Goal: Task Accomplishment & Management: Manage account settings

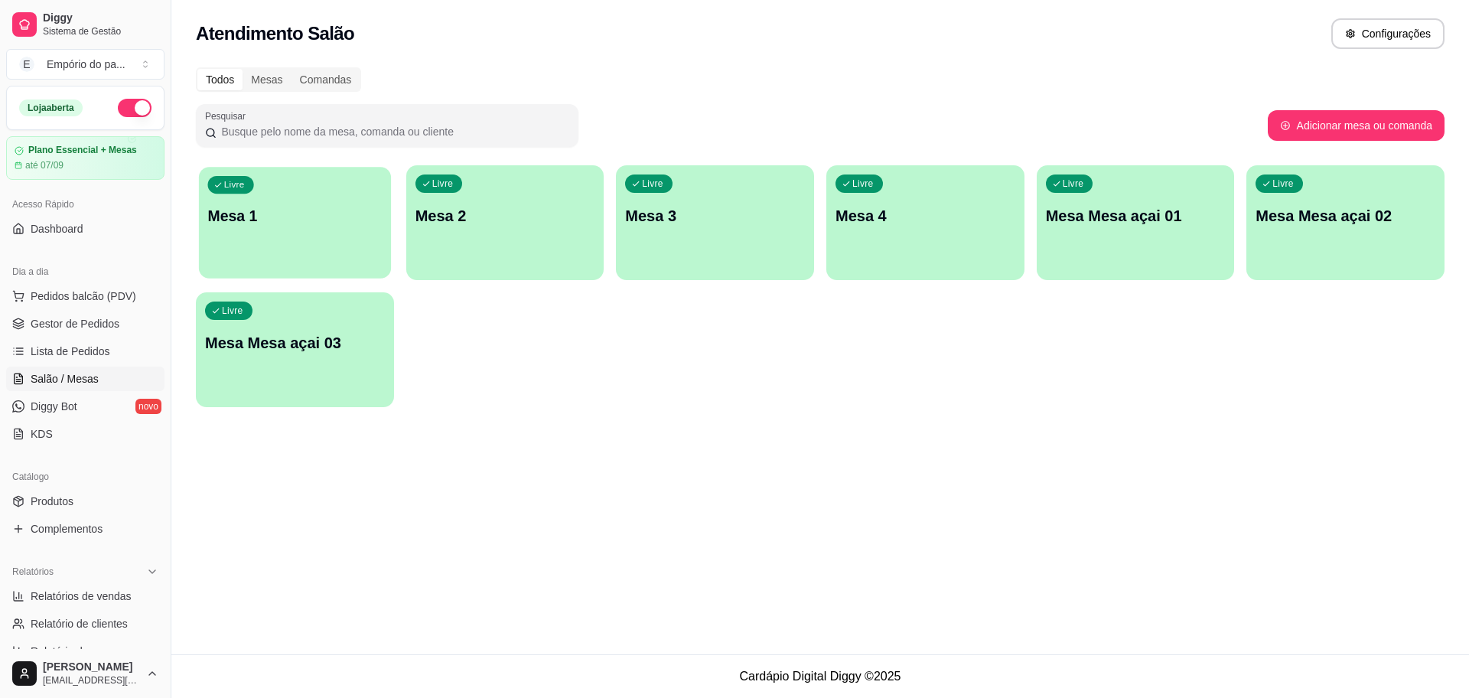
click at [321, 232] on div "Livre Mesa 1" at bounding box center [295, 213] width 192 height 93
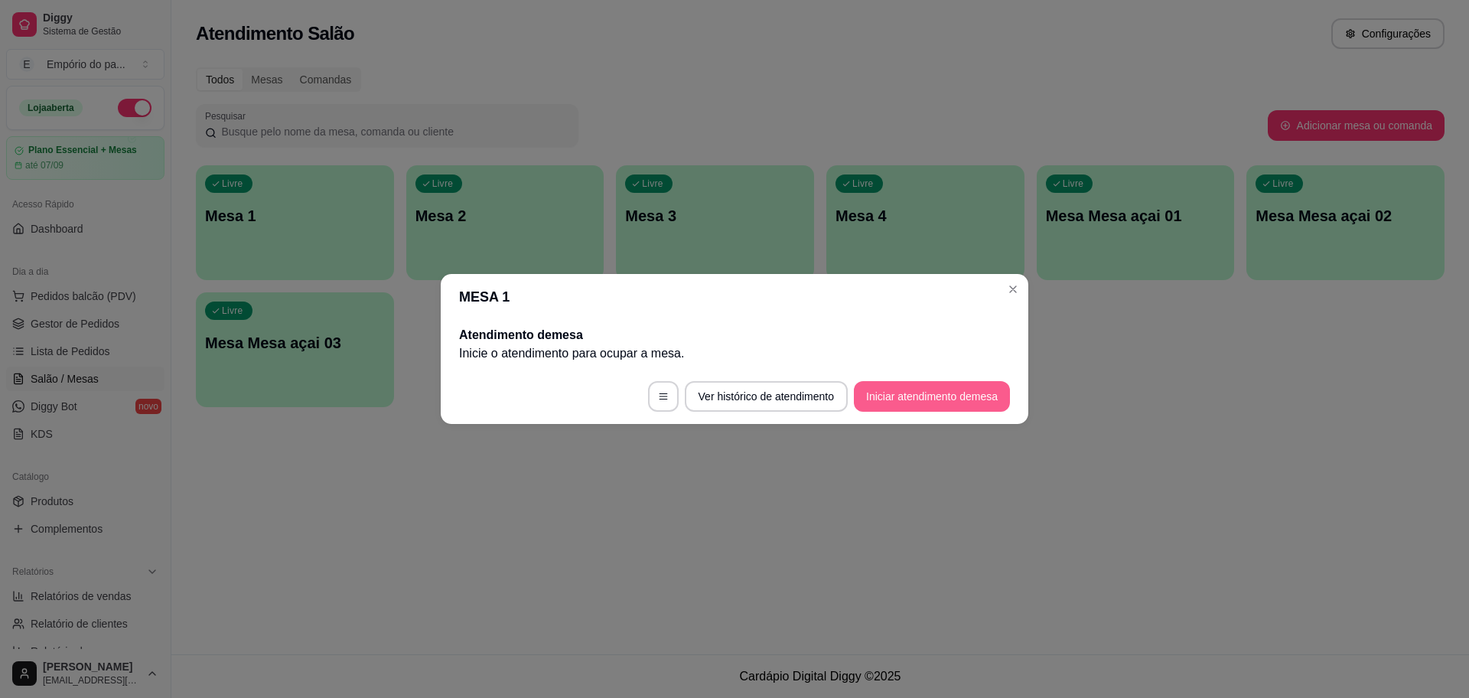
click at [910, 393] on button "Iniciar atendimento de mesa" at bounding box center [932, 396] width 156 height 31
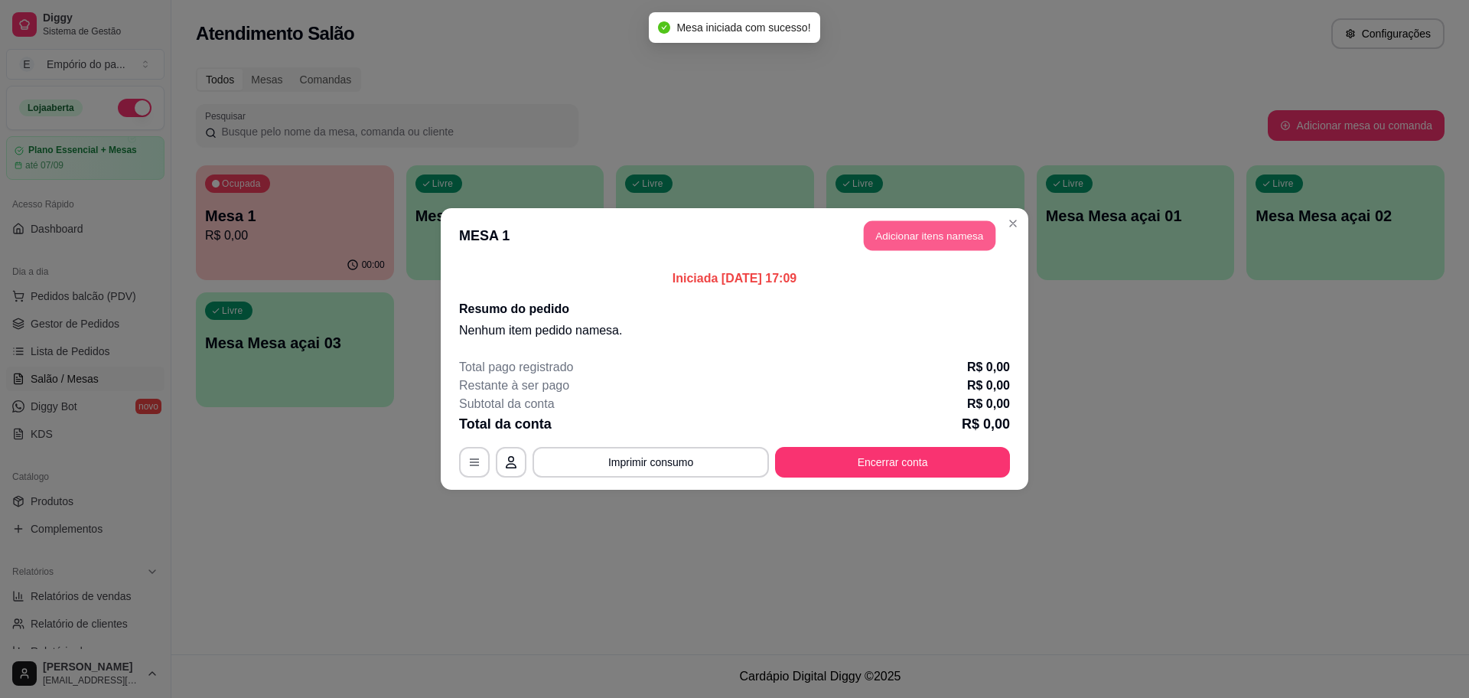
click at [946, 232] on button "Adicionar itens na mesa" at bounding box center [930, 236] width 132 height 30
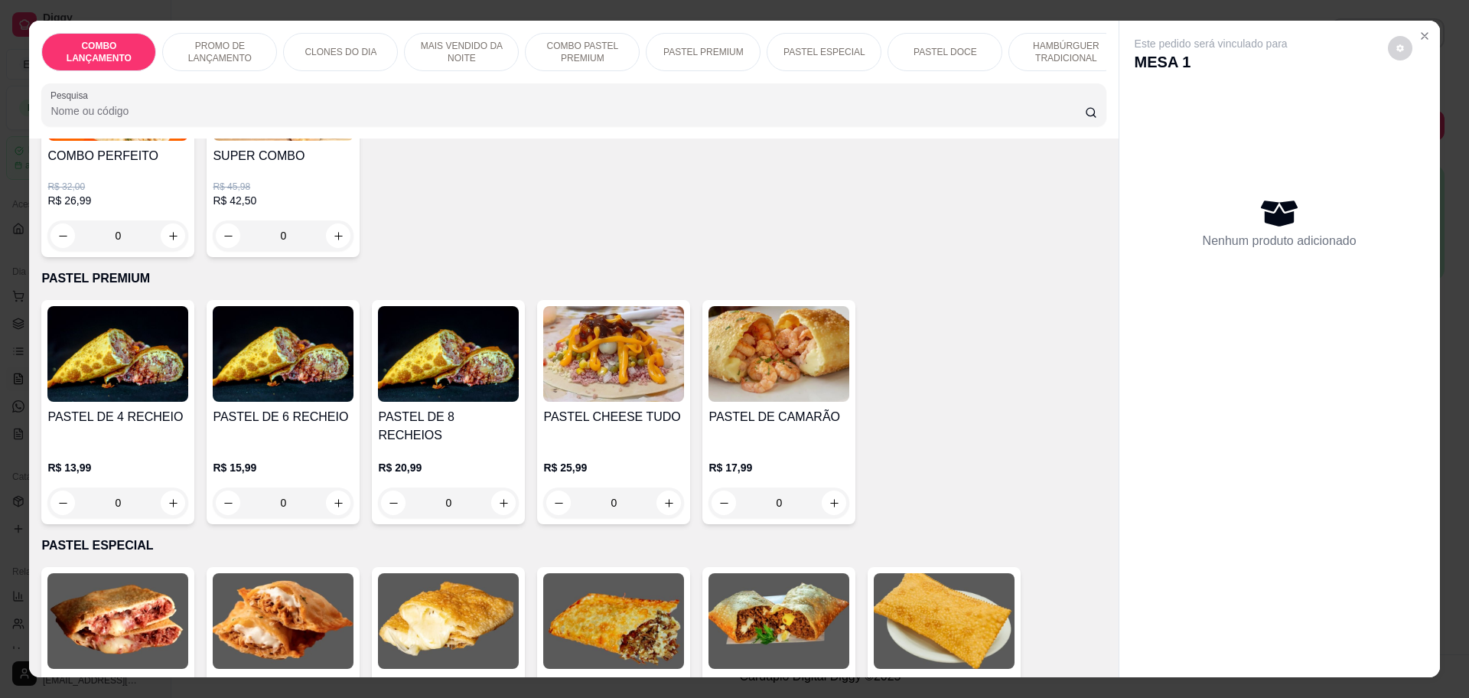
scroll to position [1530, 0]
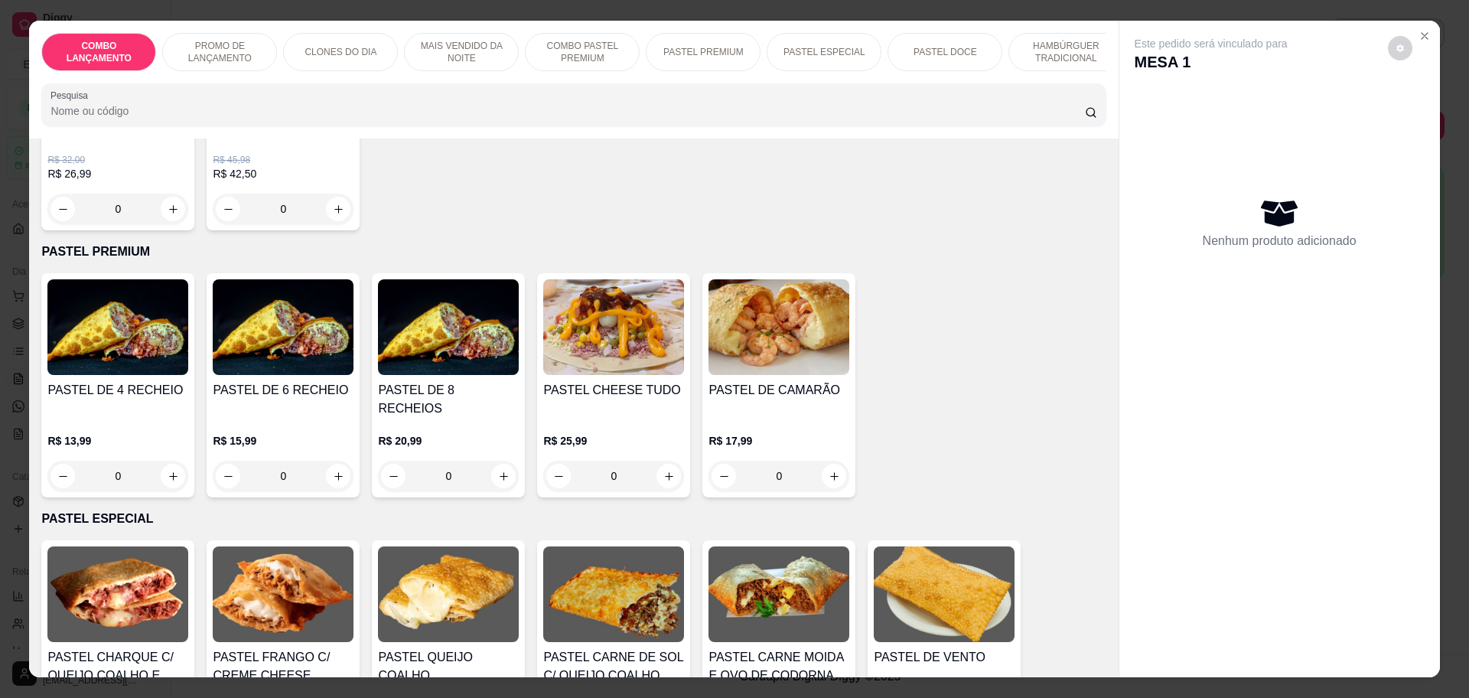
click at [165, 471] on div "0" at bounding box center [117, 476] width 141 height 31
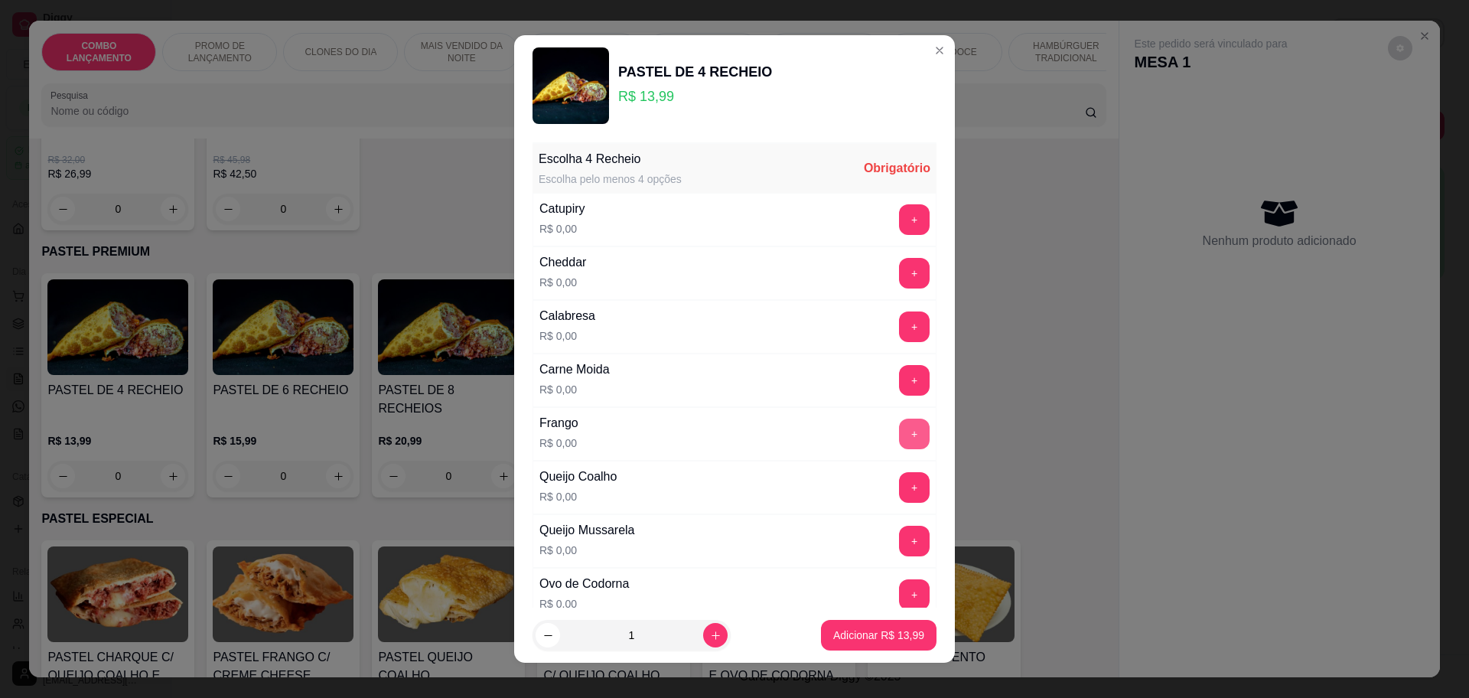
click at [899, 429] on button "+" at bounding box center [914, 434] width 31 height 31
click at [900, 316] on button "+" at bounding box center [915, 326] width 30 height 30
click at [899, 374] on button "+" at bounding box center [914, 380] width 31 height 31
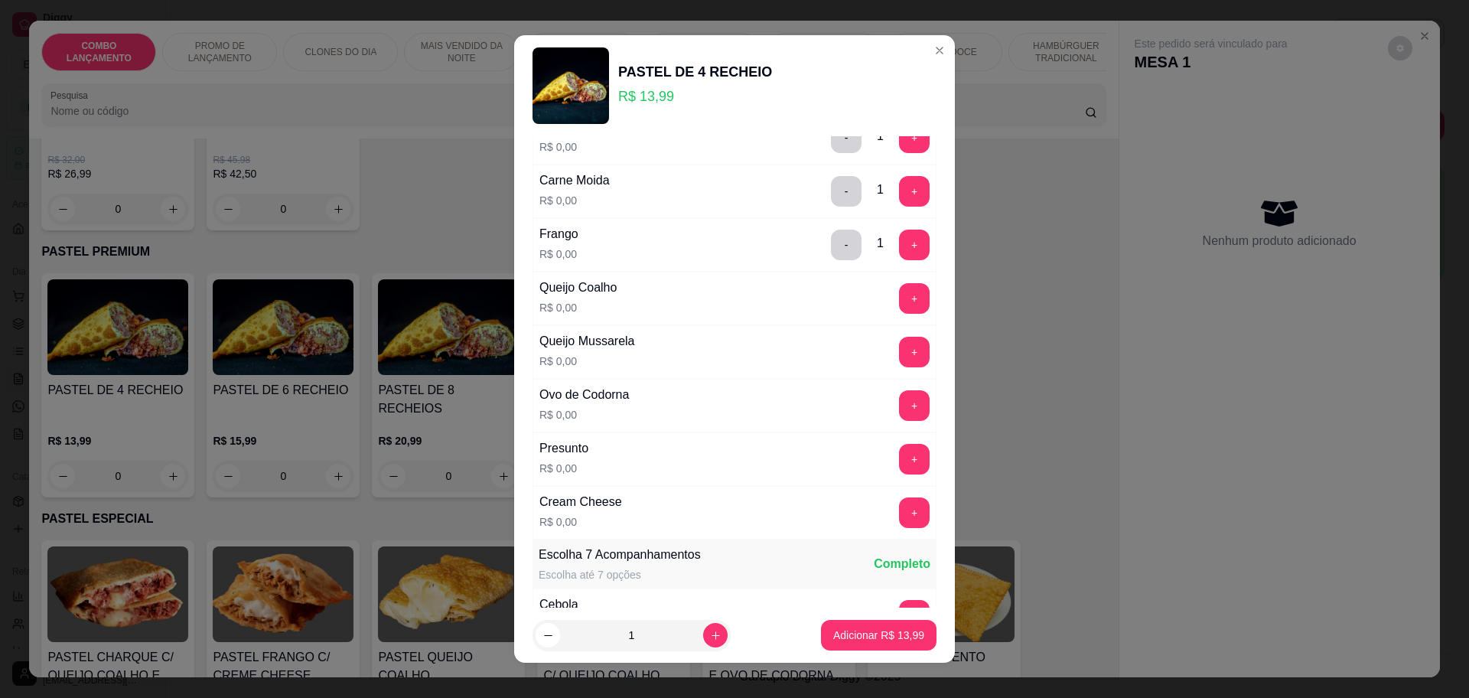
scroll to position [191, 0]
click at [900, 449] on button "+" at bounding box center [915, 456] width 30 height 30
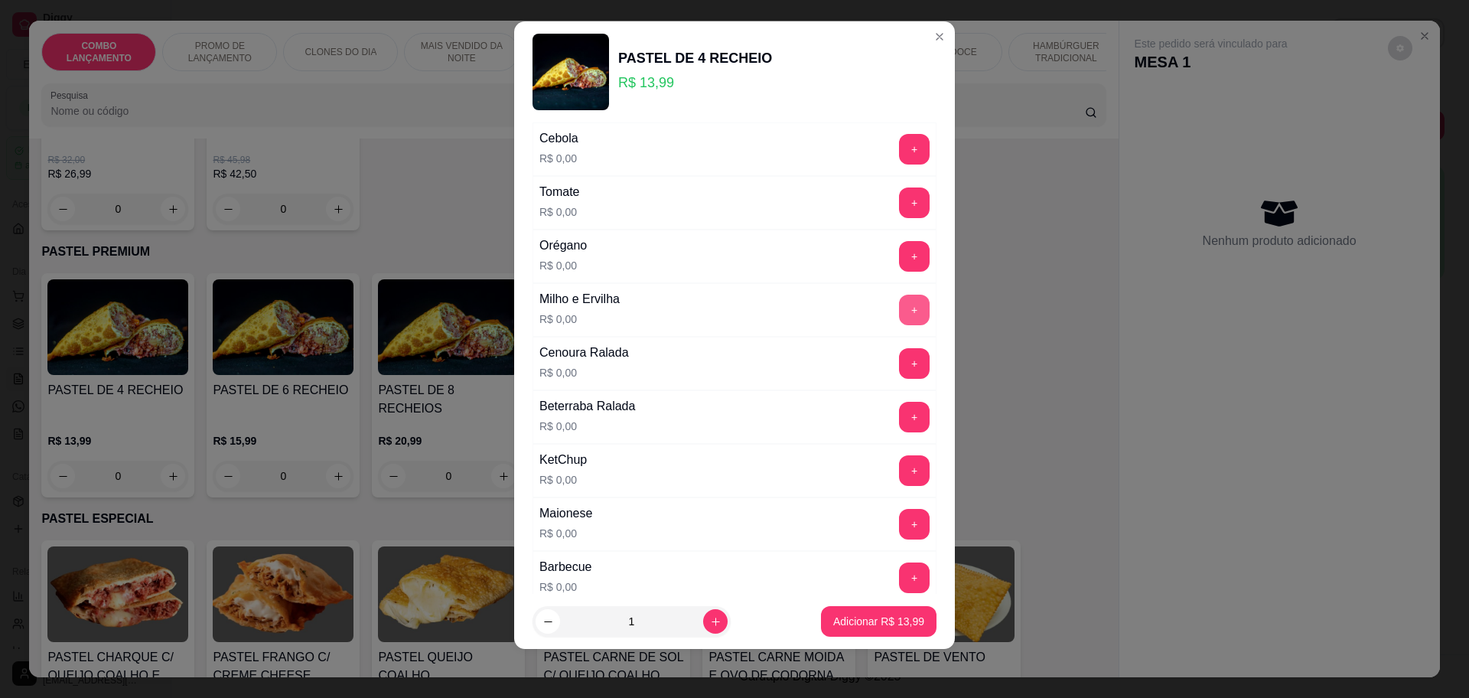
scroll to position [555, 0]
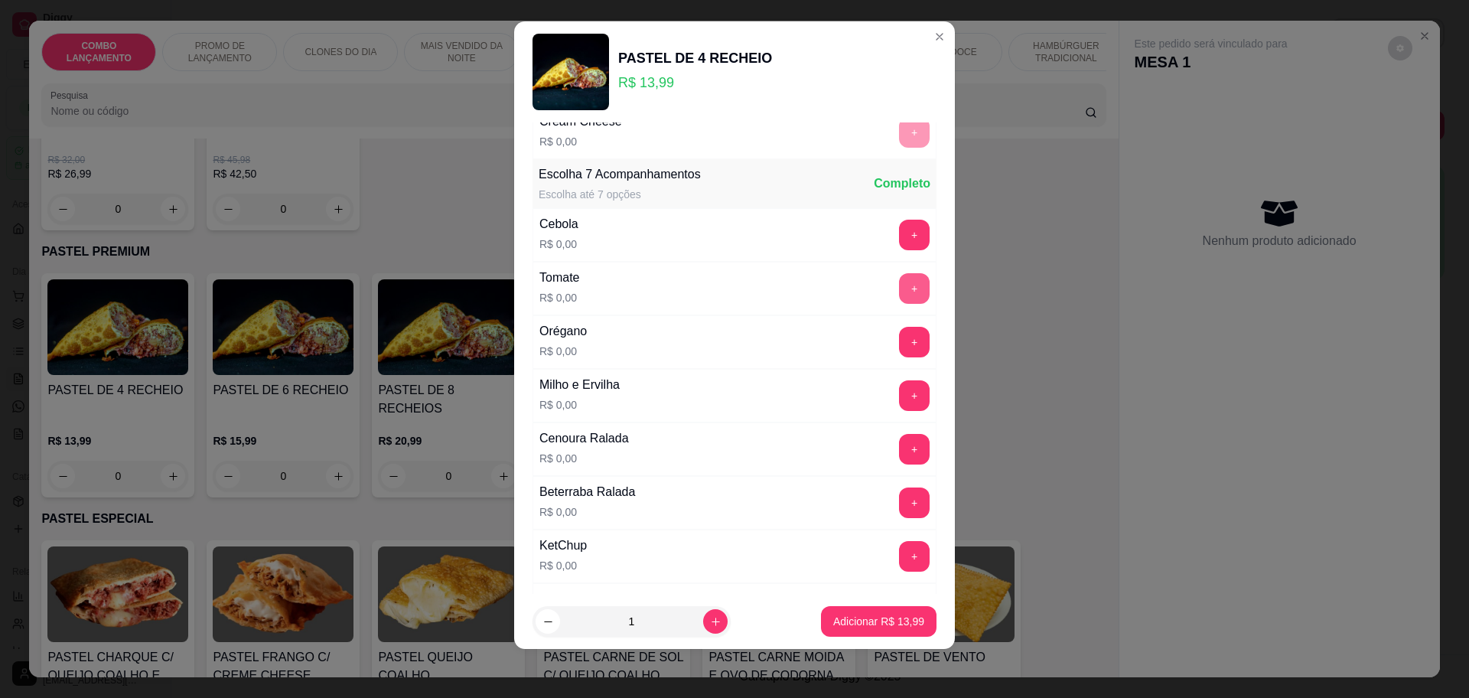
click at [899, 287] on button "+" at bounding box center [914, 288] width 31 height 31
click at [899, 236] on button "+" at bounding box center [914, 235] width 31 height 31
click at [899, 395] on button "+" at bounding box center [914, 395] width 31 height 31
click at [900, 346] on button "+" at bounding box center [915, 342] width 30 height 30
click at [900, 444] on button "+" at bounding box center [915, 449] width 30 height 30
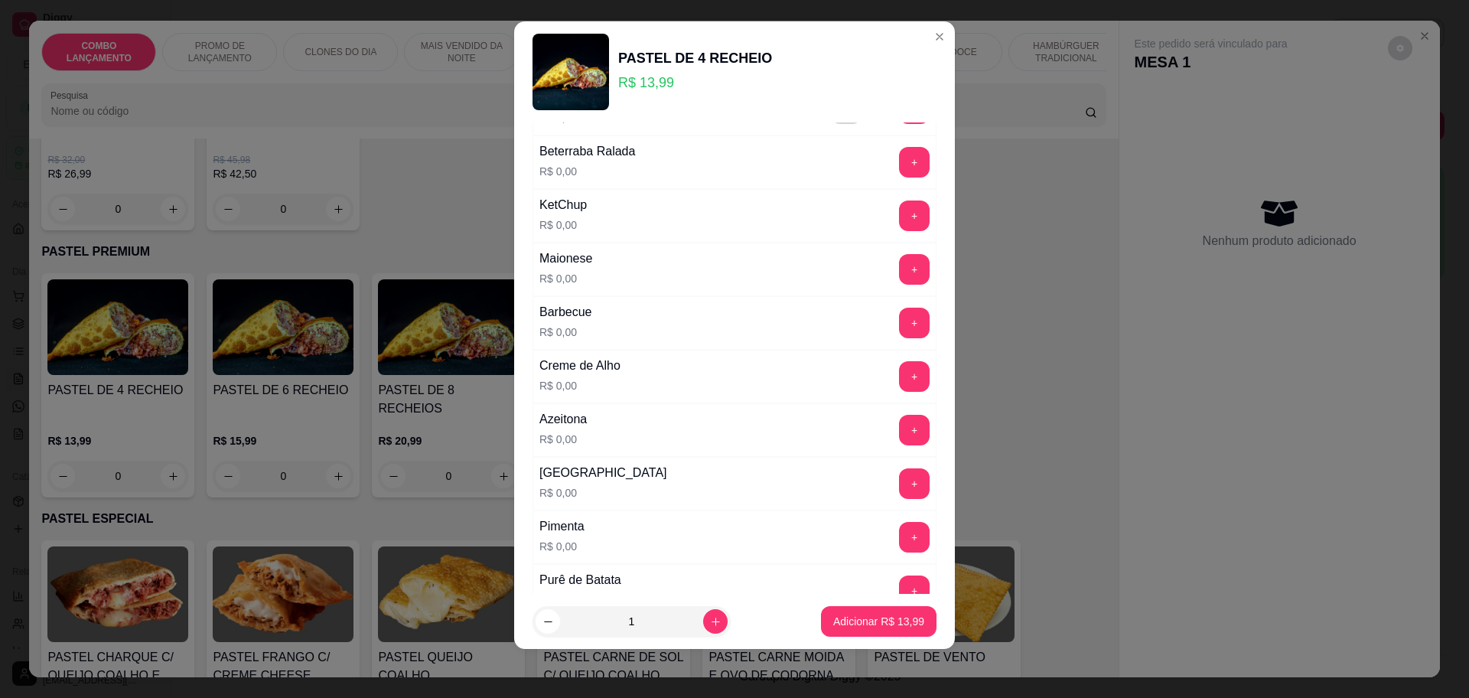
scroll to position [842, 0]
click at [900, 275] on button "+" at bounding box center [915, 269] width 30 height 30
click at [899, 321] on button "+" at bounding box center [914, 323] width 31 height 31
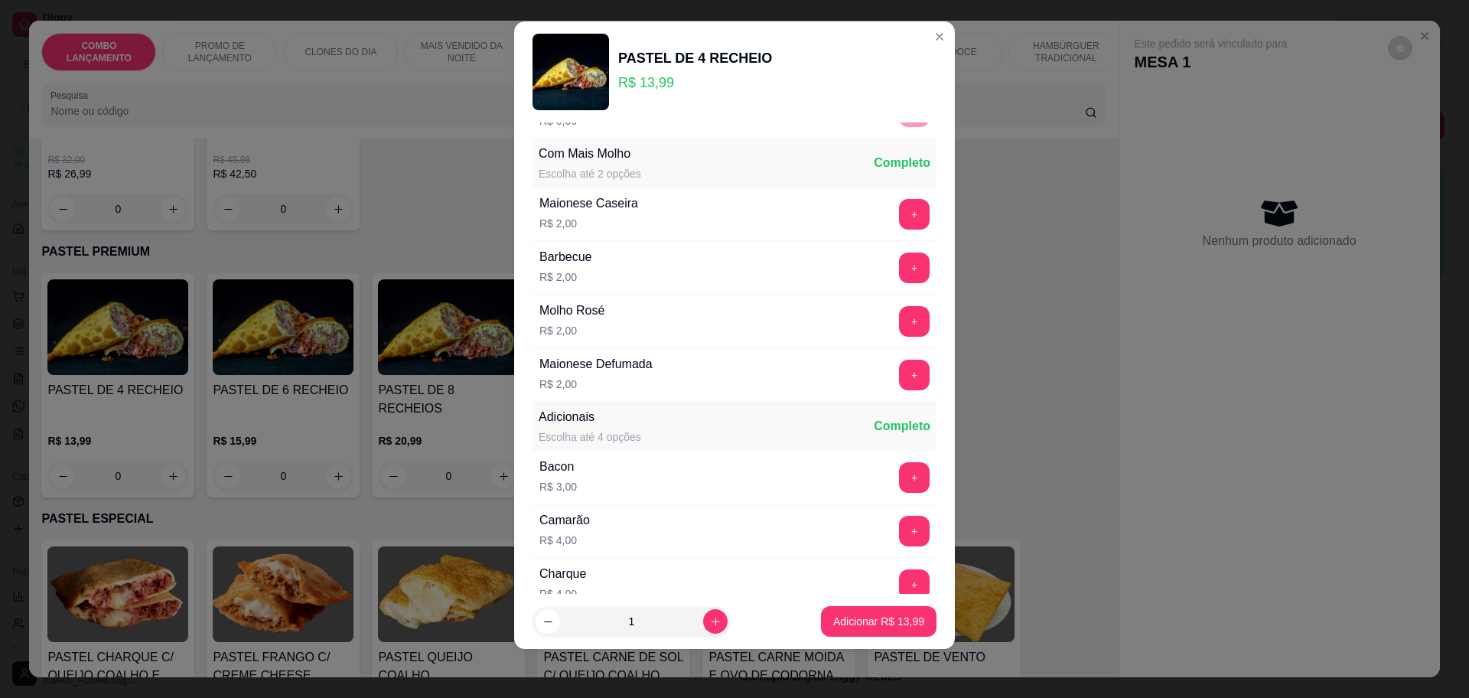
scroll to position [1498, 0]
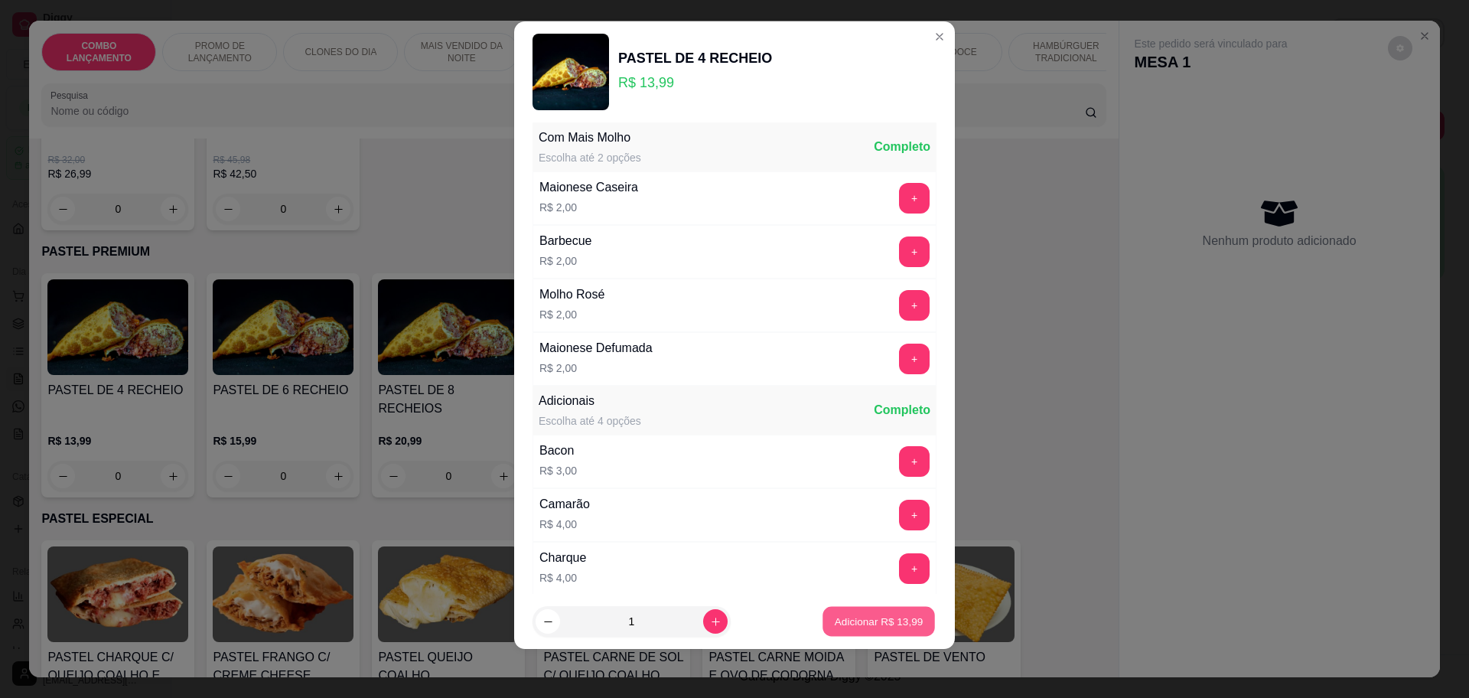
click at [897, 621] on p "Adicionar R$ 13,99" at bounding box center [879, 621] width 89 height 15
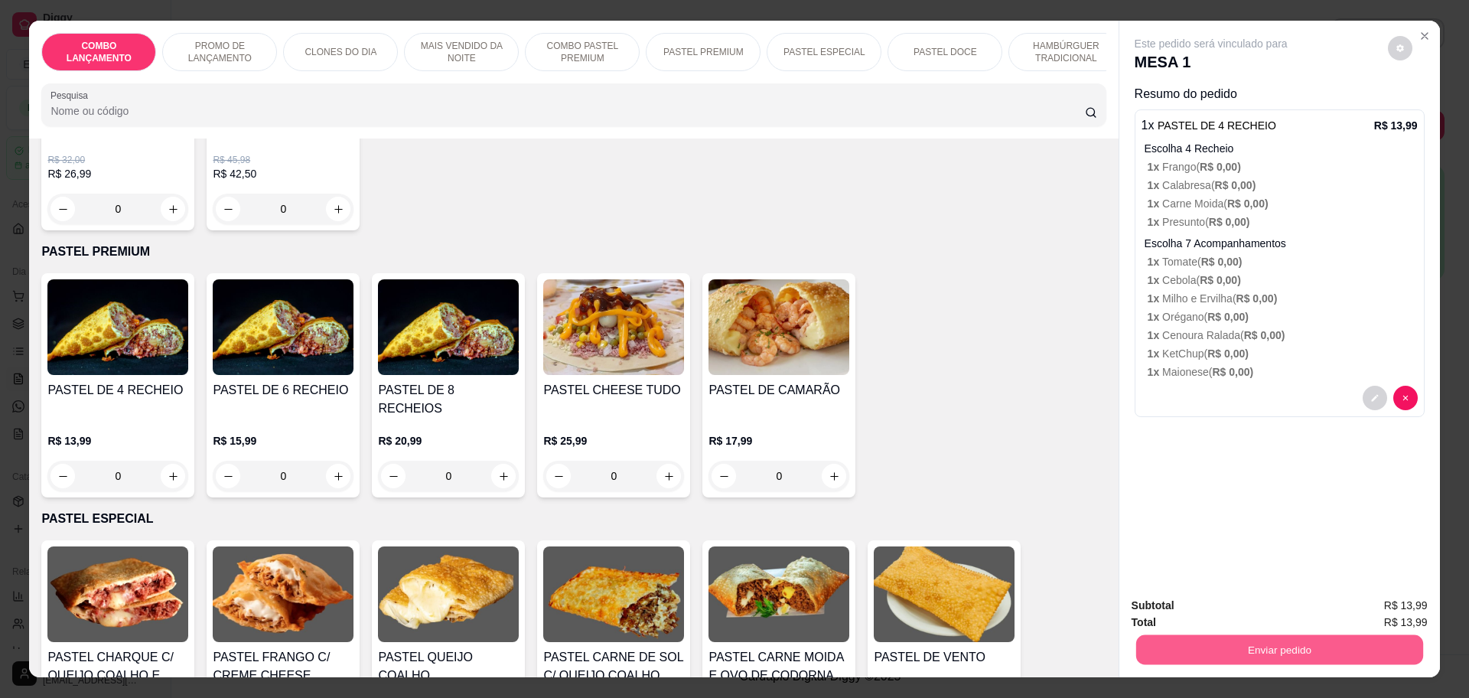
click at [1234, 652] on button "Enviar pedido" at bounding box center [1278, 649] width 287 height 30
click at [1226, 602] on button "Não registrar e enviar pedido" at bounding box center [1227, 612] width 159 height 29
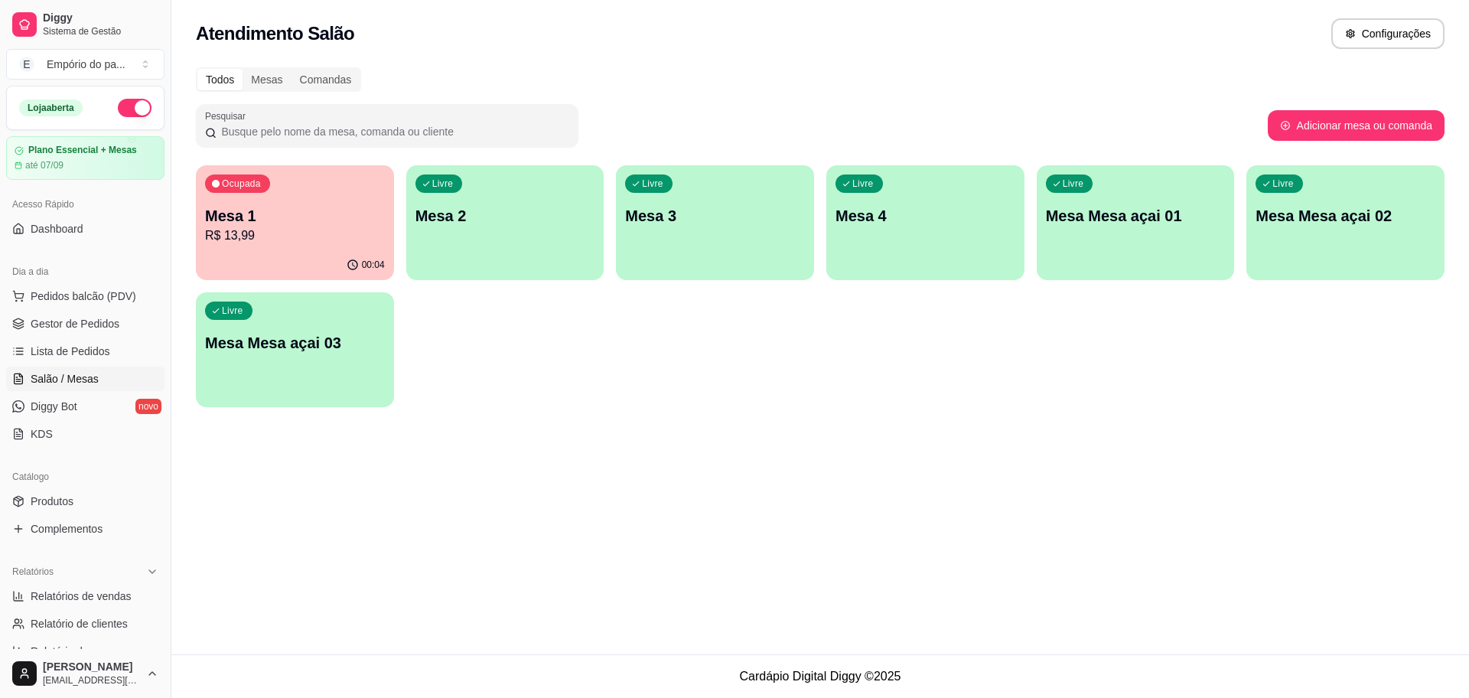
click at [234, 242] on p "R$ 13,99" at bounding box center [295, 235] width 180 height 18
click at [233, 252] on div "00:04" at bounding box center [295, 263] width 192 height 29
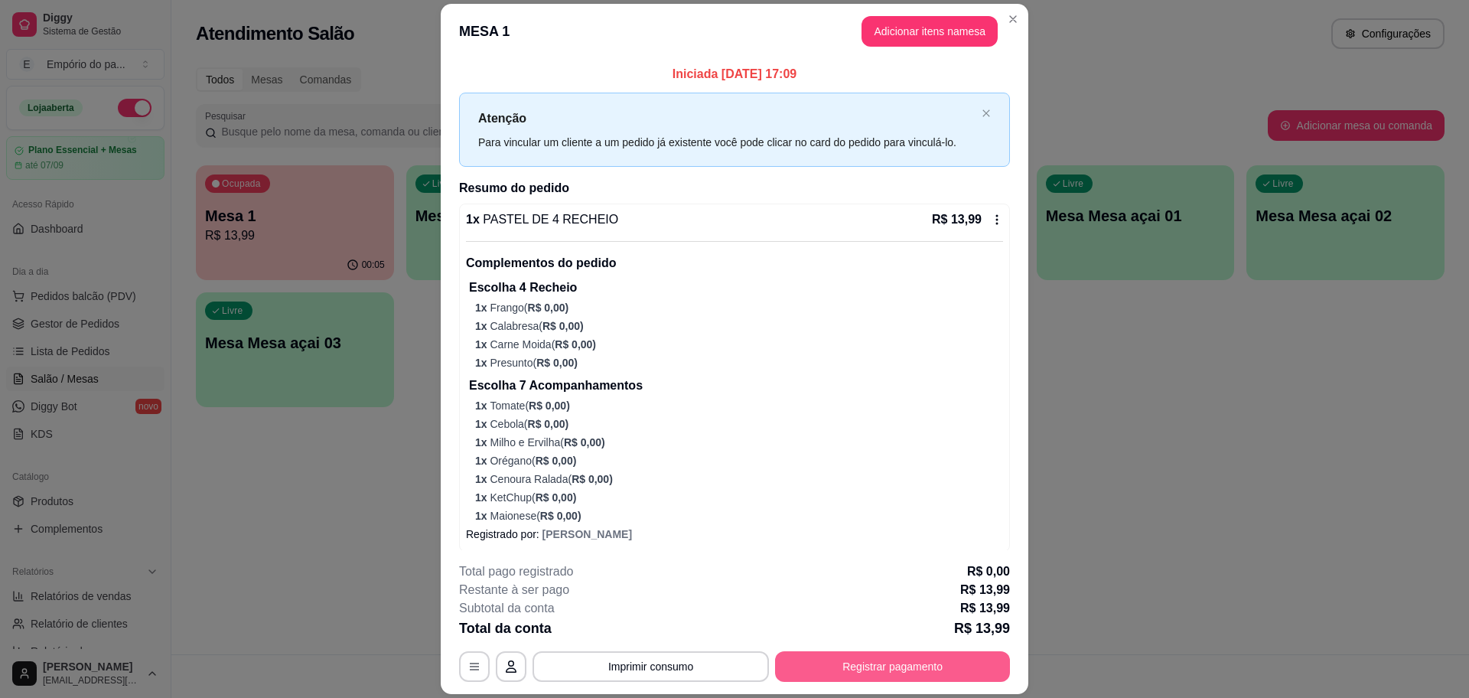
click at [836, 655] on button "Registrar pagamento" at bounding box center [892, 666] width 235 height 31
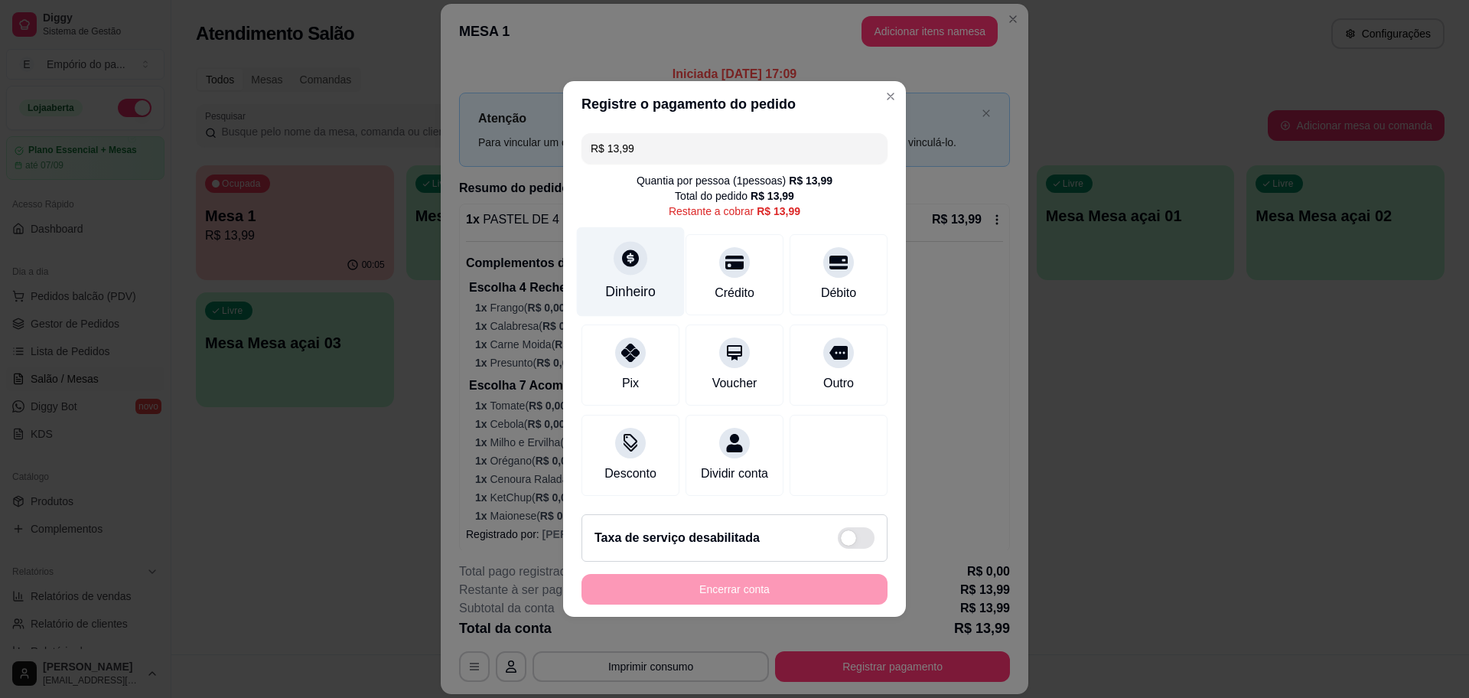
click at [644, 283] on div "Dinheiro" at bounding box center [630, 292] width 50 height 20
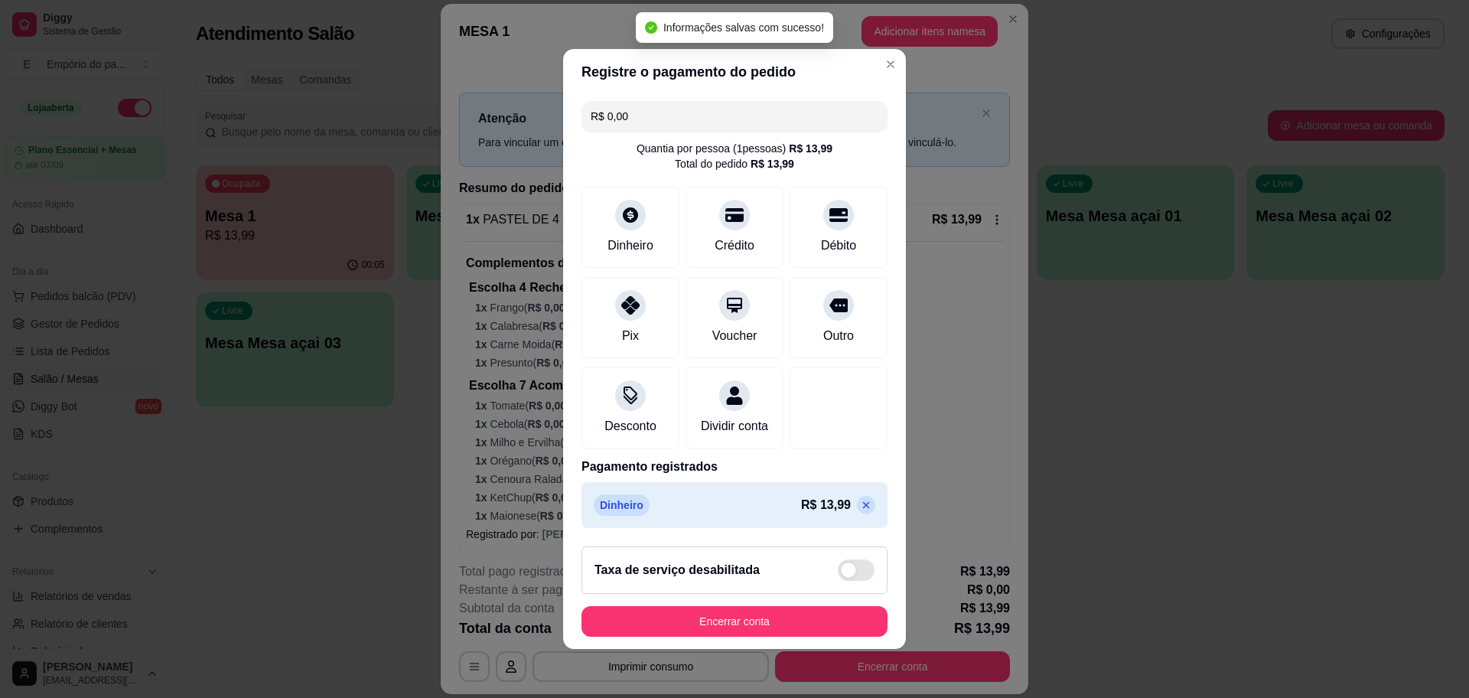
type input "R$ 0,00"
click at [742, 629] on button "Encerrar conta" at bounding box center [734, 622] width 297 height 30
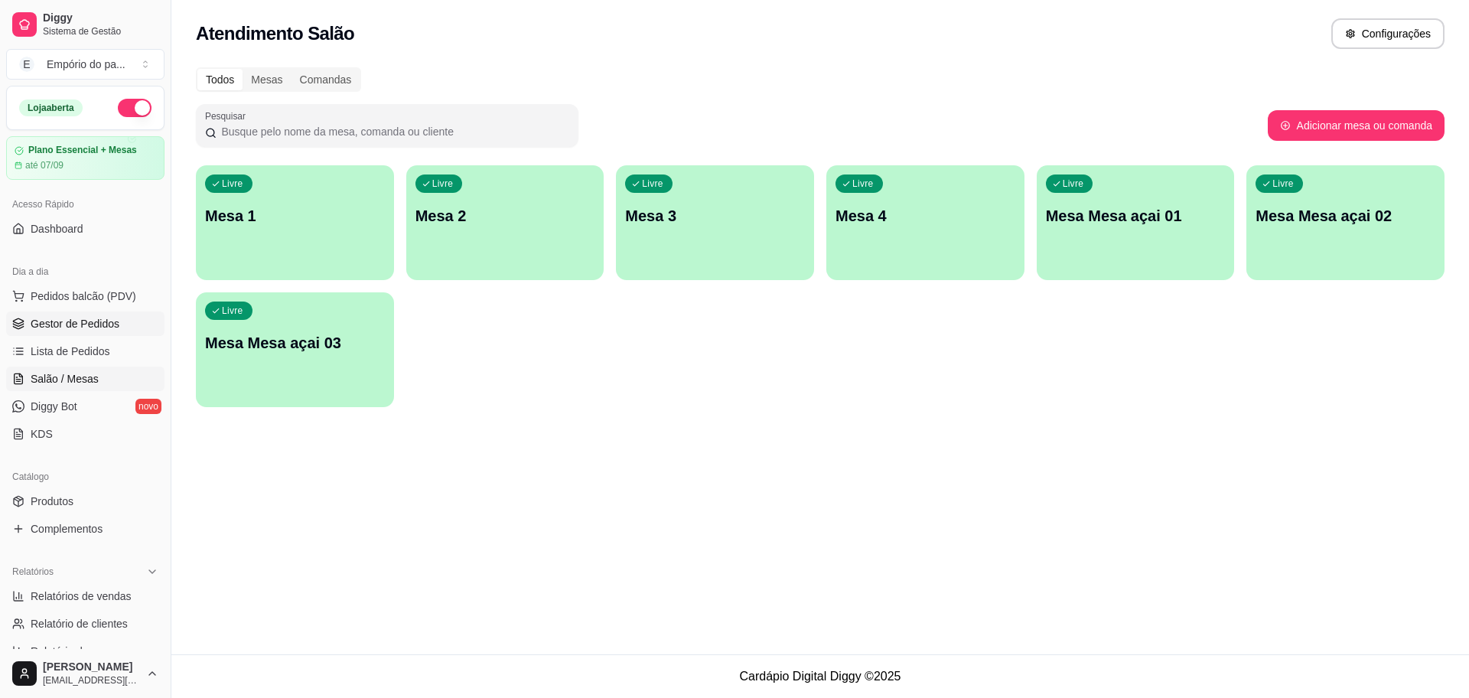
click at [59, 327] on span "Gestor de Pedidos" at bounding box center [75, 323] width 89 height 15
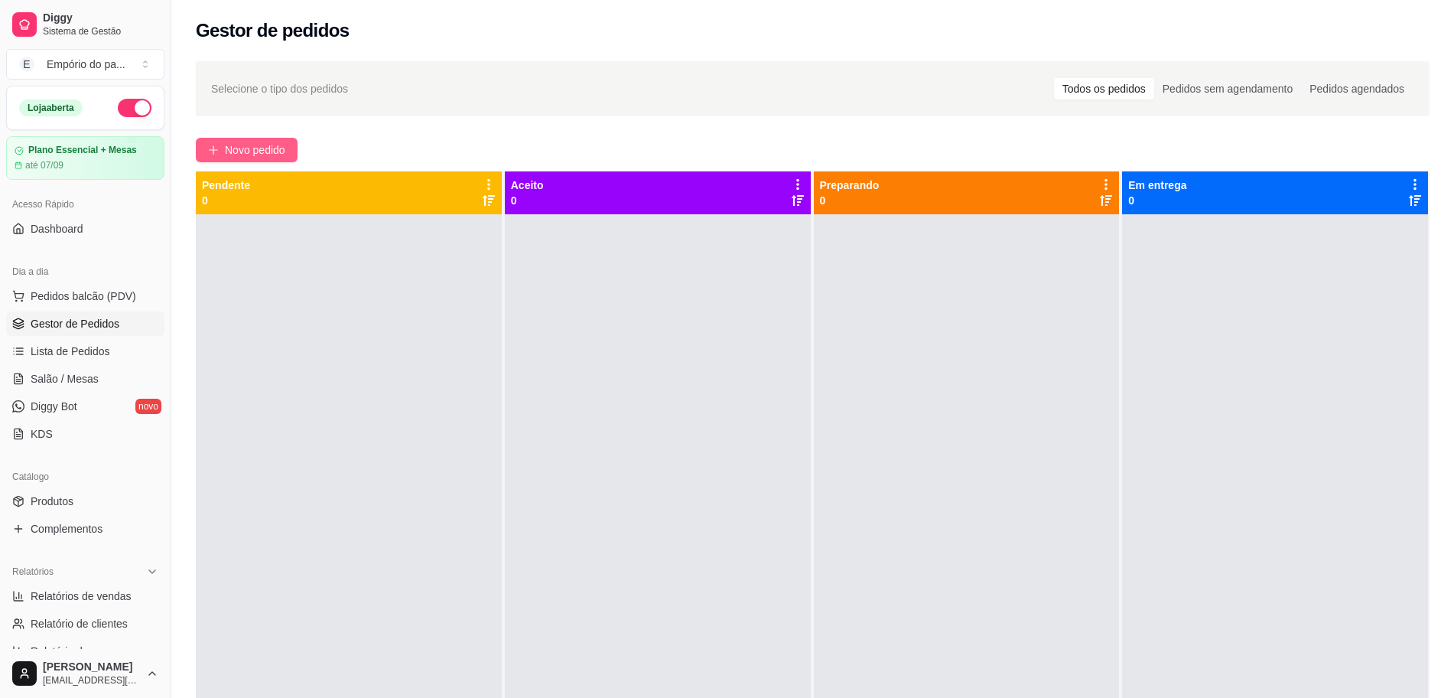
click at [230, 146] on span "Novo pedido" at bounding box center [255, 150] width 60 height 17
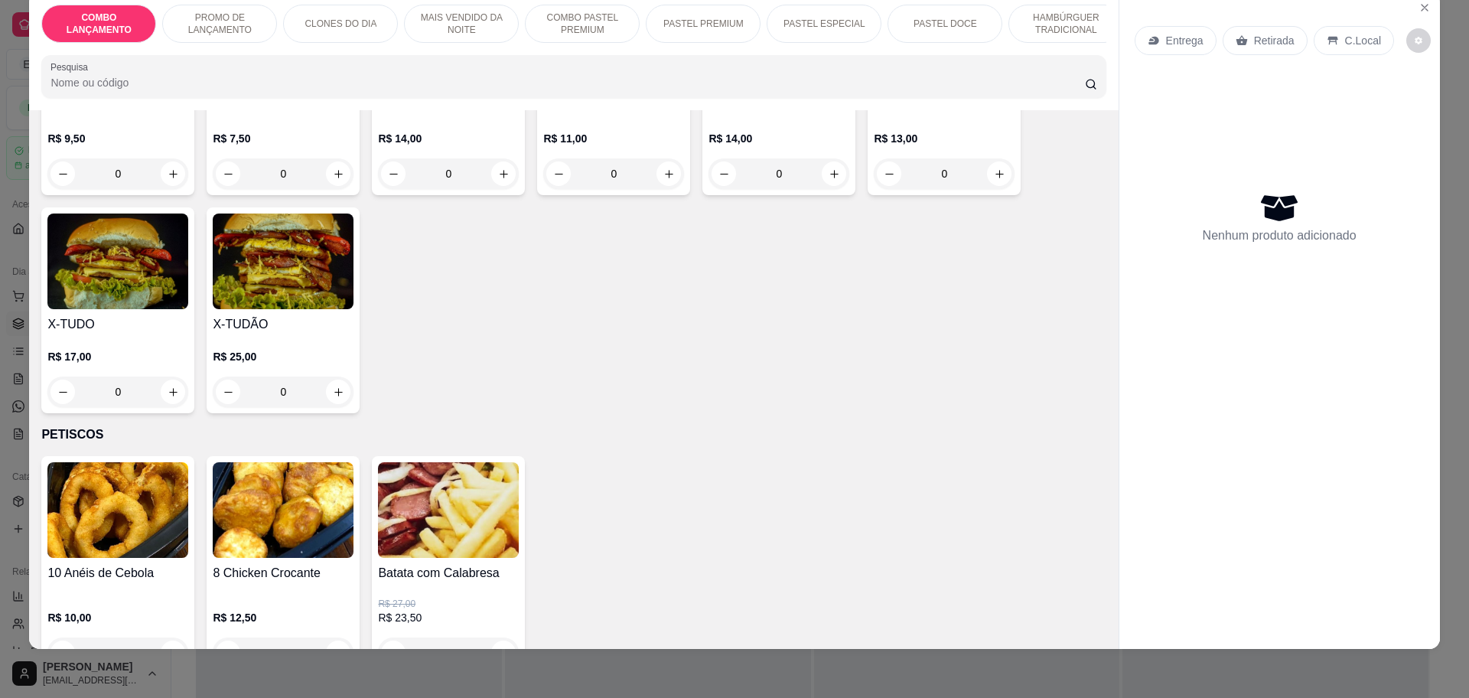
scroll to position [2487, 0]
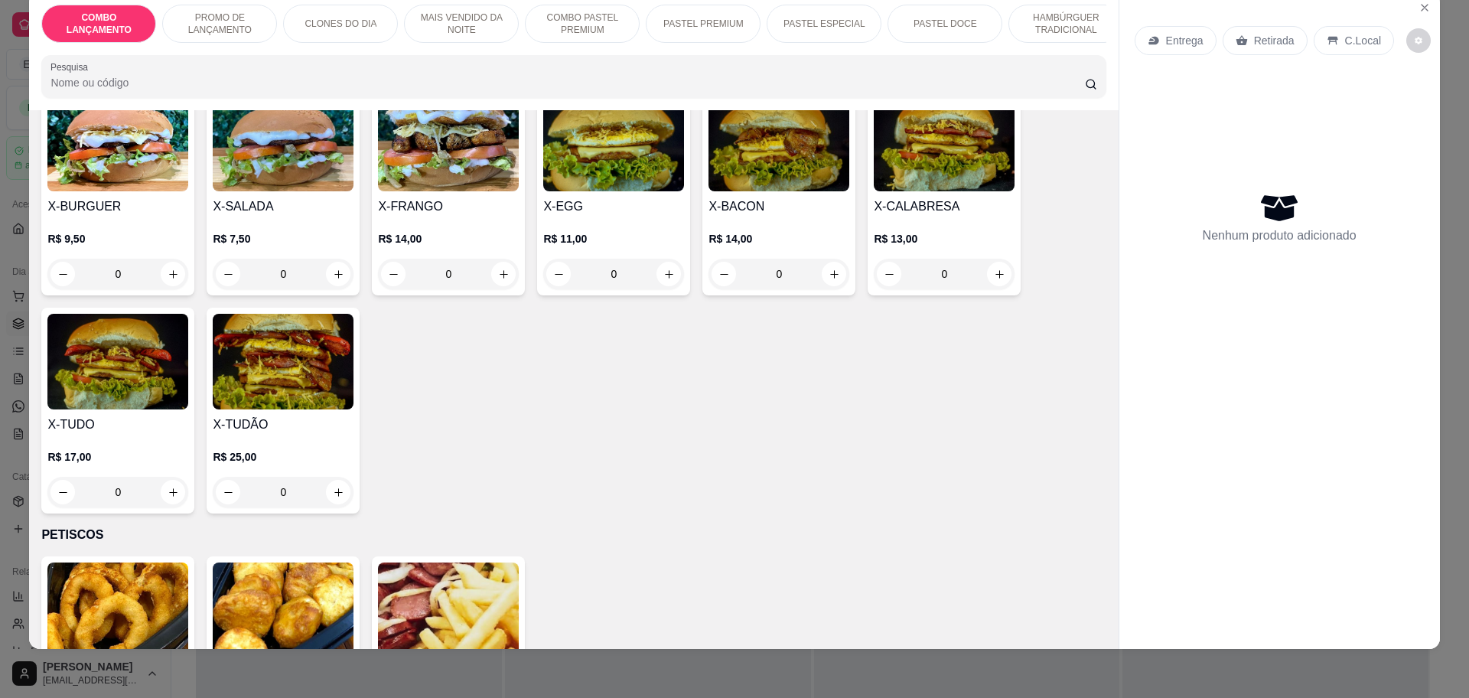
click at [161, 477] on div "0" at bounding box center [117, 492] width 141 height 31
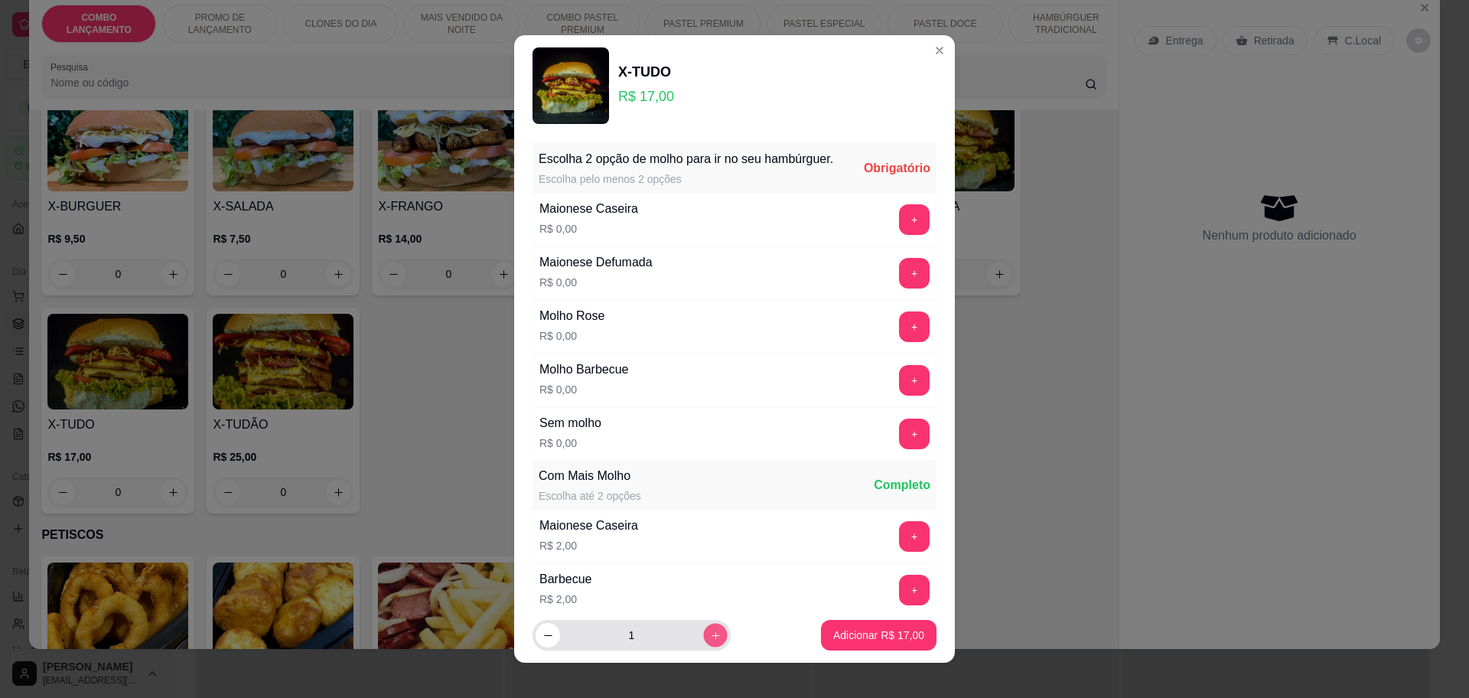
click at [710, 636] on icon "increase-product-quantity" at bounding box center [715, 635] width 11 height 11
type input "2"
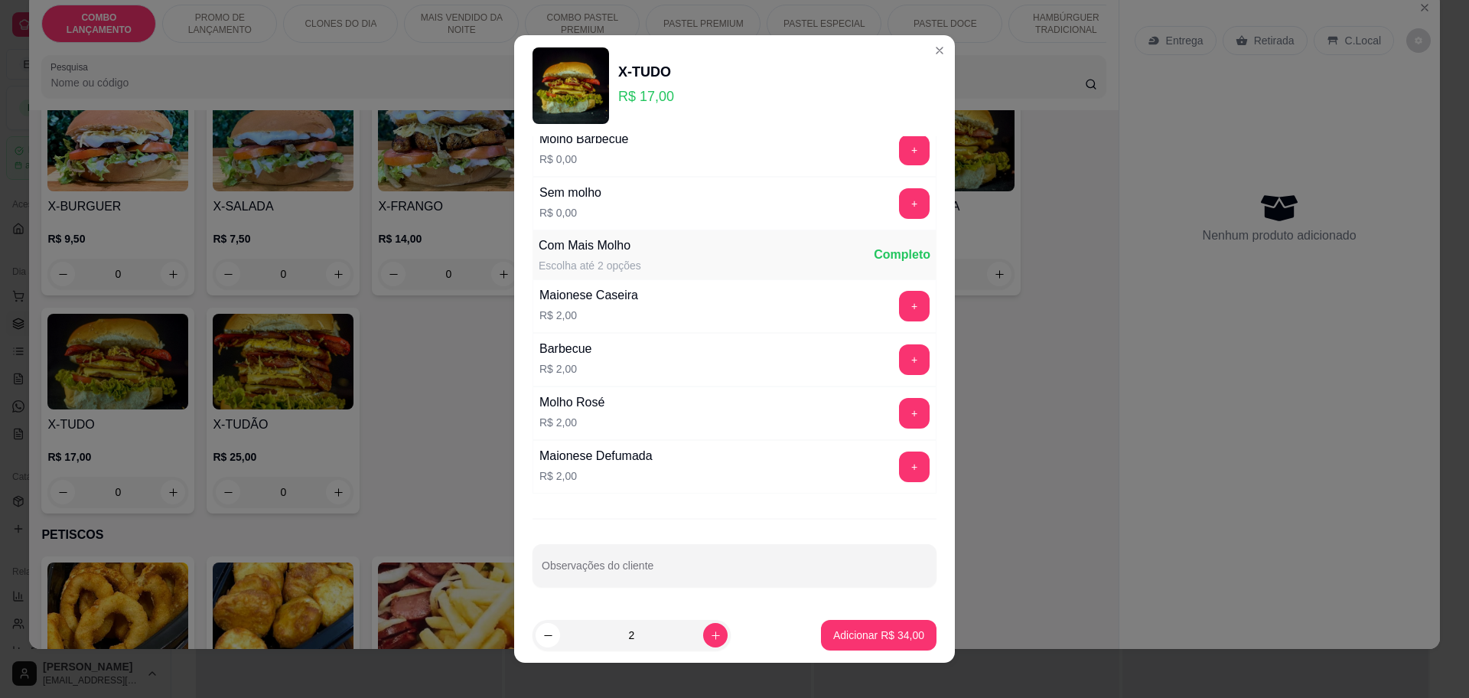
scroll to position [249, 0]
click at [628, 564] on input "Observações do cliente" at bounding box center [735, 571] width 386 height 15
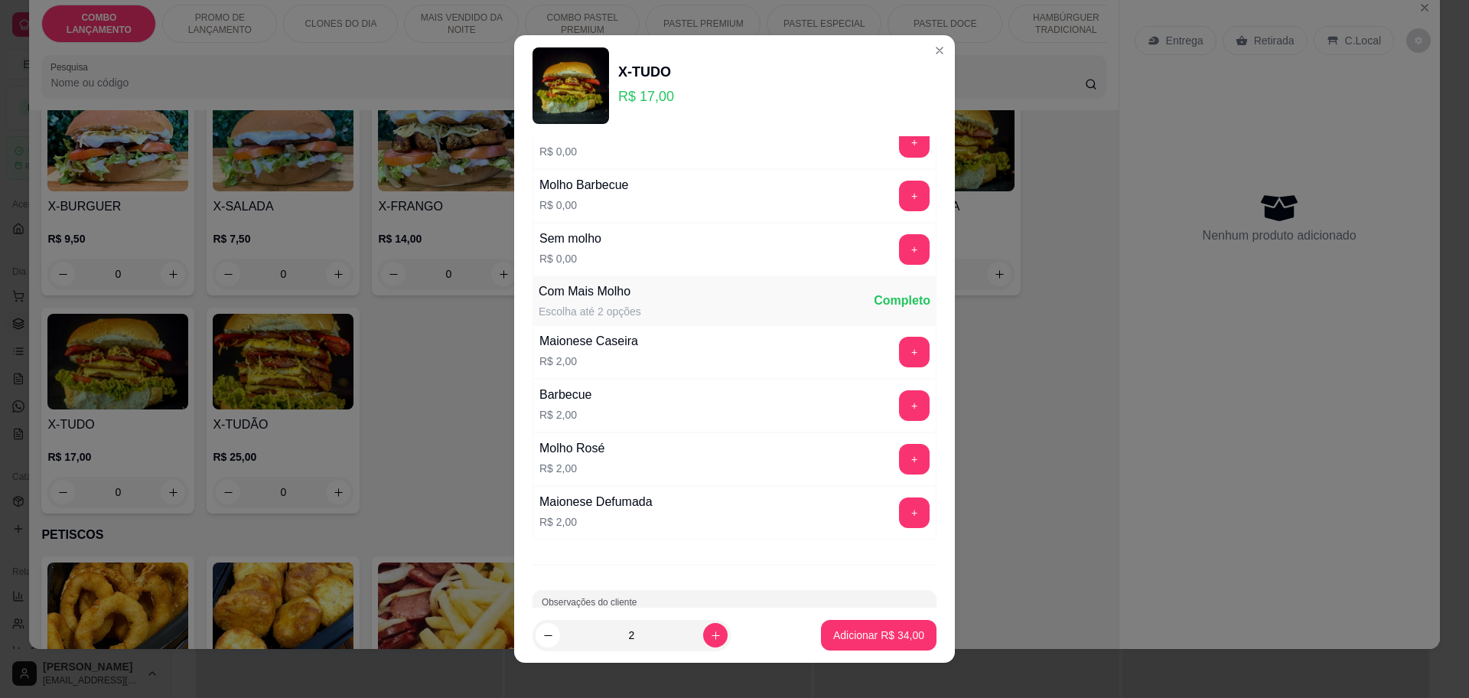
scroll to position [0, 0]
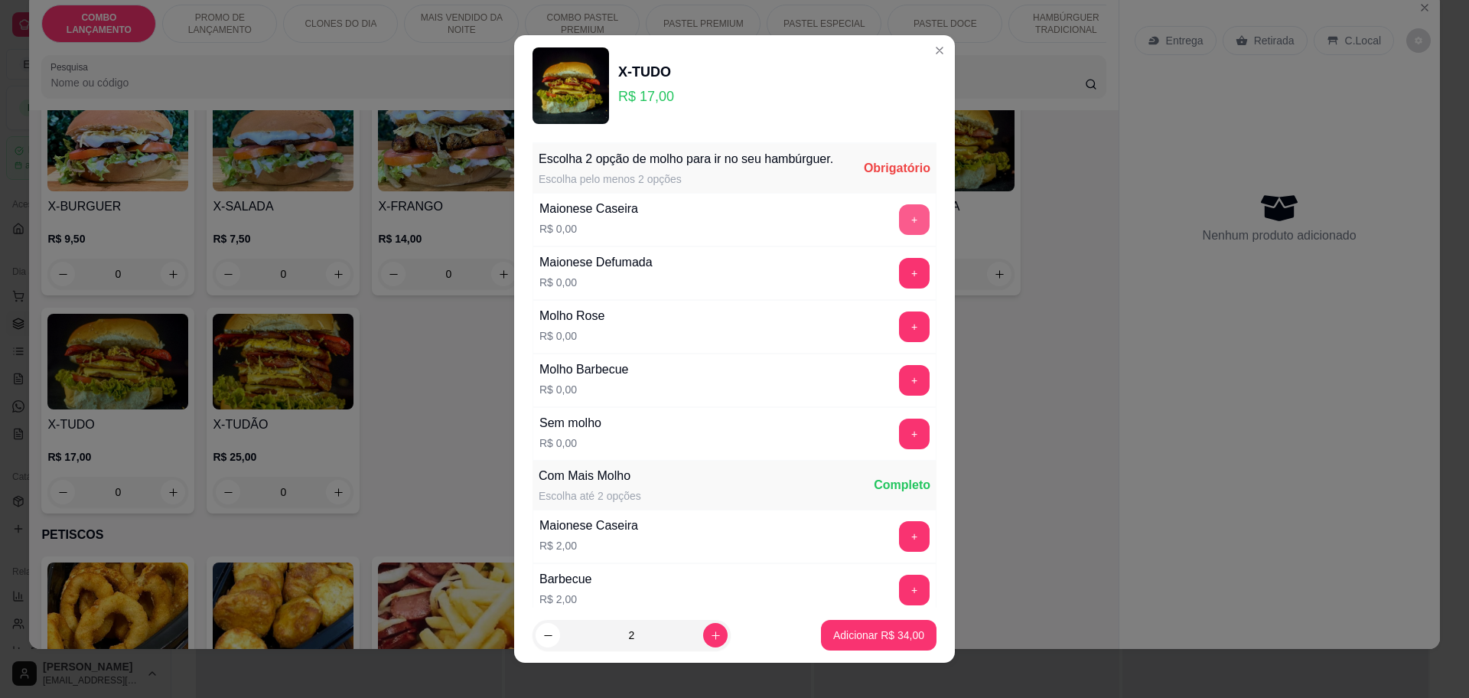
type input "um e sem cebola"
click at [899, 224] on button "+" at bounding box center [914, 219] width 31 height 31
click at [899, 223] on button "+" at bounding box center [914, 219] width 31 height 31
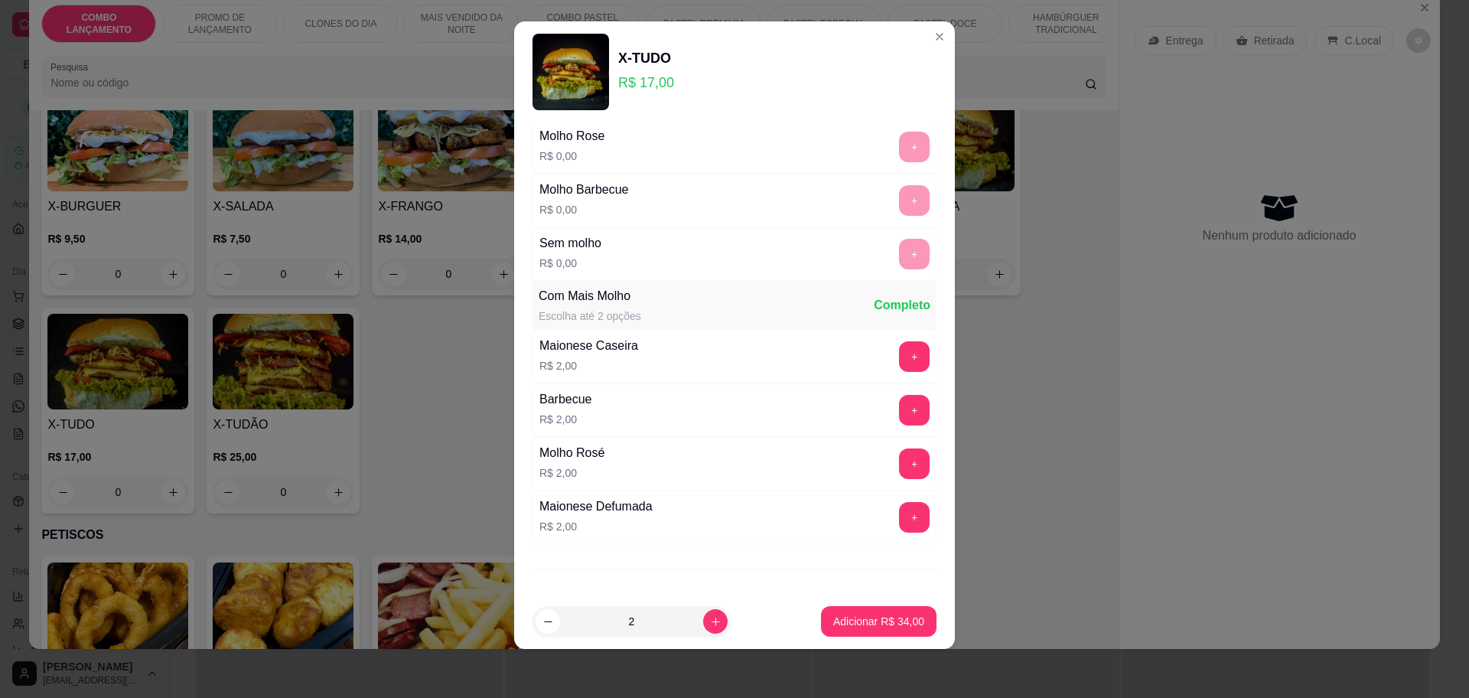
scroll to position [230, 0]
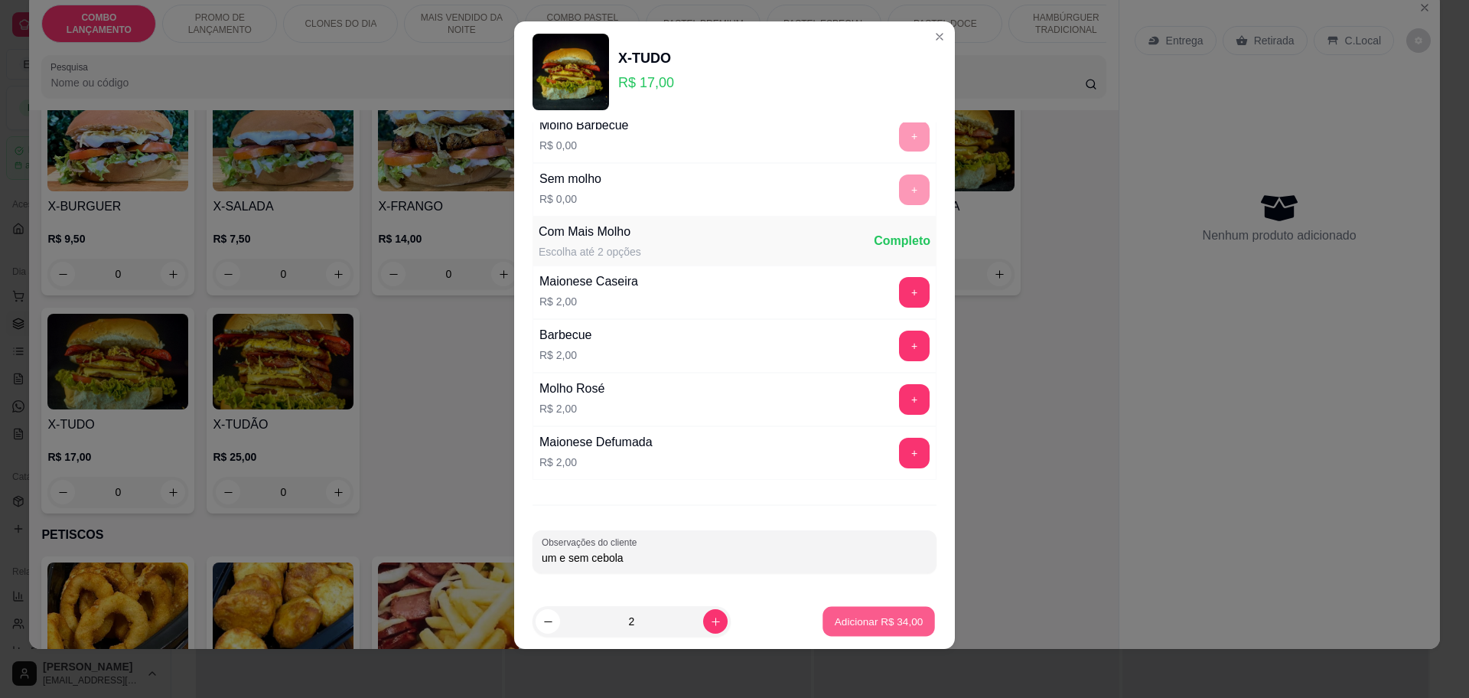
click at [845, 609] on button "Adicionar R$ 34,00" at bounding box center [879, 622] width 112 height 30
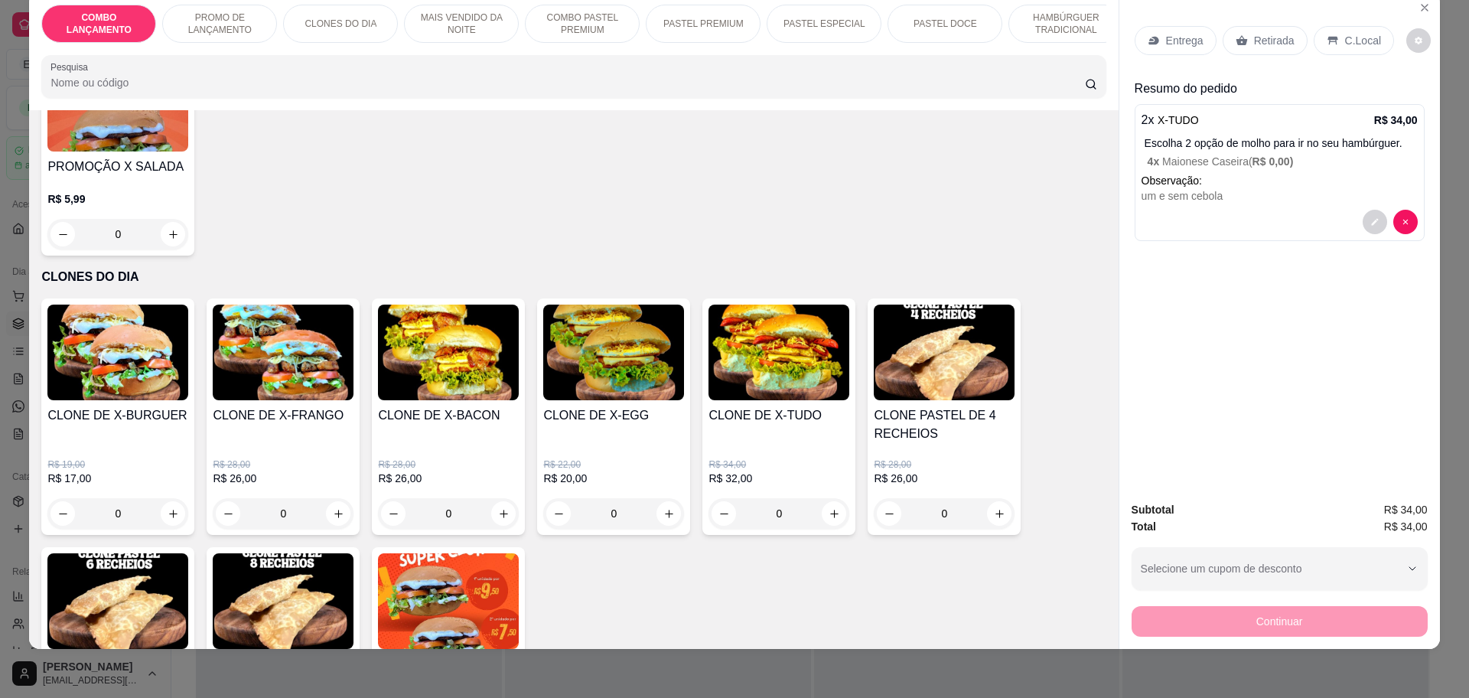
scroll to position [478, 0]
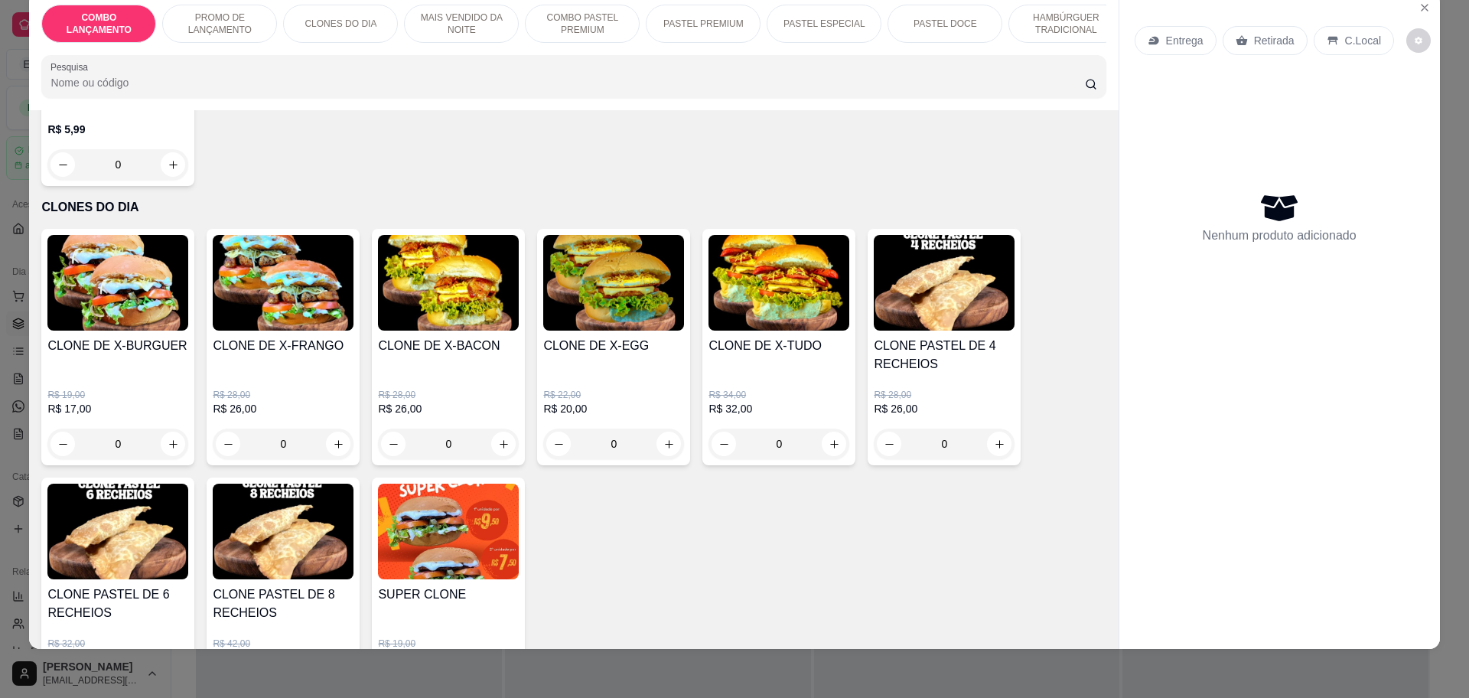
click at [822, 459] on div "0" at bounding box center [778, 443] width 141 height 31
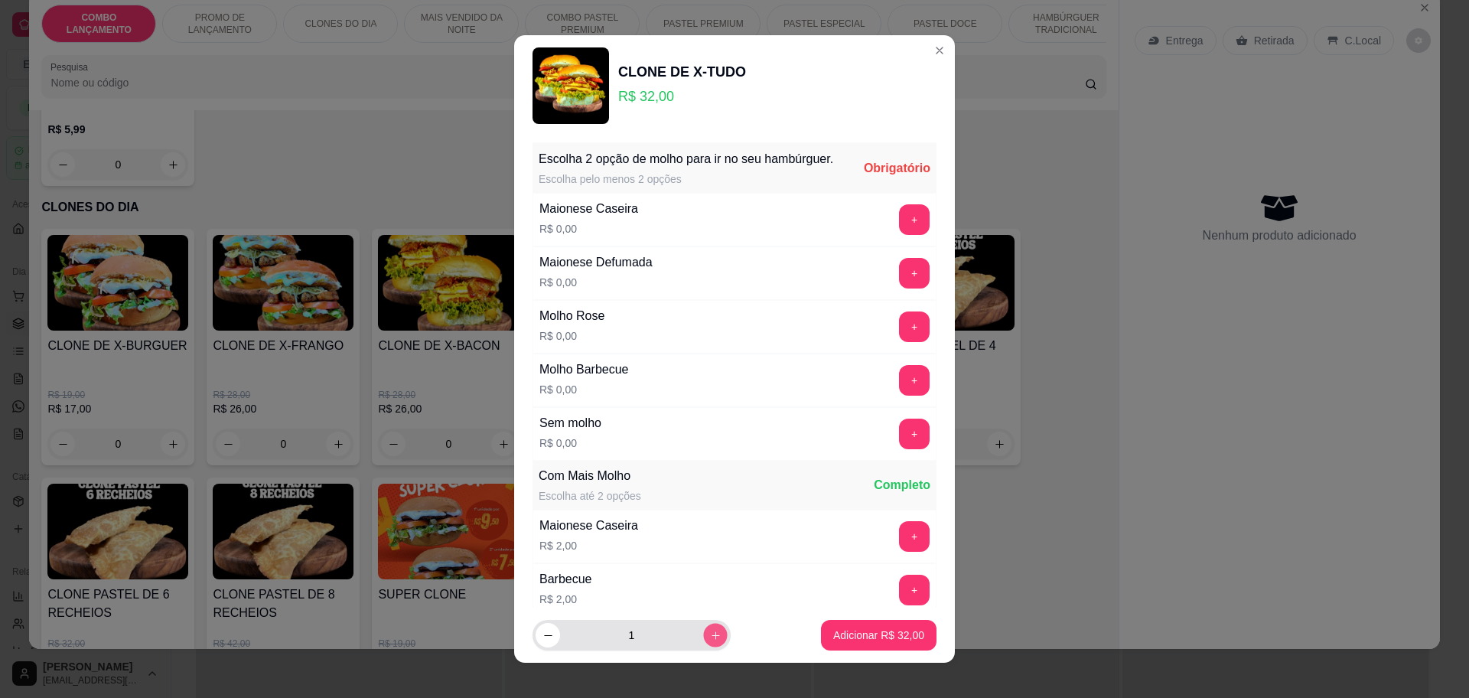
click at [703, 636] on button "increase-product-quantity" at bounding box center [715, 636] width 24 height 24
type input "2"
click at [899, 232] on button "+" at bounding box center [914, 219] width 31 height 31
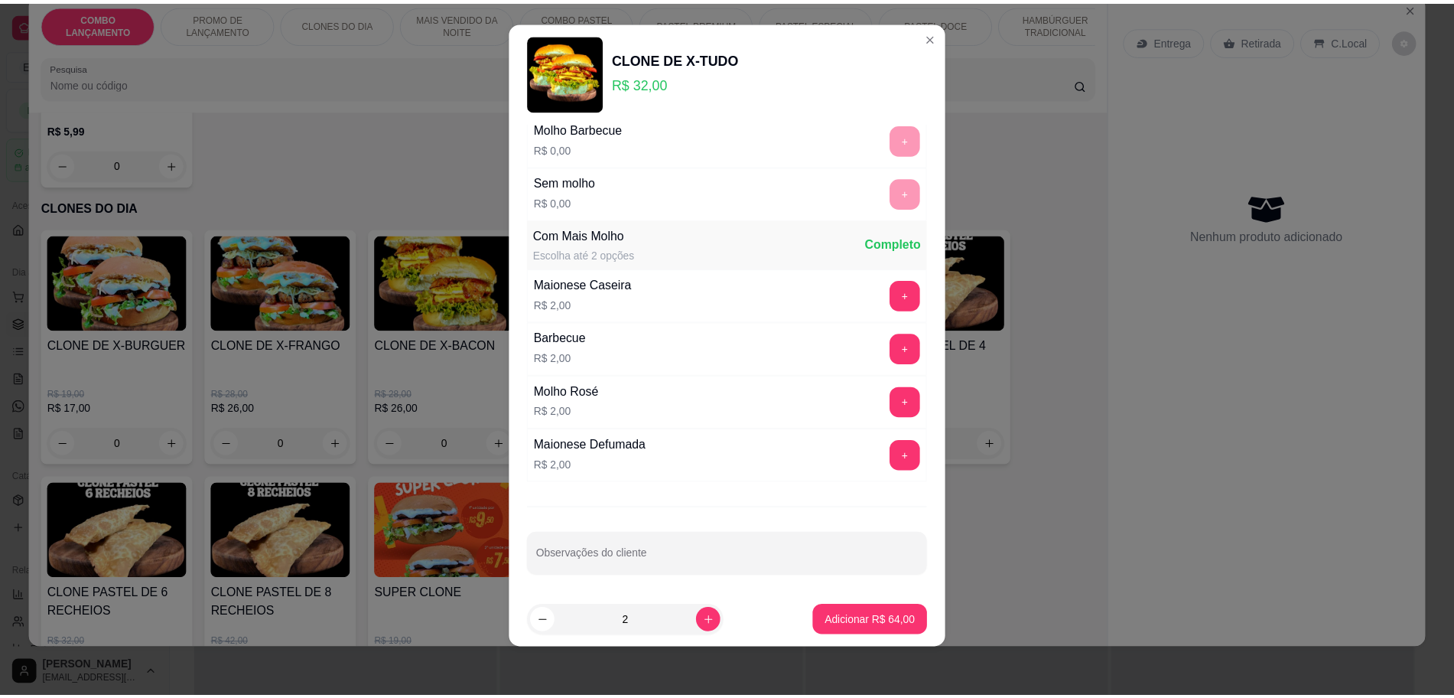
scroll to position [230, 0]
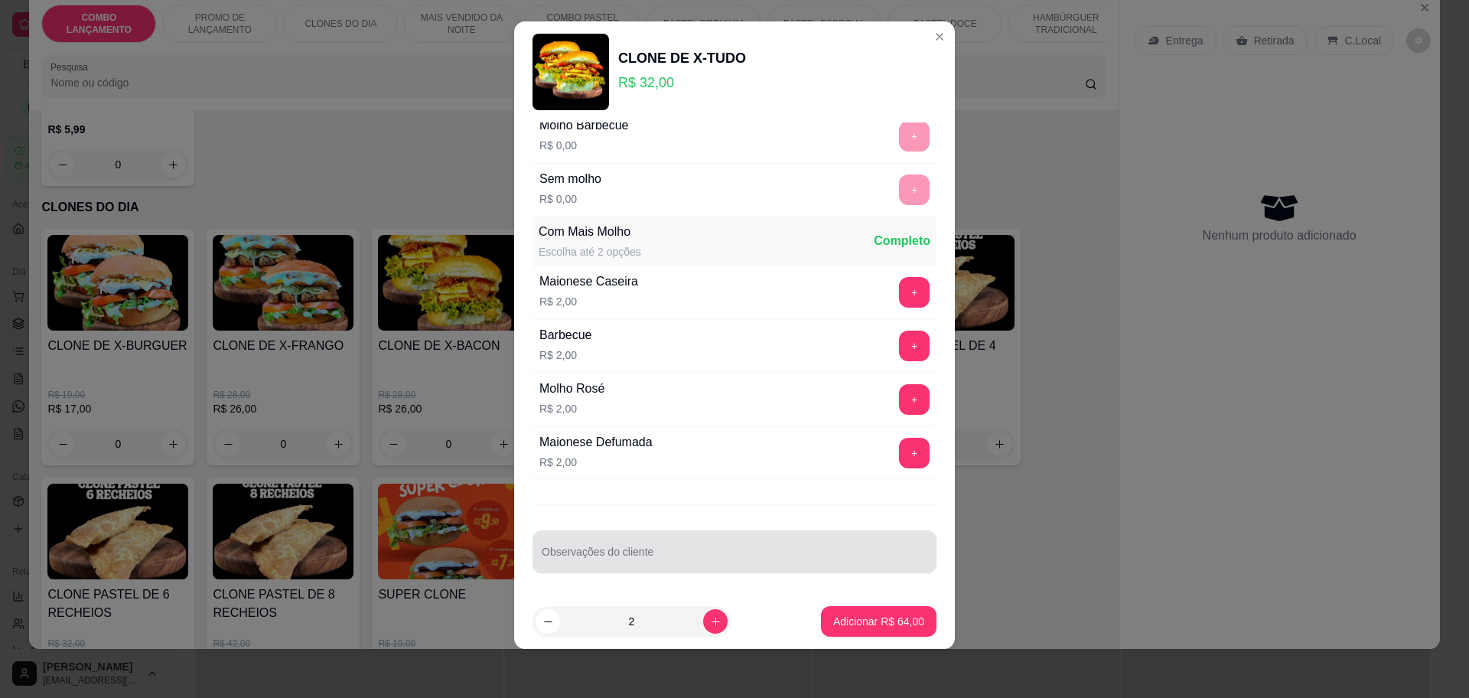
click at [726, 550] on input "Observações do cliente" at bounding box center [735, 557] width 386 height 15
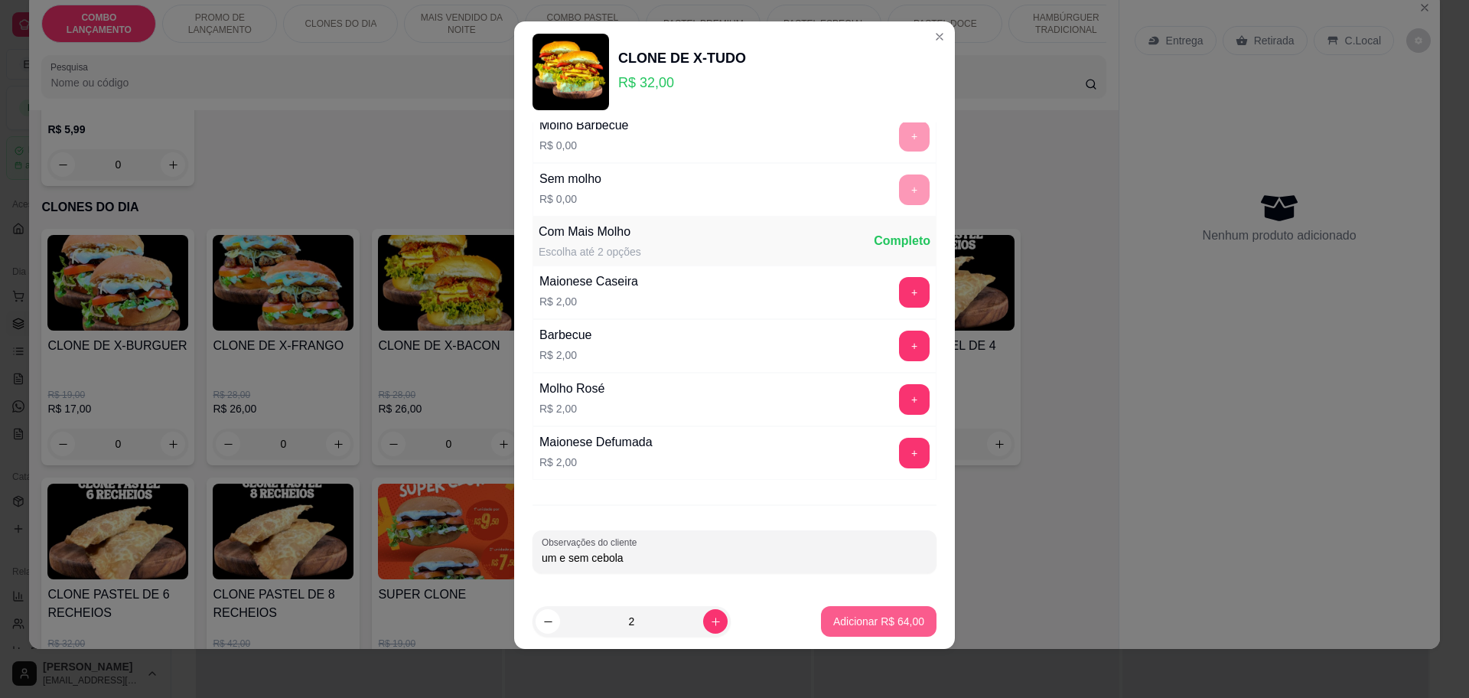
type input "um e sem cebola"
click at [888, 609] on button "Adicionar R$ 64,00" at bounding box center [879, 622] width 112 height 30
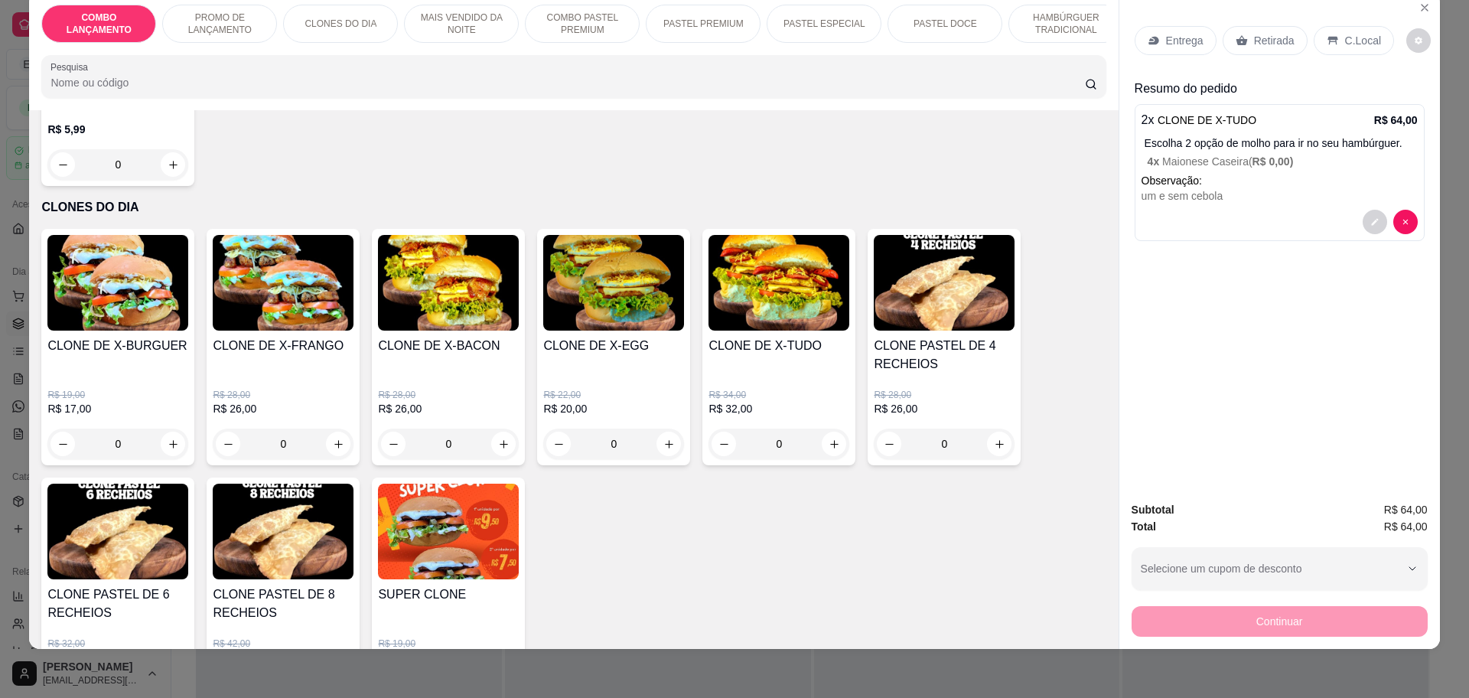
click at [1191, 163] on p "4 x Maionese Caseira ( R$ 0,00 )" at bounding box center [1283, 161] width 270 height 15
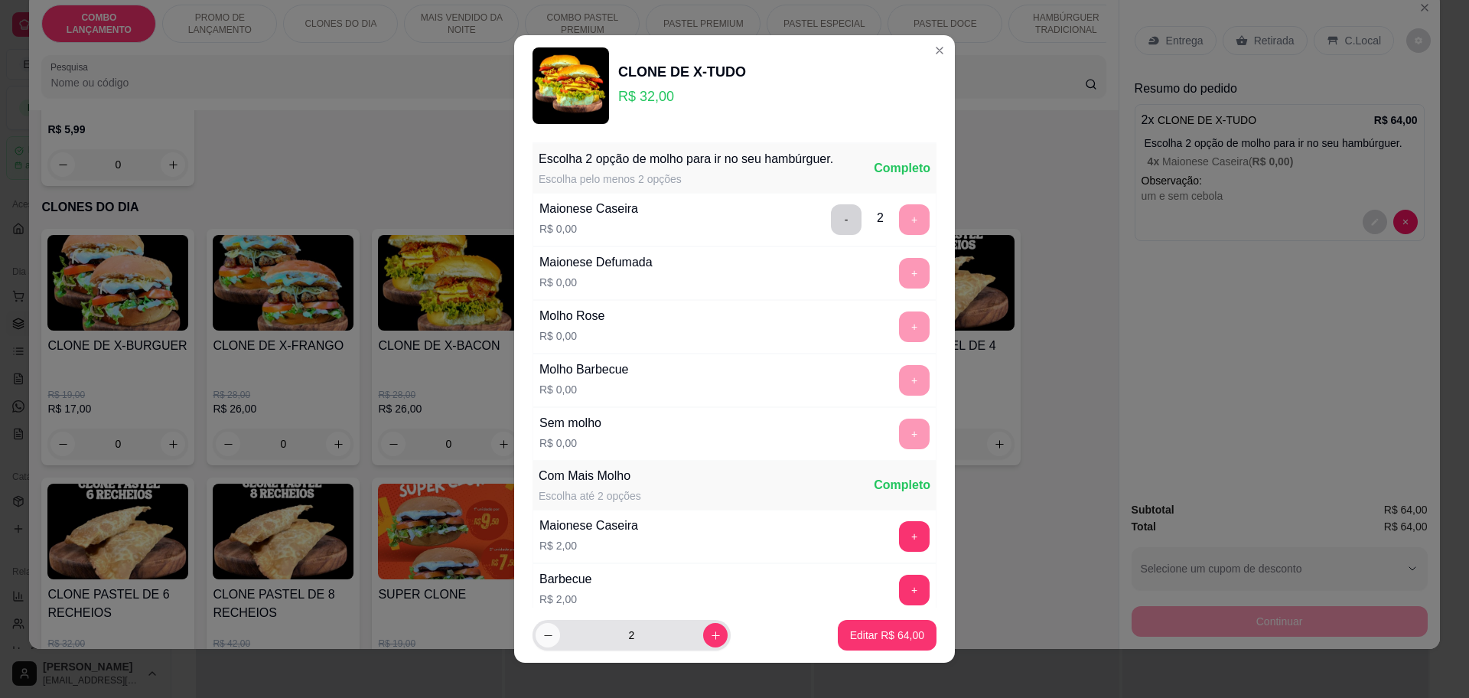
click at [536, 632] on button "decrease-product-quantity" at bounding box center [548, 635] width 24 height 24
type input "1"
click at [891, 632] on p "Editar R$ 32,00" at bounding box center [887, 634] width 74 height 15
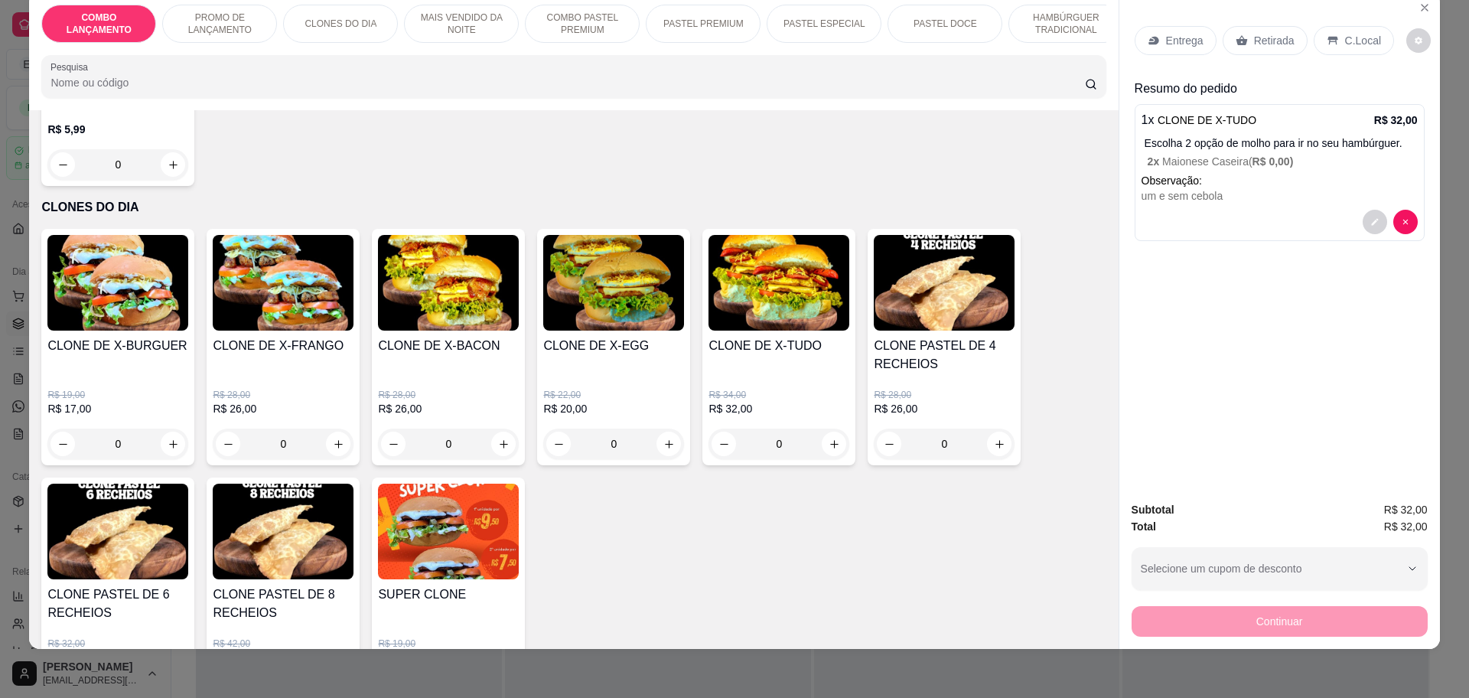
click at [1288, 618] on div "Continuar" at bounding box center [1280, 619] width 296 height 34
click at [1246, 31] on div "Retirada" at bounding box center [1265, 40] width 85 height 29
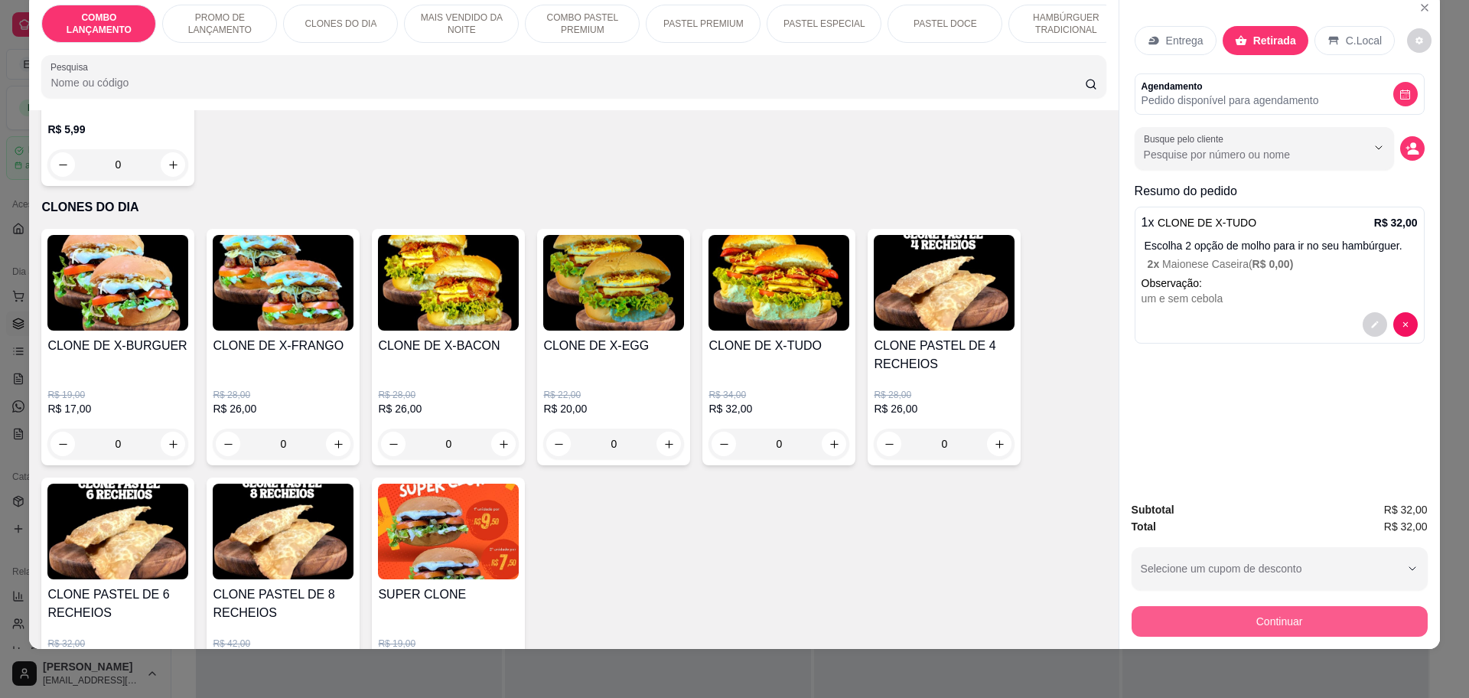
click at [1260, 615] on button "Continuar" at bounding box center [1280, 621] width 296 height 31
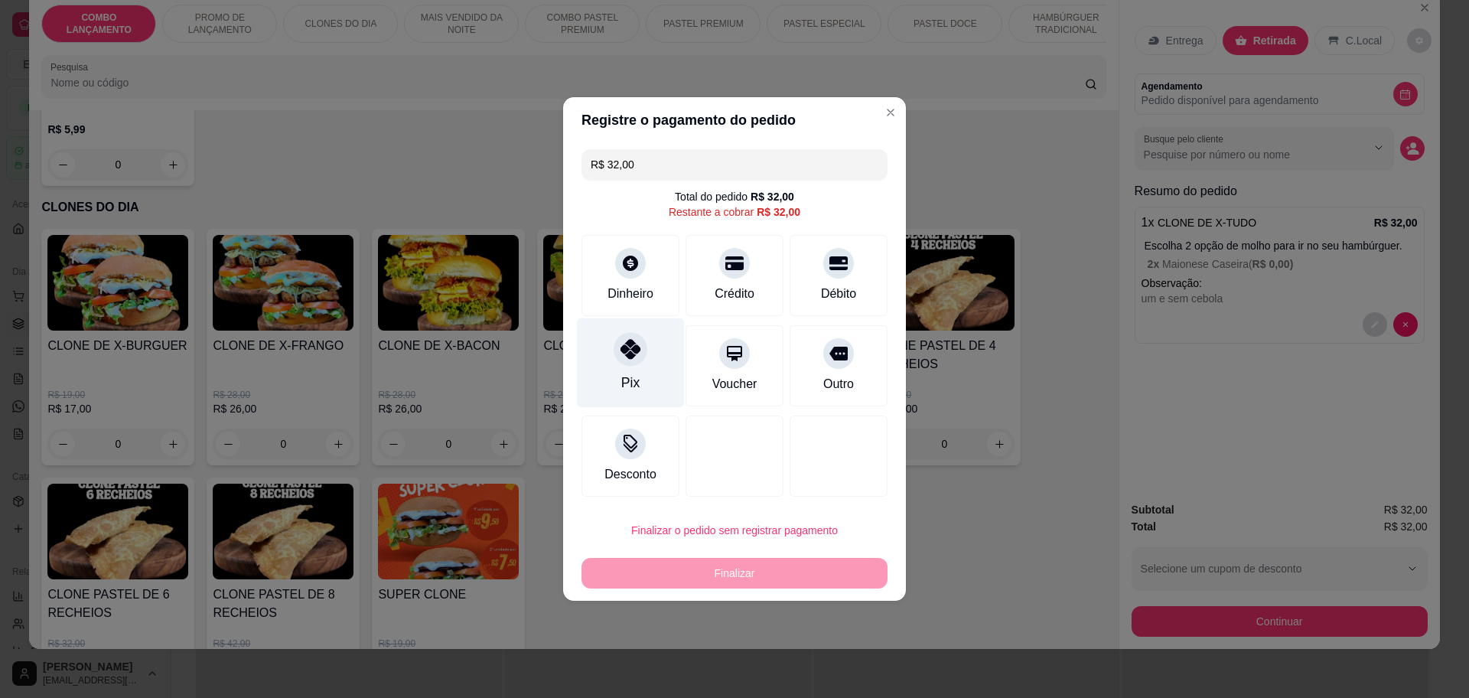
click at [653, 345] on div "Pix" at bounding box center [631, 363] width 108 height 90
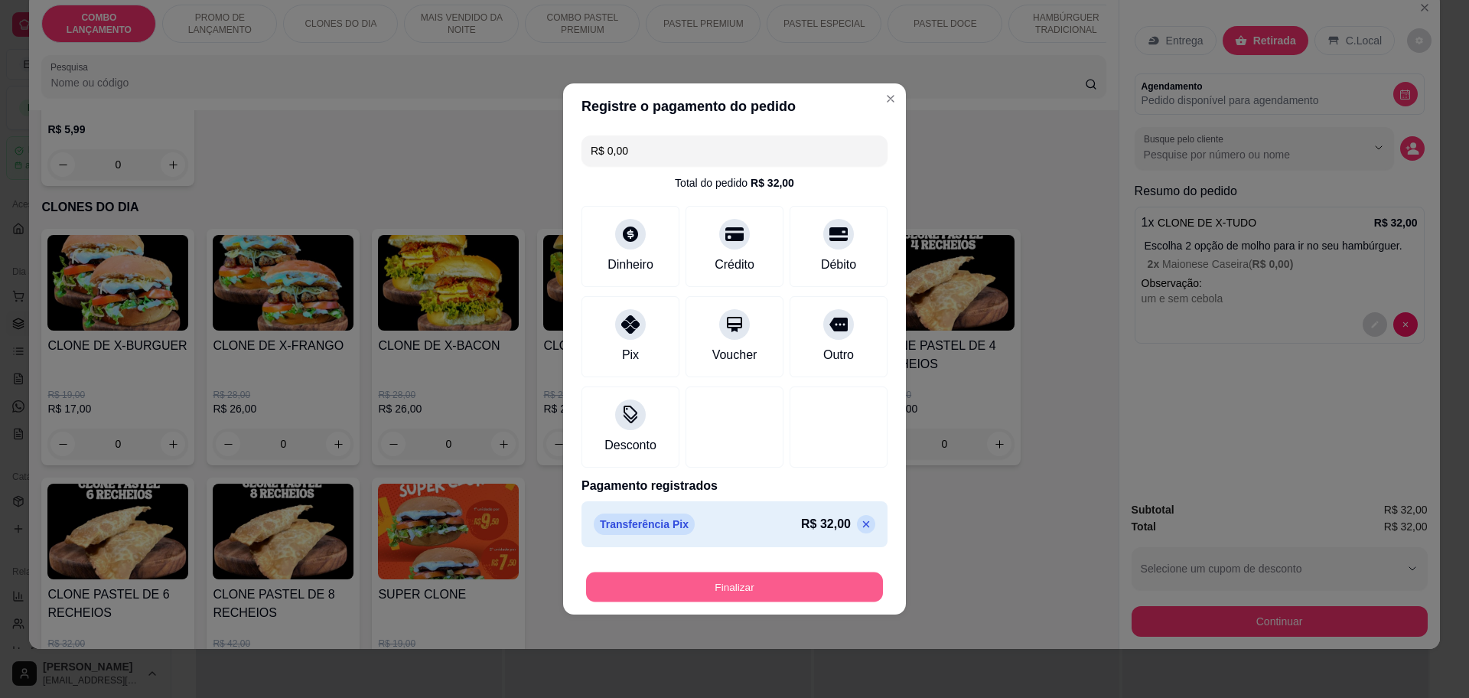
click at [705, 581] on button "Finalizar" at bounding box center [734, 587] width 297 height 30
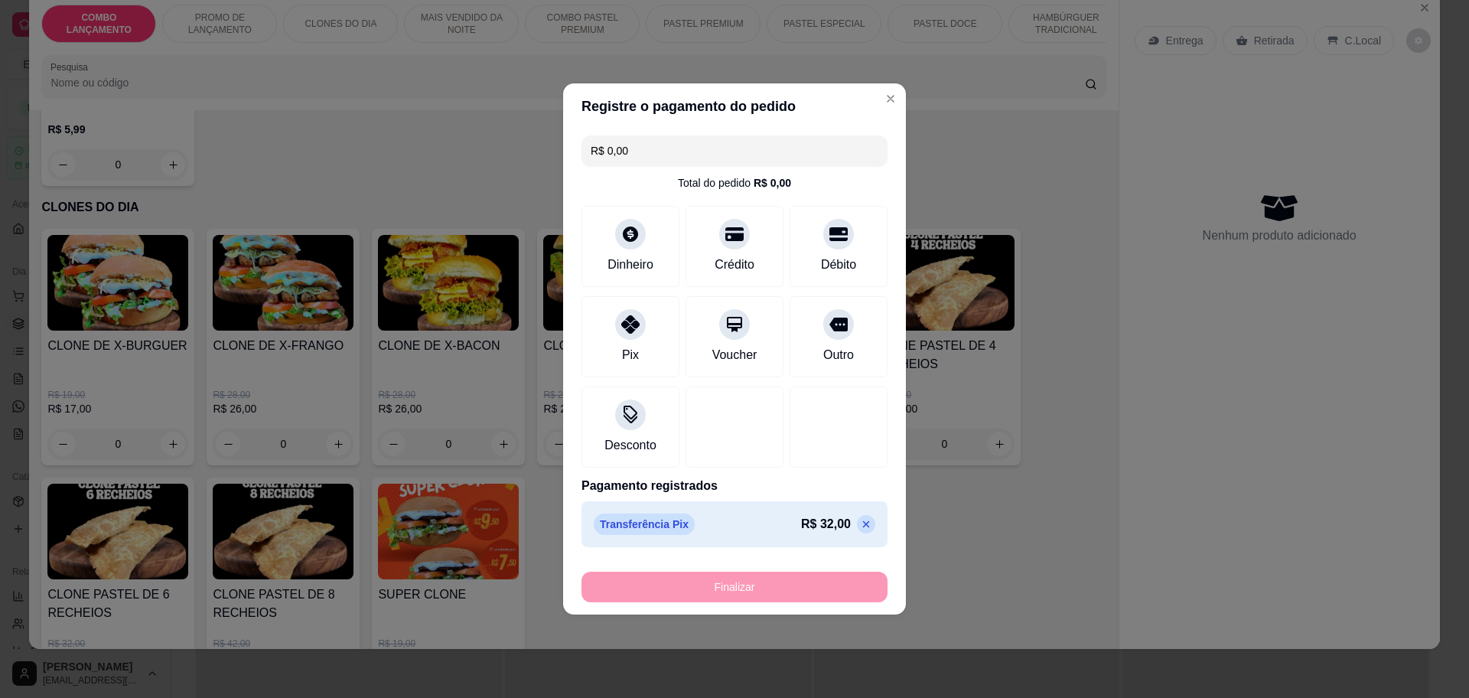
type input "-R$ 32,00"
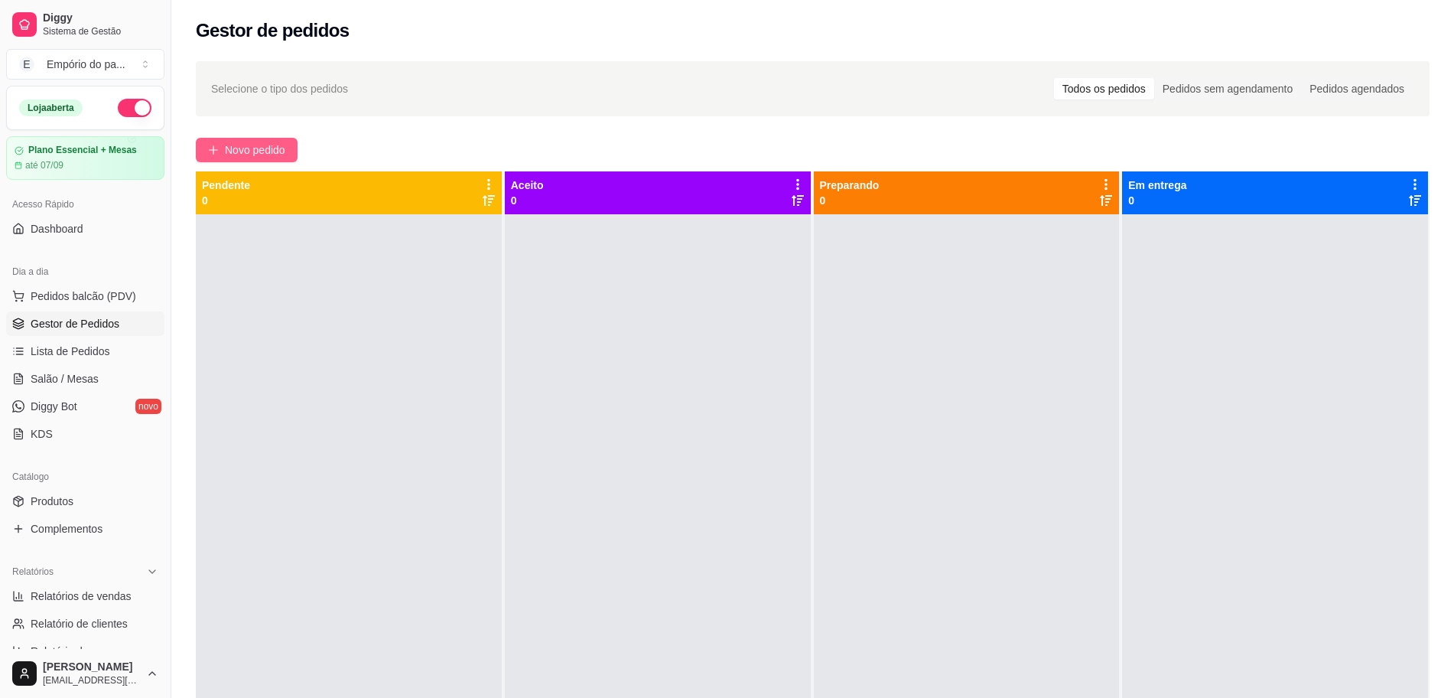
click at [285, 142] on span "Novo pedido" at bounding box center [255, 150] width 60 height 17
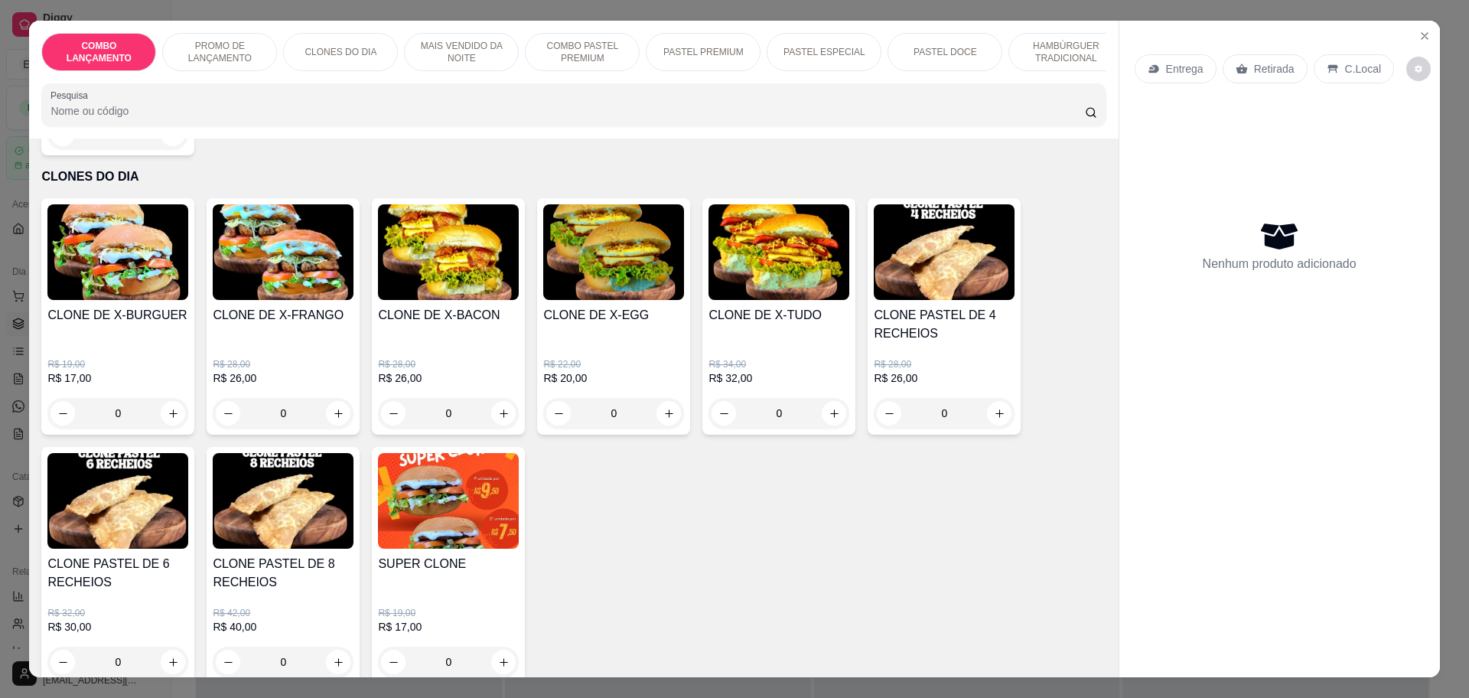
scroll to position [478, 0]
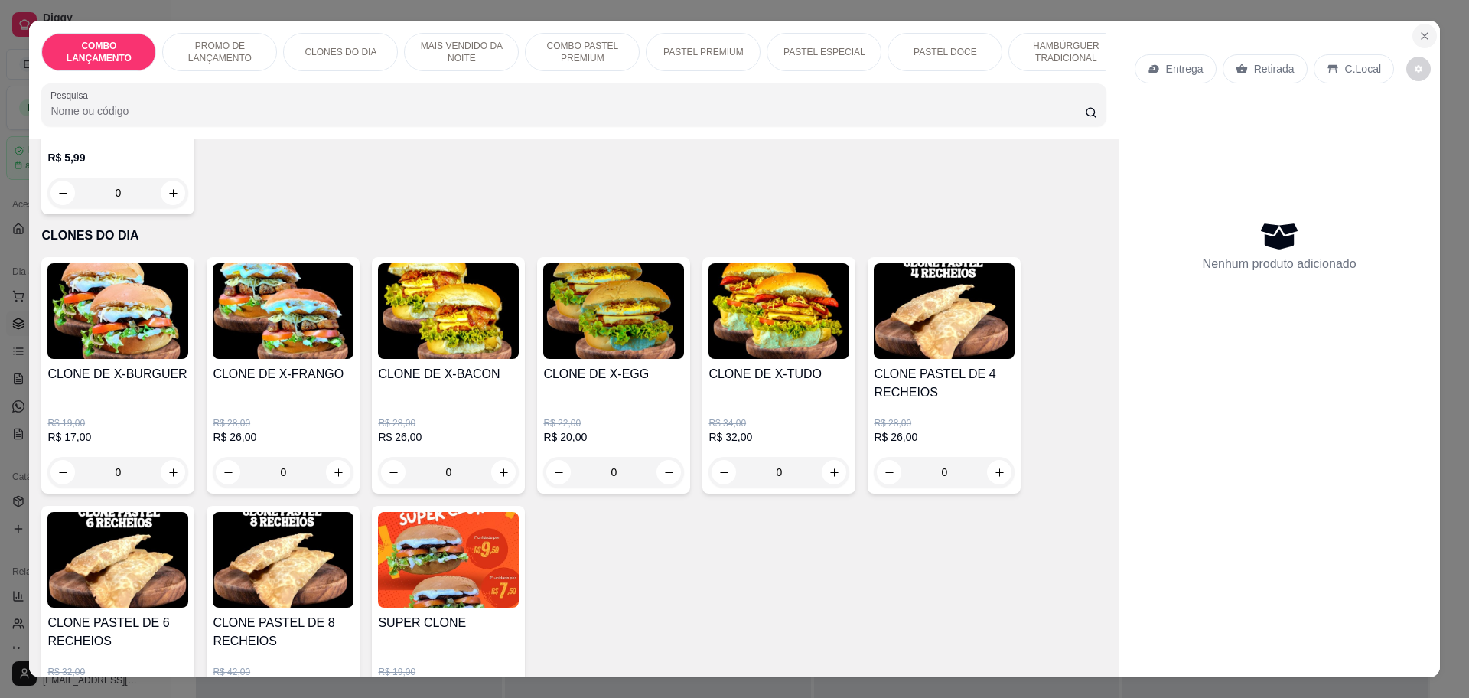
click at [1419, 32] on icon "Close" at bounding box center [1425, 36] width 12 height 12
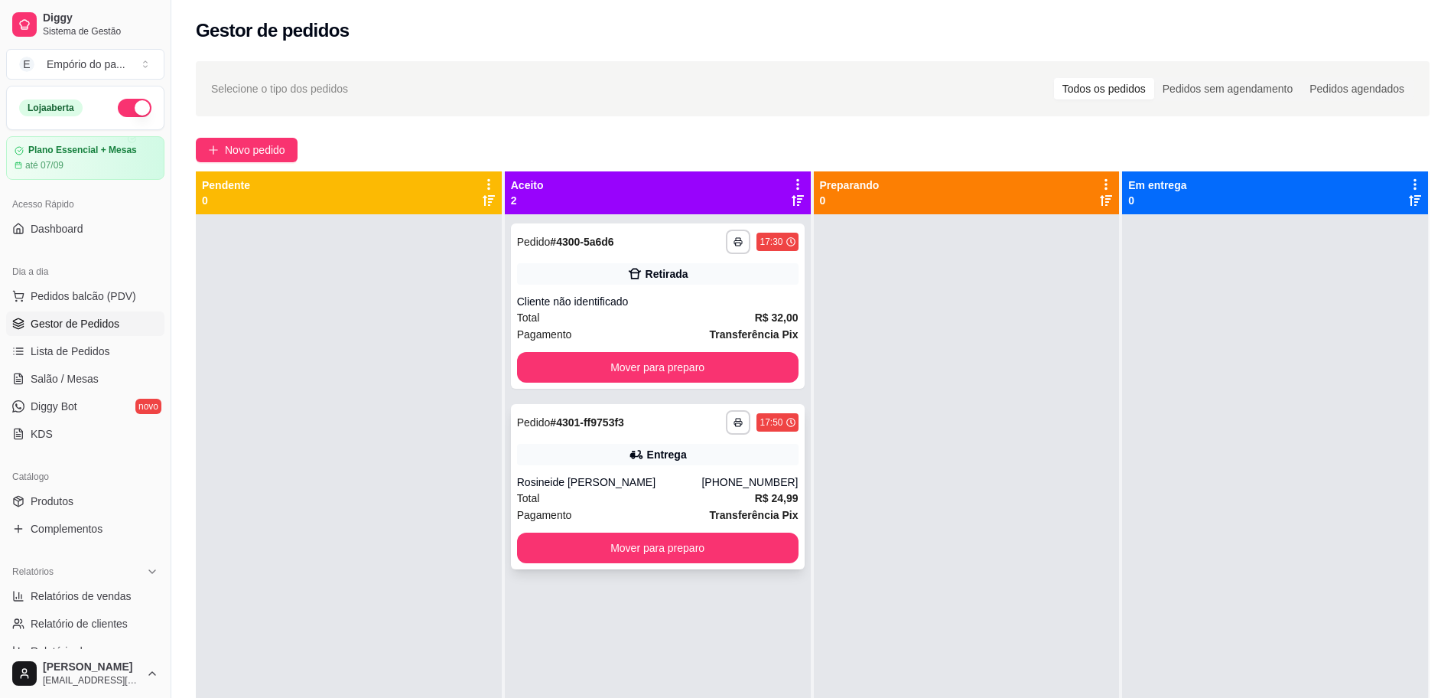
click at [683, 496] on div "Total R$ 24,99" at bounding box center [658, 498] width 282 height 17
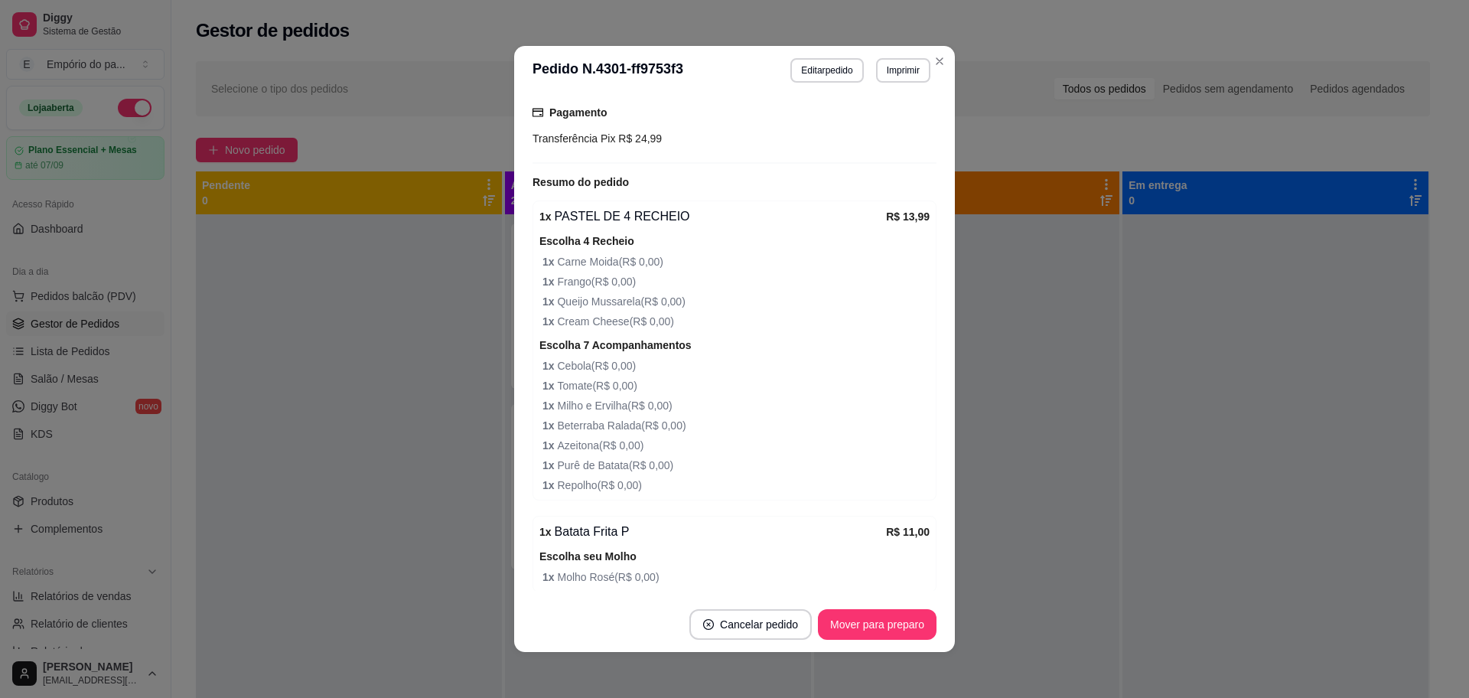
scroll to position [575, 0]
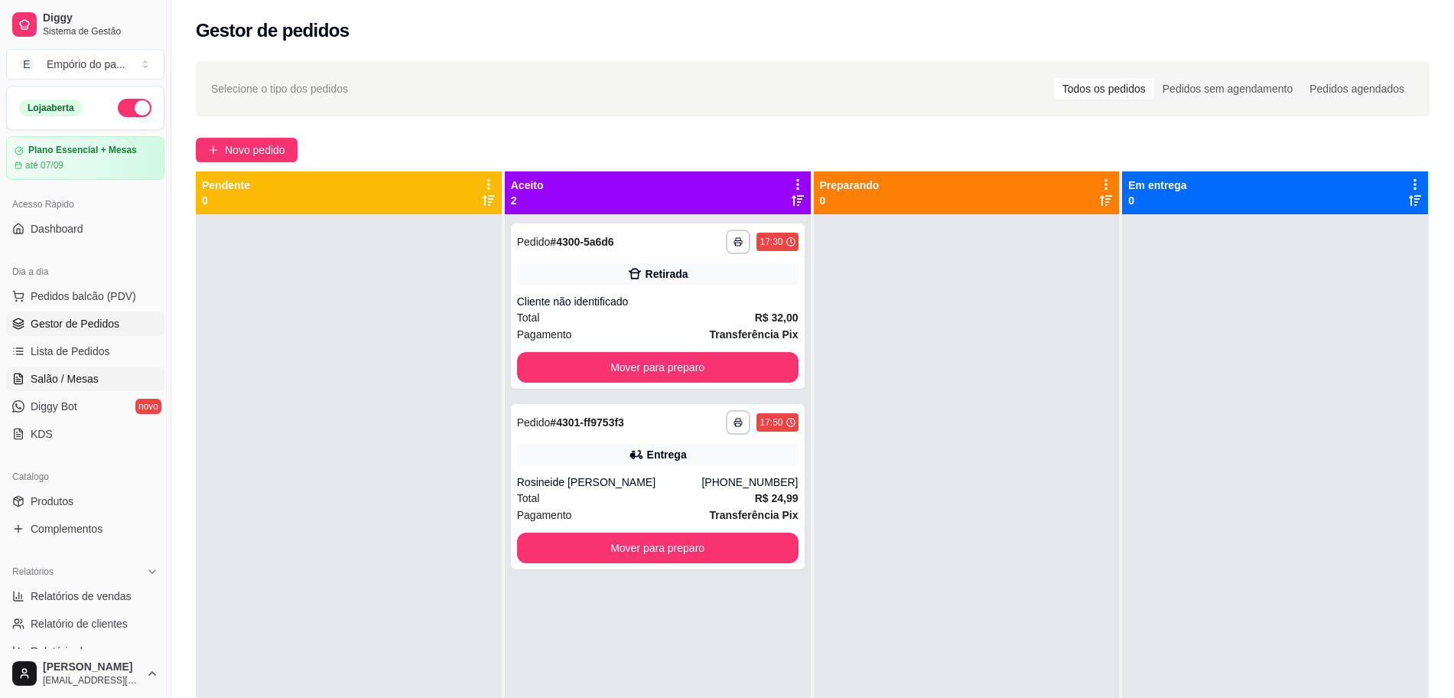
click at [85, 373] on span "Salão / Mesas" at bounding box center [65, 378] width 68 height 15
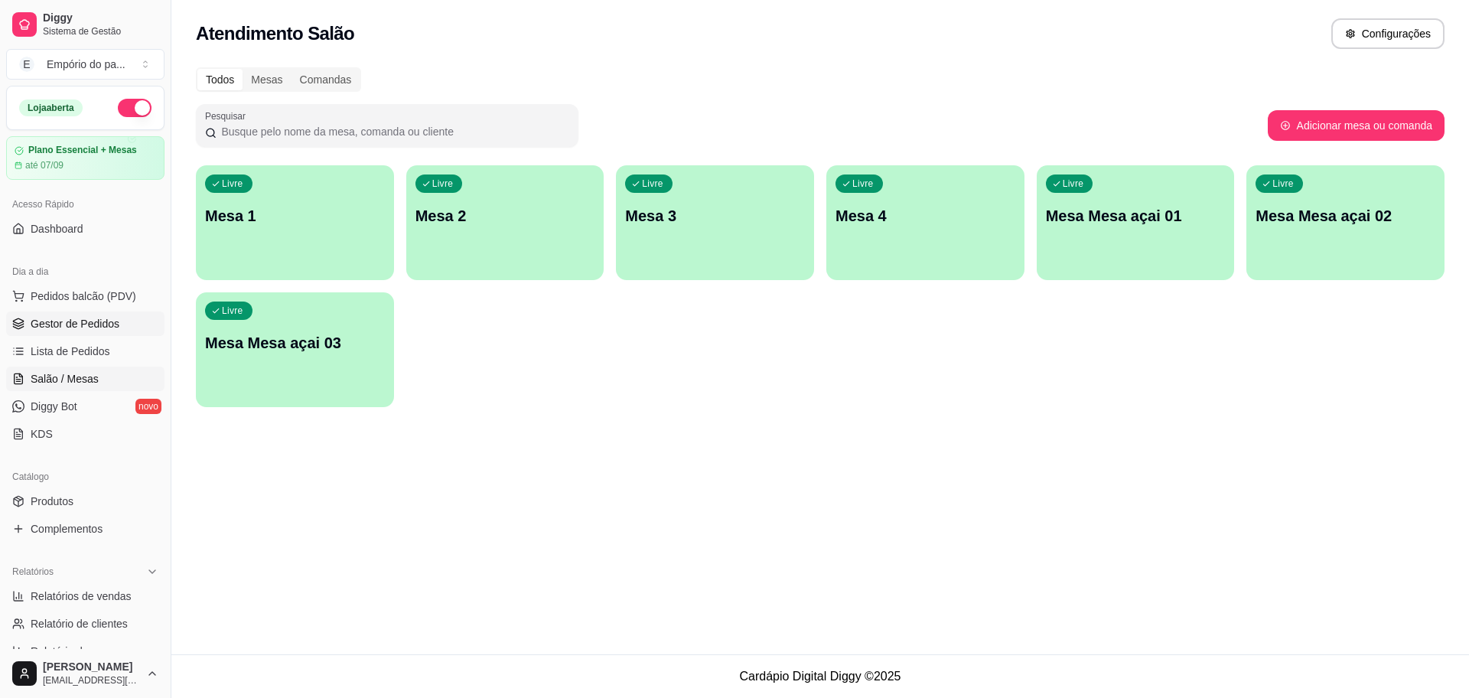
click at [65, 316] on span "Gestor de Pedidos" at bounding box center [75, 323] width 89 height 15
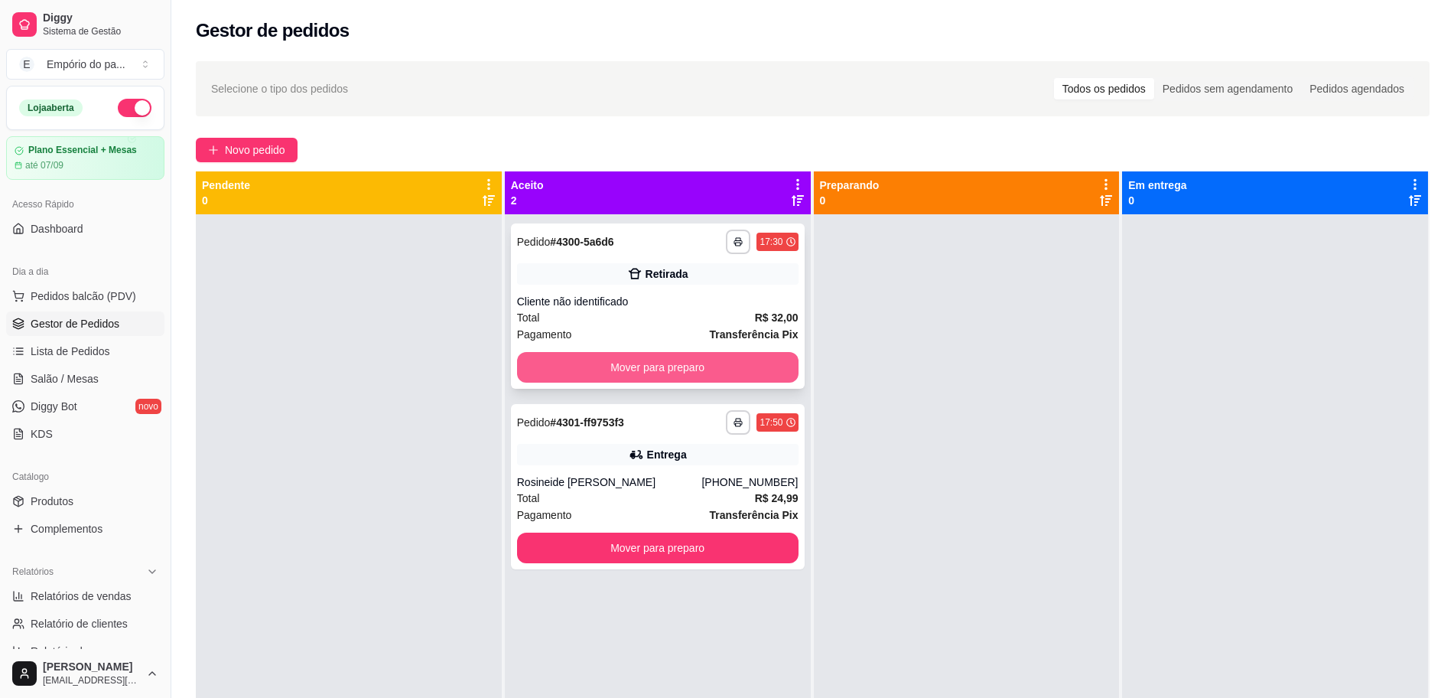
click at [692, 363] on button "Mover para preparo" at bounding box center [658, 367] width 282 height 31
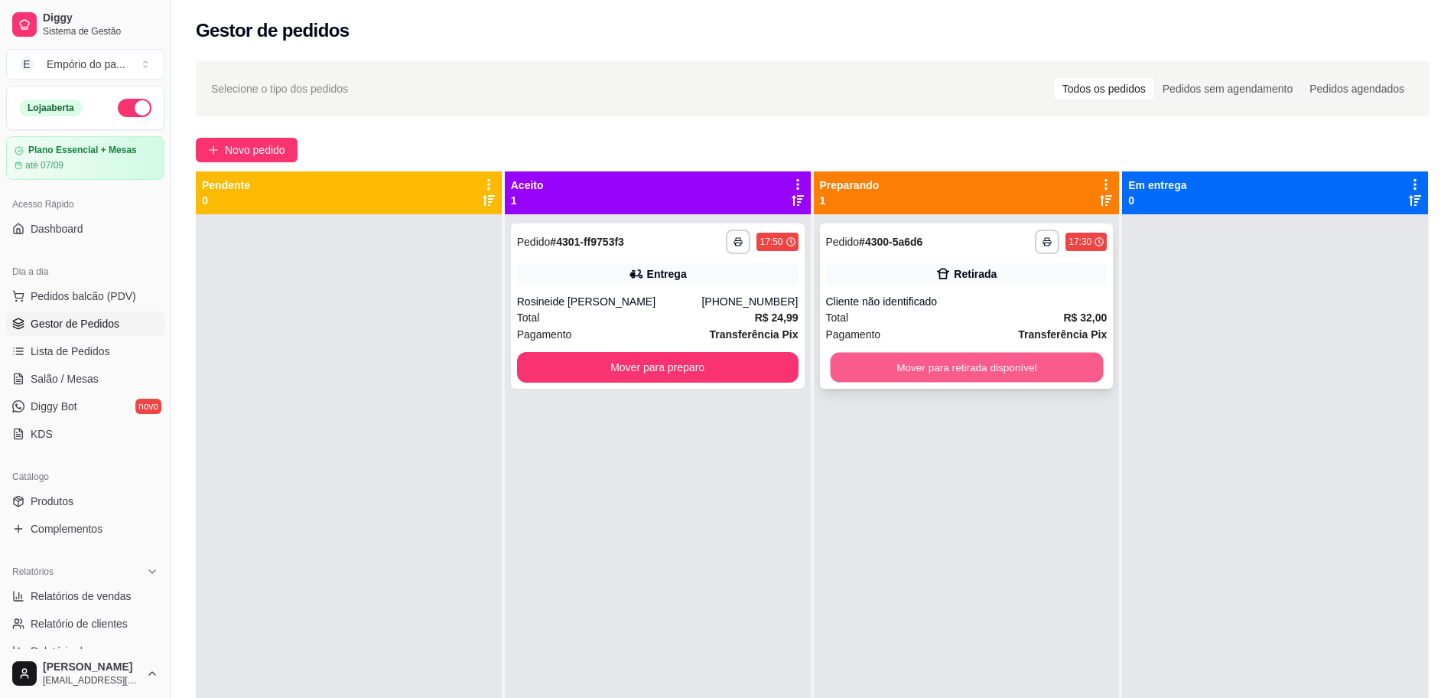
click at [1032, 373] on button "Mover para retirada disponível" at bounding box center [966, 368] width 273 height 30
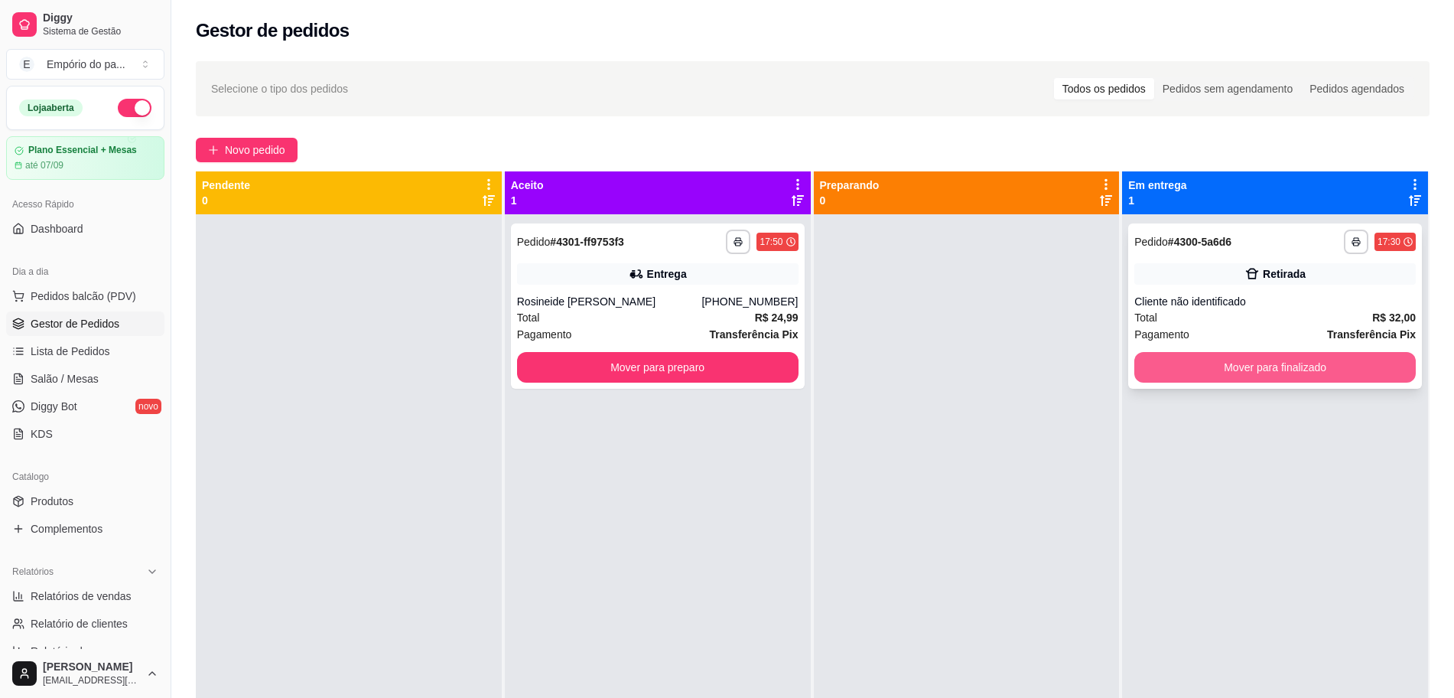
click at [1211, 368] on button "Mover para finalizado" at bounding box center [1276, 367] width 282 height 31
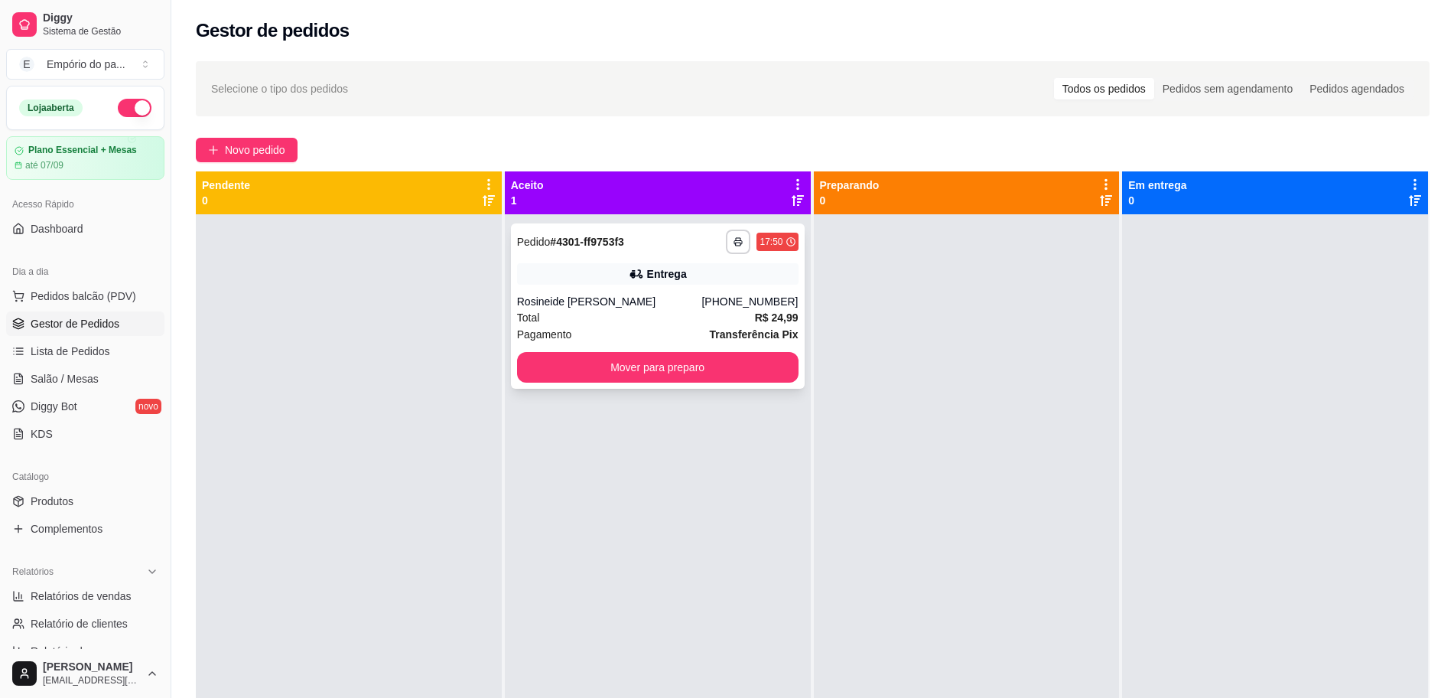
click at [600, 314] on div "Total R$ 24,99" at bounding box center [658, 317] width 282 height 17
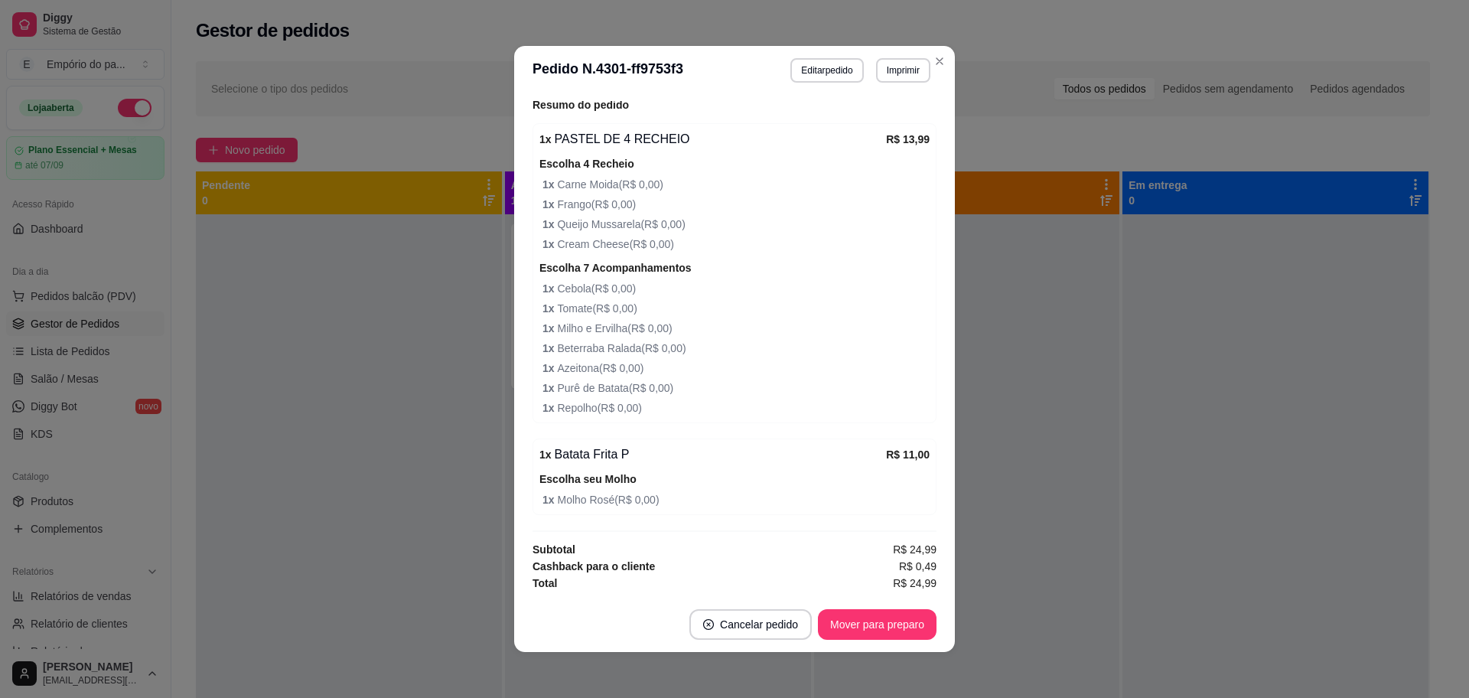
scroll to position [500, 0]
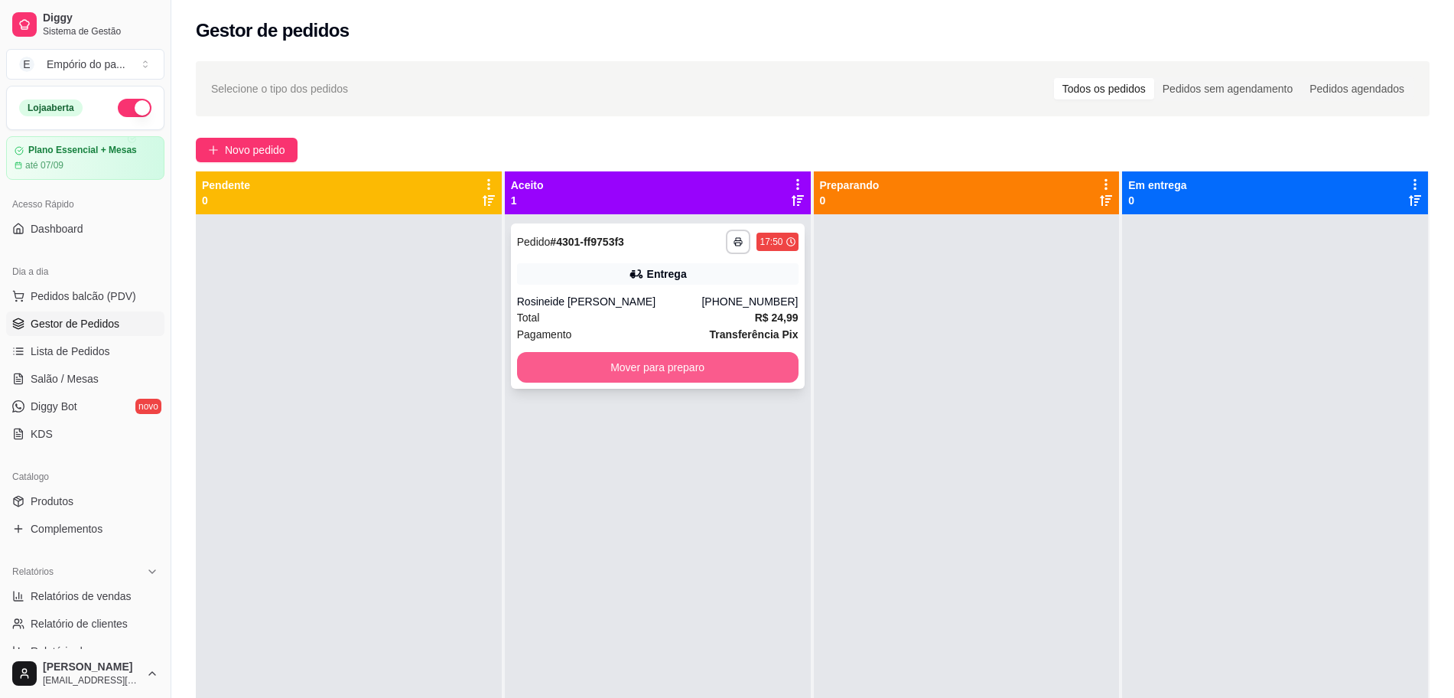
click at [749, 369] on button "Mover para preparo" at bounding box center [658, 367] width 282 height 31
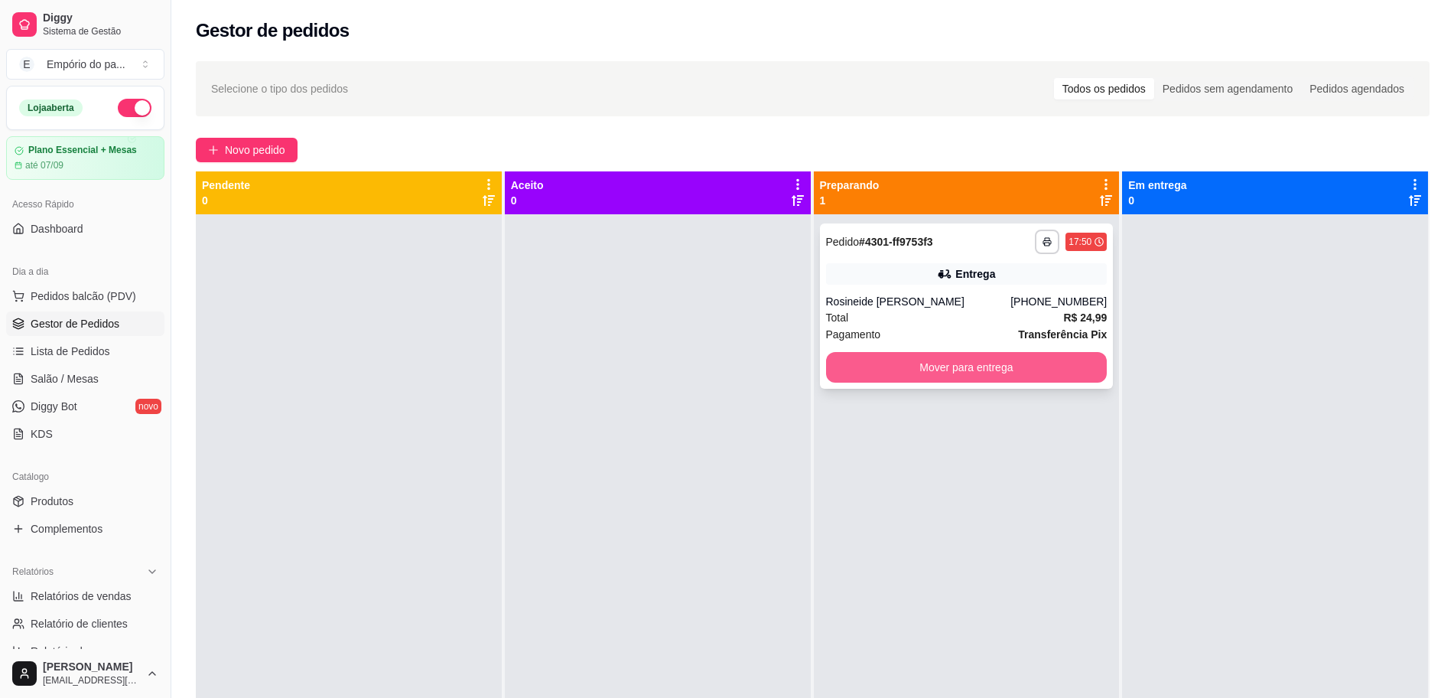
click at [879, 373] on button "Mover para entrega" at bounding box center [967, 367] width 282 height 31
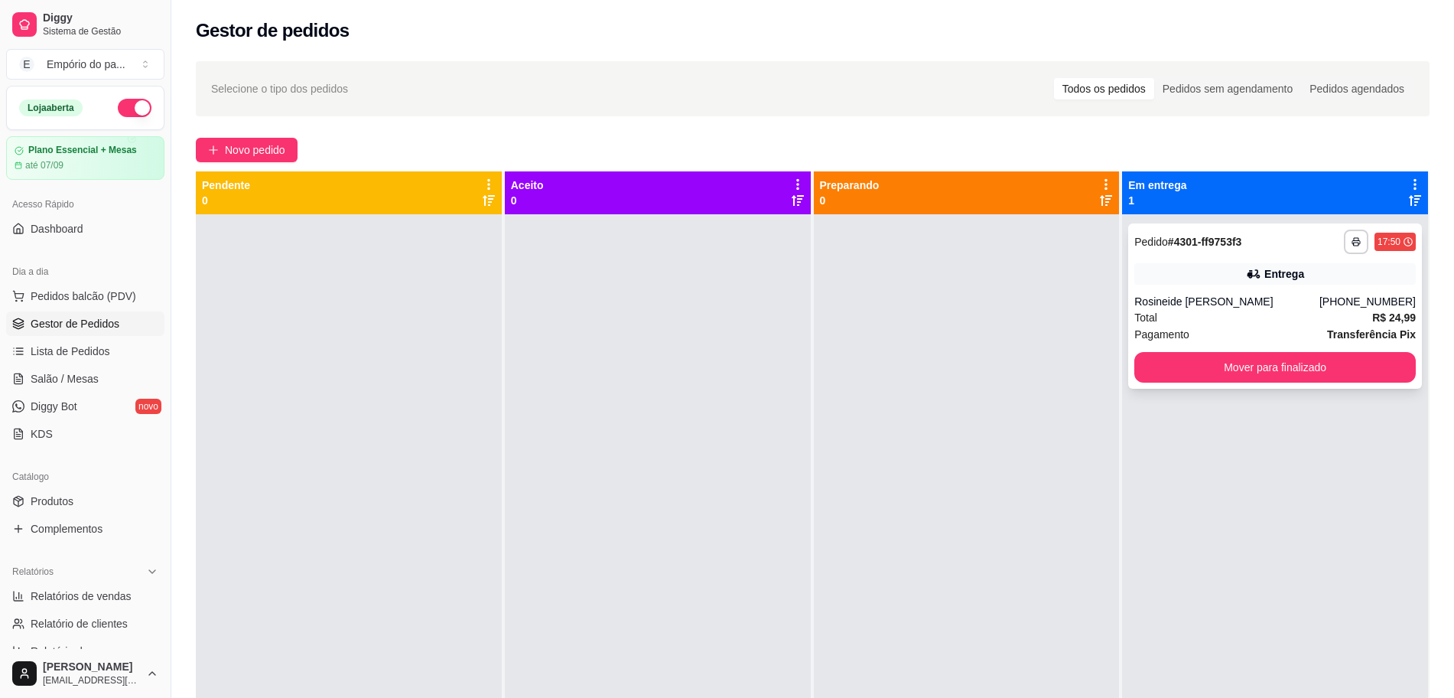
click at [1255, 311] on div "Total R$ 24,99" at bounding box center [1276, 317] width 282 height 17
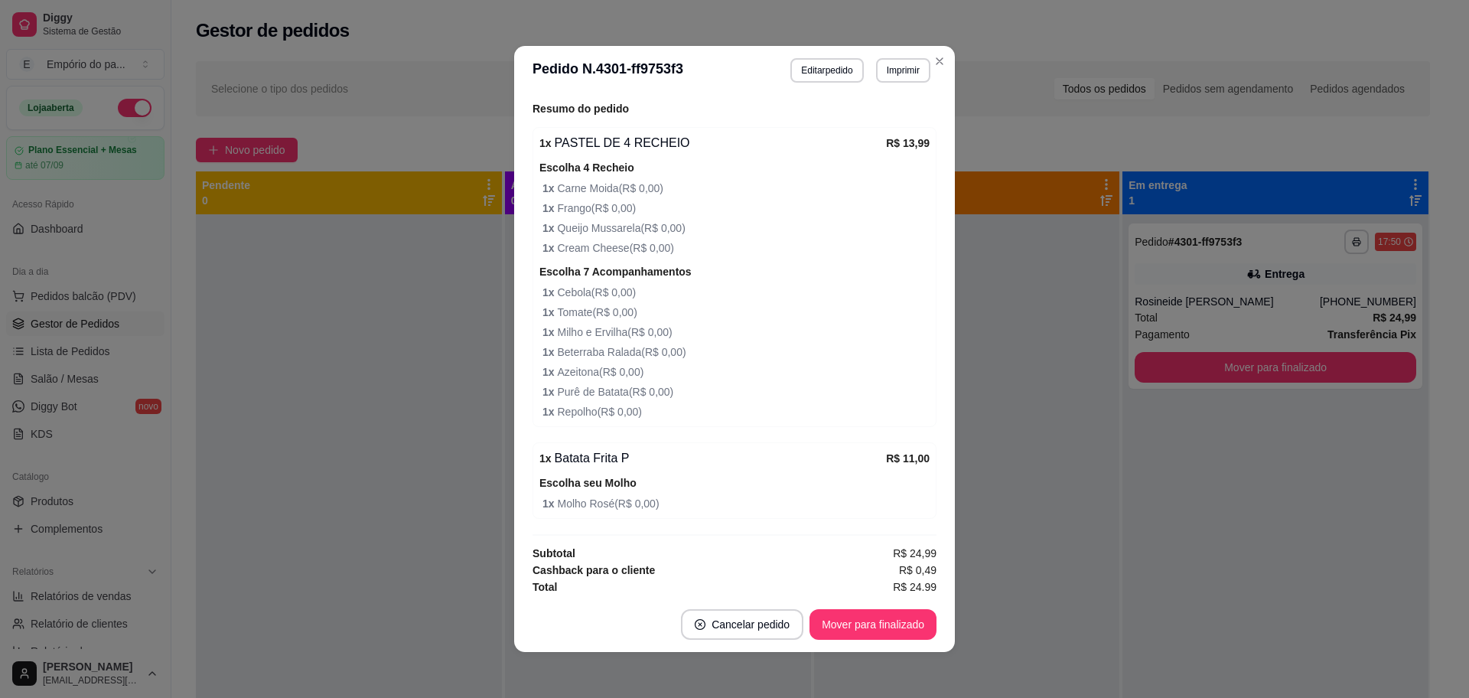
scroll to position [575, 0]
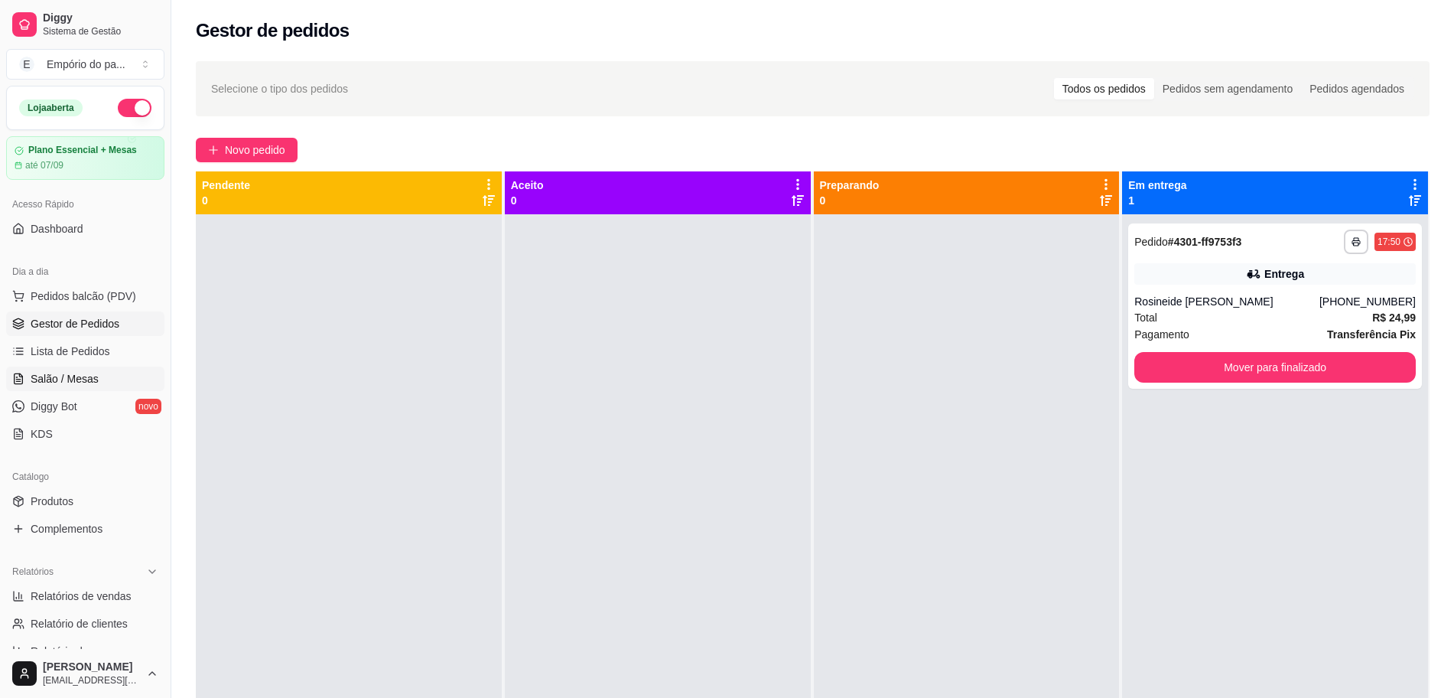
click at [96, 370] on link "Salão / Mesas" at bounding box center [85, 378] width 158 height 24
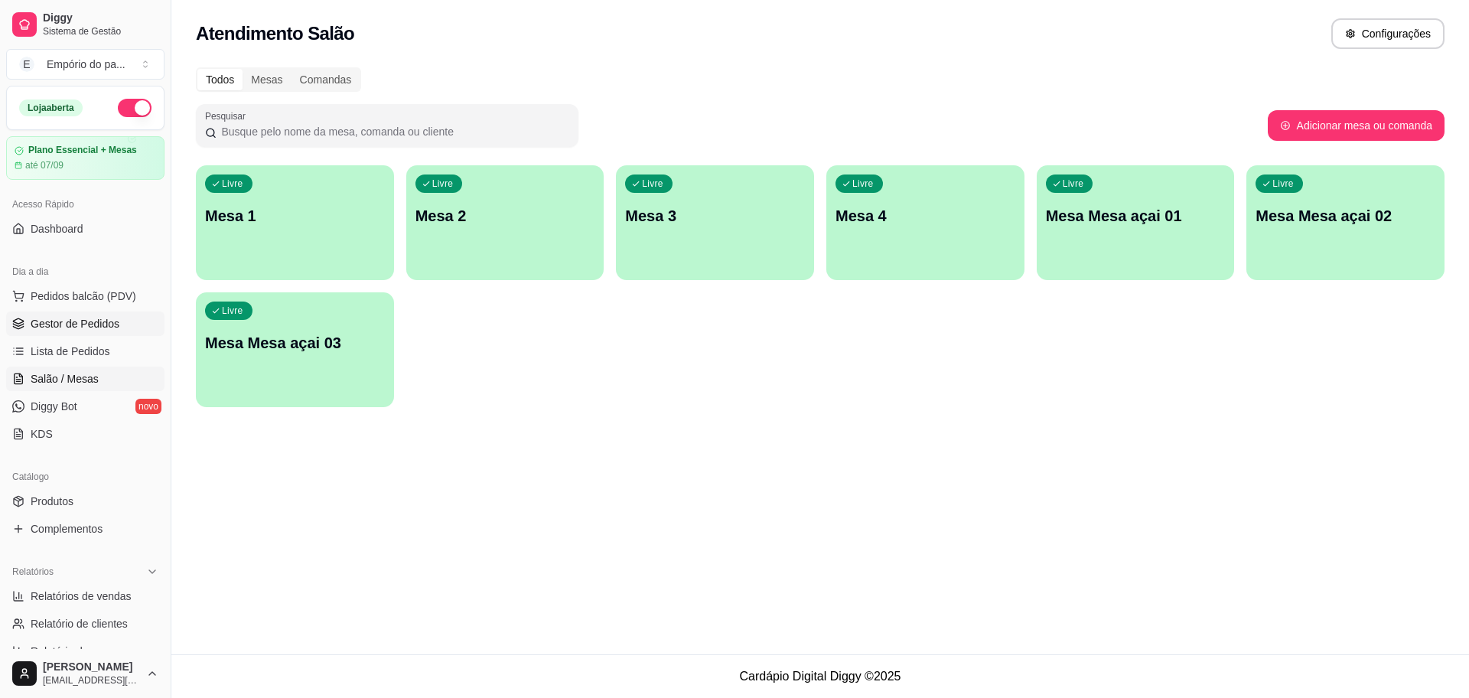
click at [112, 311] on ul "Pedidos balcão (PDV) Gestor de Pedidos Lista de Pedidos Salão / Mesas Diggy Bot…" at bounding box center [85, 365] width 158 height 162
click at [47, 314] on link "Gestor de Pedidos" at bounding box center [85, 323] width 158 height 24
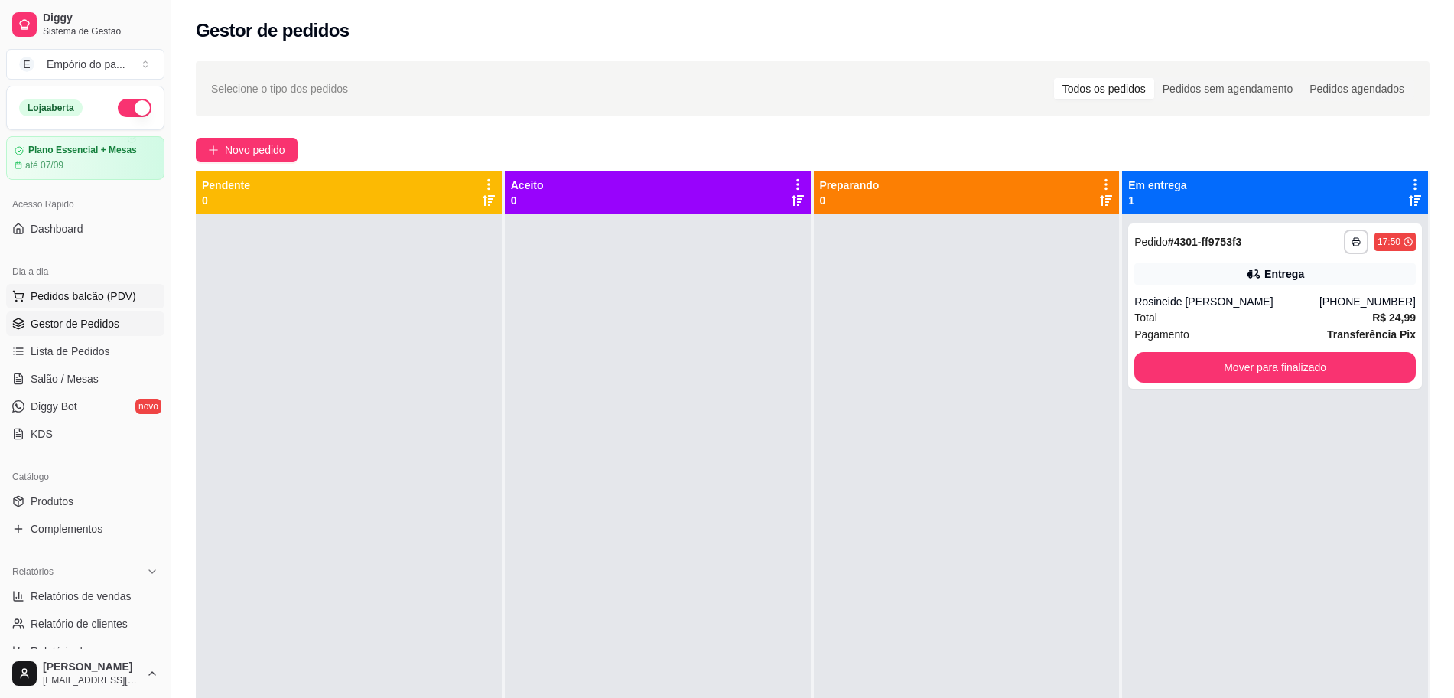
click at [106, 303] on span "Pedidos balcão (PDV)" at bounding box center [84, 295] width 106 height 15
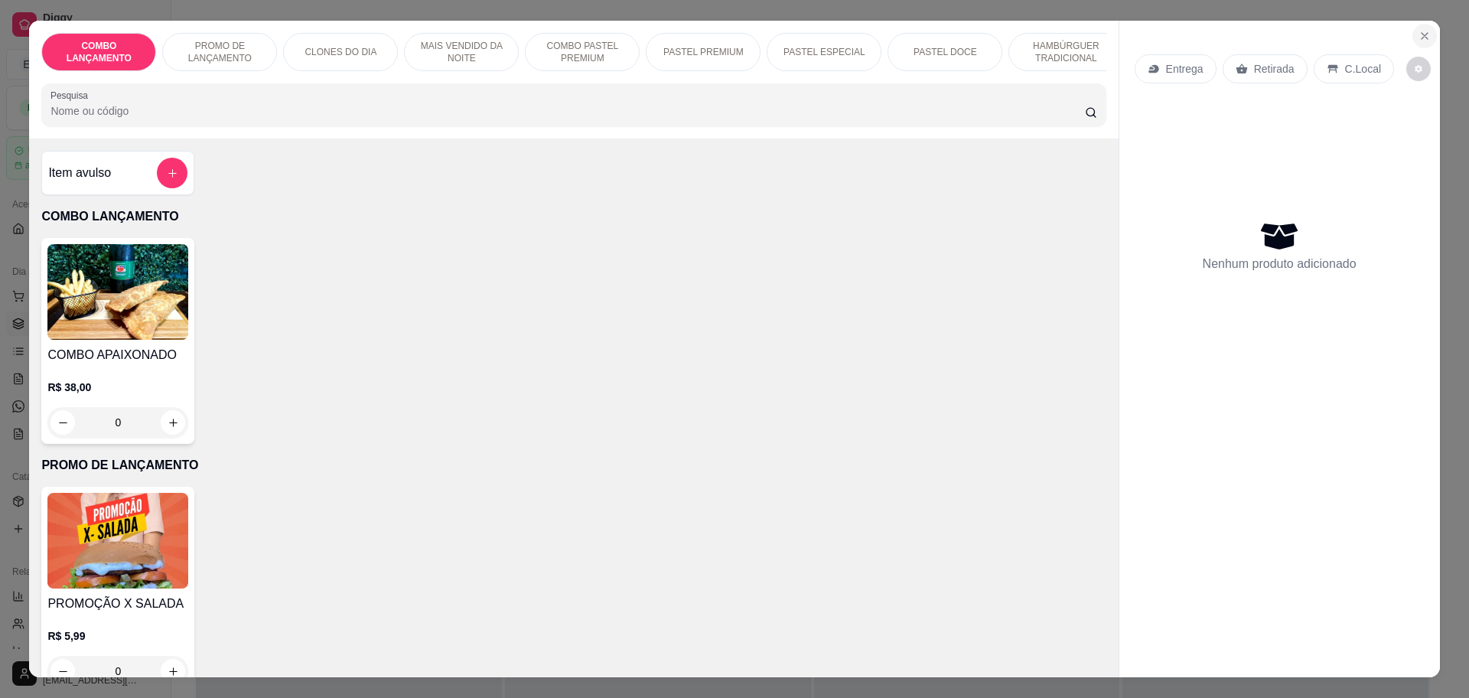
click at [1419, 35] on icon "Close" at bounding box center [1425, 36] width 12 height 12
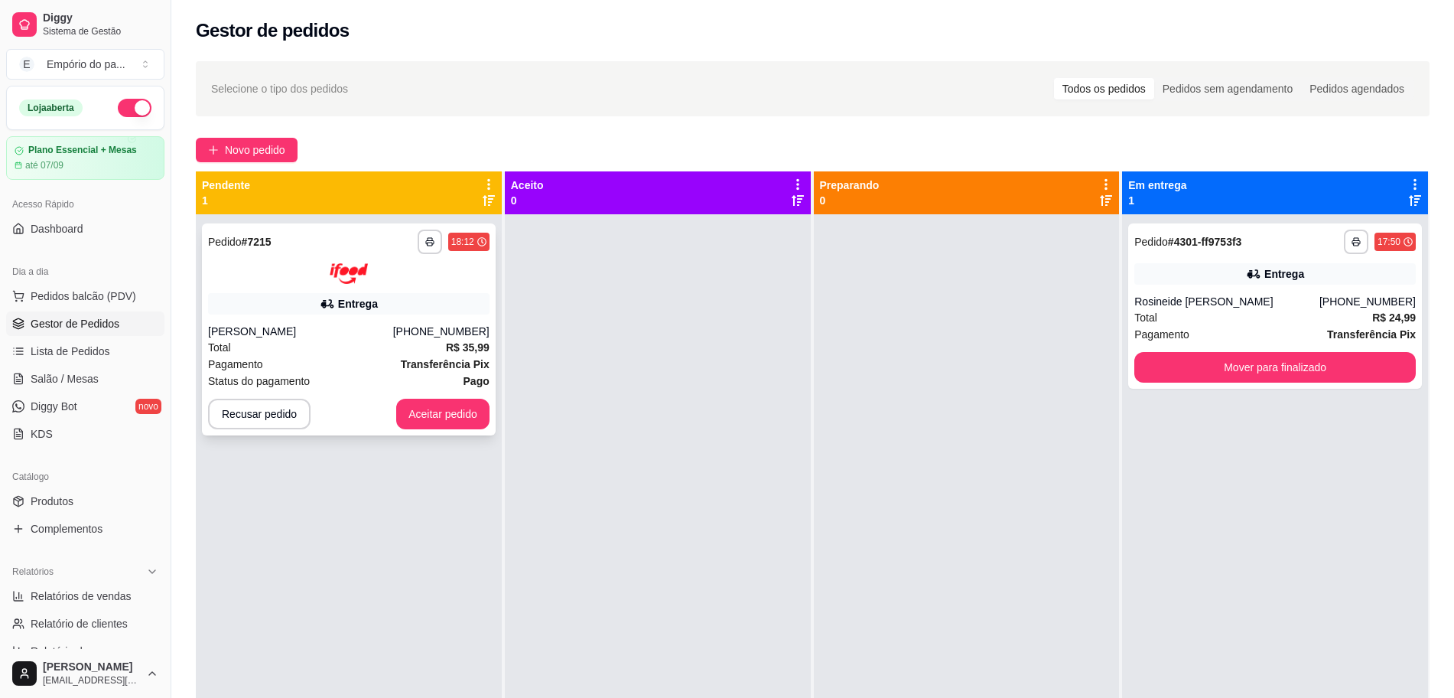
click at [267, 344] on div "Total R$ 35,99" at bounding box center [349, 347] width 282 height 17
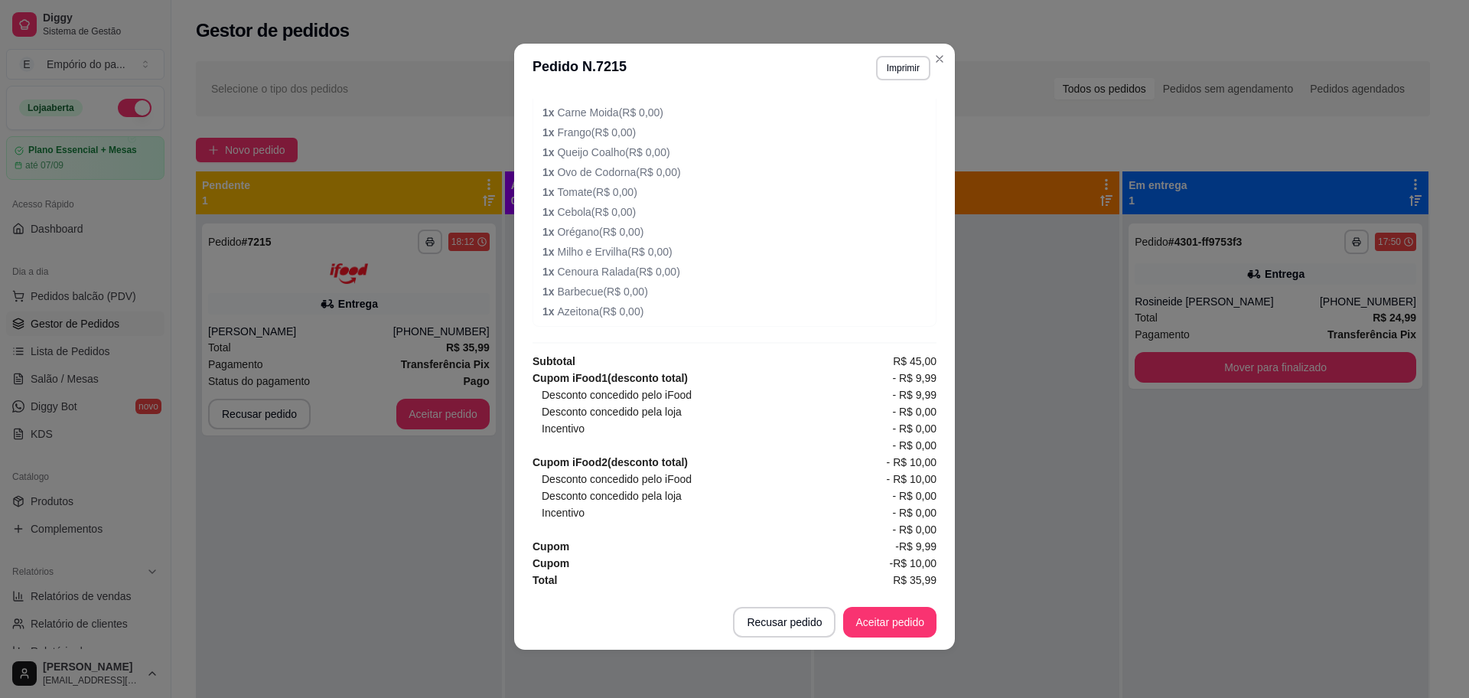
scroll to position [3, 0]
click at [873, 614] on button "Aceitar pedido" at bounding box center [890, 622] width 90 height 30
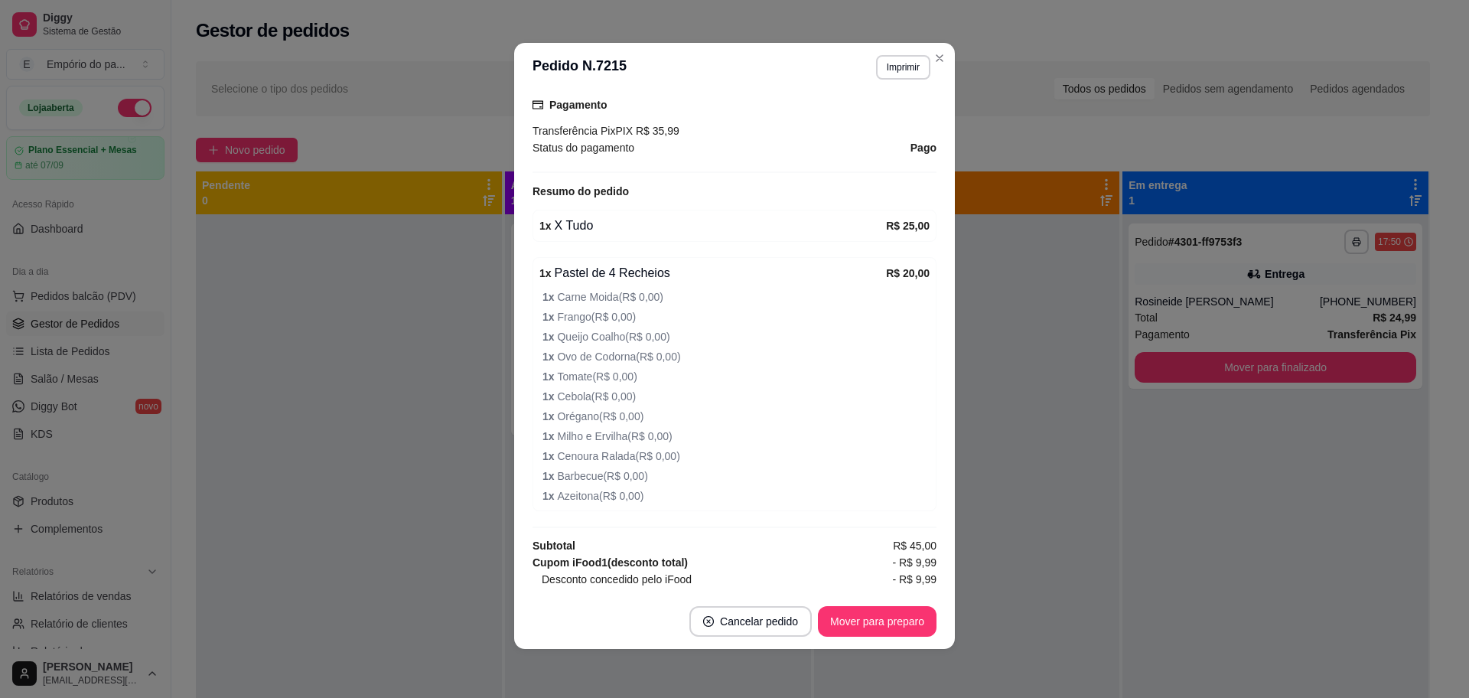
scroll to position [487, 0]
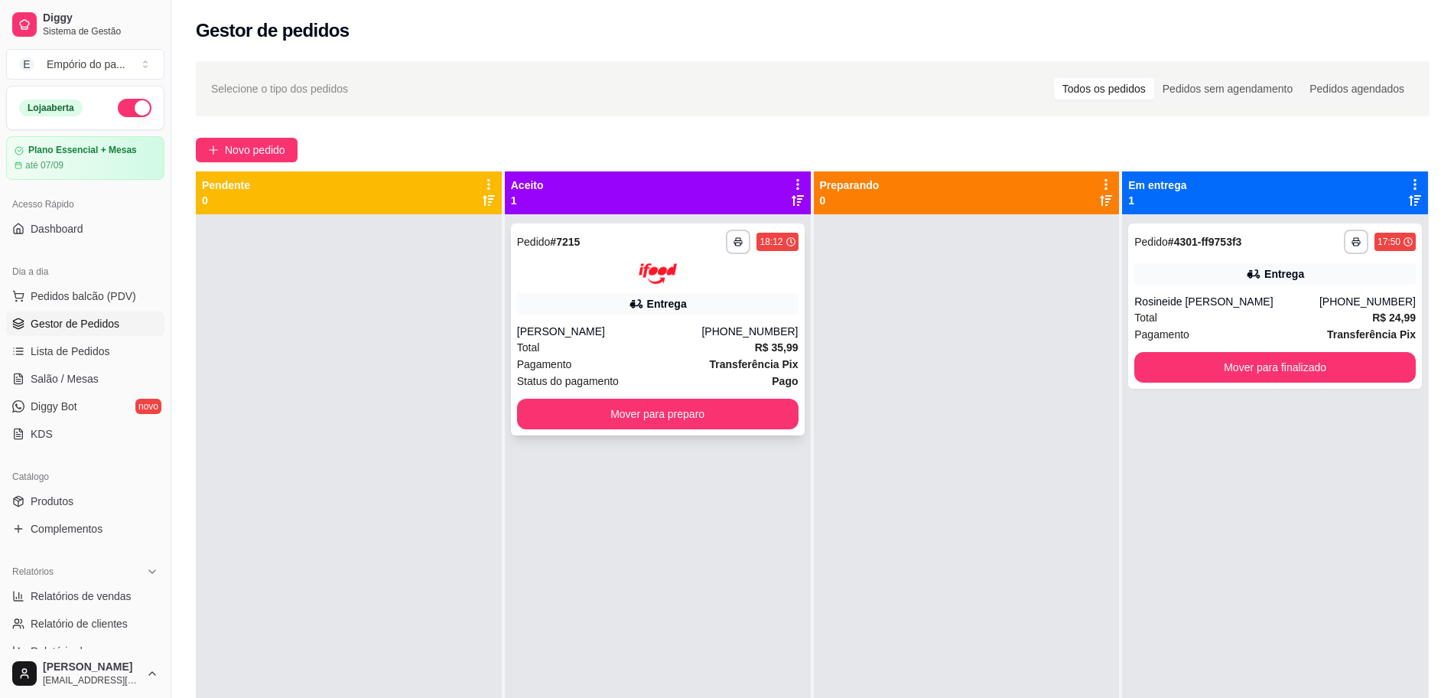
click at [583, 338] on div "[PERSON_NAME]" at bounding box center [609, 331] width 185 height 15
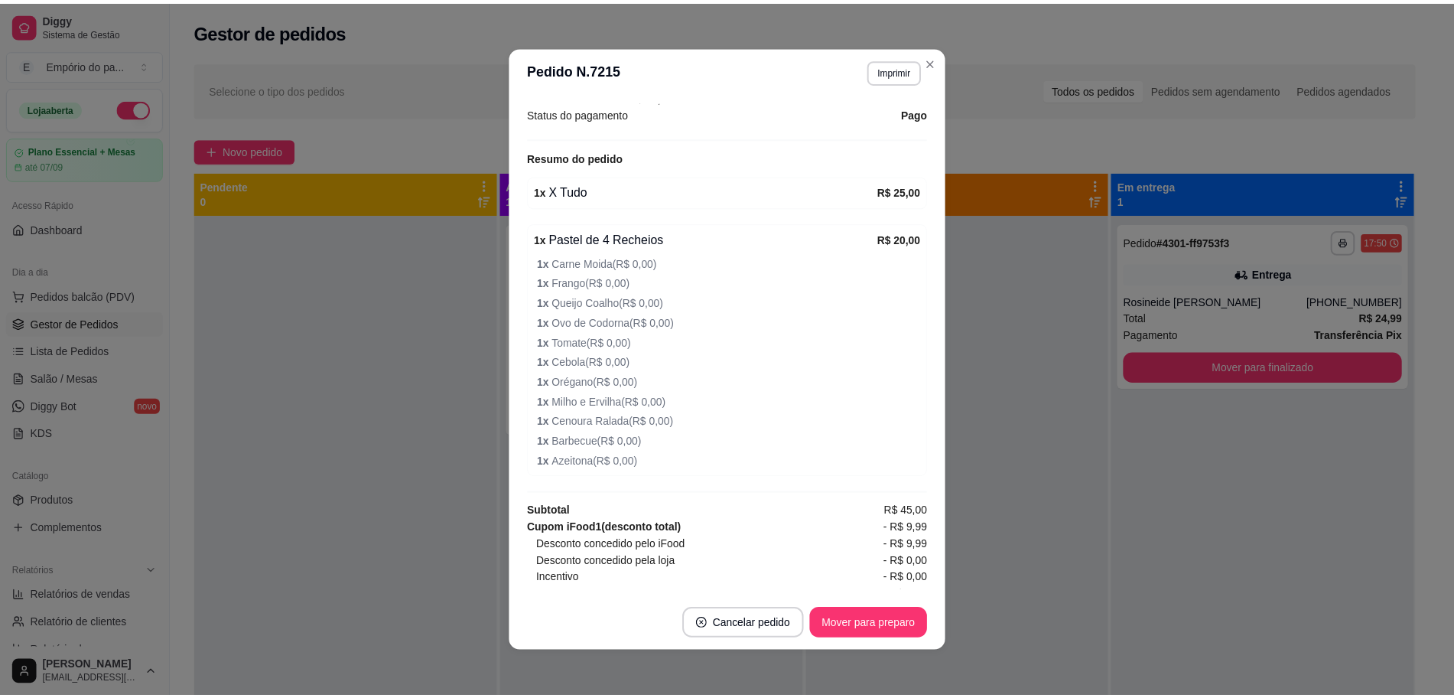
scroll to position [574, 0]
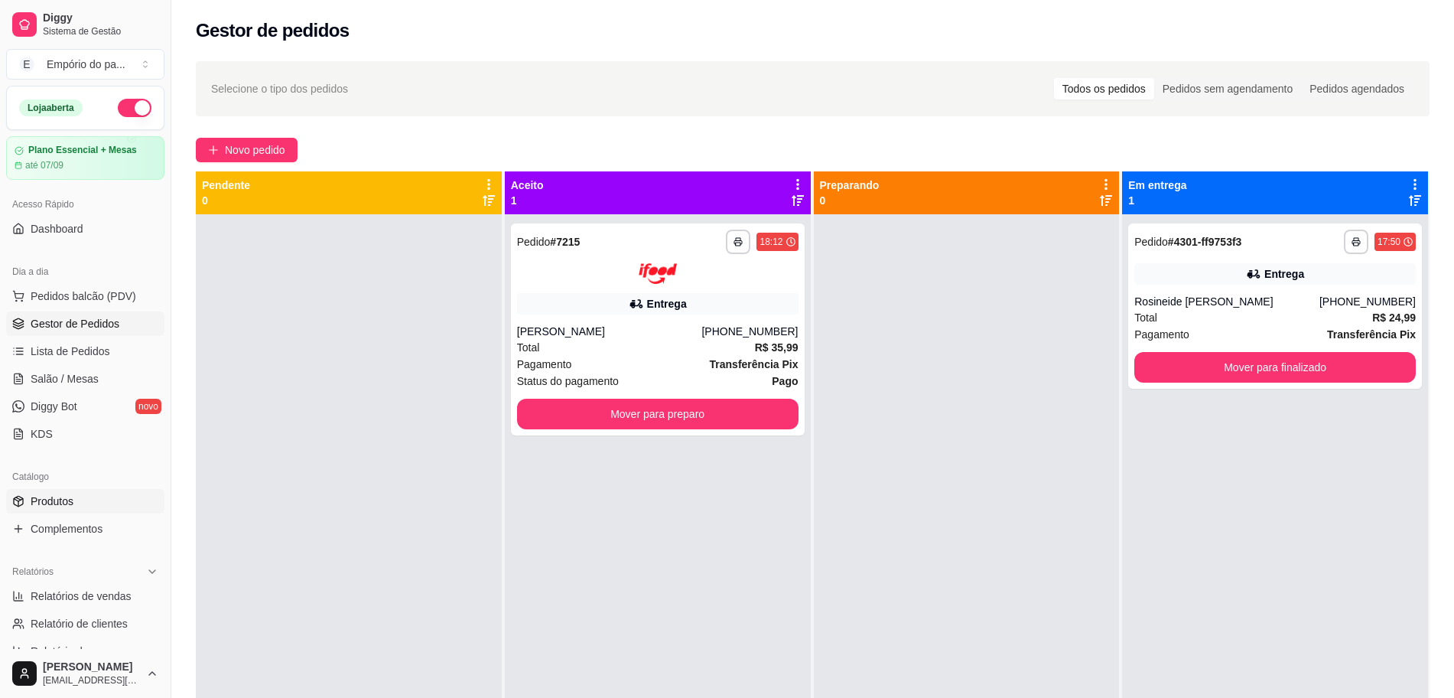
click at [44, 507] on span "Produtos" at bounding box center [52, 501] width 43 height 15
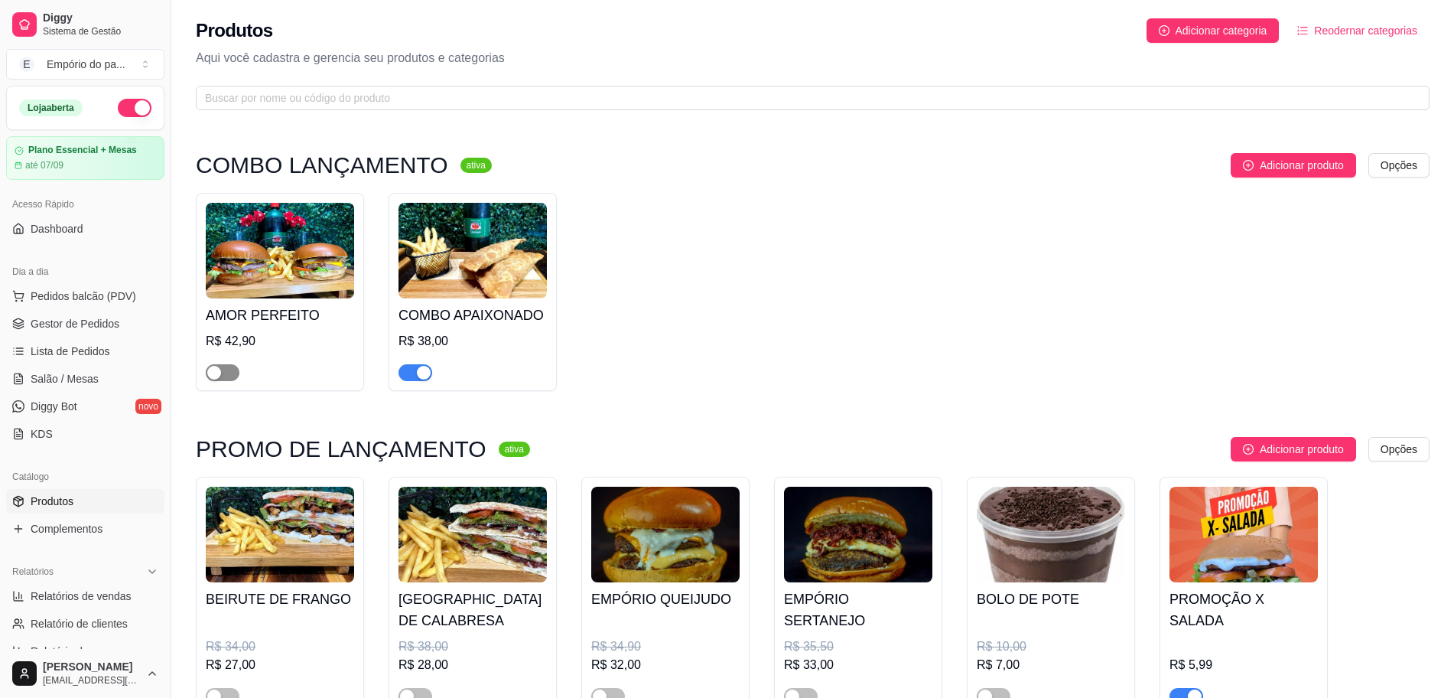
click at [217, 375] on div "button" at bounding box center [214, 373] width 14 height 14
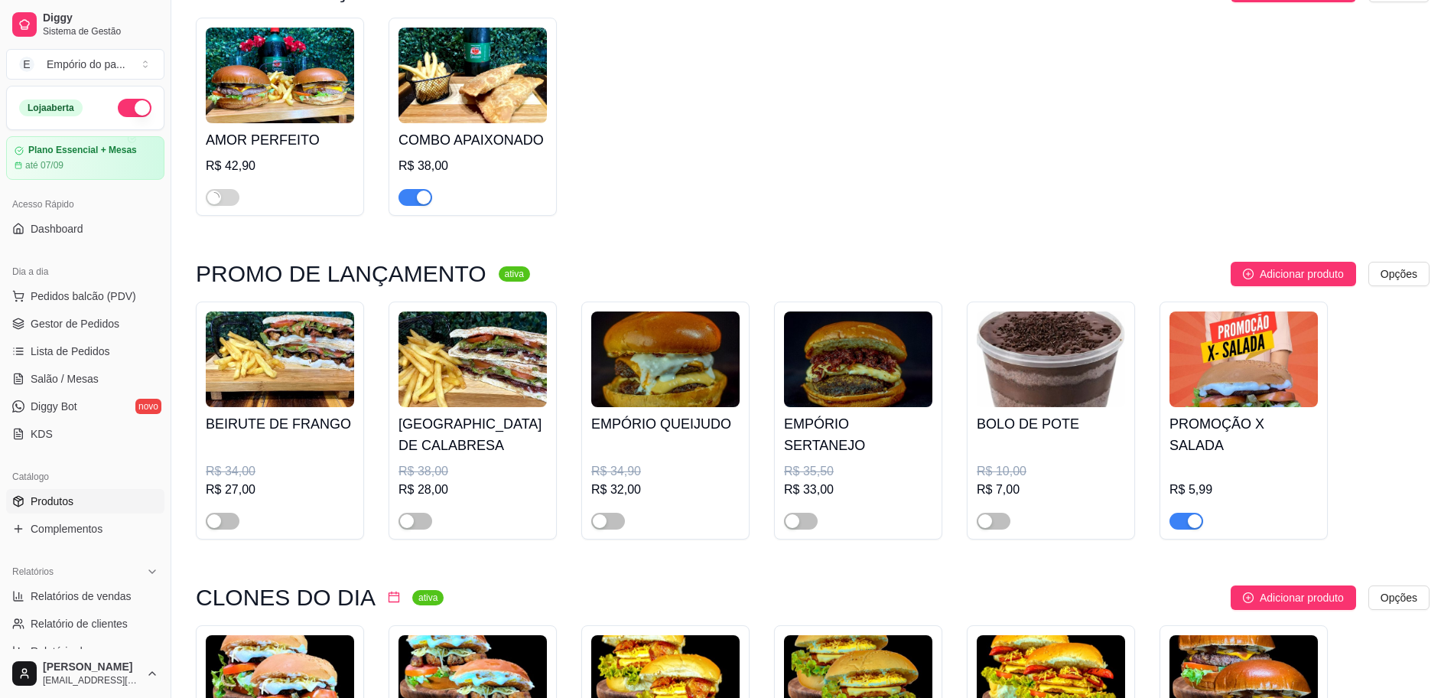
scroll to position [383, 0]
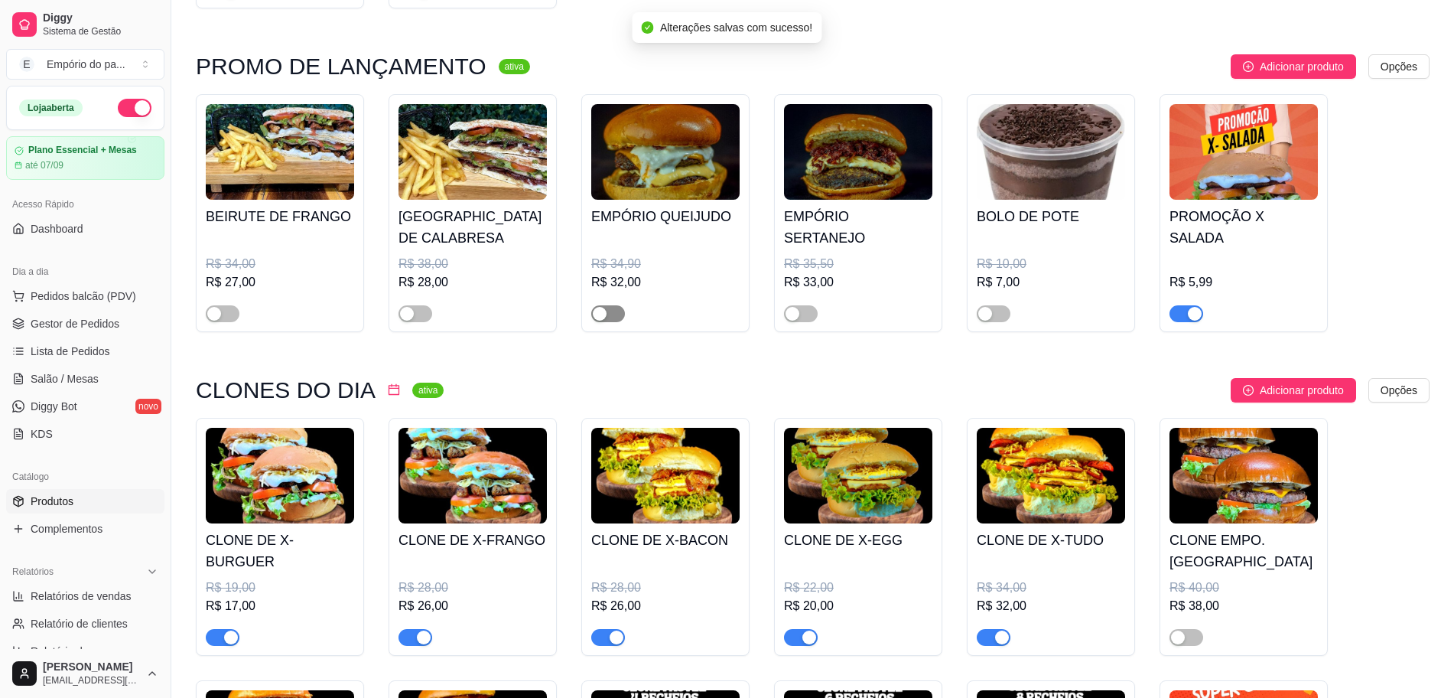
click at [608, 315] on button "button" at bounding box center [608, 313] width 34 height 17
click at [806, 308] on span "button" at bounding box center [801, 313] width 34 height 17
click at [796, 318] on span "button" at bounding box center [801, 313] width 34 height 17
click at [604, 310] on span "button" at bounding box center [608, 313] width 34 height 17
click at [423, 315] on span "button" at bounding box center [416, 313] width 34 height 17
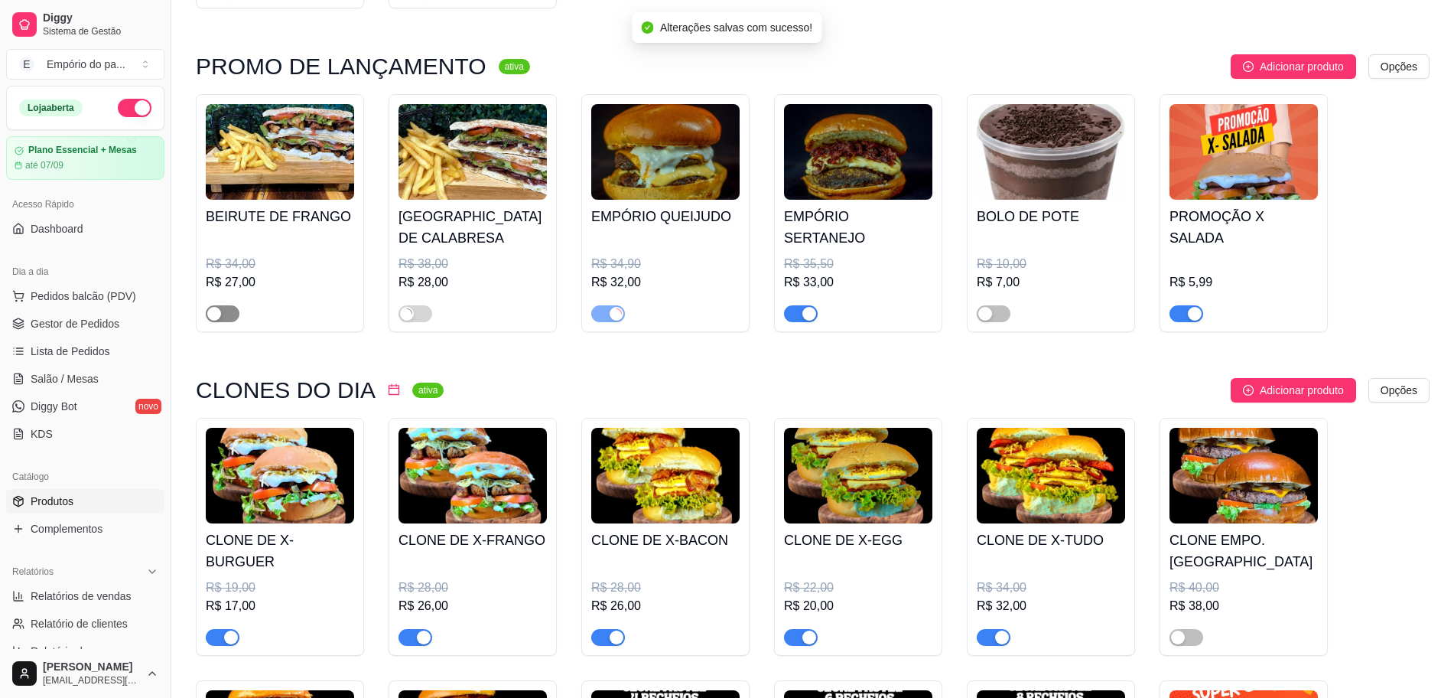
click at [223, 319] on span "button" at bounding box center [223, 313] width 34 height 17
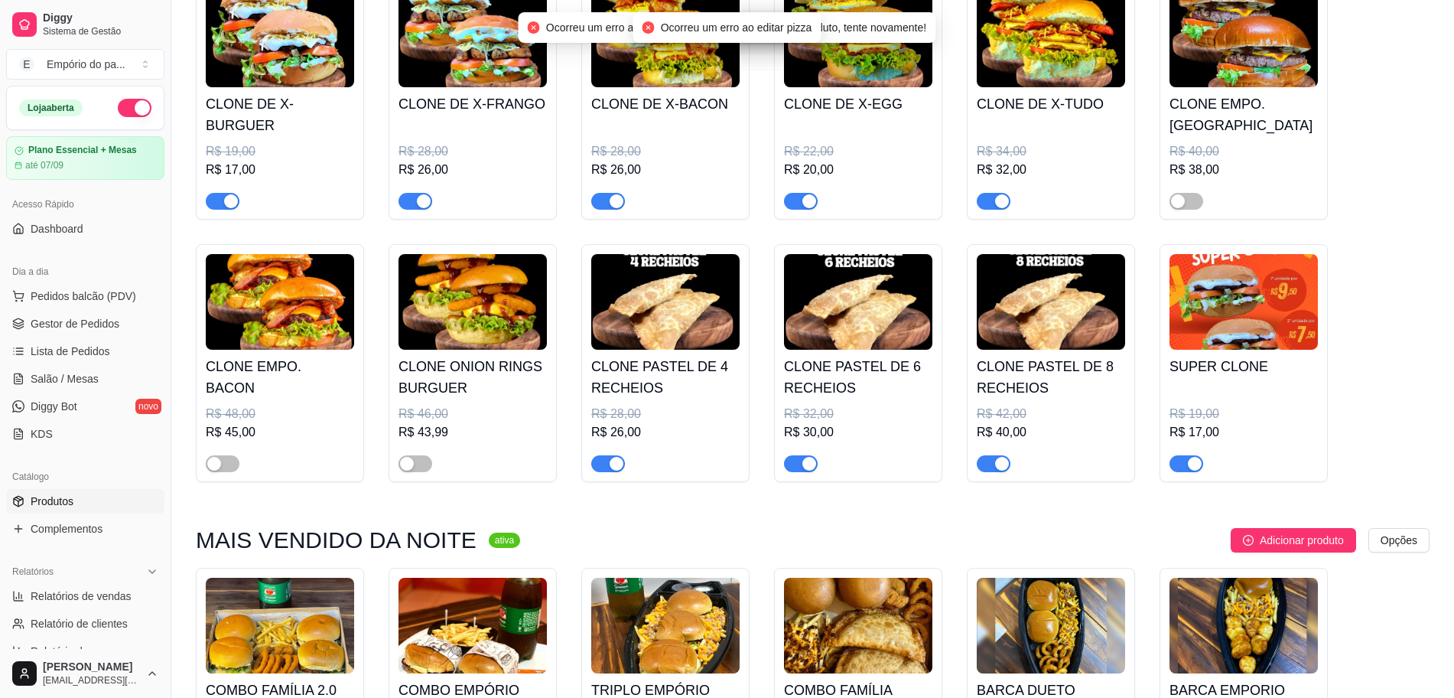
scroll to position [861, 0]
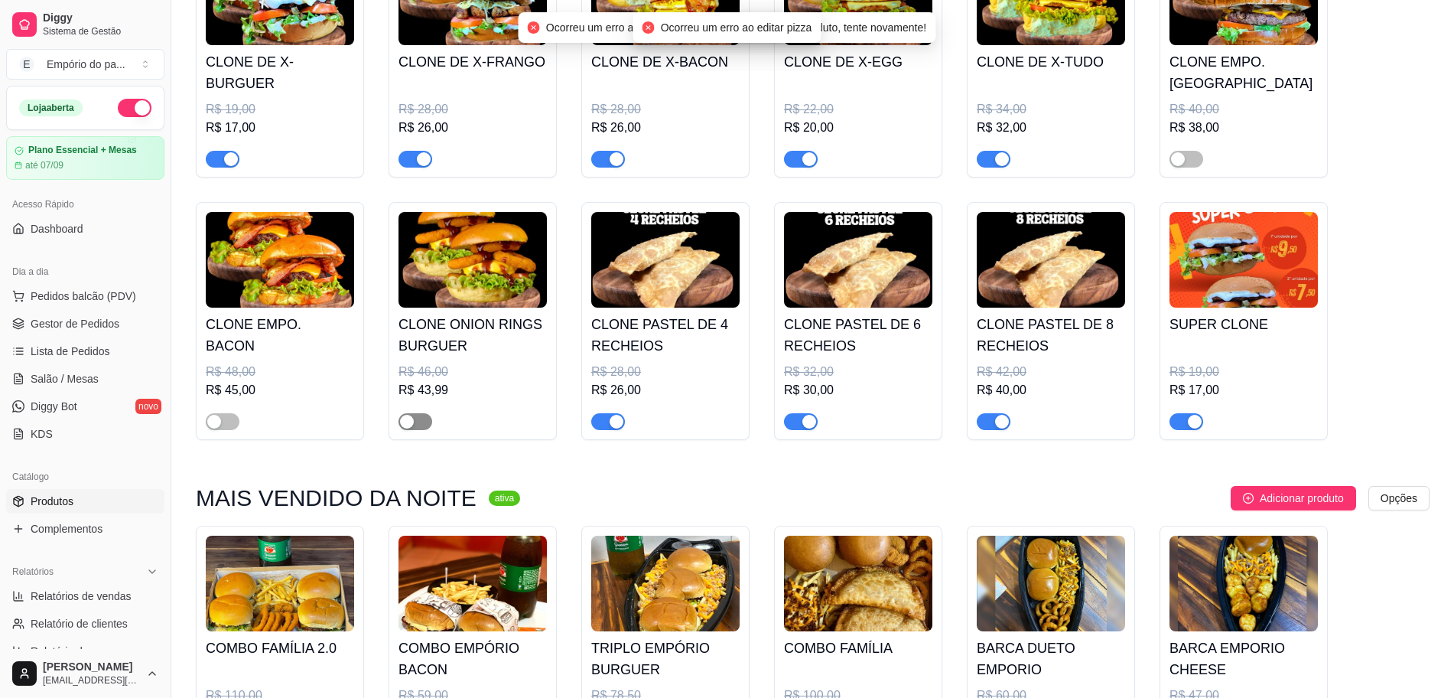
click at [425, 425] on span "button" at bounding box center [416, 421] width 34 height 17
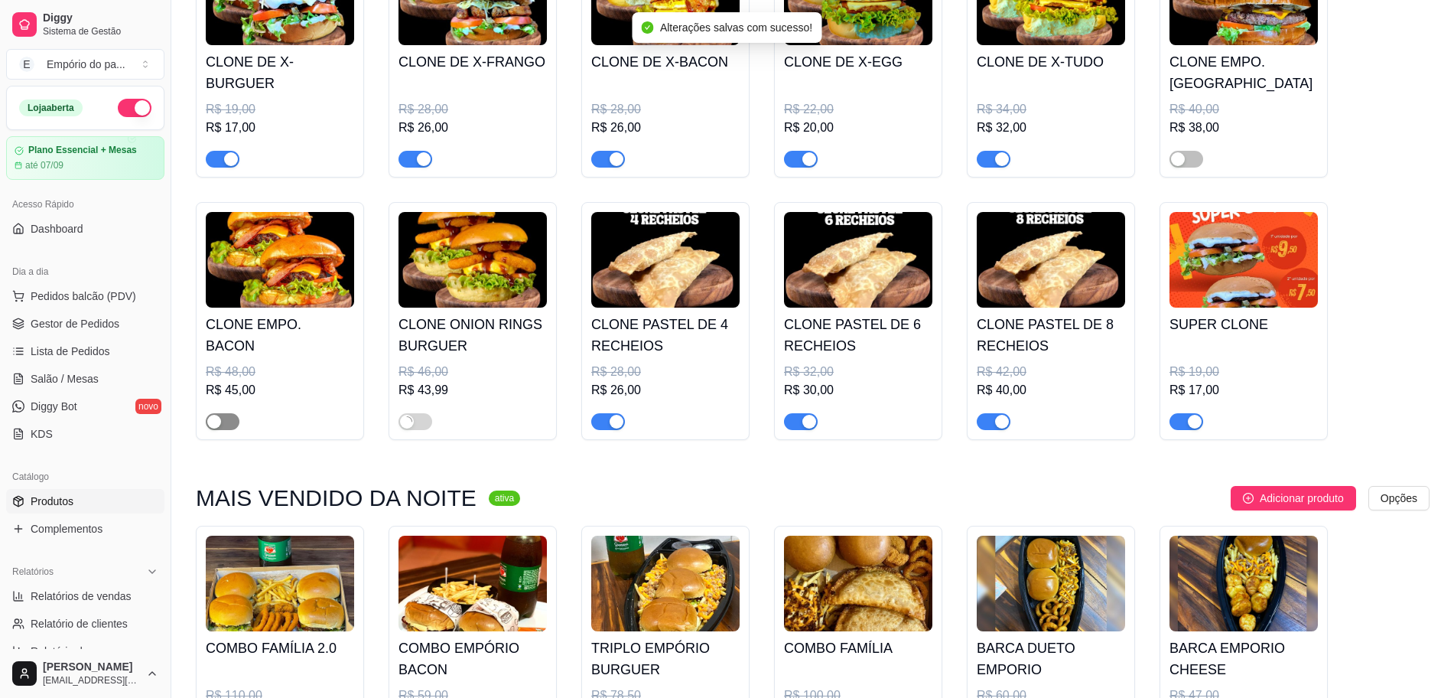
click at [220, 419] on div "button" at bounding box center [214, 422] width 14 height 14
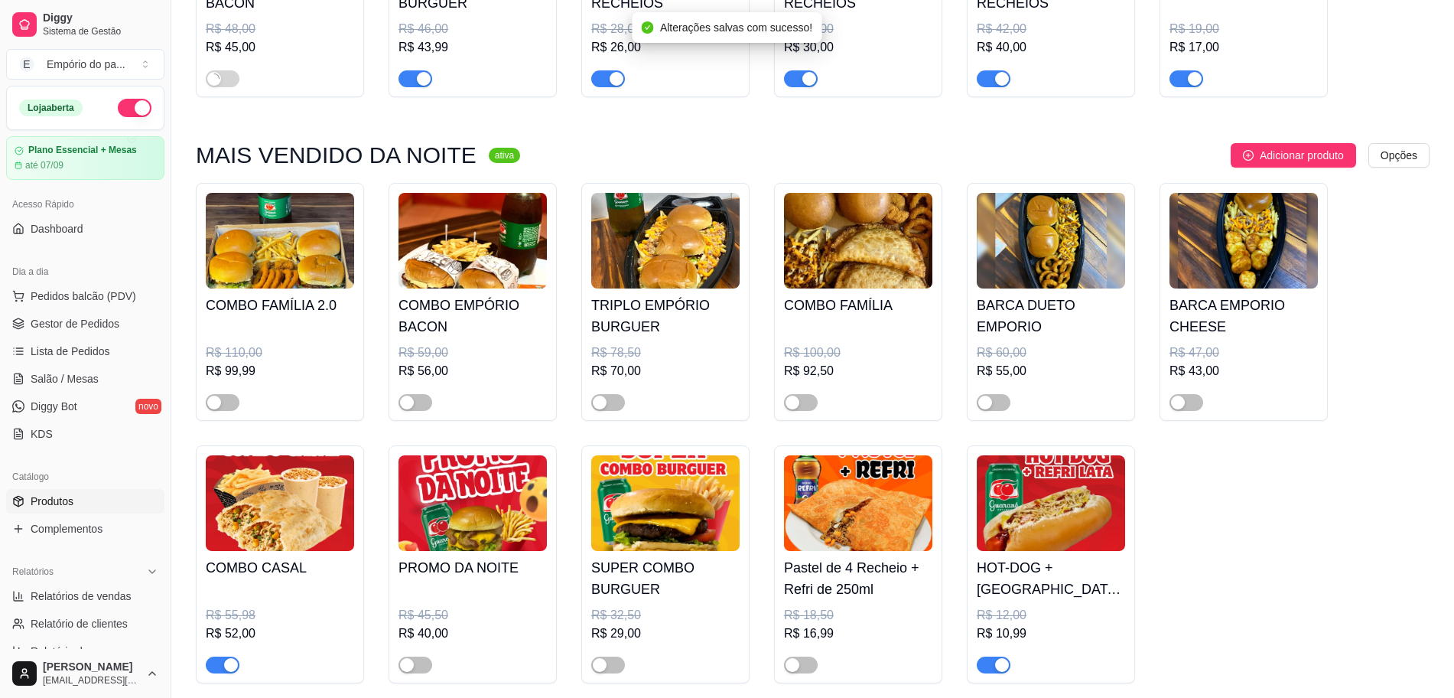
scroll to position [1243, 0]
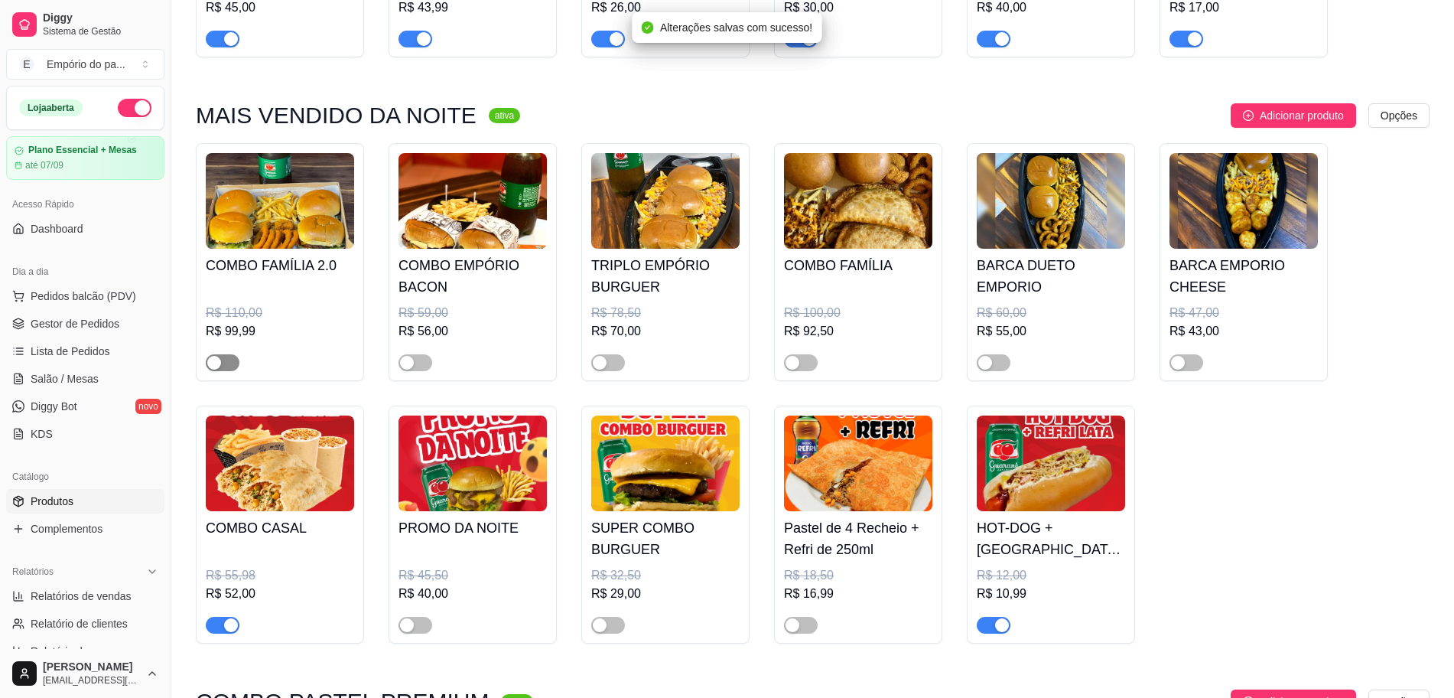
drag, startPoint x: 223, startPoint y: 369, endPoint x: 233, endPoint y: 364, distance: 10.3
click at [223, 367] on span "button" at bounding box center [223, 362] width 34 height 17
click at [416, 366] on span "button" at bounding box center [416, 362] width 34 height 17
click at [617, 359] on span "button" at bounding box center [608, 362] width 34 height 17
click at [805, 370] on span "button" at bounding box center [801, 362] width 34 height 17
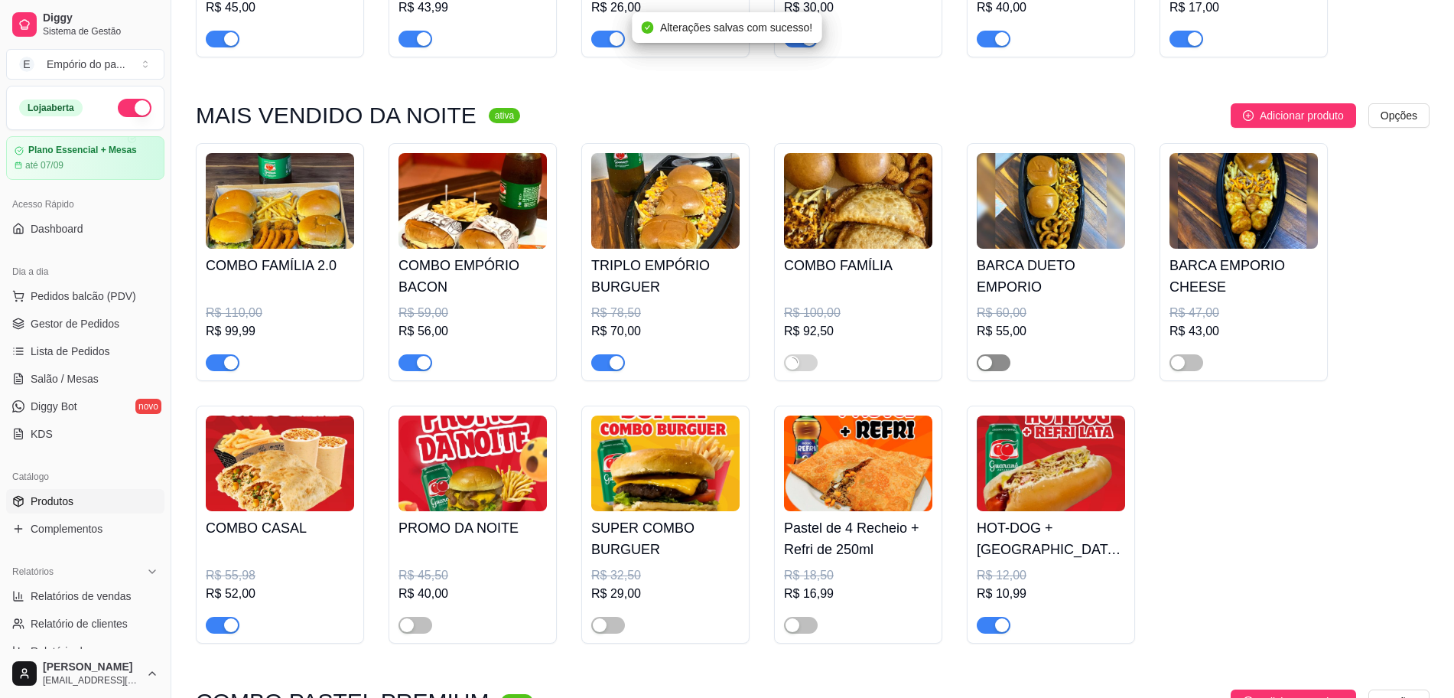
click at [989, 360] on div "button" at bounding box center [986, 363] width 14 height 14
click at [1197, 366] on span "button" at bounding box center [1187, 362] width 34 height 17
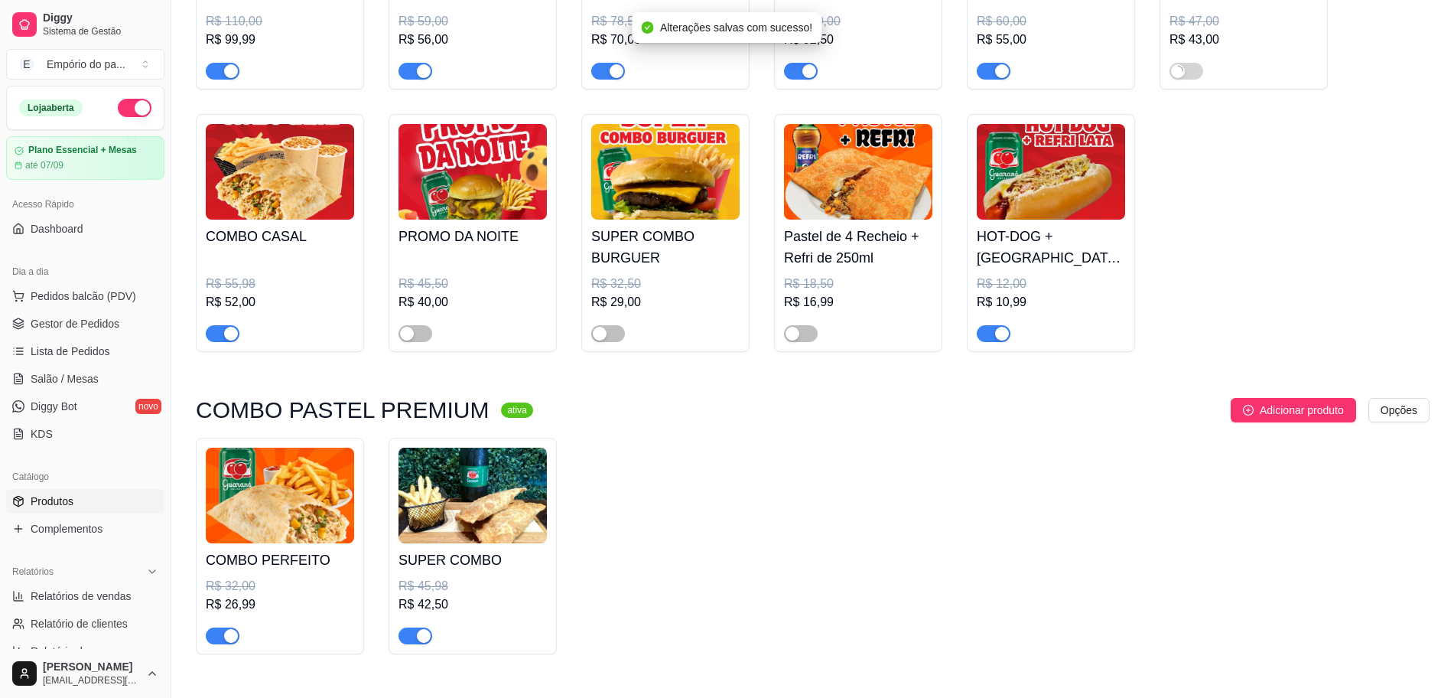
scroll to position [1626, 0]
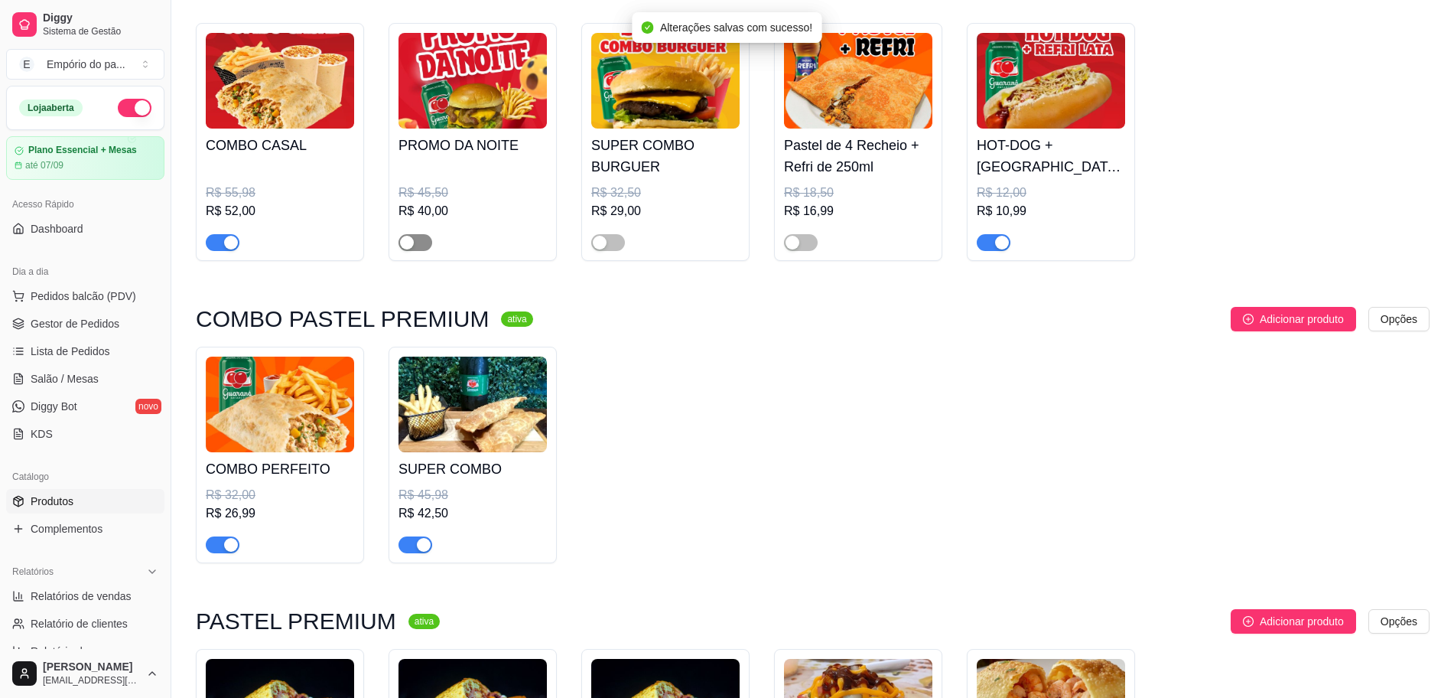
click at [410, 243] on div "button" at bounding box center [407, 243] width 14 height 14
click at [611, 246] on span "button" at bounding box center [608, 242] width 34 height 17
click at [803, 249] on span "button" at bounding box center [801, 242] width 34 height 17
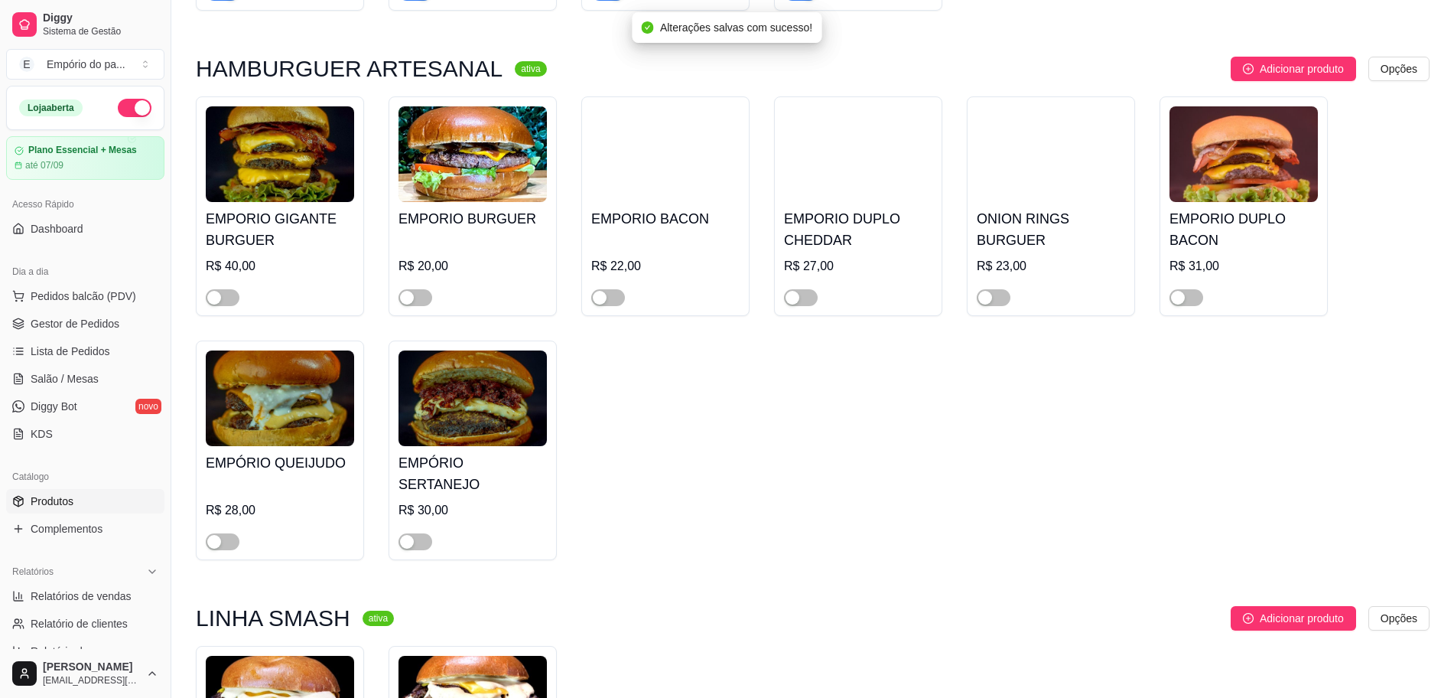
scroll to position [3156, 0]
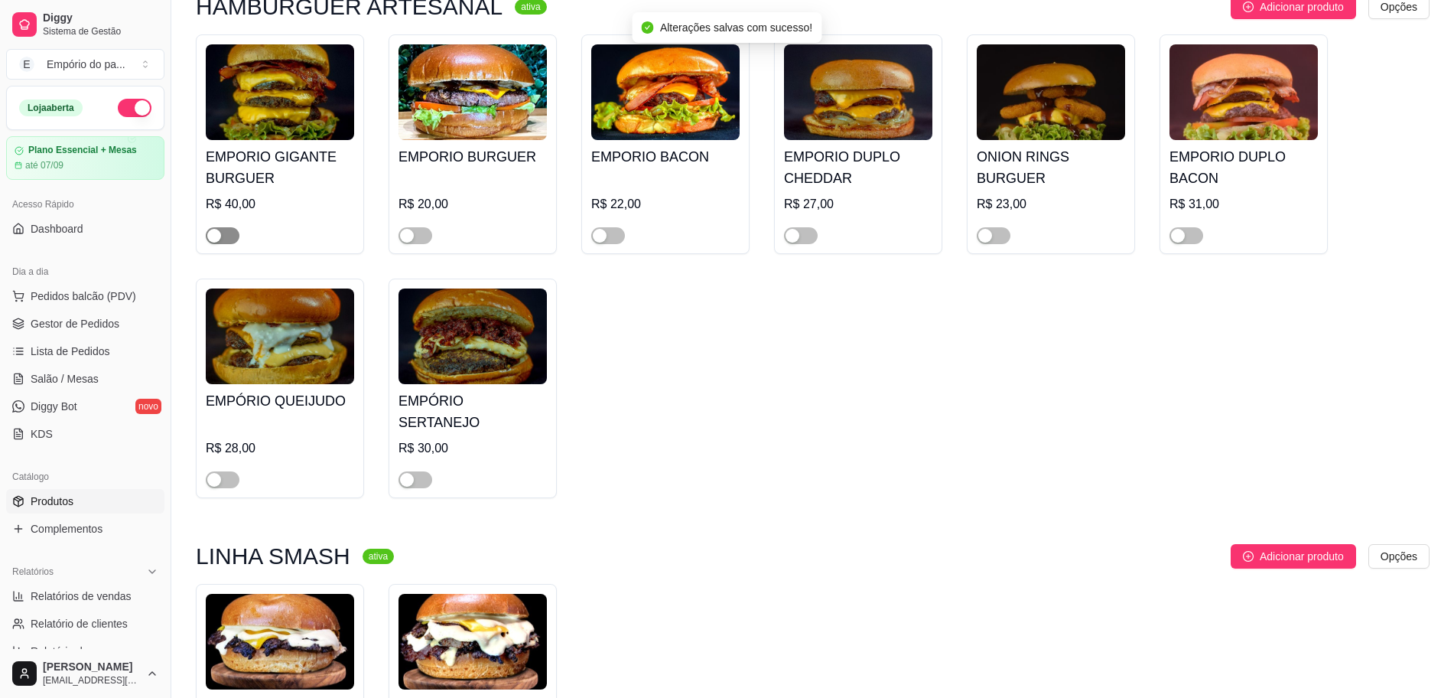
click at [220, 229] on div "button" at bounding box center [214, 236] width 14 height 14
click at [425, 227] on span "button" at bounding box center [416, 235] width 34 height 17
click at [608, 227] on button "button" at bounding box center [608, 235] width 34 height 17
click at [800, 227] on button "button" at bounding box center [801, 235] width 34 height 17
click at [979, 226] on div at bounding box center [994, 235] width 34 height 18
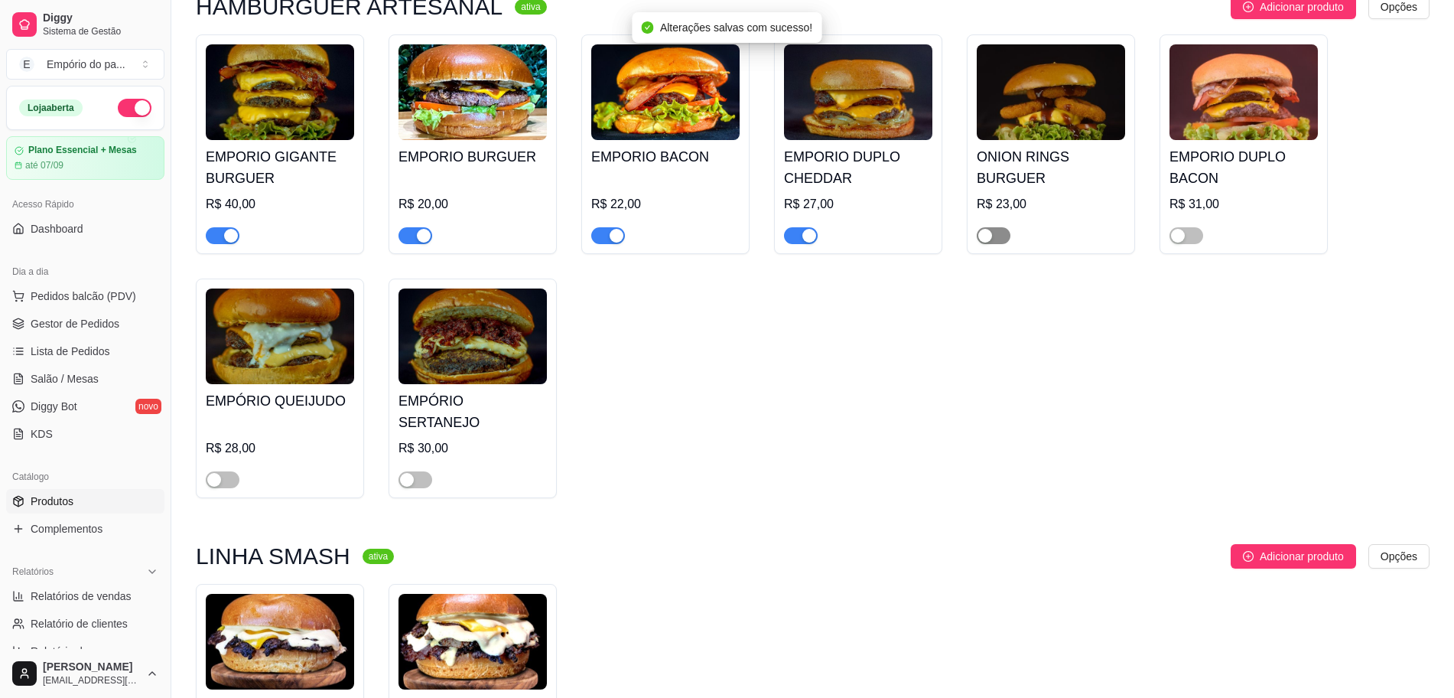
click at [992, 229] on div "button" at bounding box center [986, 236] width 14 height 14
click at [1182, 229] on div "button" at bounding box center [1178, 236] width 14 height 14
click at [226, 471] on span "button" at bounding box center [223, 479] width 34 height 17
click at [422, 471] on span "button" at bounding box center [416, 479] width 34 height 17
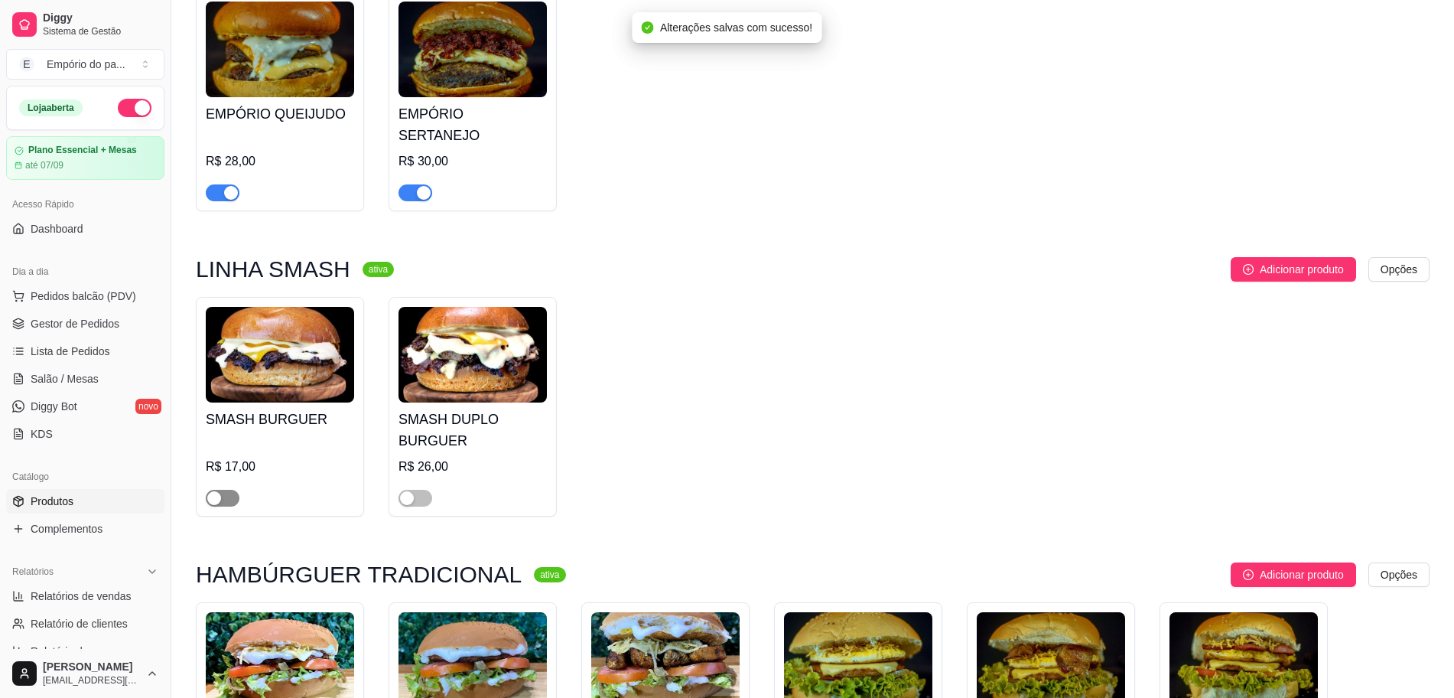
click at [219, 490] on span "button" at bounding box center [223, 498] width 34 height 17
click at [410, 491] on div "button" at bounding box center [407, 498] width 14 height 14
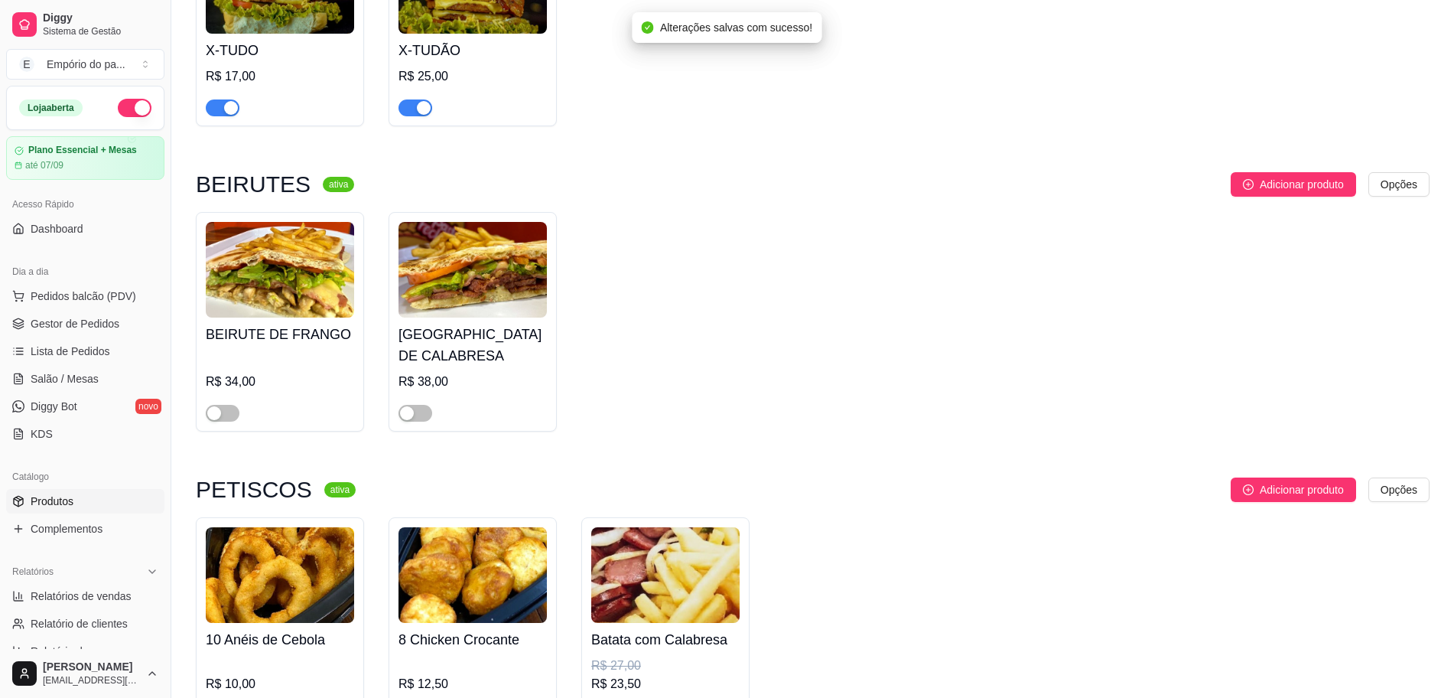
scroll to position [4495, 0]
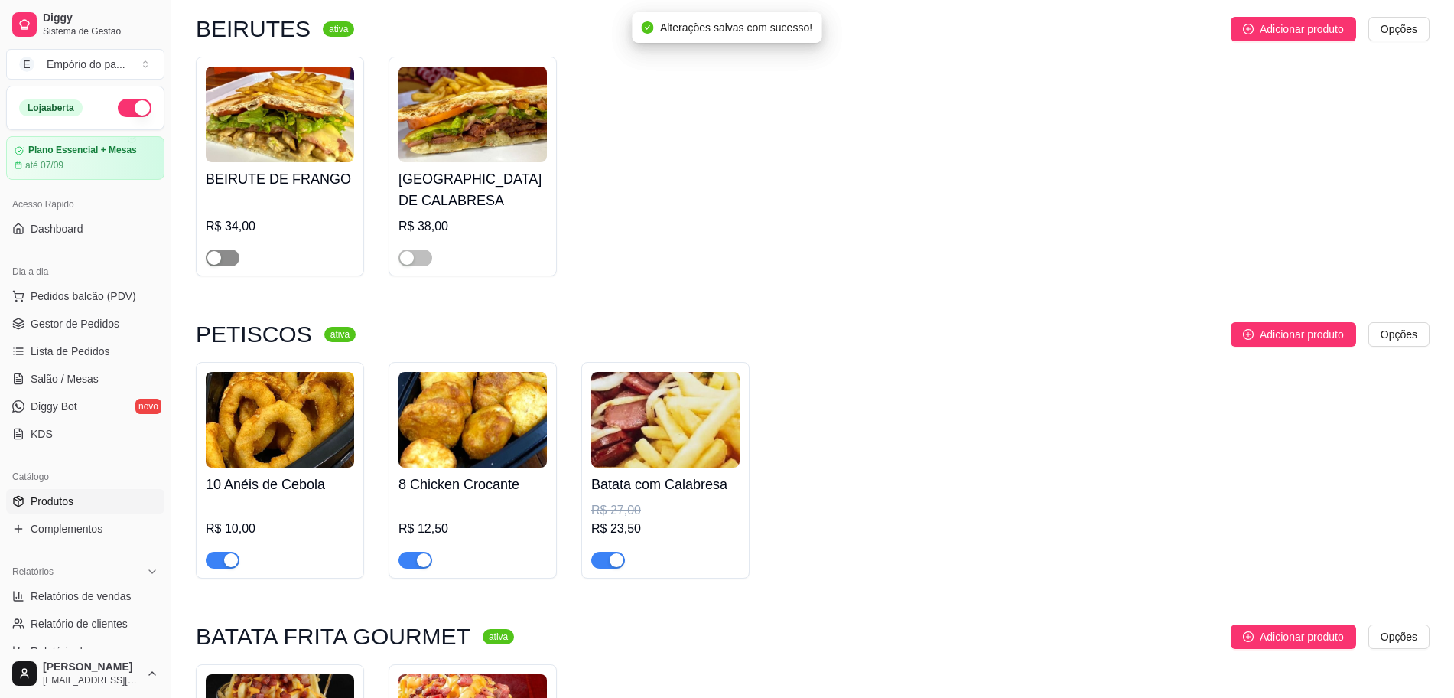
click at [215, 251] on div "button" at bounding box center [214, 258] width 14 height 14
click at [230, 251] on div "button" at bounding box center [231, 258] width 14 height 14
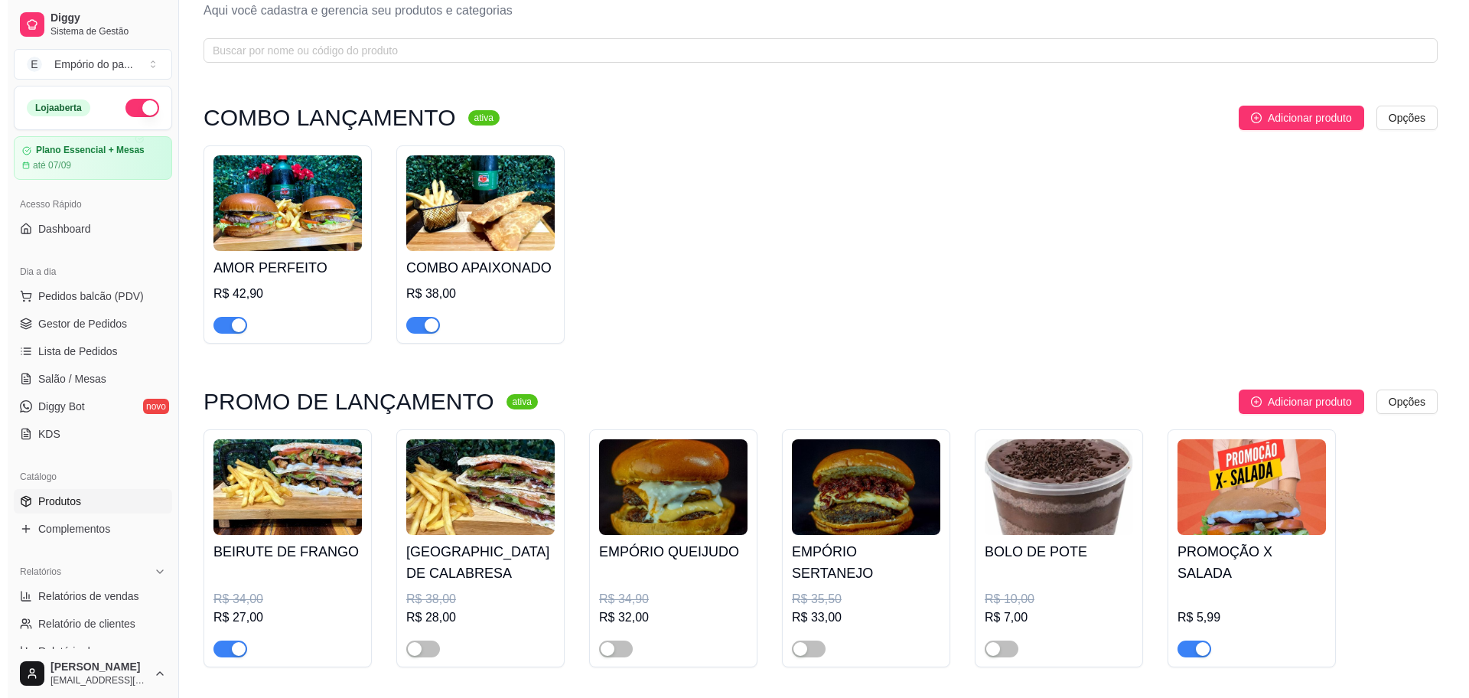
scroll to position [0, 0]
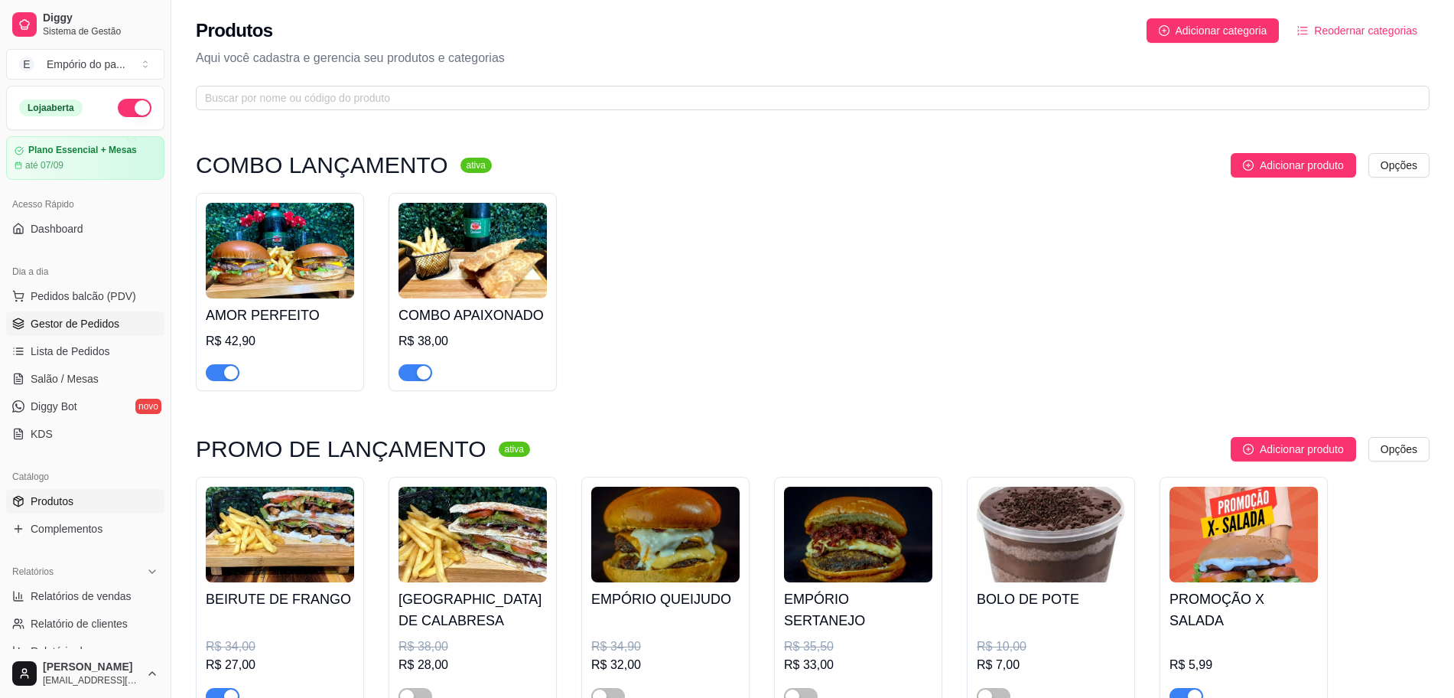
click at [74, 318] on span "Gestor de Pedidos" at bounding box center [75, 323] width 89 height 15
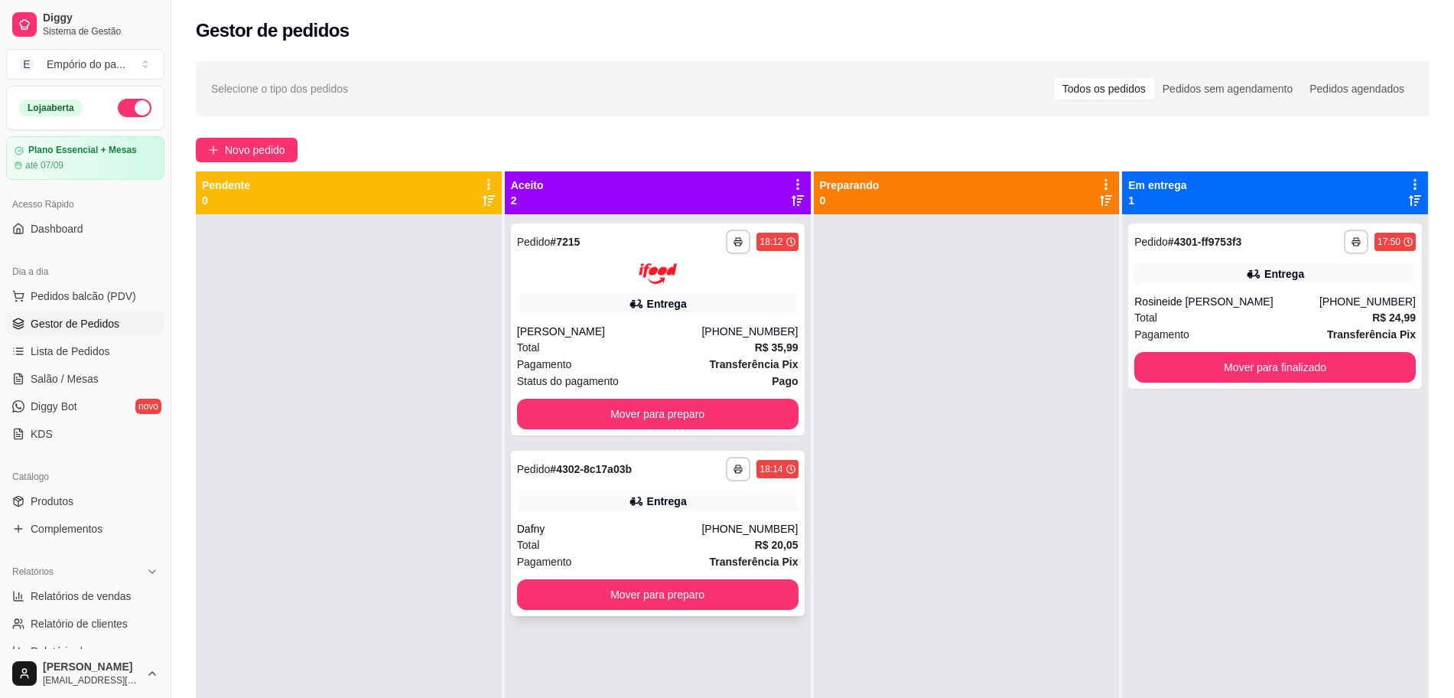
click at [552, 544] on div "Total R$ 20,05" at bounding box center [658, 544] width 282 height 17
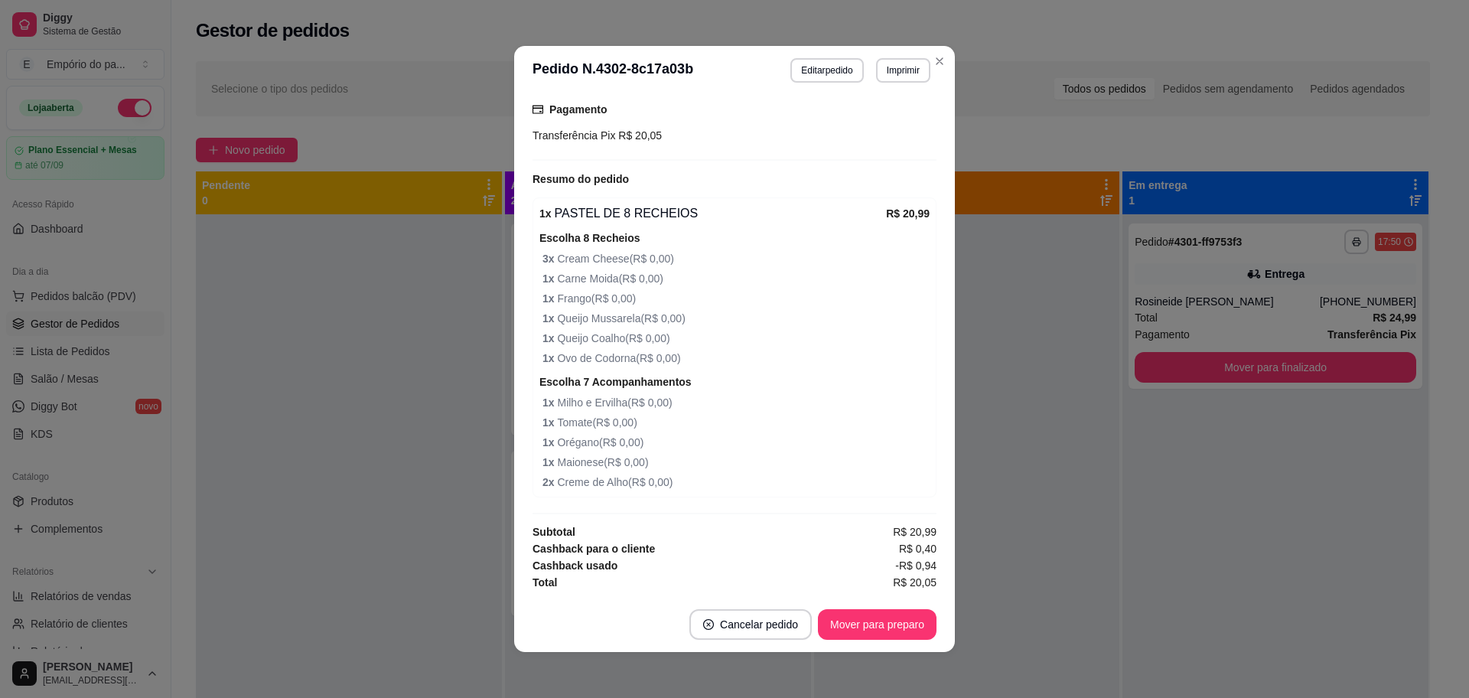
scroll to position [3, 0]
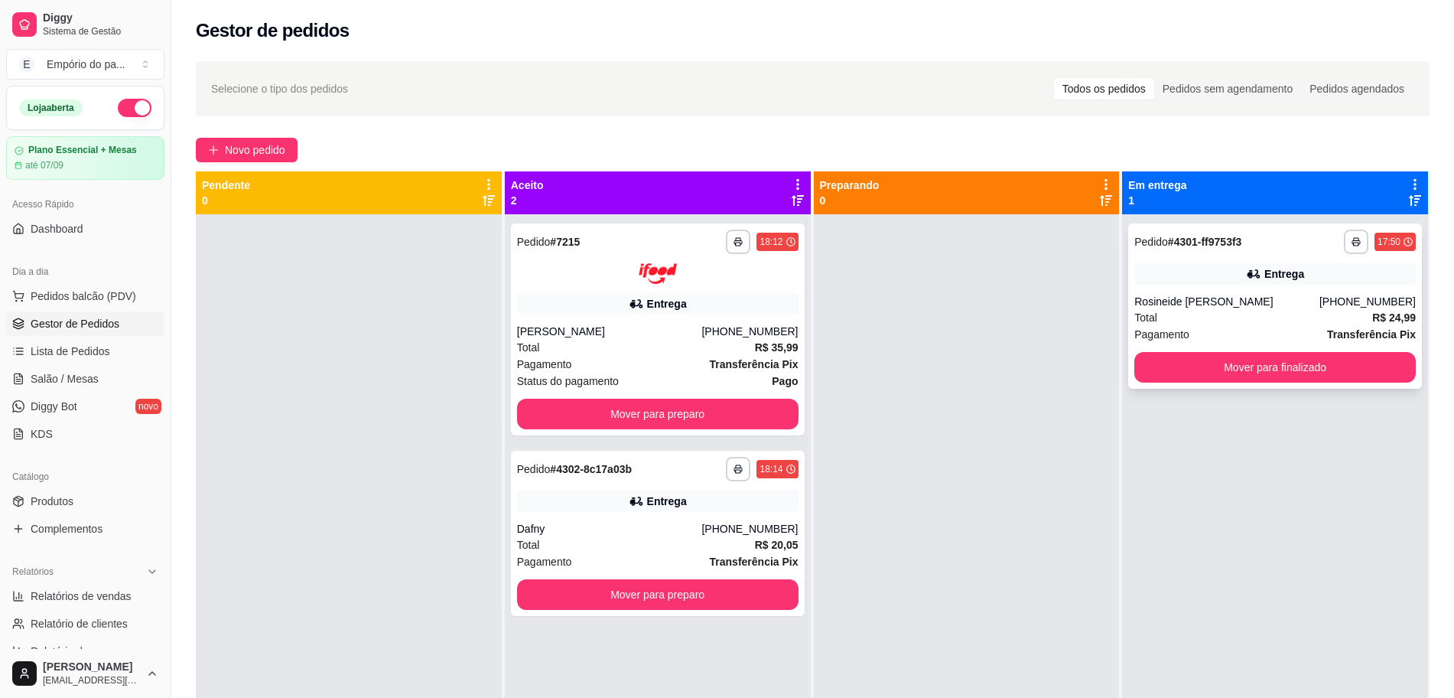
click at [1170, 313] on div "Total R$ 24,99" at bounding box center [1276, 317] width 282 height 17
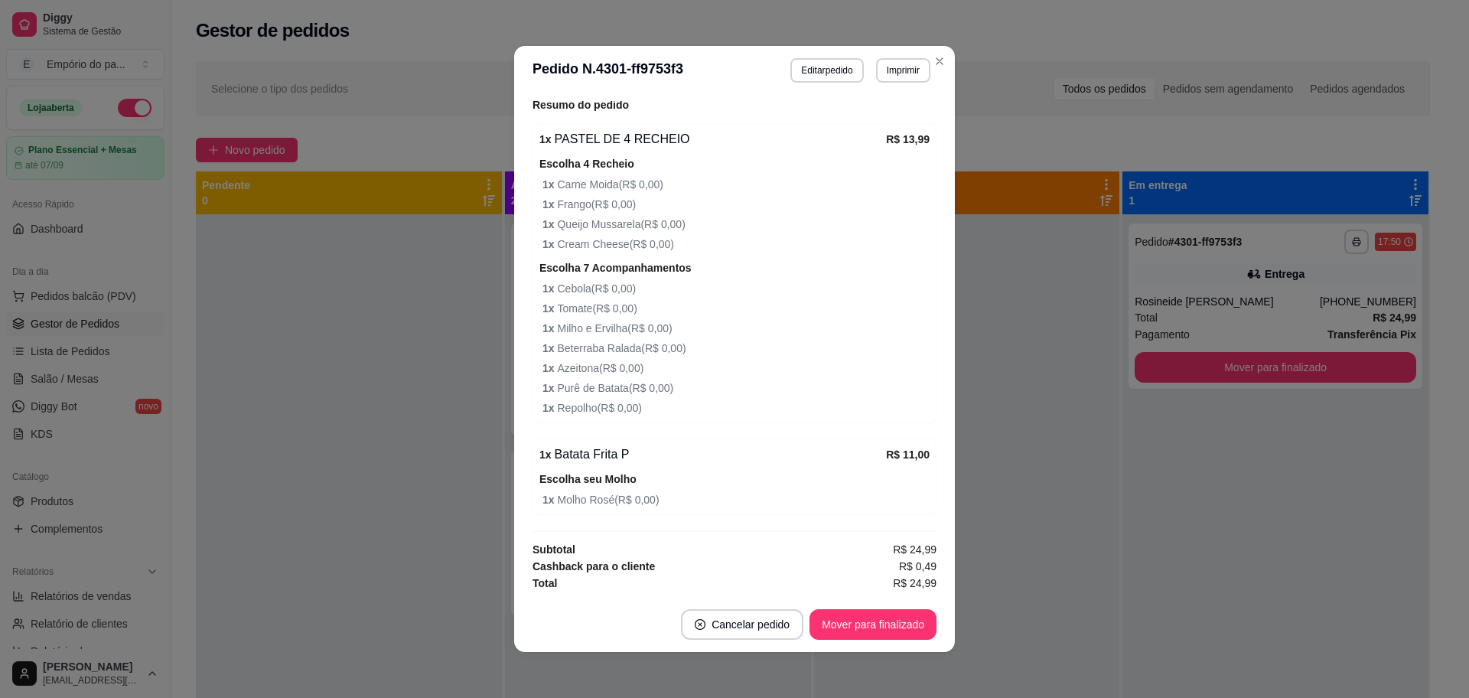
scroll to position [575, 0]
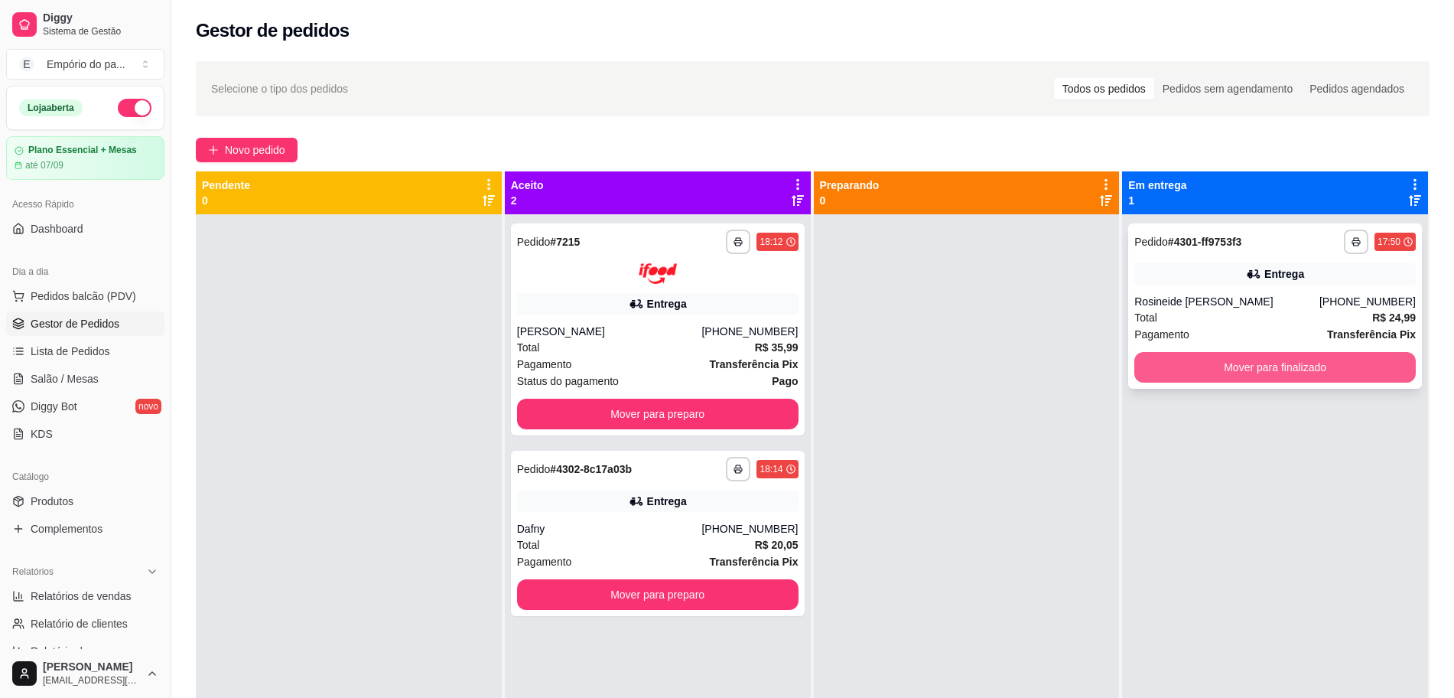
click at [1189, 374] on button "Mover para finalizado" at bounding box center [1276, 367] width 282 height 31
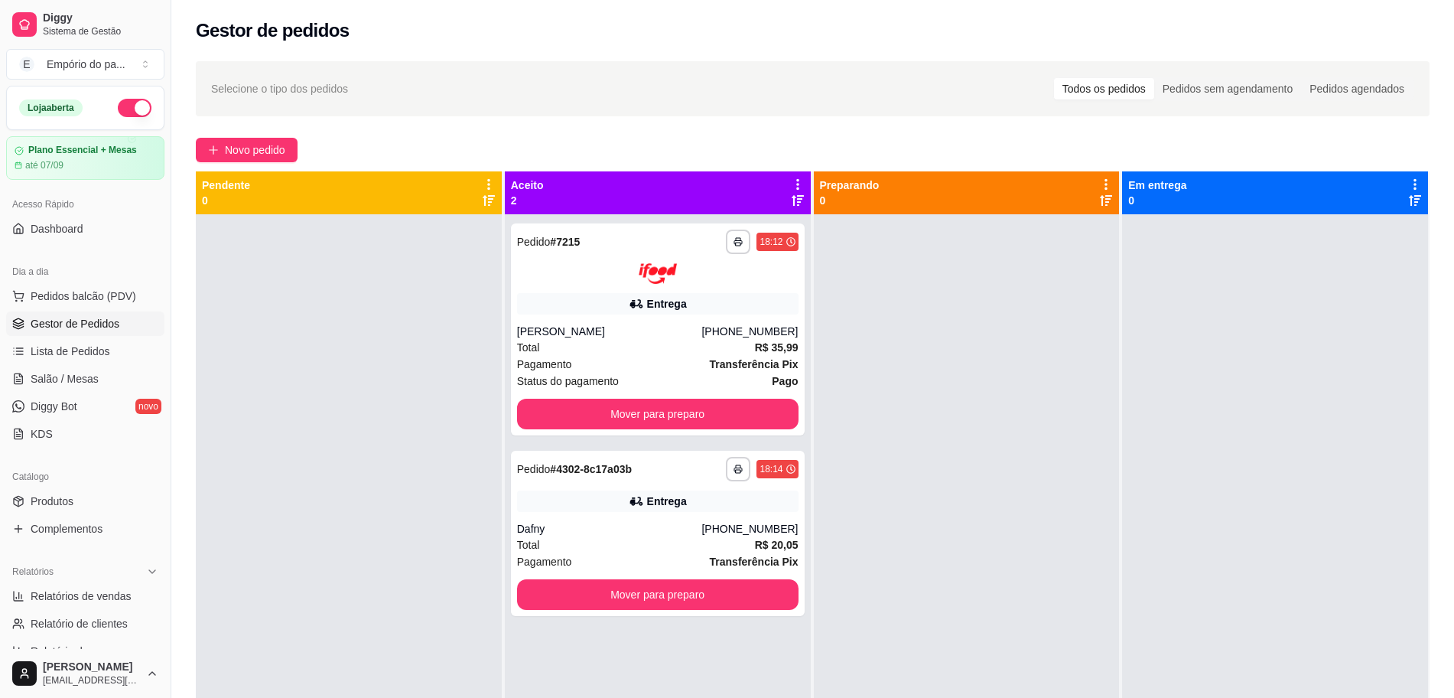
click at [1190, 373] on div at bounding box center [1275, 563] width 306 height 698
click at [576, 549] on div "Total R$ 20,05" at bounding box center [658, 544] width 282 height 17
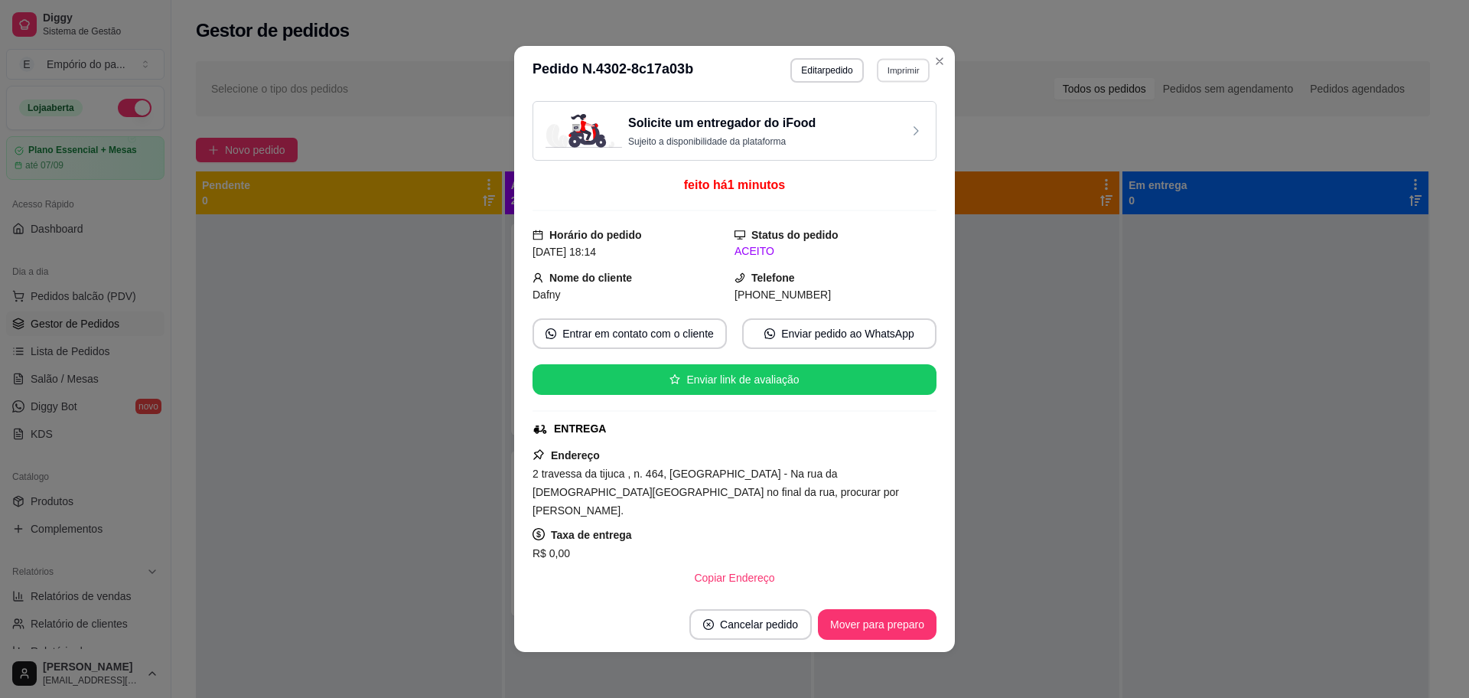
click at [889, 66] on button "Imprimir" at bounding box center [903, 70] width 53 height 24
click at [871, 126] on button "IMPRESSORA" at bounding box center [868, 124] width 111 height 24
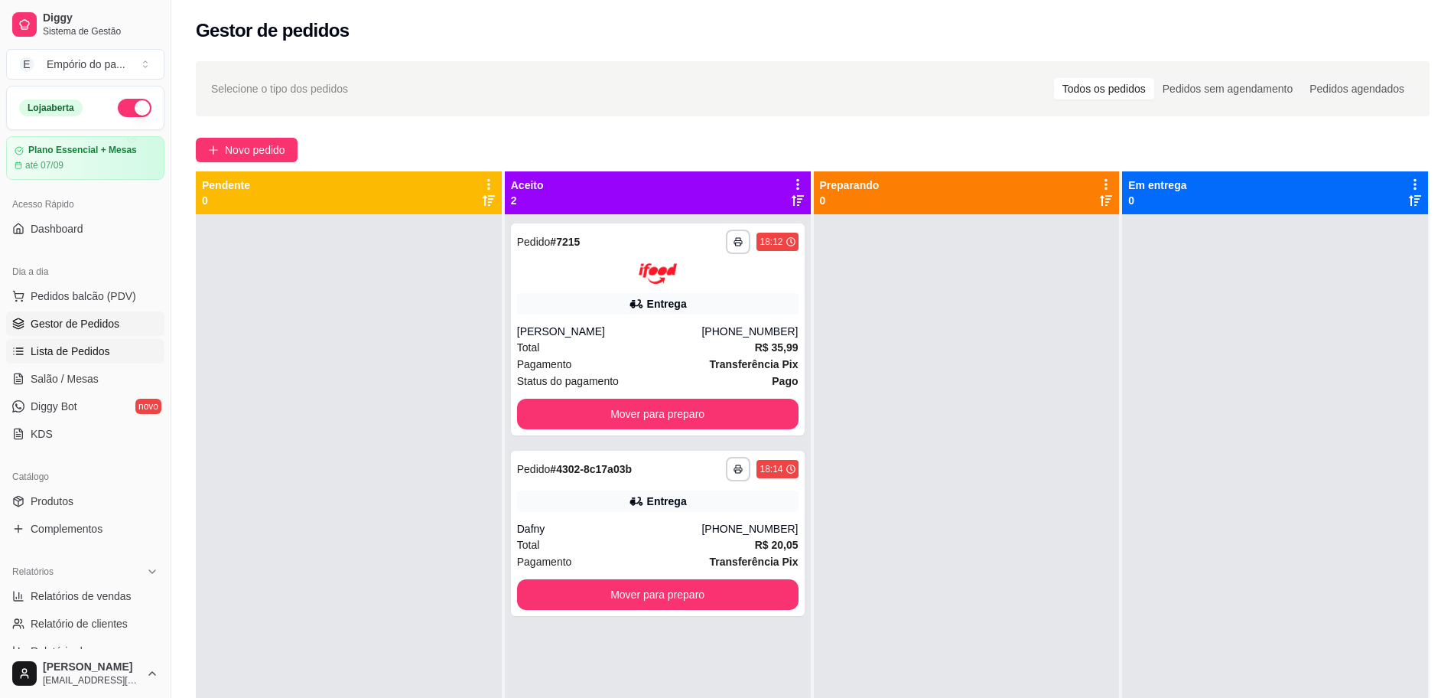
click at [68, 347] on span "Lista de Pedidos" at bounding box center [71, 351] width 80 height 15
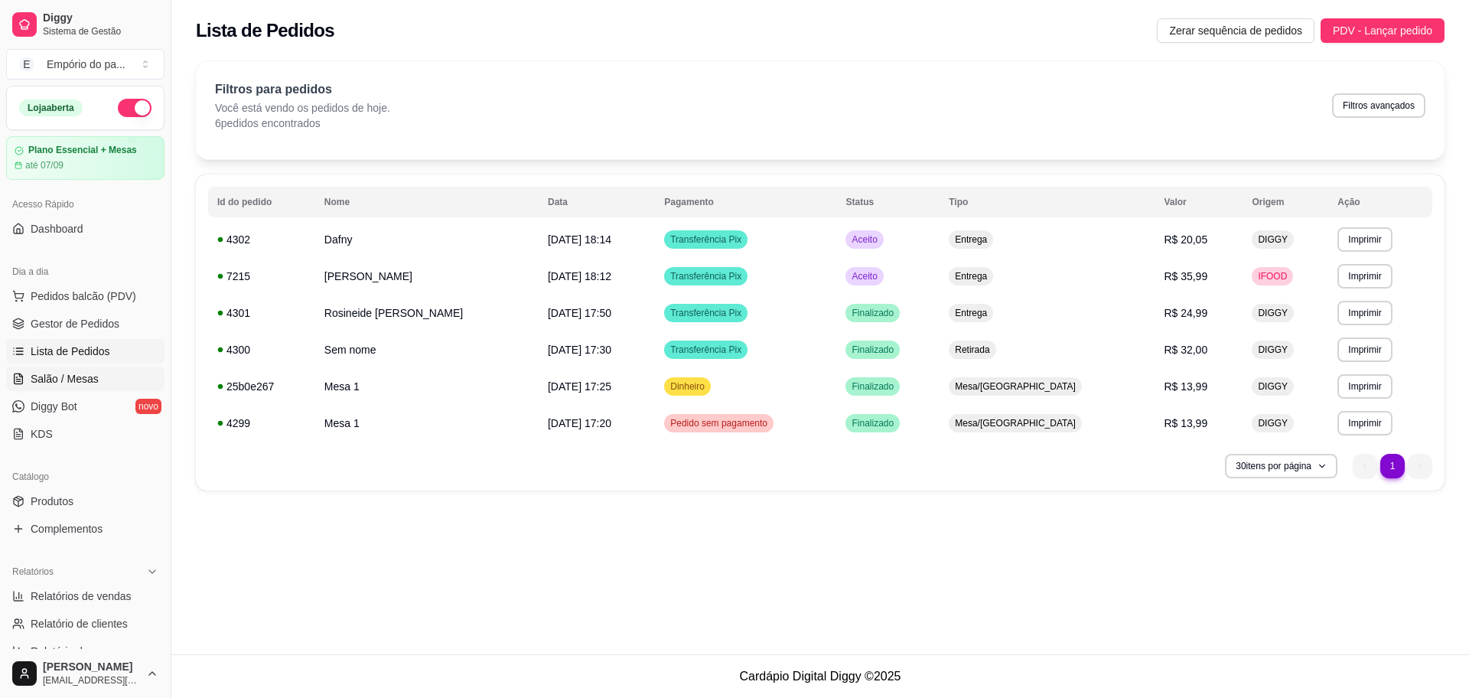
click at [83, 369] on link "Salão / Mesas" at bounding box center [85, 378] width 158 height 24
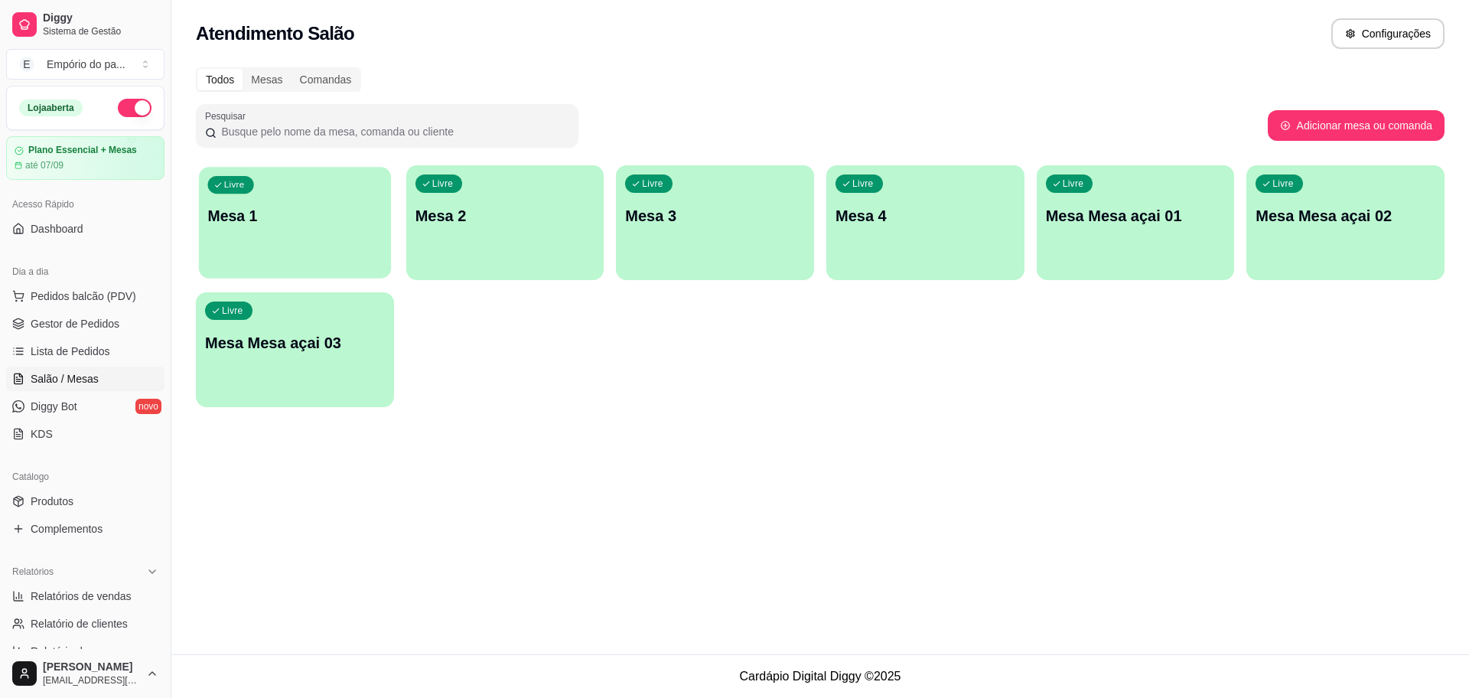
click at [292, 224] on p "Mesa 1" at bounding box center [295, 216] width 174 height 21
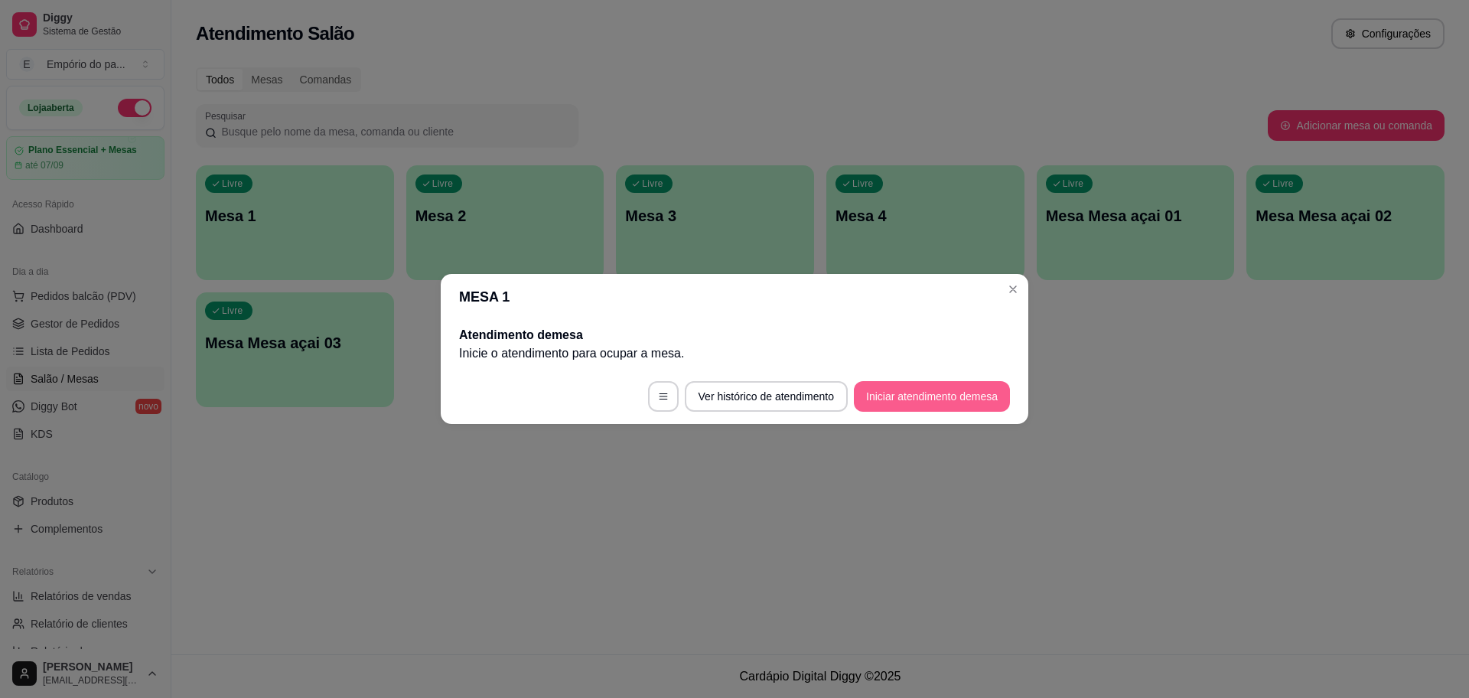
click at [970, 388] on button "Iniciar atendimento de mesa" at bounding box center [932, 396] width 156 height 31
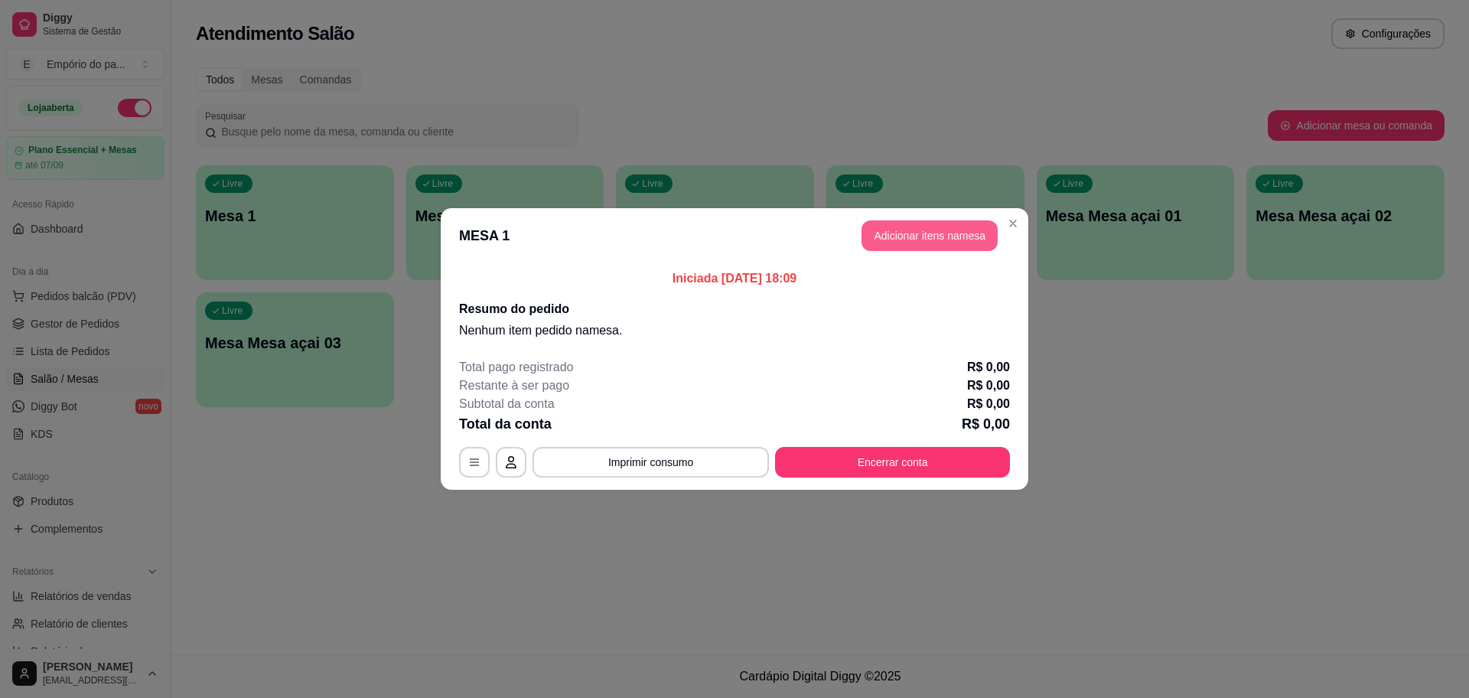
click at [944, 239] on button "Adicionar itens na mesa" at bounding box center [930, 235] width 136 height 31
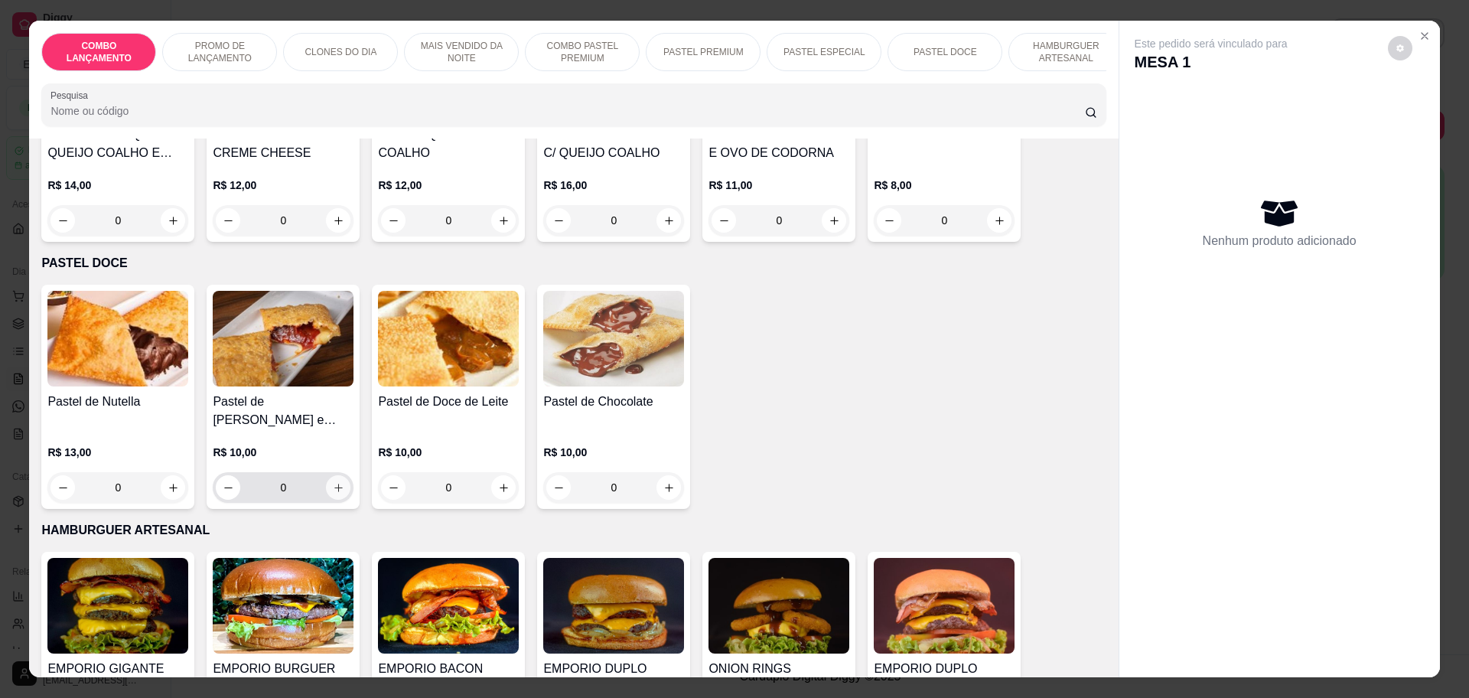
scroll to position [2678, 0]
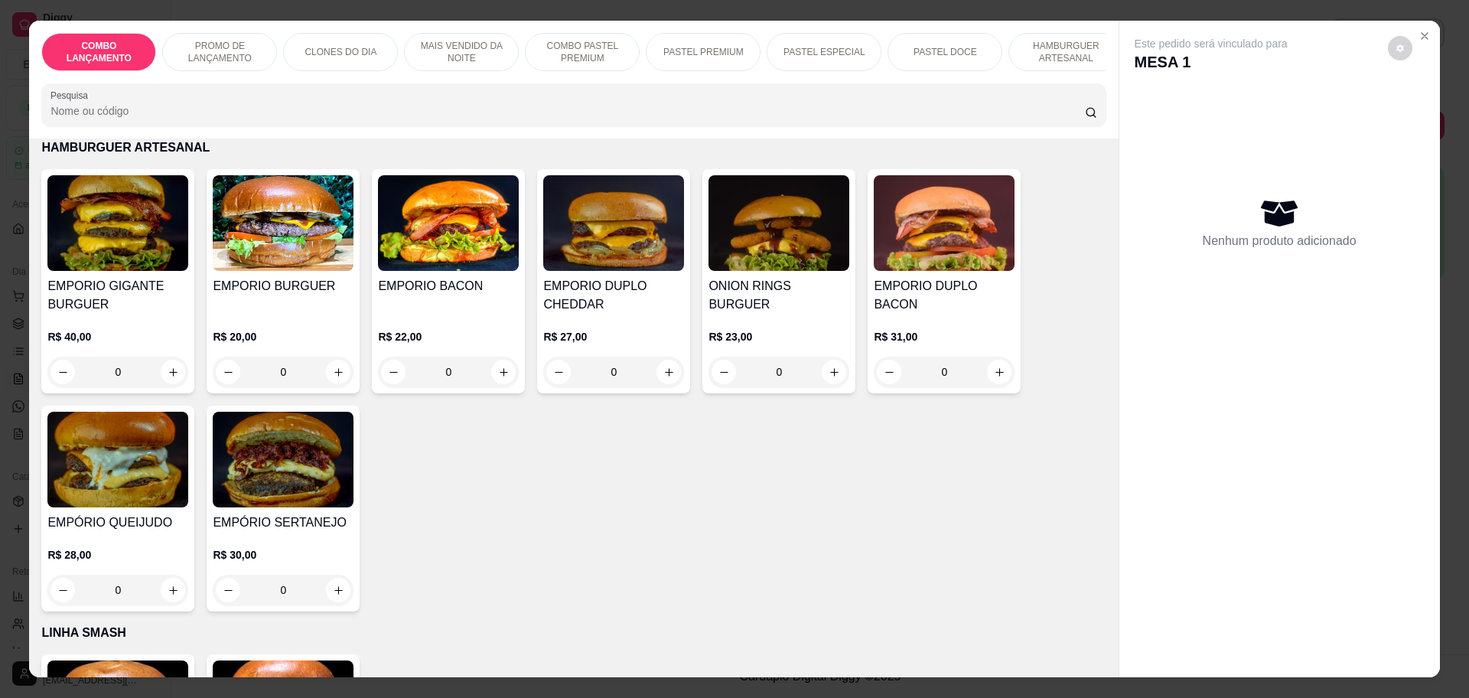
click at [335, 357] on div "0" at bounding box center [283, 372] width 141 height 31
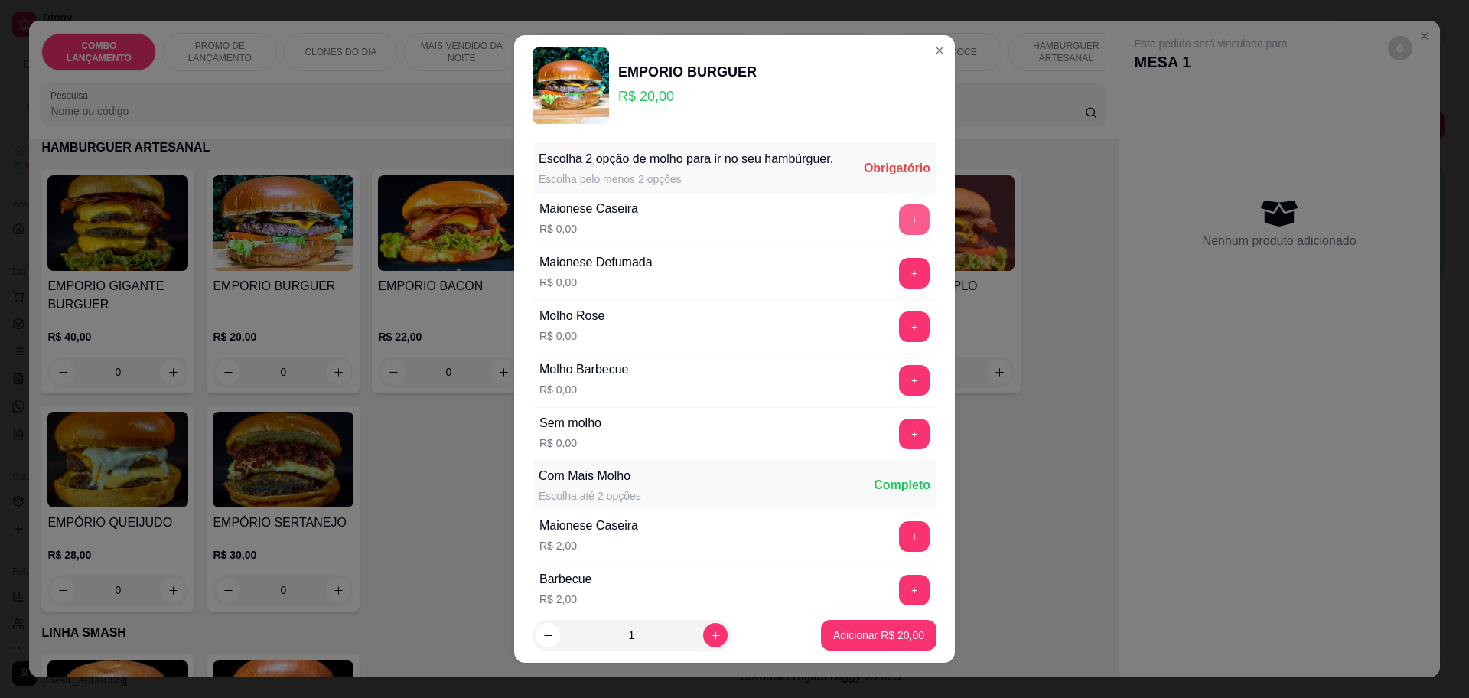
click at [899, 224] on button "+" at bounding box center [914, 219] width 31 height 31
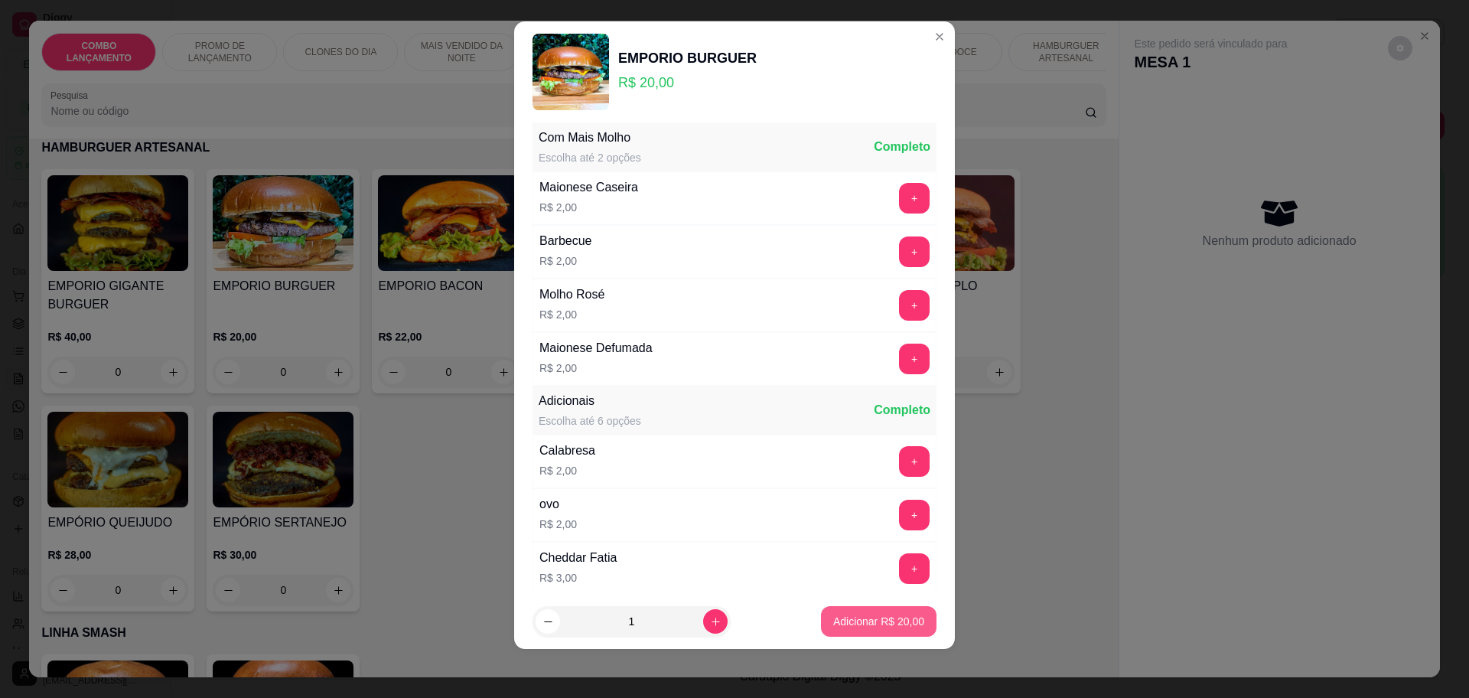
click at [862, 605] on footer "1 Adicionar R$ 20,00" at bounding box center [734, 621] width 441 height 55
click at [878, 604] on footer "1 Adicionar R$ 20,00" at bounding box center [734, 621] width 441 height 55
click at [888, 624] on p "Adicionar R$ 20,00" at bounding box center [878, 621] width 91 height 15
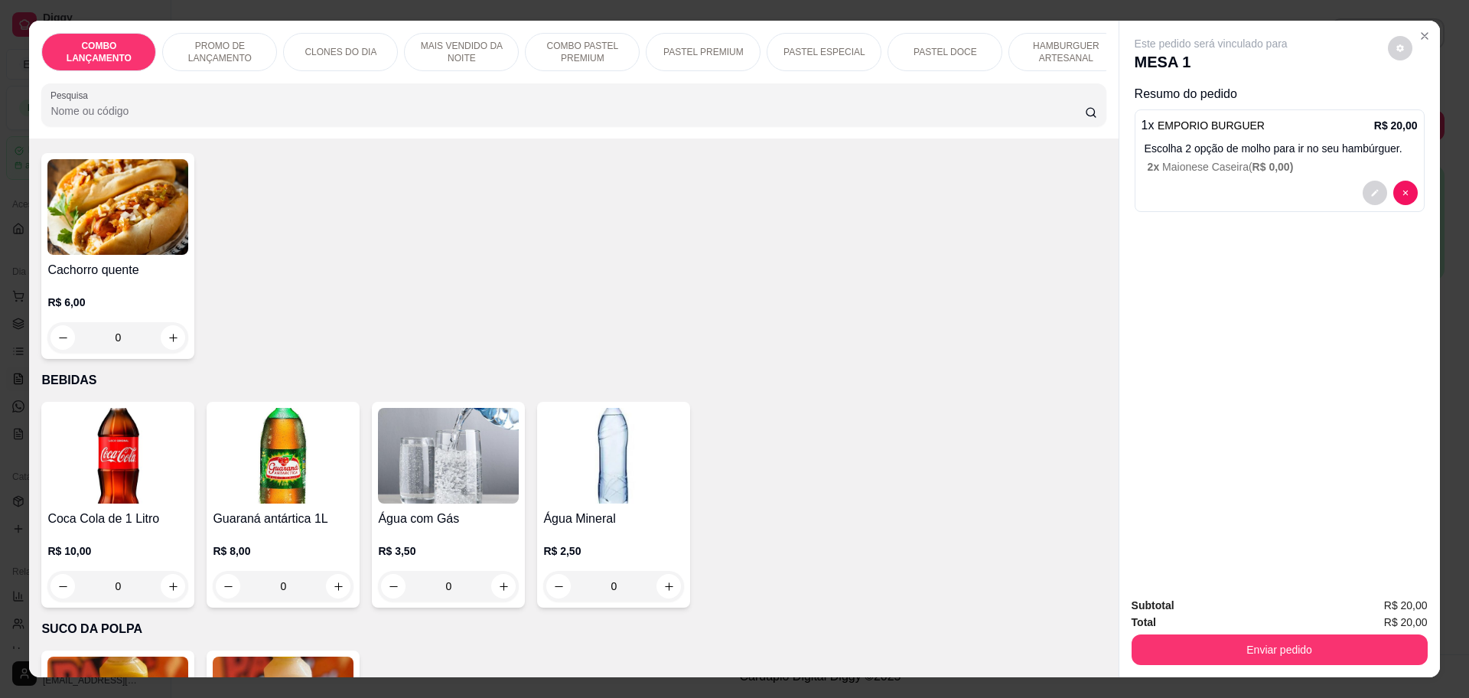
scroll to position [4973, 0]
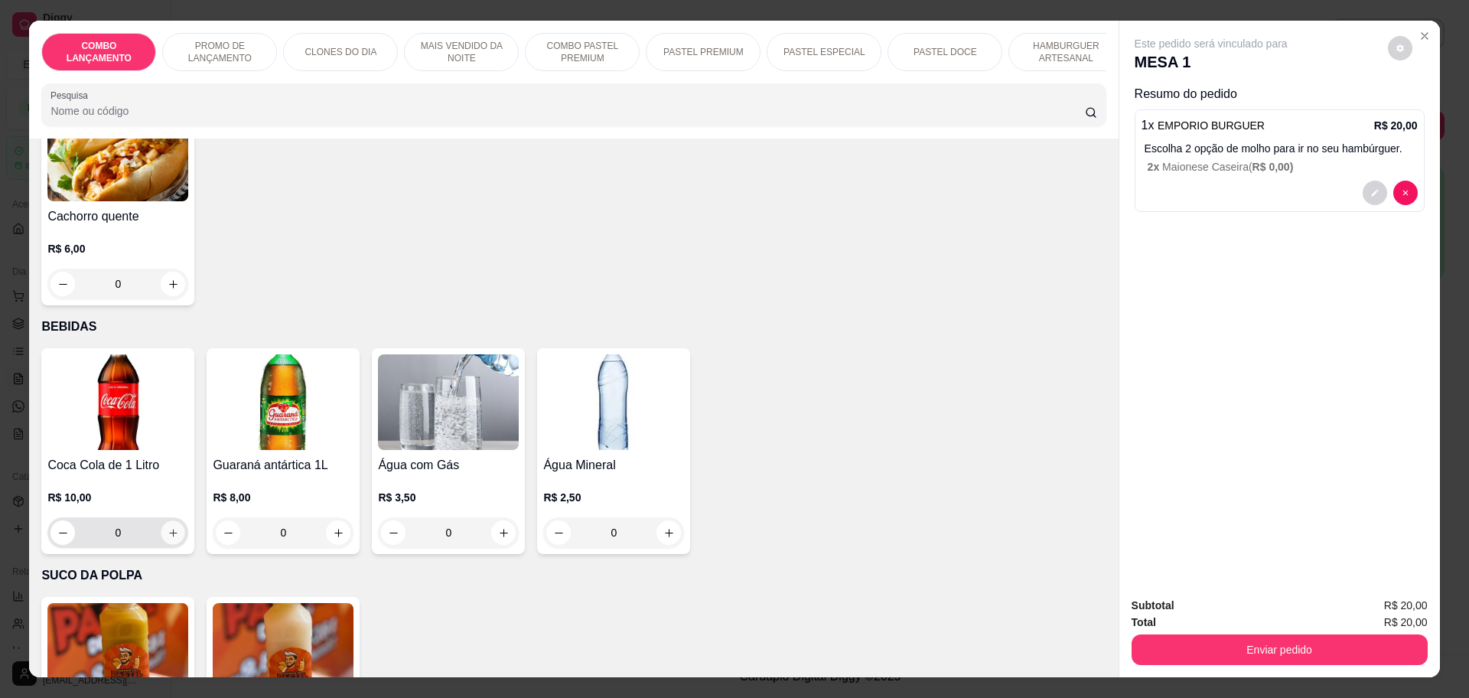
click at [168, 527] on icon "increase-product-quantity" at bounding box center [173, 532] width 11 height 11
type input "1"
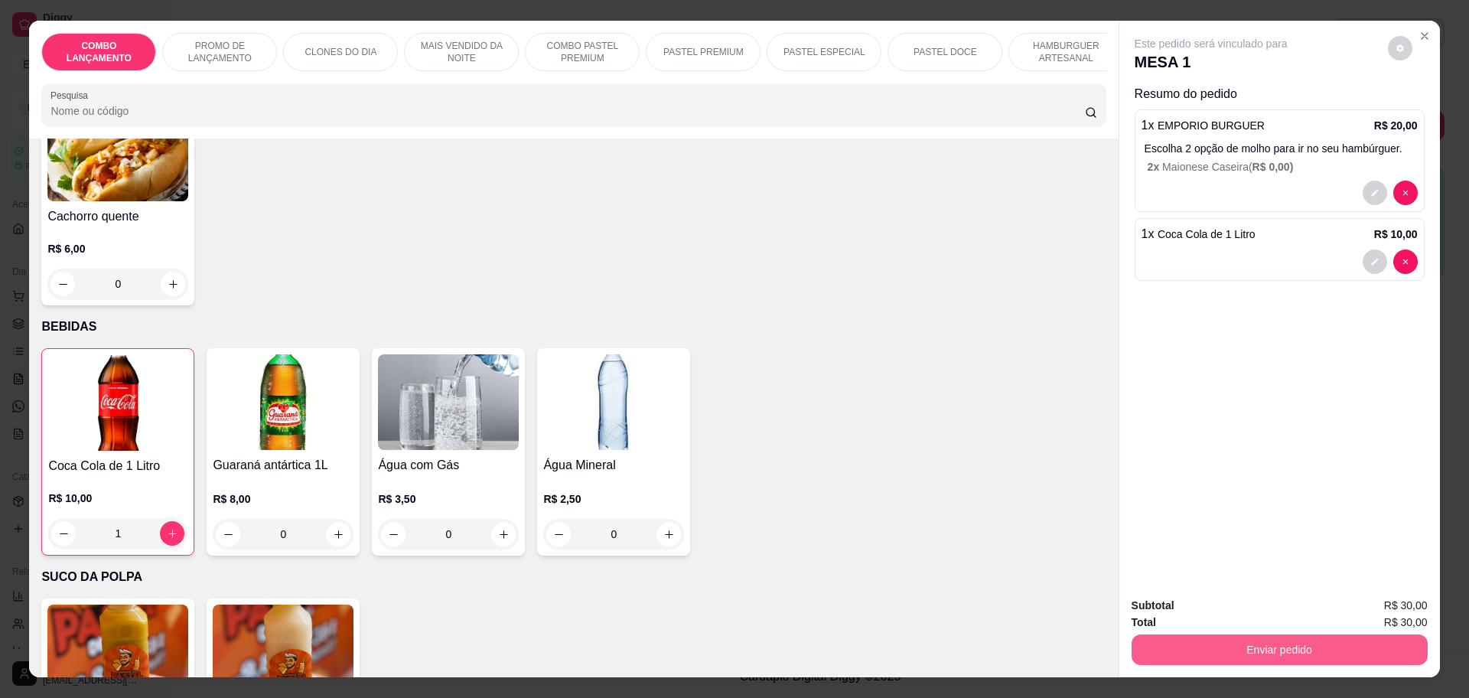
click at [1259, 649] on button "Enviar pedido" at bounding box center [1280, 649] width 296 height 31
click at [1269, 611] on button "Não registrar e enviar pedido" at bounding box center [1227, 612] width 155 height 28
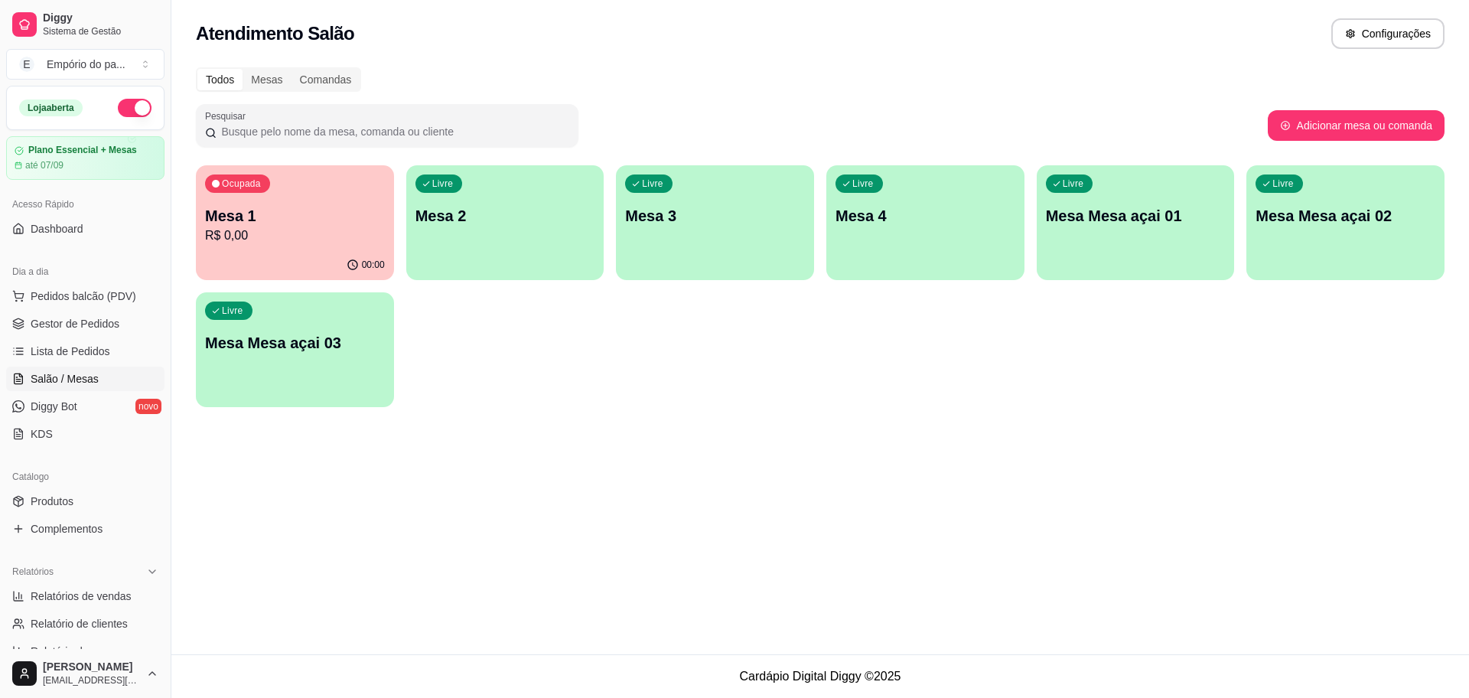
click at [270, 214] on p "Mesa 1" at bounding box center [295, 215] width 180 height 21
click at [300, 223] on p "Mesa 1" at bounding box center [295, 216] width 174 height 21
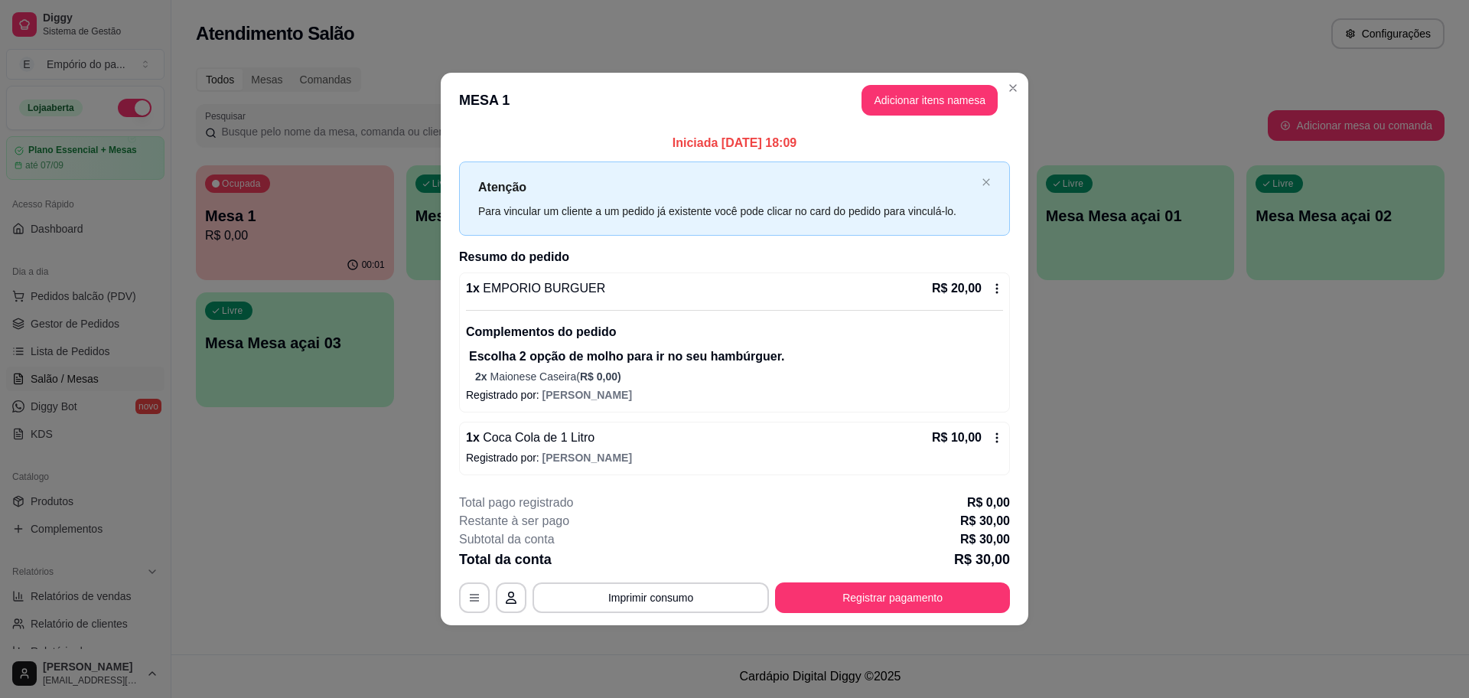
click at [997, 441] on icon at bounding box center [997, 438] width 2 height 10
click at [1000, 435] on icon at bounding box center [997, 438] width 12 height 12
click at [1000, 440] on icon at bounding box center [997, 438] width 12 height 12
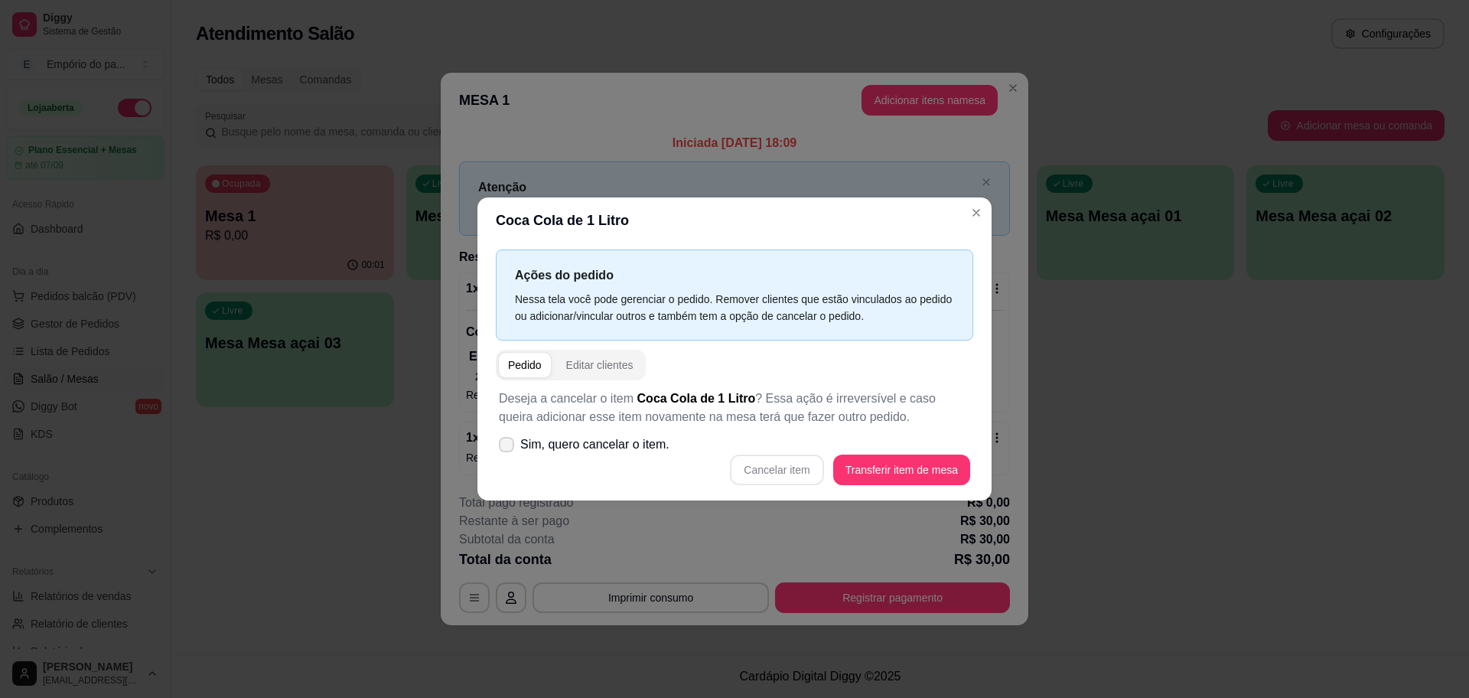
click at [507, 449] on icon at bounding box center [506, 444] width 12 height 9
click at [507, 449] on input "Sim, quero cancelar o item." at bounding box center [503, 453] width 10 height 10
checkbox input "true"
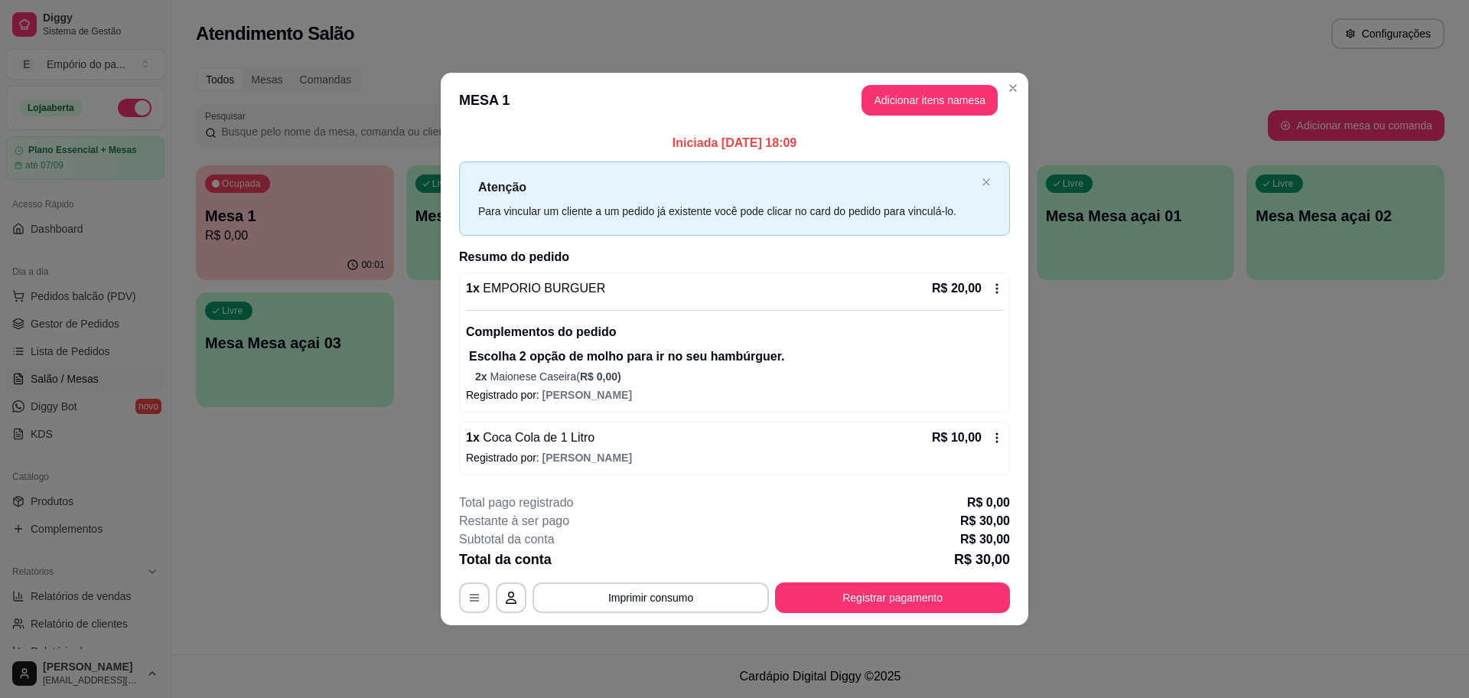
click at [995, 440] on icon at bounding box center [997, 438] width 12 height 12
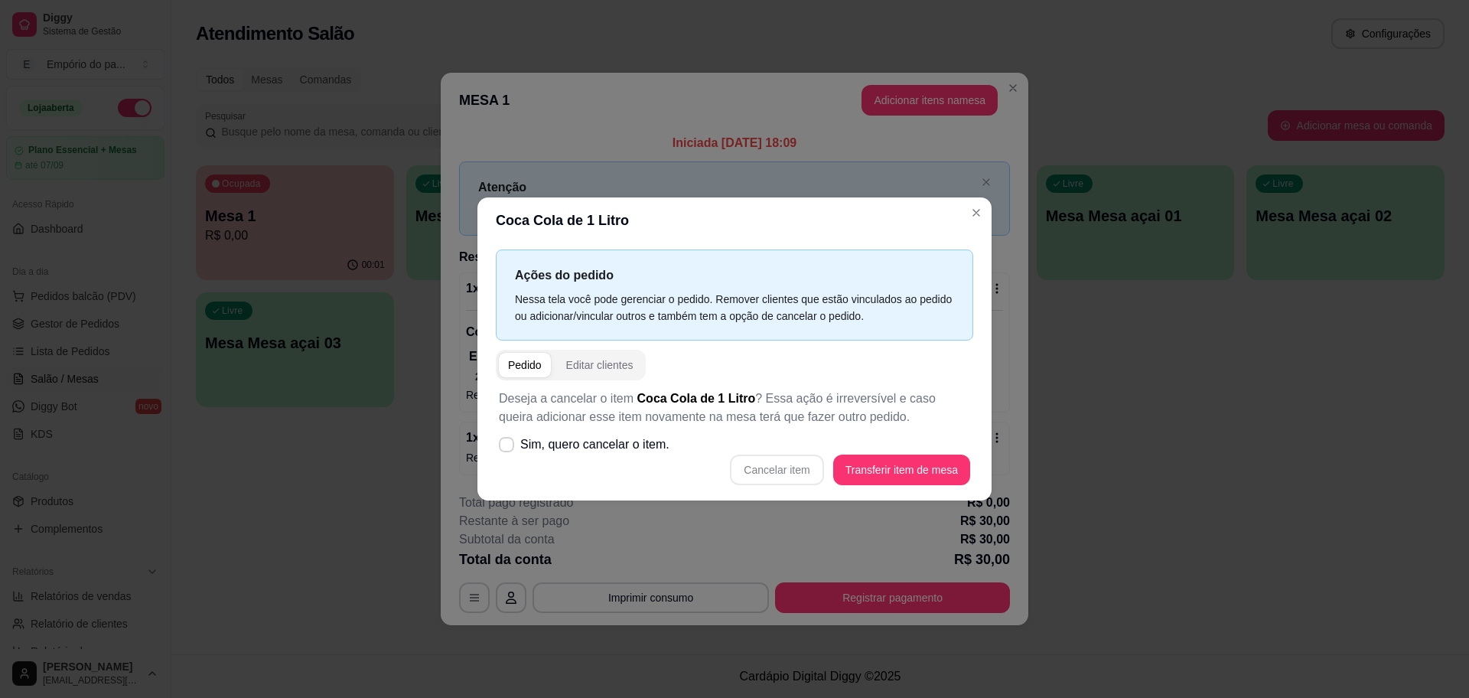
click at [523, 360] on div "Pedido" at bounding box center [525, 364] width 34 height 15
click at [609, 360] on div "Editar clientes" at bounding box center [599, 364] width 67 height 15
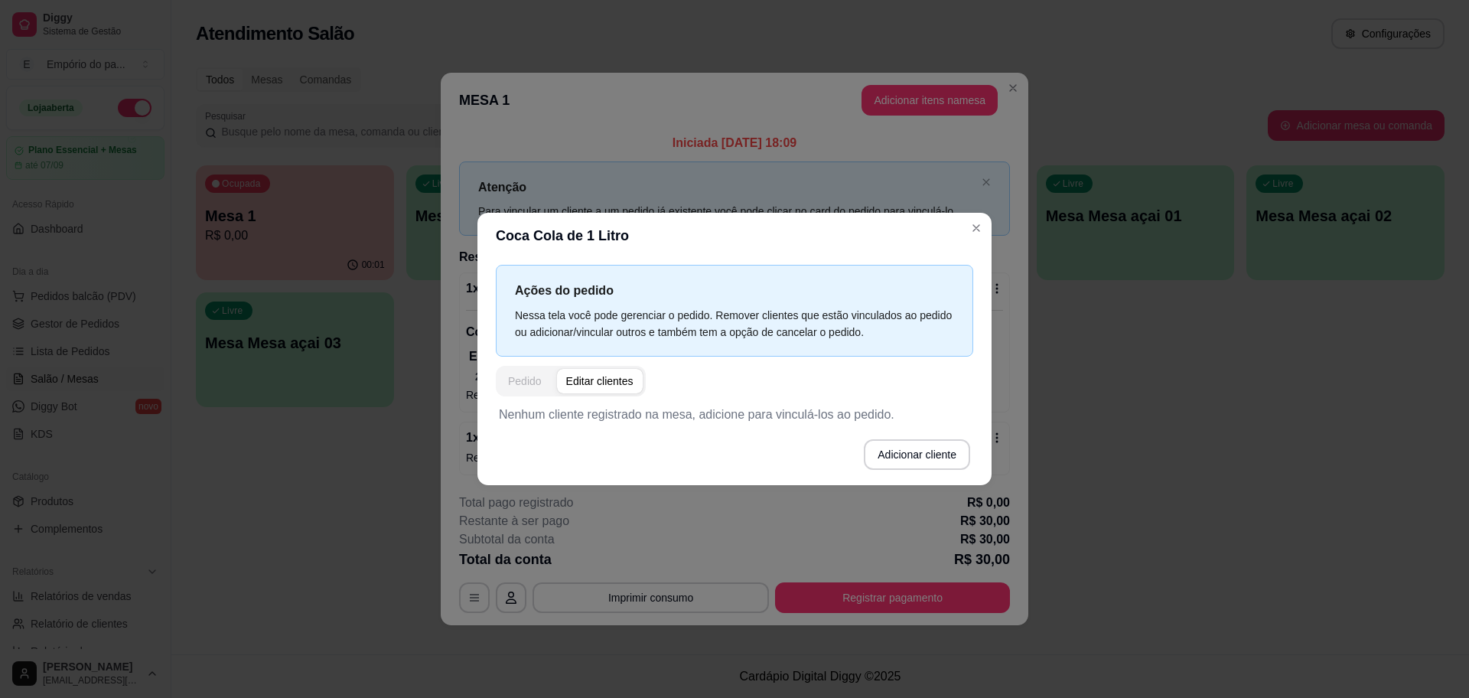
click at [531, 376] on div "Pedido" at bounding box center [525, 380] width 34 height 15
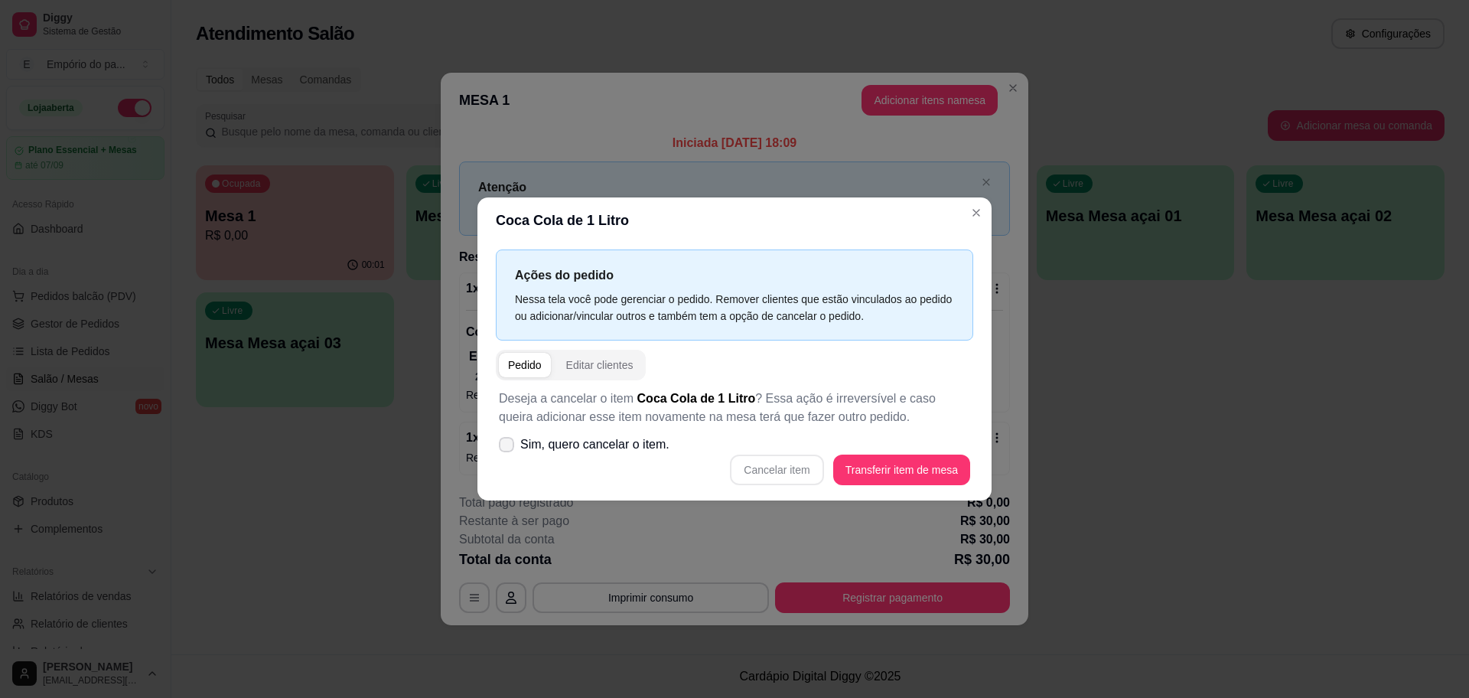
click at [507, 449] on icon at bounding box center [506, 444] width 12 height 9
click at [507, 449] on input "Sim, quero cancelar o item." at bounding box center [503, 453] width 10 height 10
checkbox input "true"
click at [786, 475] on button "Cancelar item" at bounding box center [776, 470] width 91 height 30
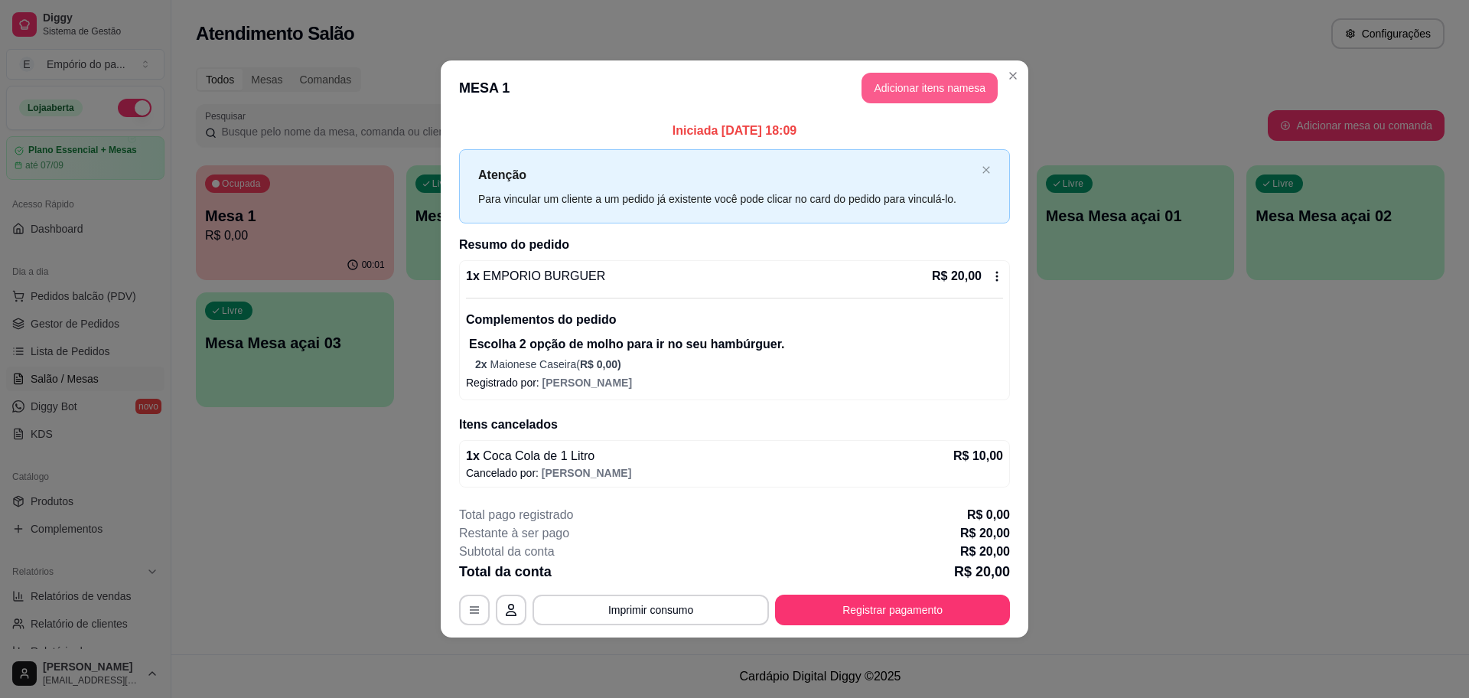
click at [964, 86] on button "Adicionar itens na mesa" at bounding box center [930, 88] width 136 height 31
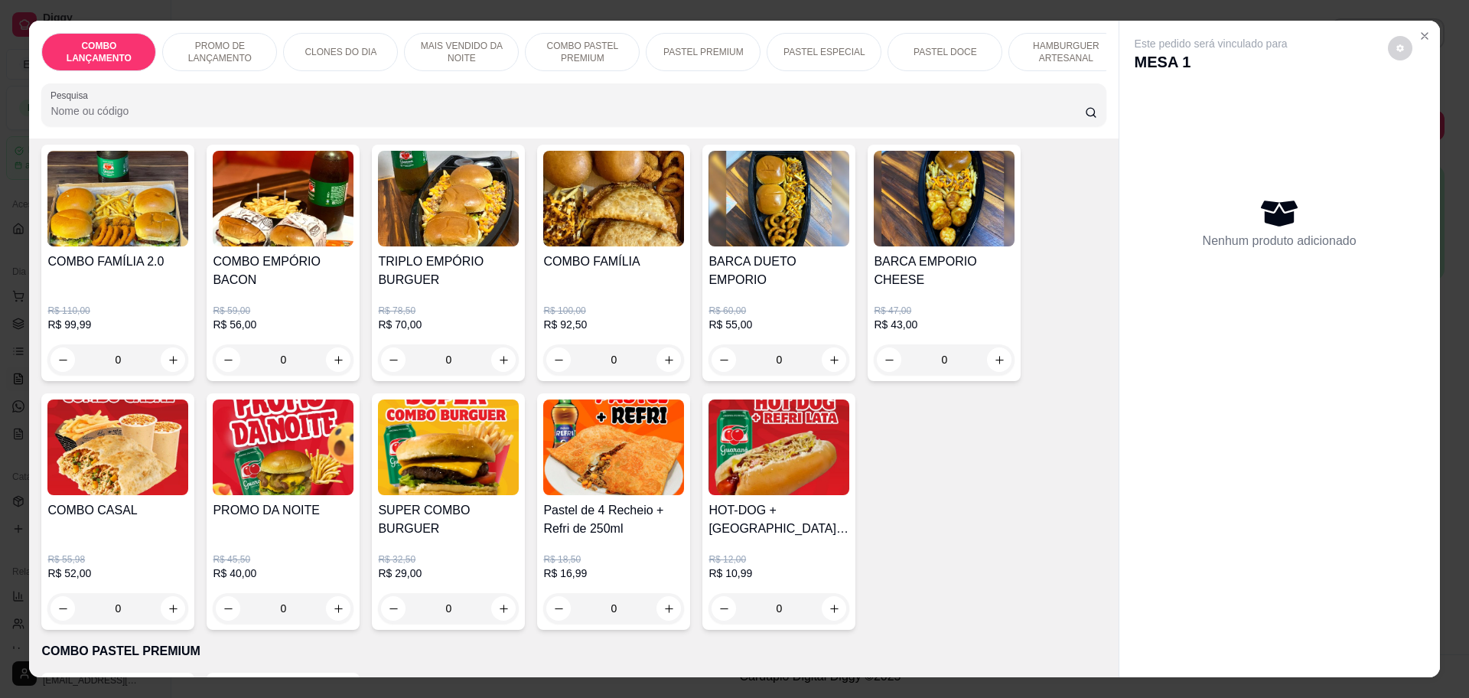
scroll to position [1148, 0]
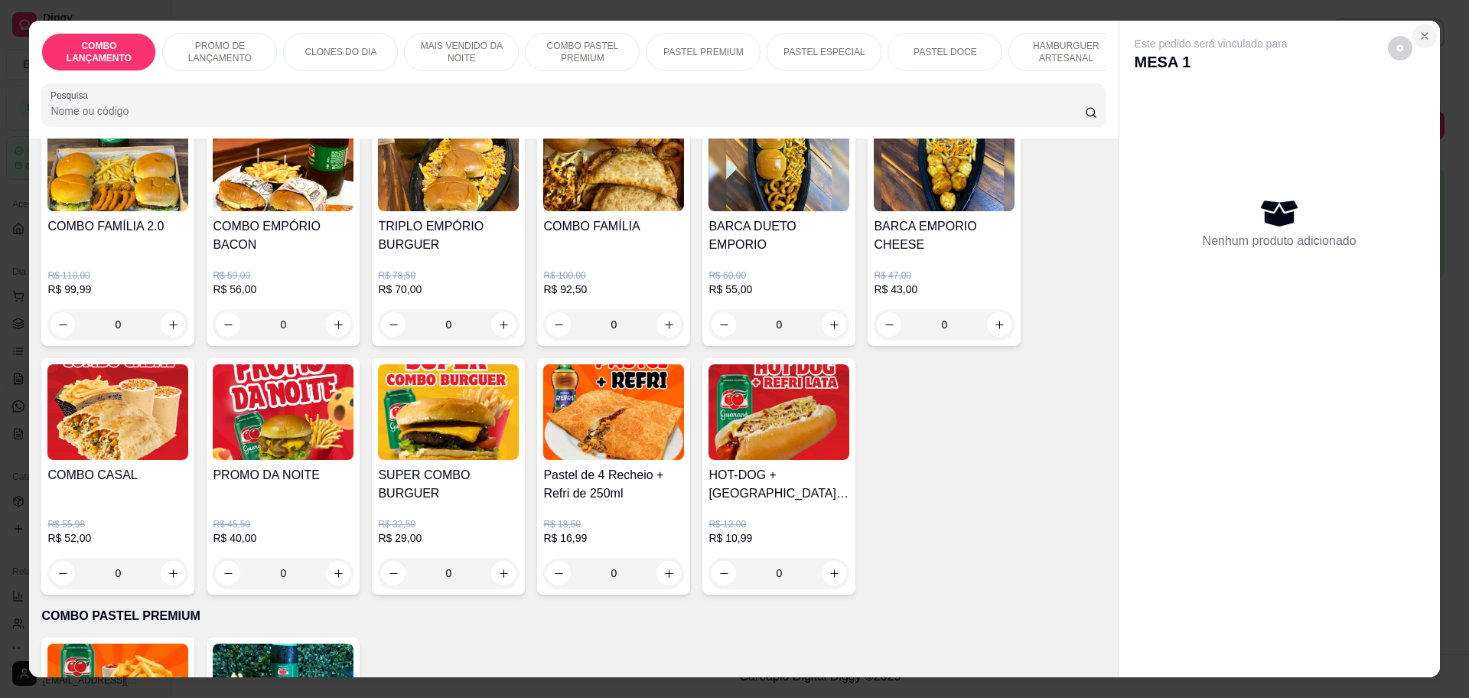
click at [1422, 37] on icon "Close" at bounding box center [1425, 36] width 6 height 6
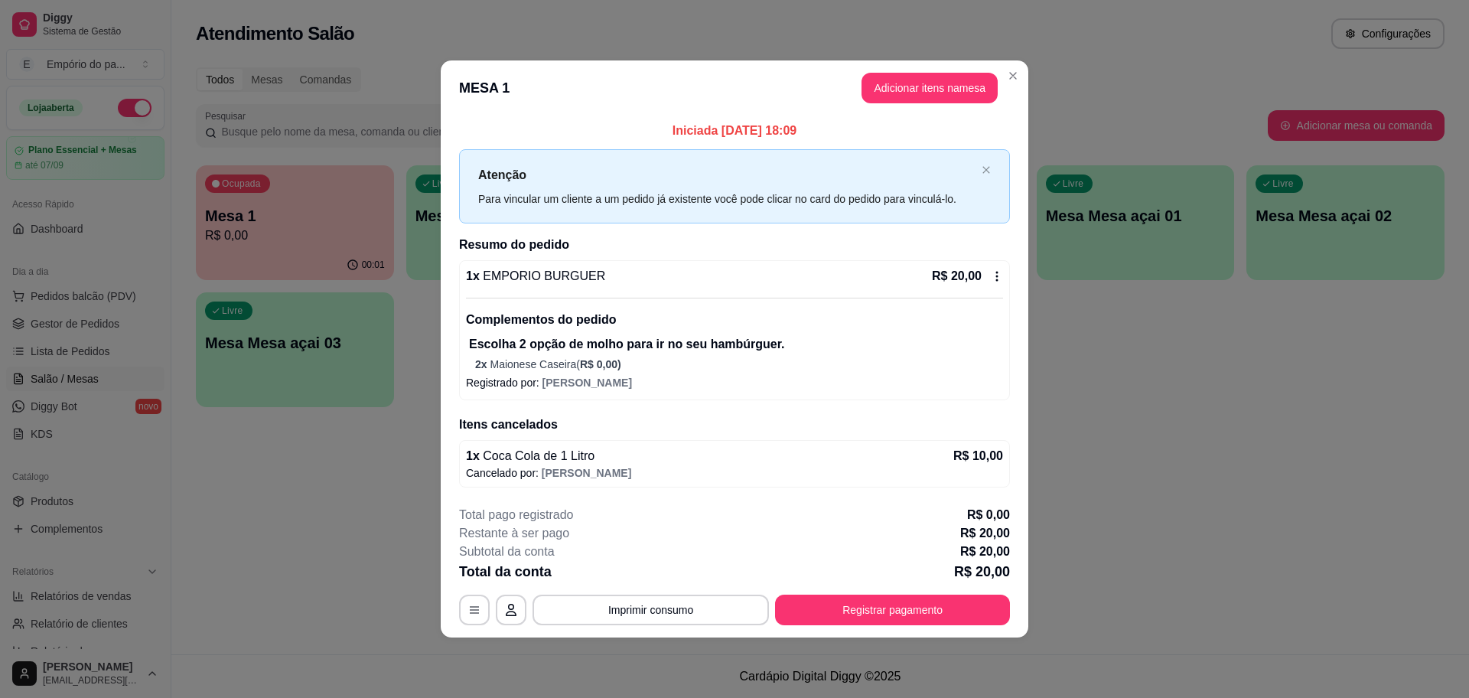
click at [996, 277] on icon at bounding box center [997, 276] width 12 height 12
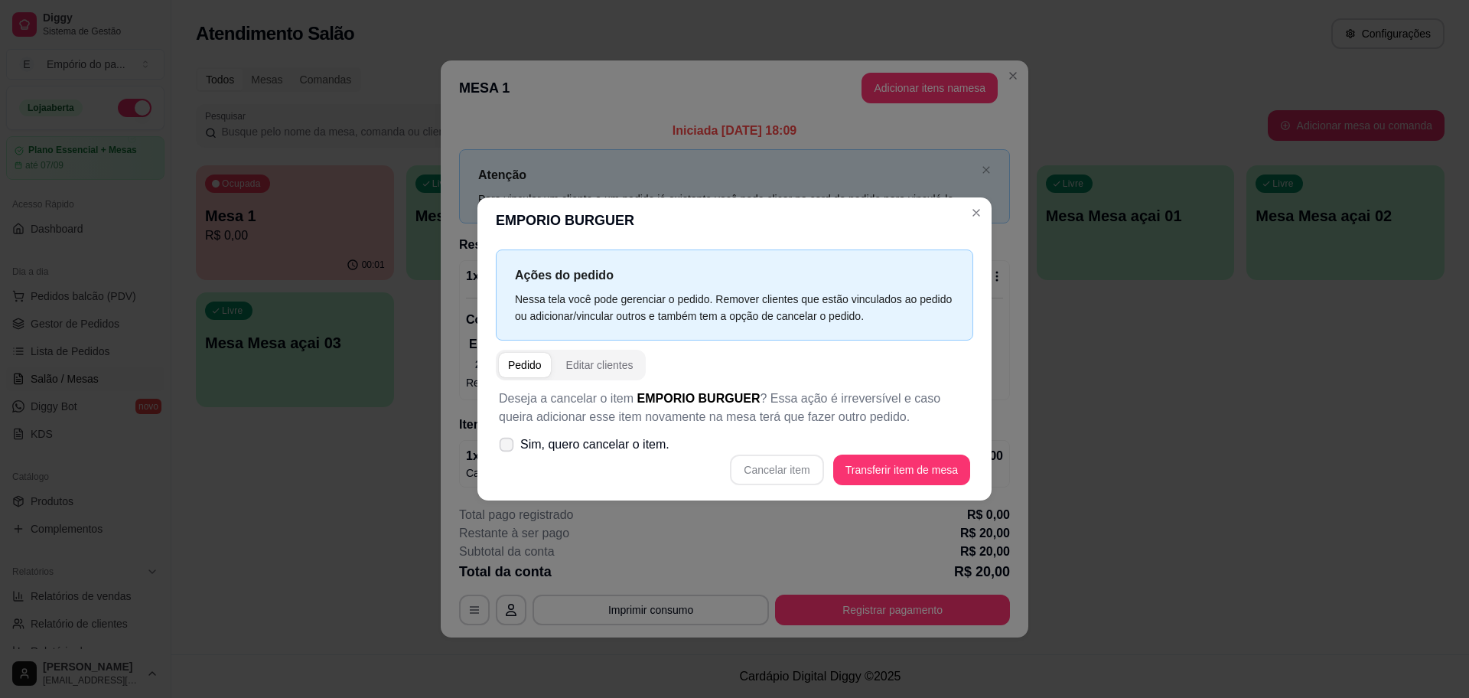
click at [514, 443] on label "Sim, quero cancelar o item." at bounding box center [584, 444] width 183 height 31
click at [508, 448] on input "Sim, quero cancelar o item." at bounding box center [503, 453] width 10 height 10
checkbox input "true"
click at [780, 471] on button "Cancelar item" at bounding box center [776, 469] width 93 height 31
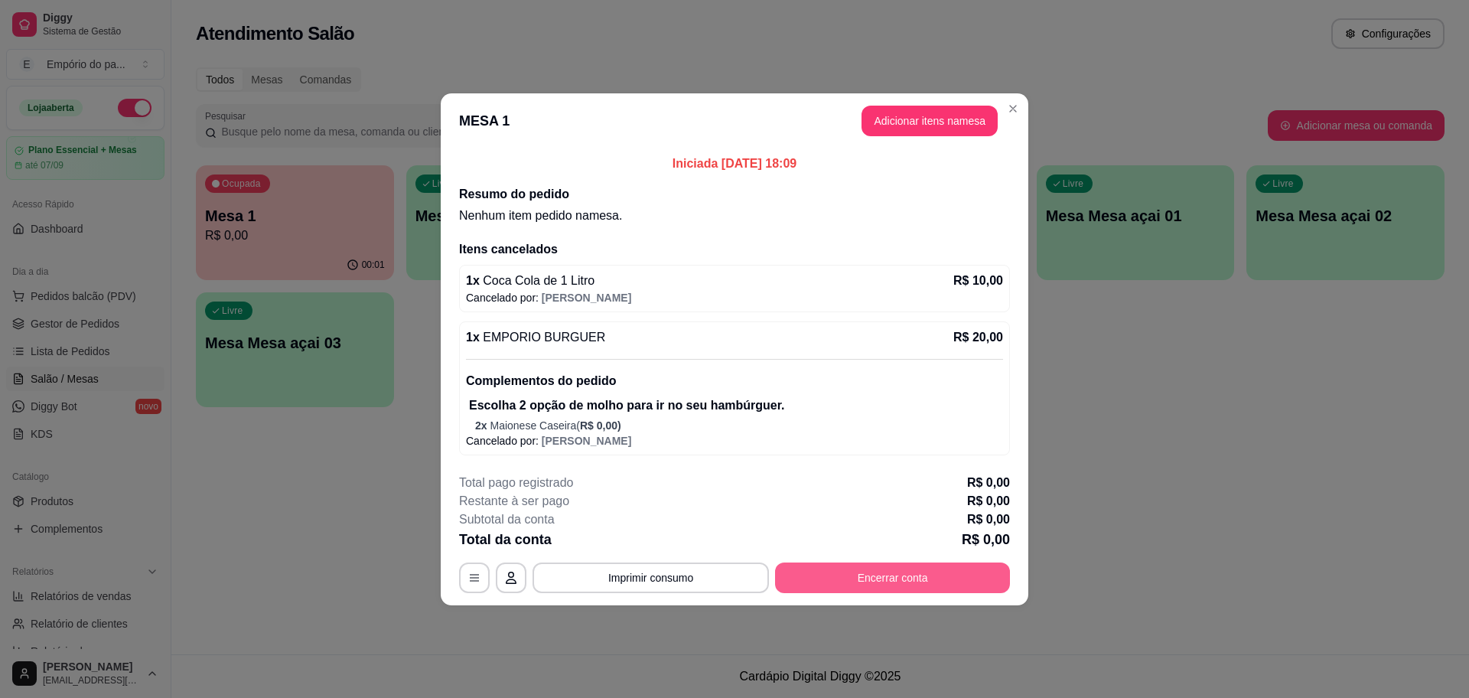
click at [875, 578] on button "Encerrar conta" at bounding box center [892, 577] width 235 height 31
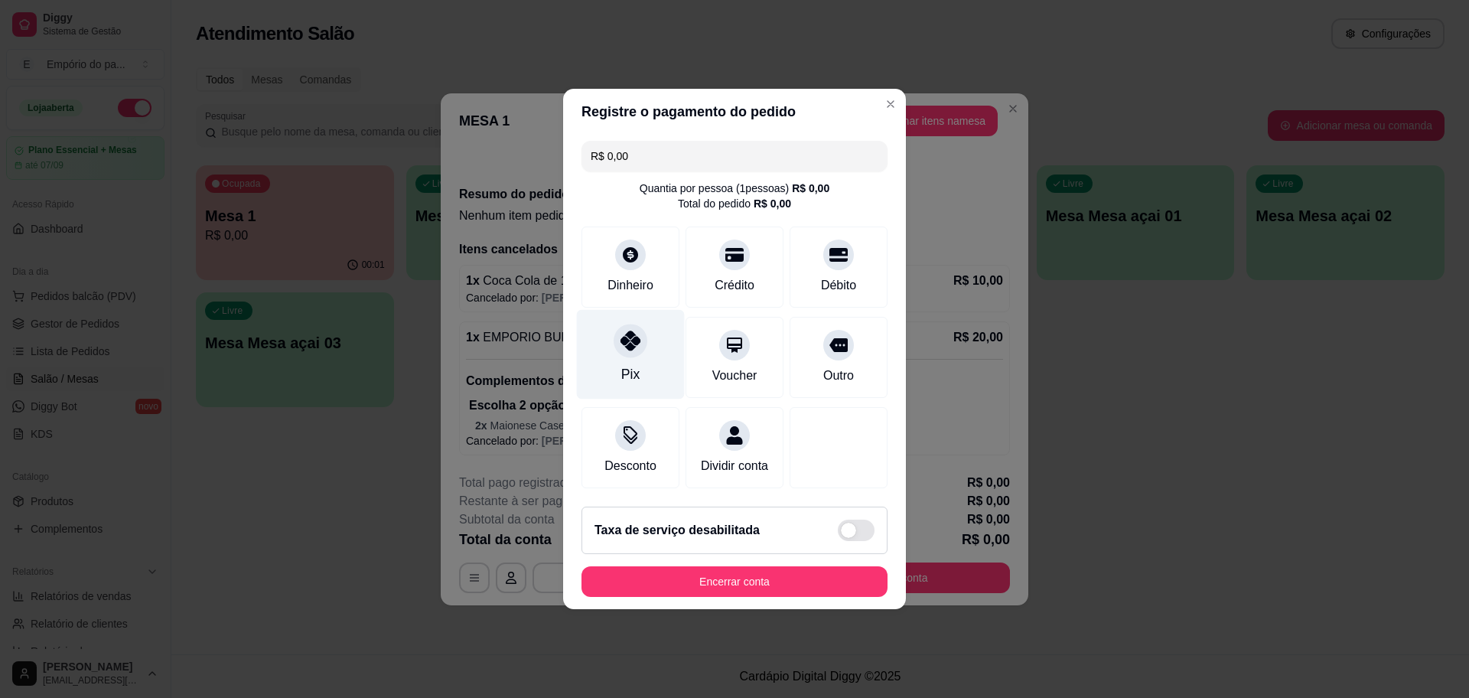
click at [615, 355] on div "Pix" at bounding box center [631, 355] width 108 height 90
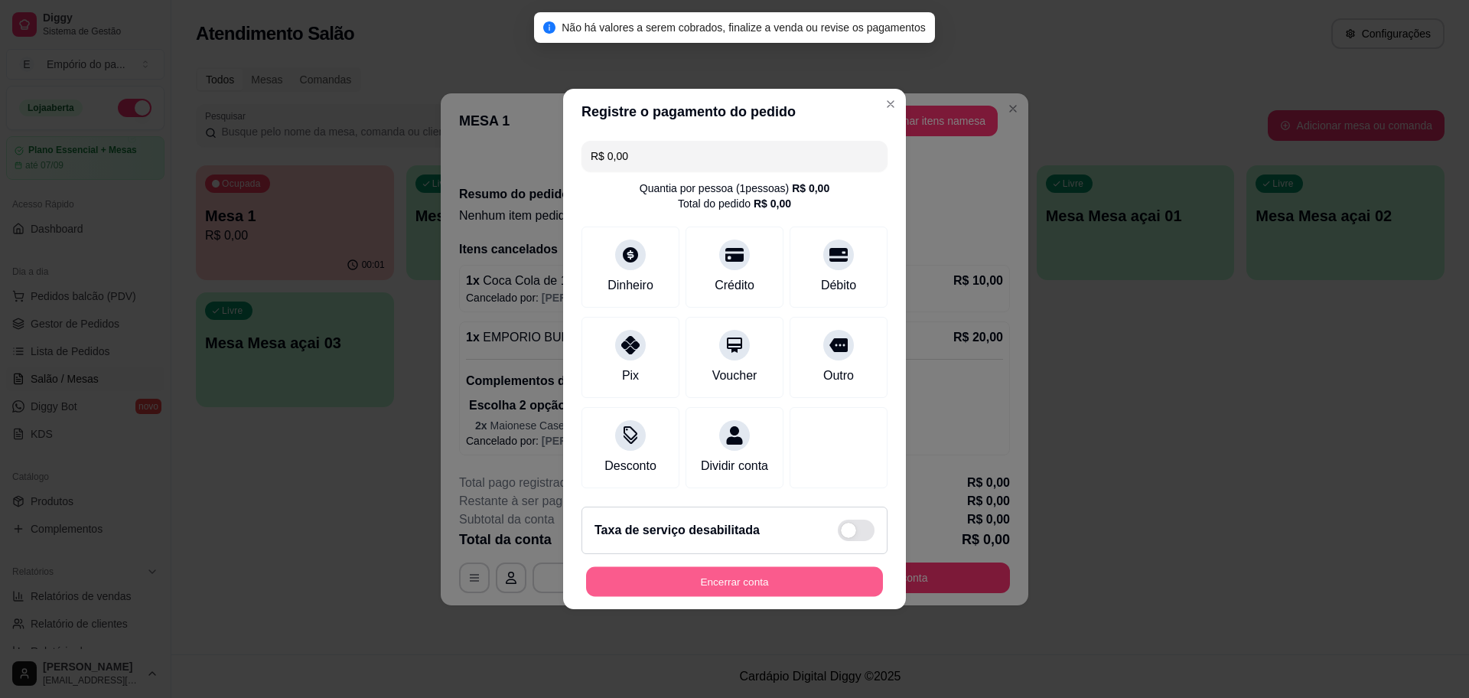
click at [682, 593] on button "Encerrar conta" at bounding box center [734, 582] width 297 height 30
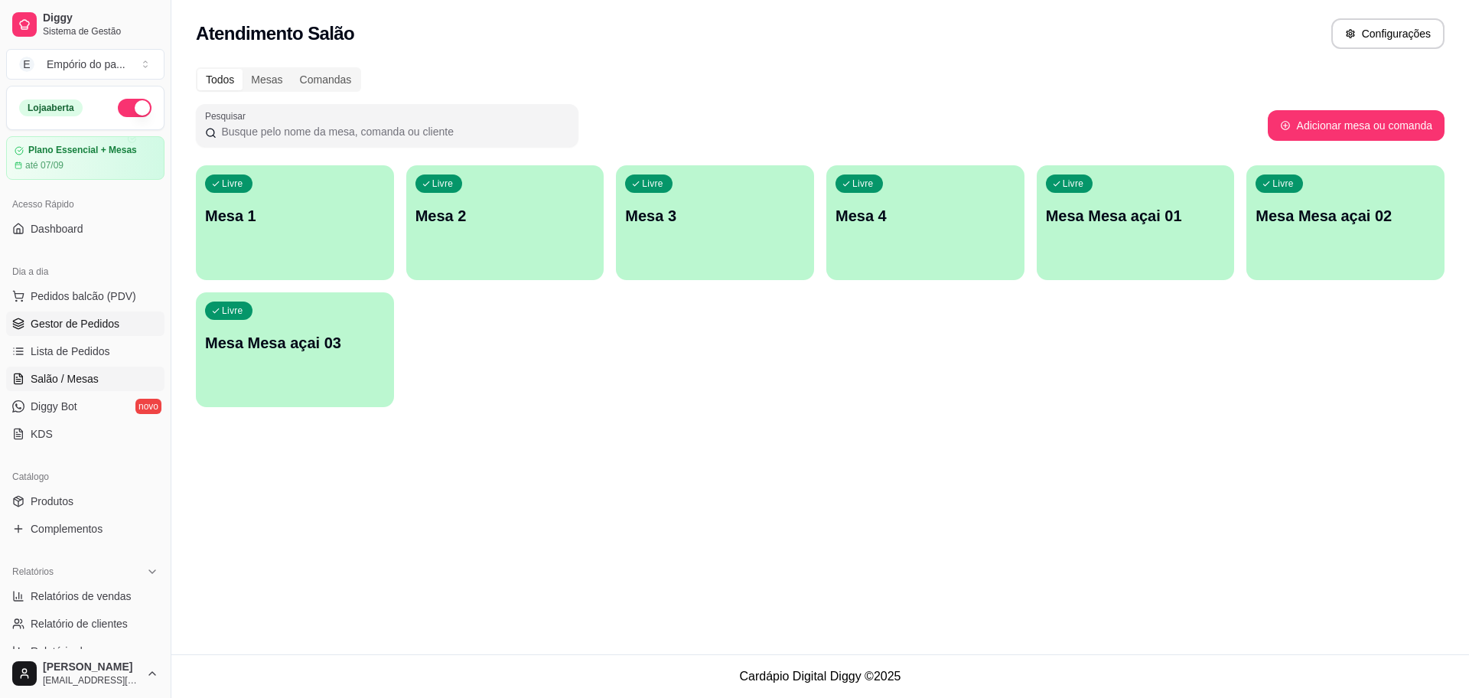
click at [38, 314] on link "Gestor de Pedidos" at bounding box center [85, 323] width 158 height 24
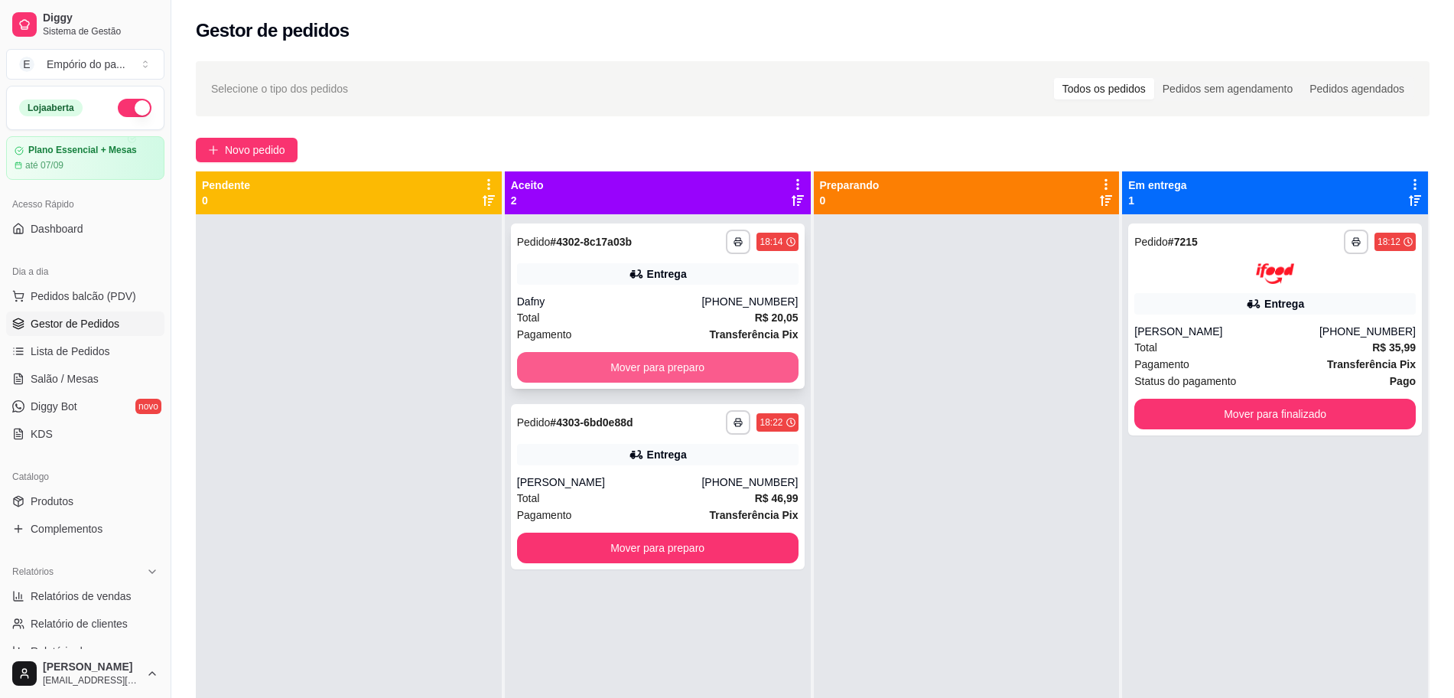
click at [583, 357] on button "Mover para preparo" at bounding box center [658, 367] width 282 height 31
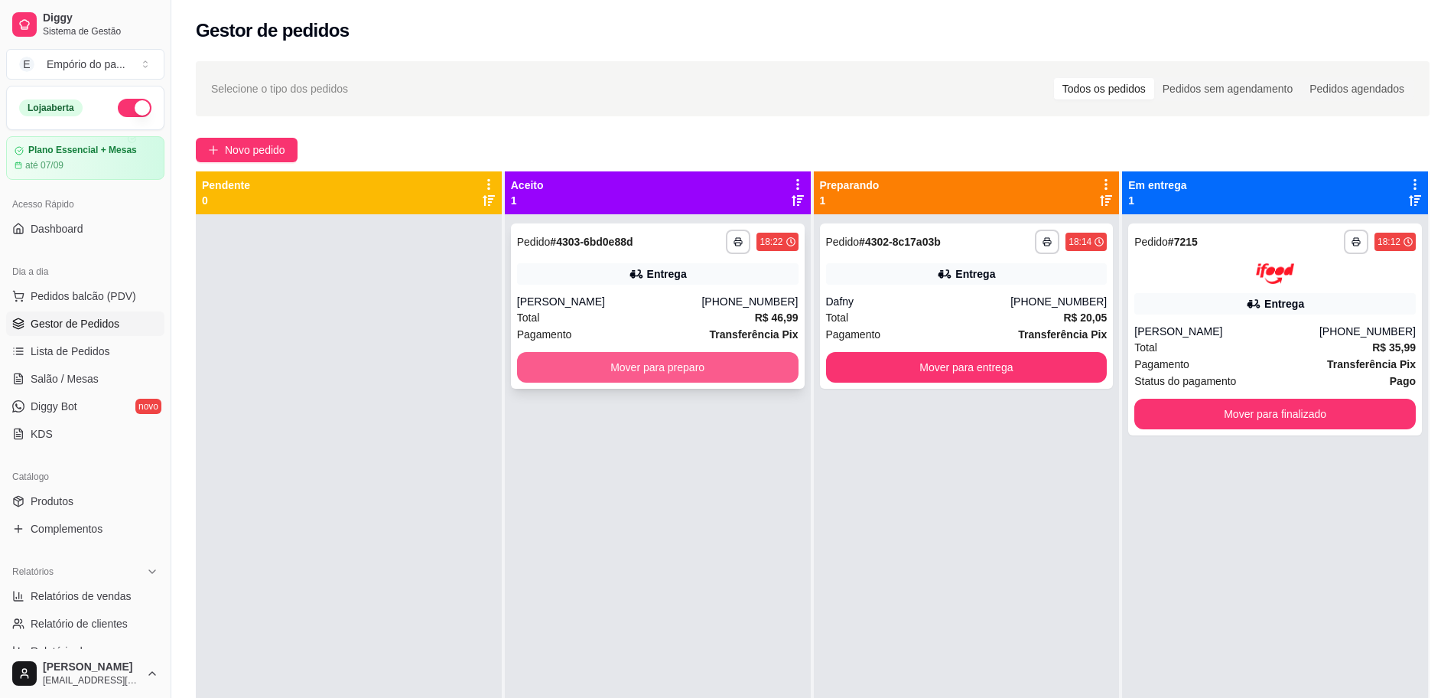
click at [591, 368] on button "Mover para preparo" at bounding box center [658, 367] width 282 height 31
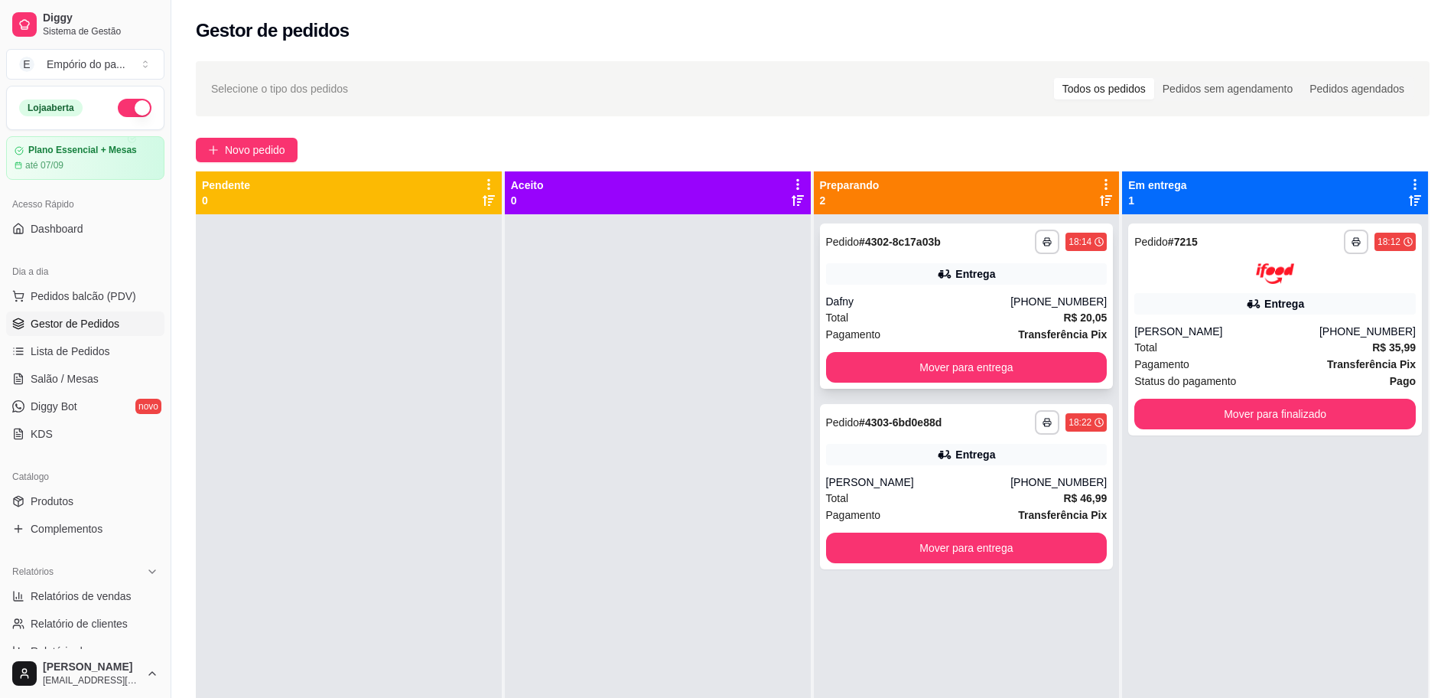
click at [891, 324] on div "Total R$ 20,05" at bounding box center [967, 317] width 282 height 17
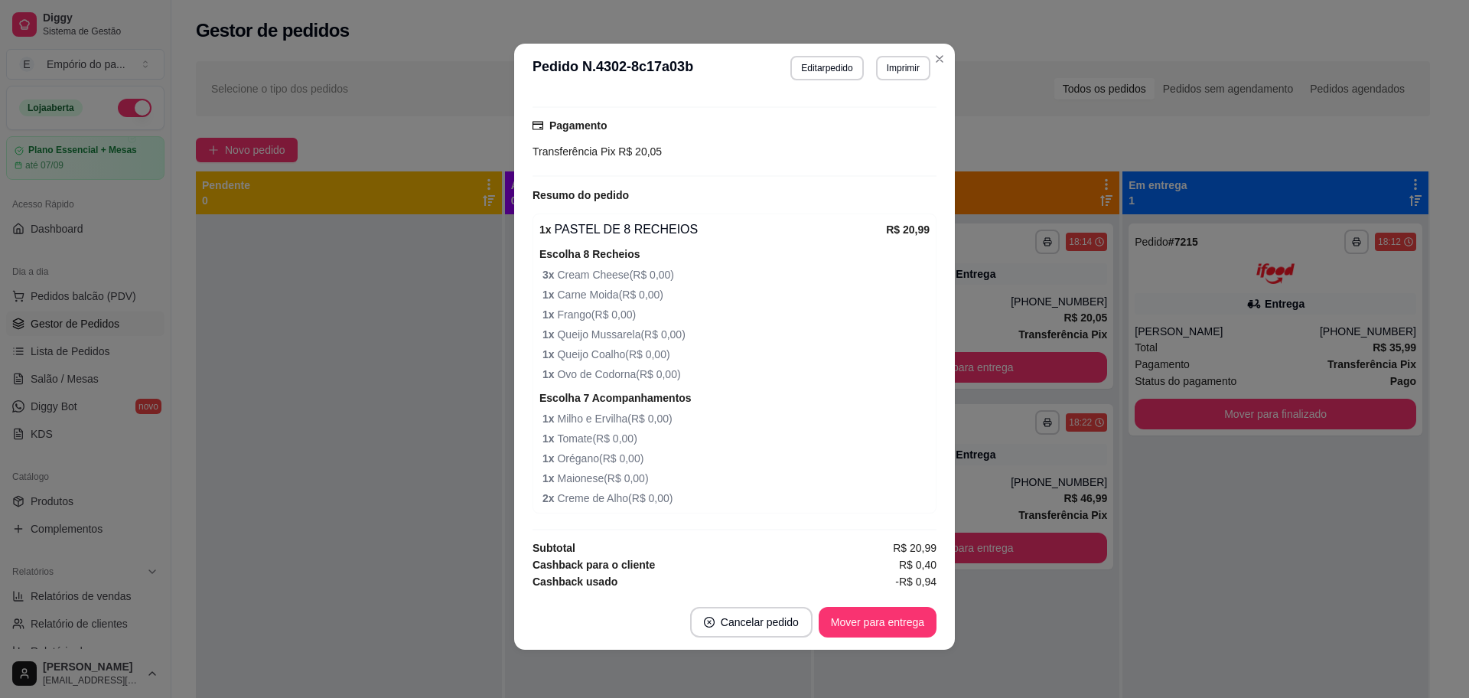
scroll to position [3, 0]
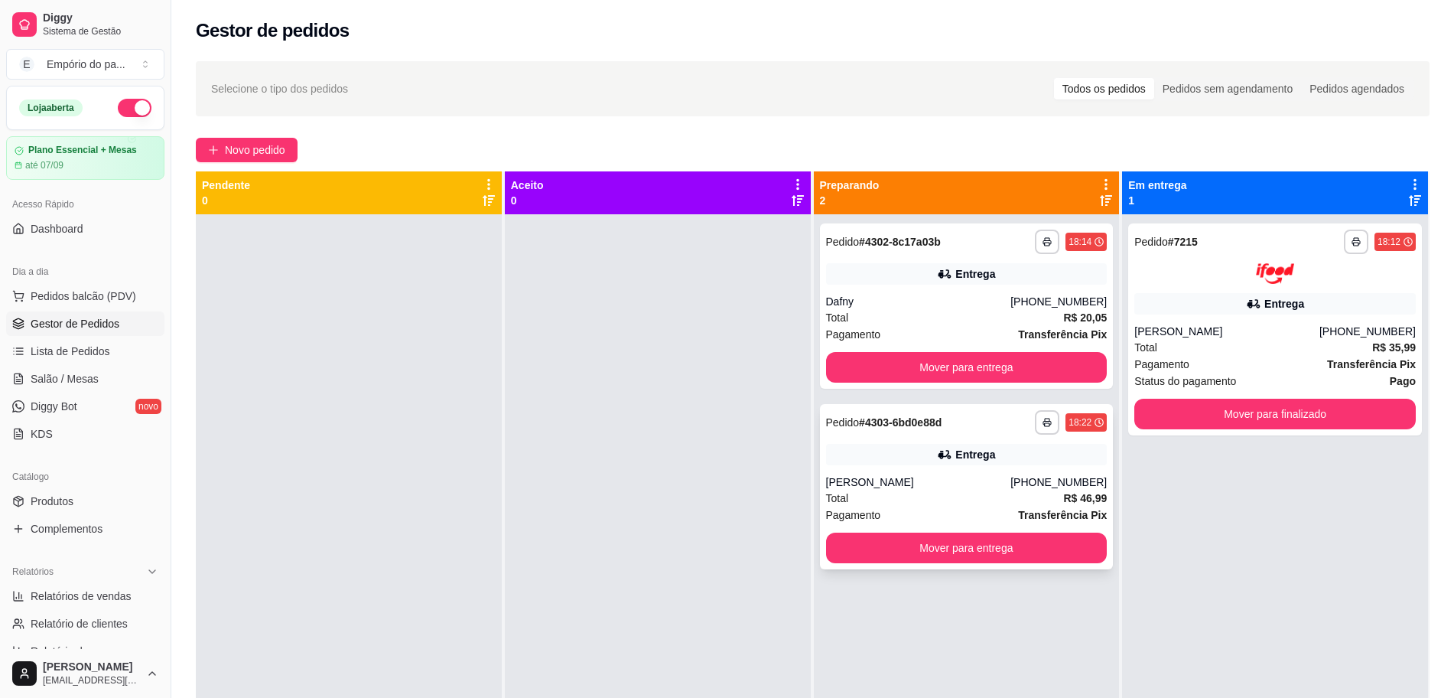
click at [910, 497] on div "Total R$ 46,99" at bounding box center [967, 498] width 282 height 17
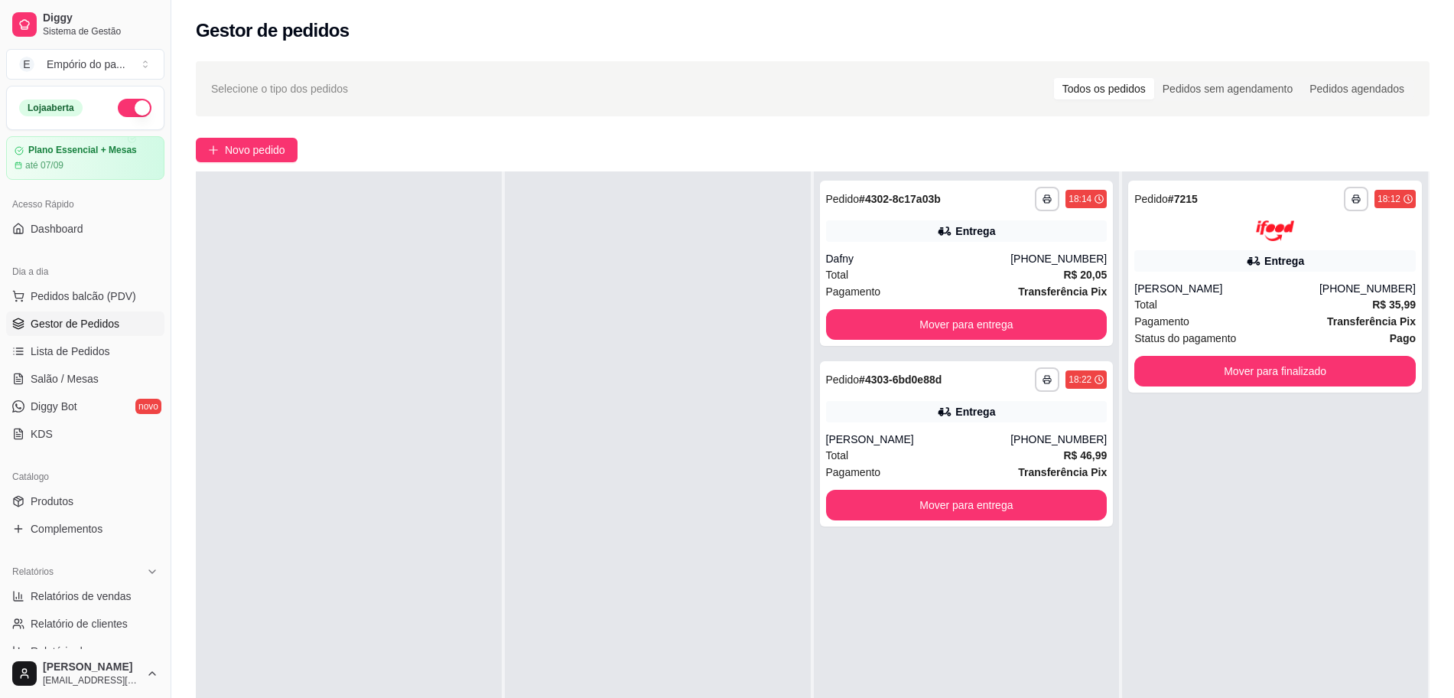
scroll to position [0, 0]
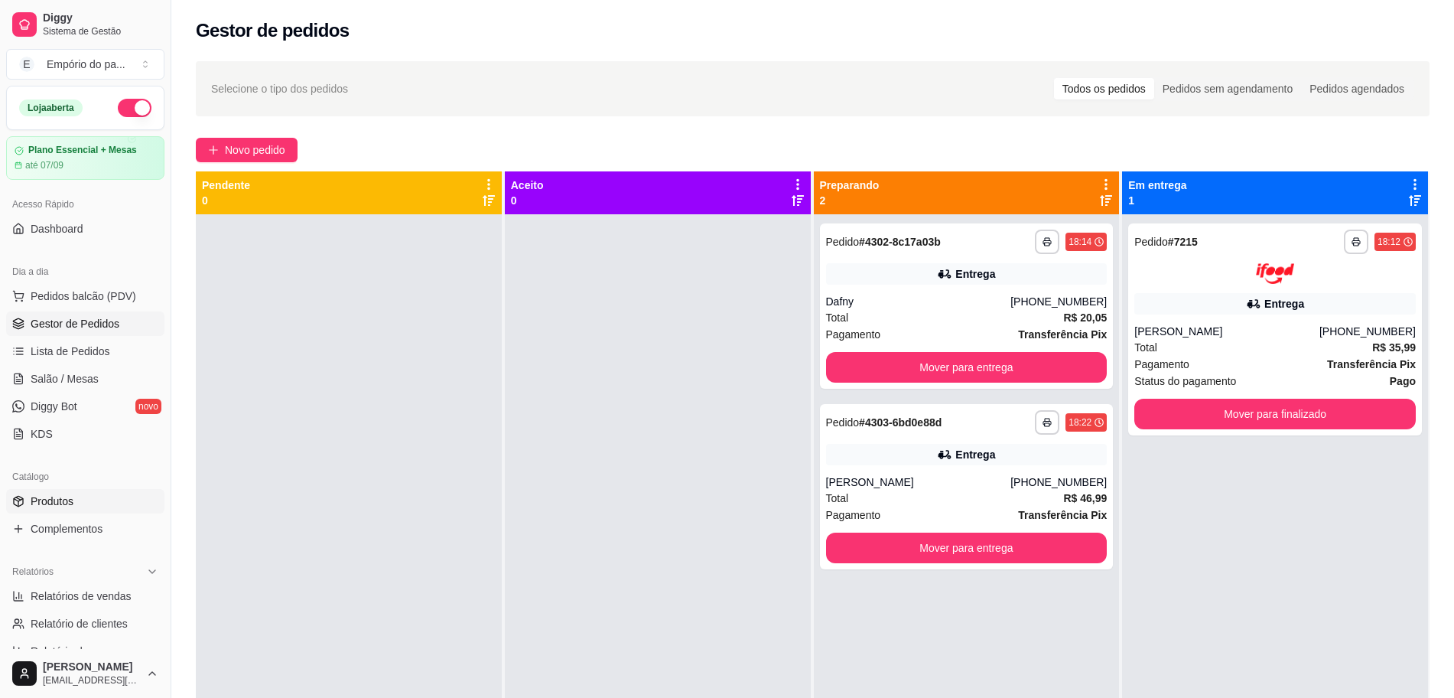
click at [42, 494] on span "Produtos" at bounding box center [52, 501] width 43 height 15
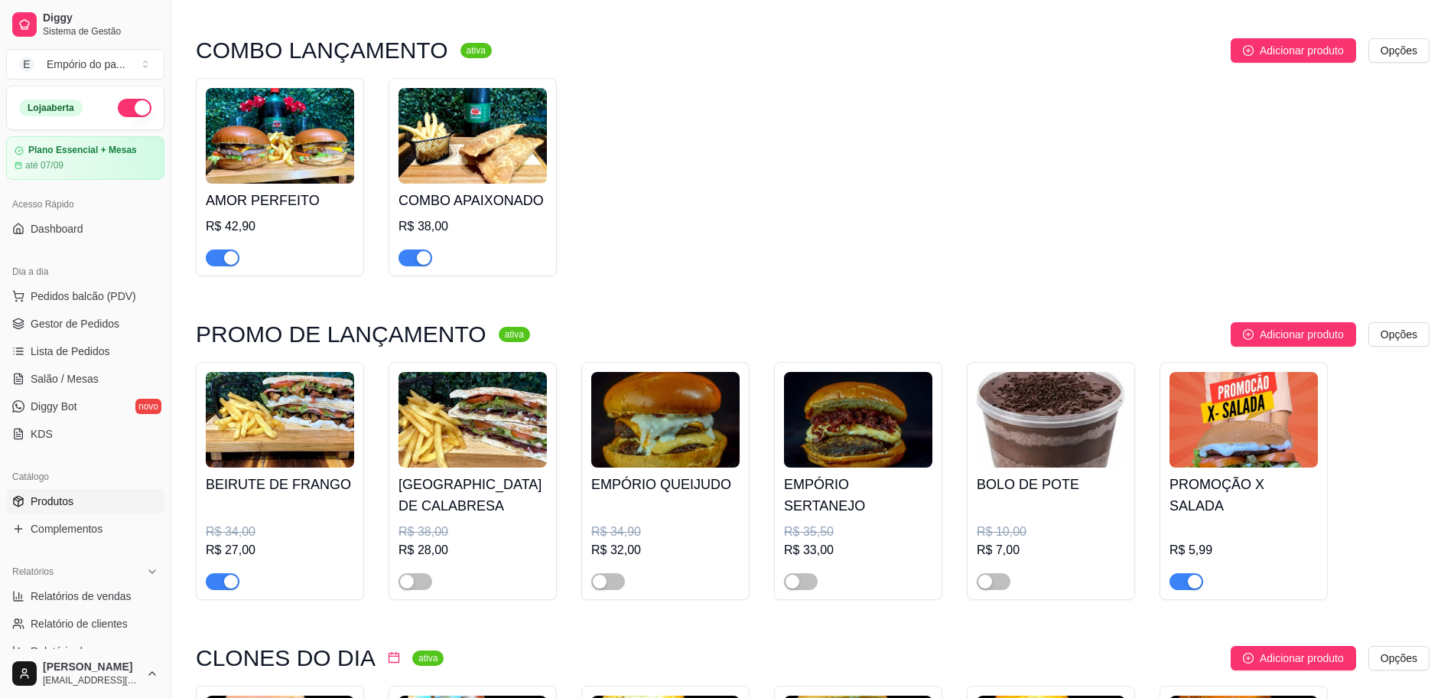
scroll to position [383, 0]
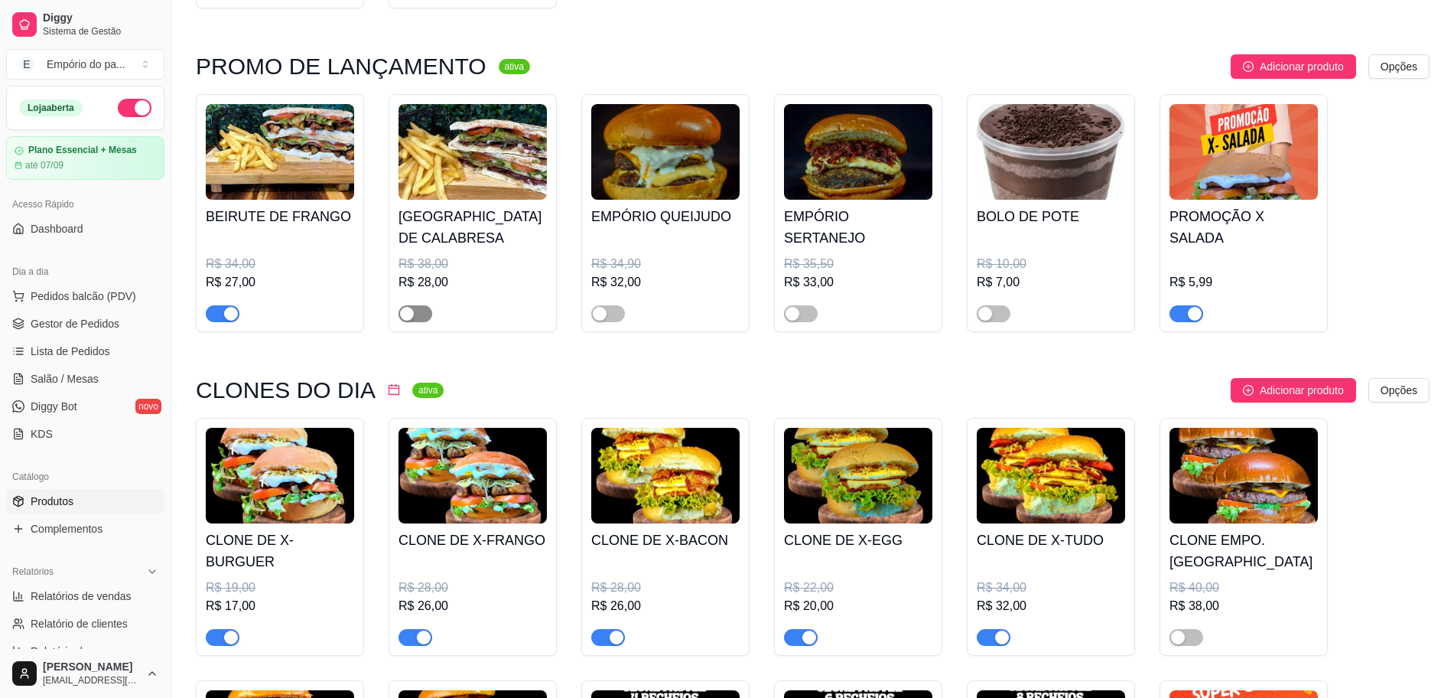
click at [419, 313] on span "button" at bounding box center [416, 313] width 34 height 17
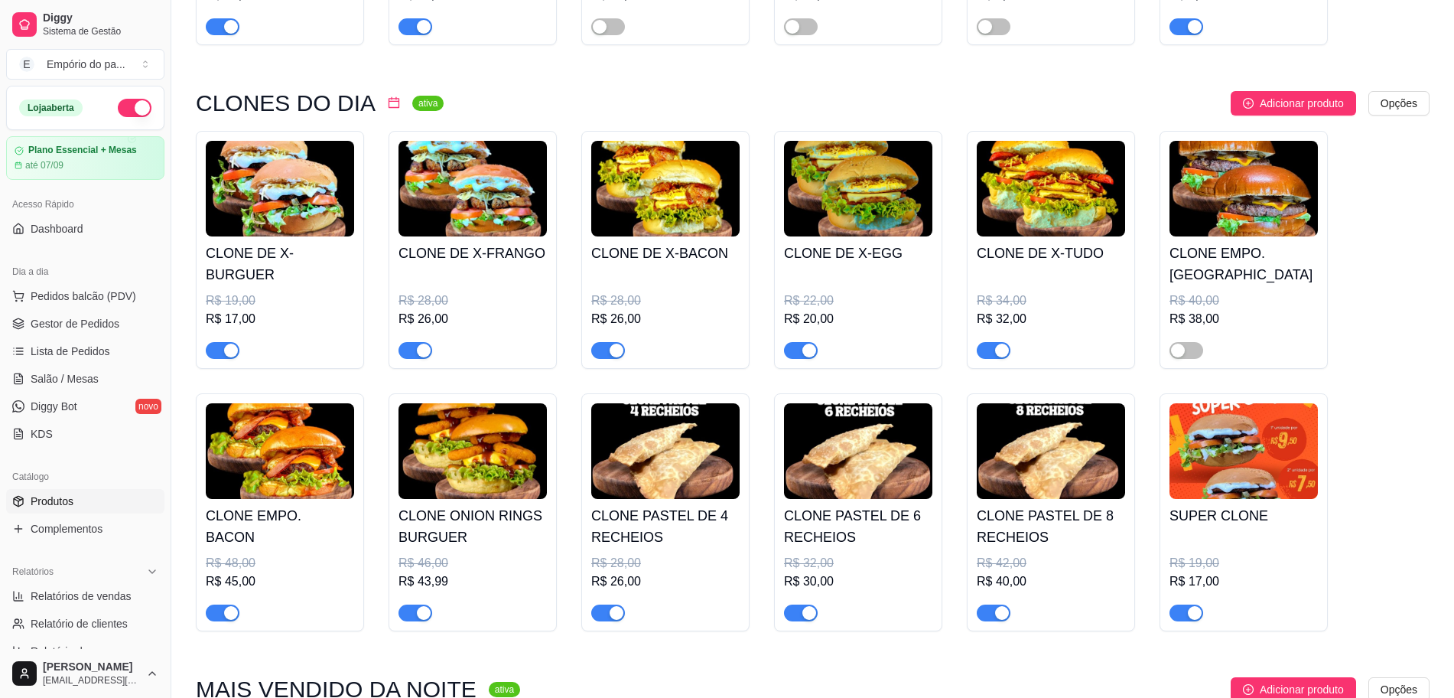
scroll to position [765, 0]
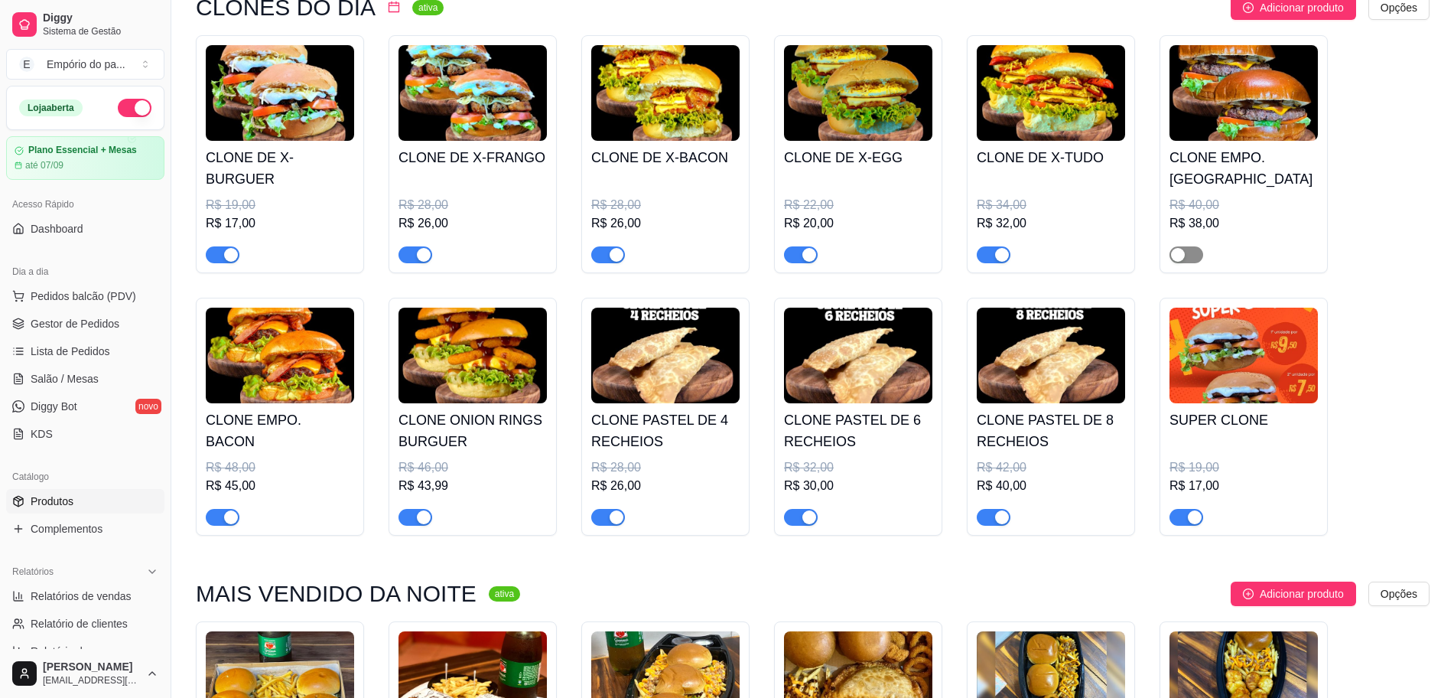
click at [1181, 257] on div "button" at bounding box center [1178, 255] width 14 height 14
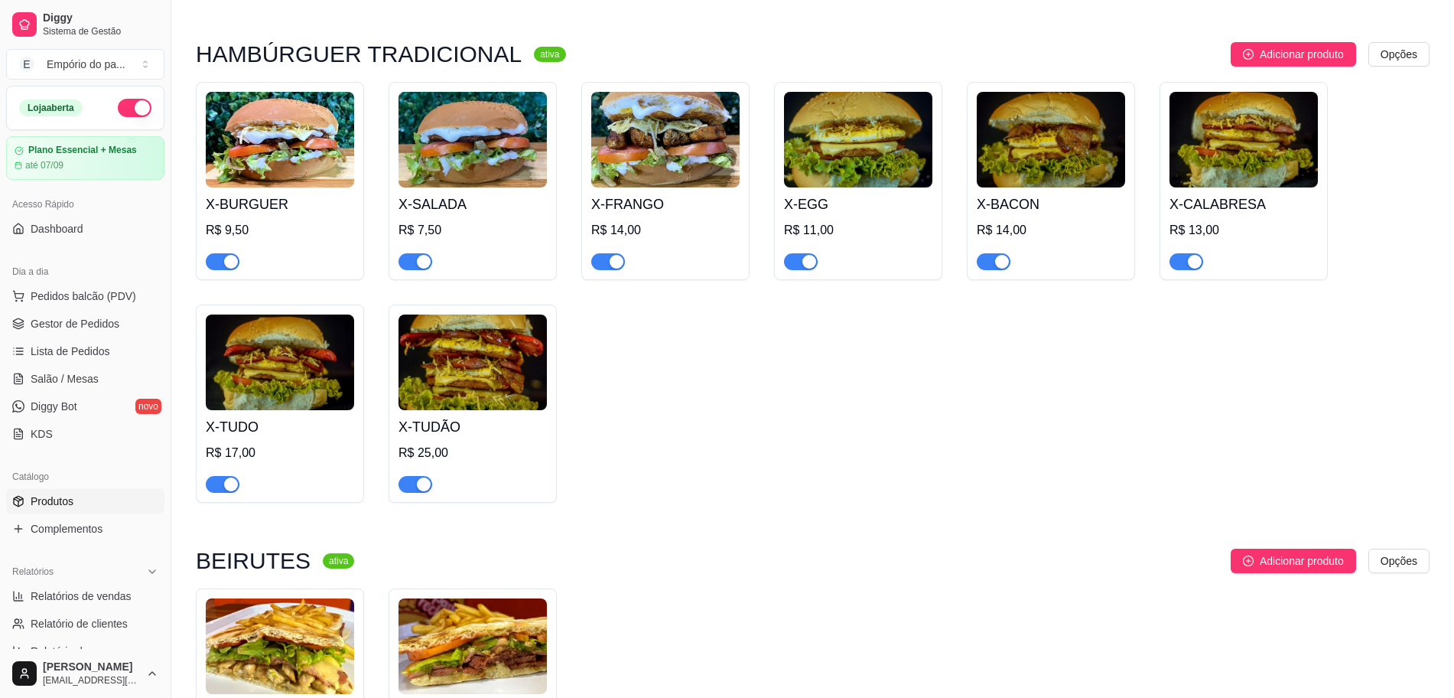
scroll to position [4346, 0]
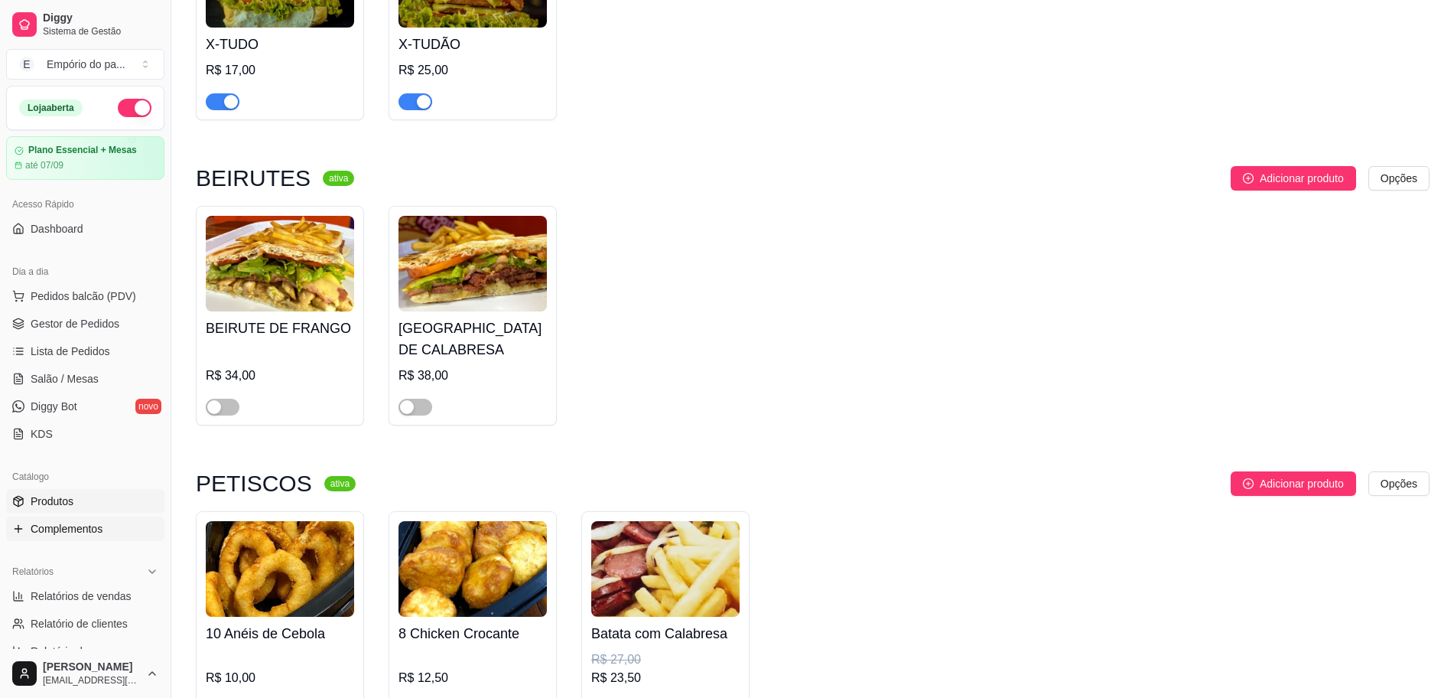
click at [73, 522] on span "Complementos" at bounding box center [67, 528] width 72 height 15
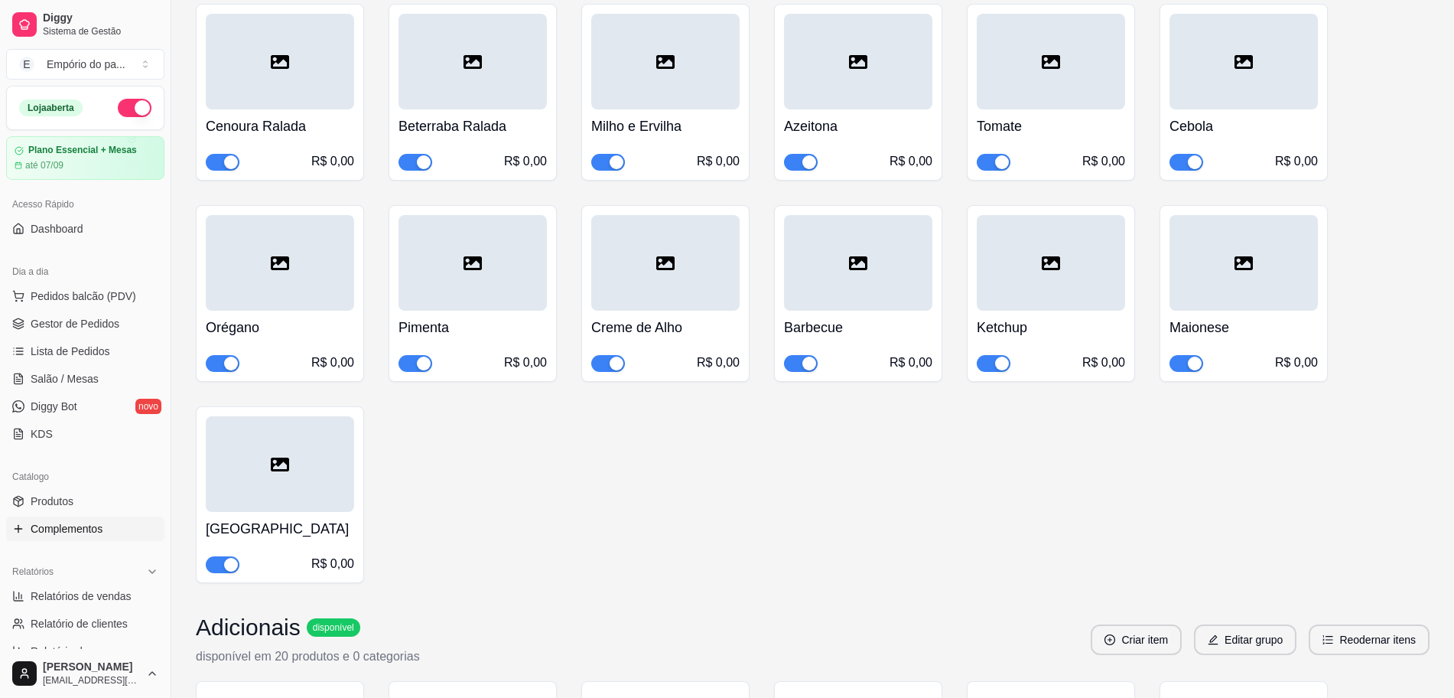
scroll to position [6025, 0]
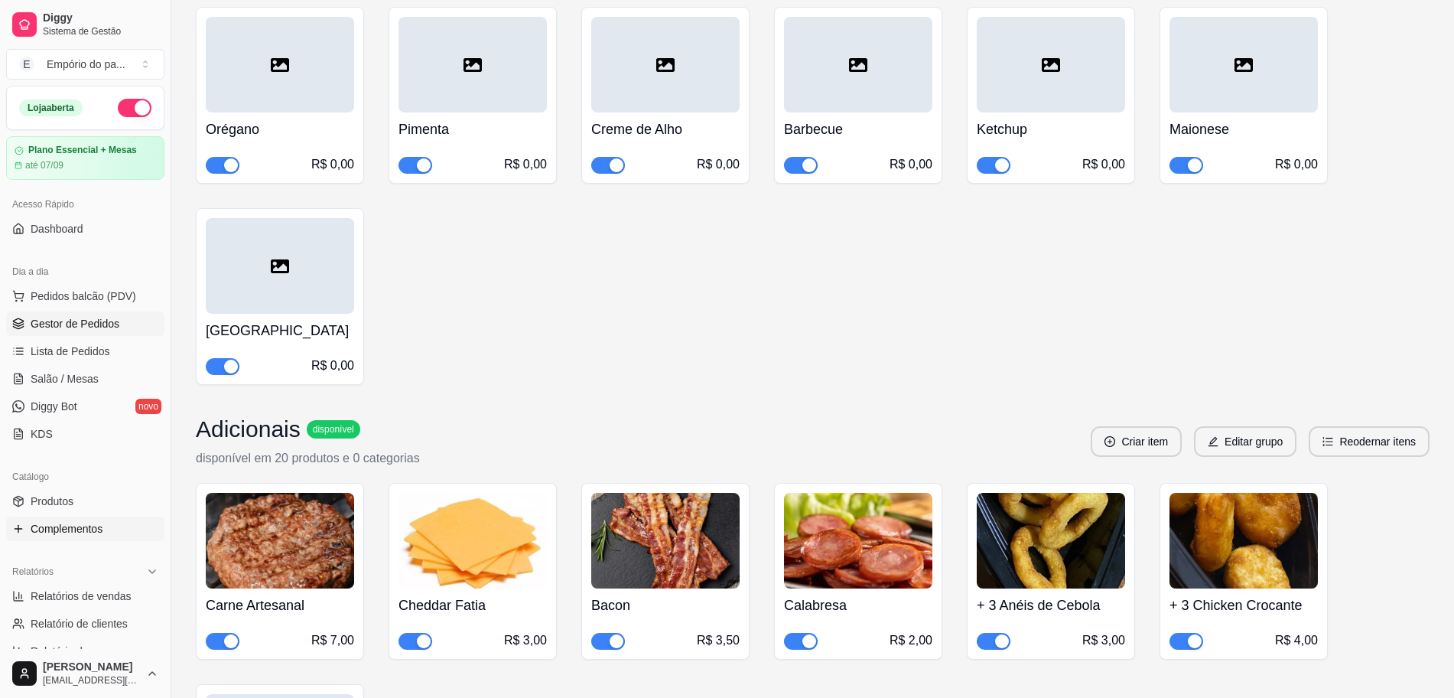
click at [58, 324] on span "Gestor de Pedidos" at bounding box center [75, 323] width 89 height 15
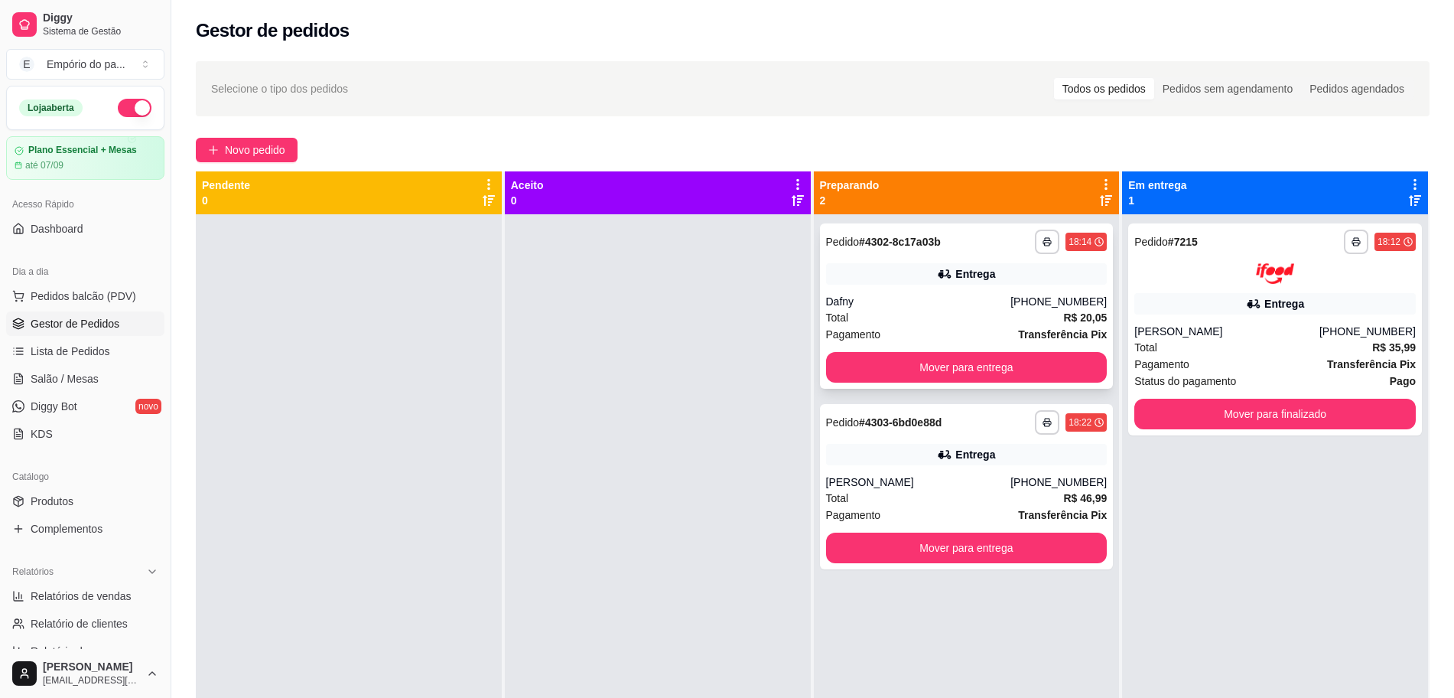
click at [907, 305] on div "Dafny" at bounding box center [918, 301] width 185 height 15
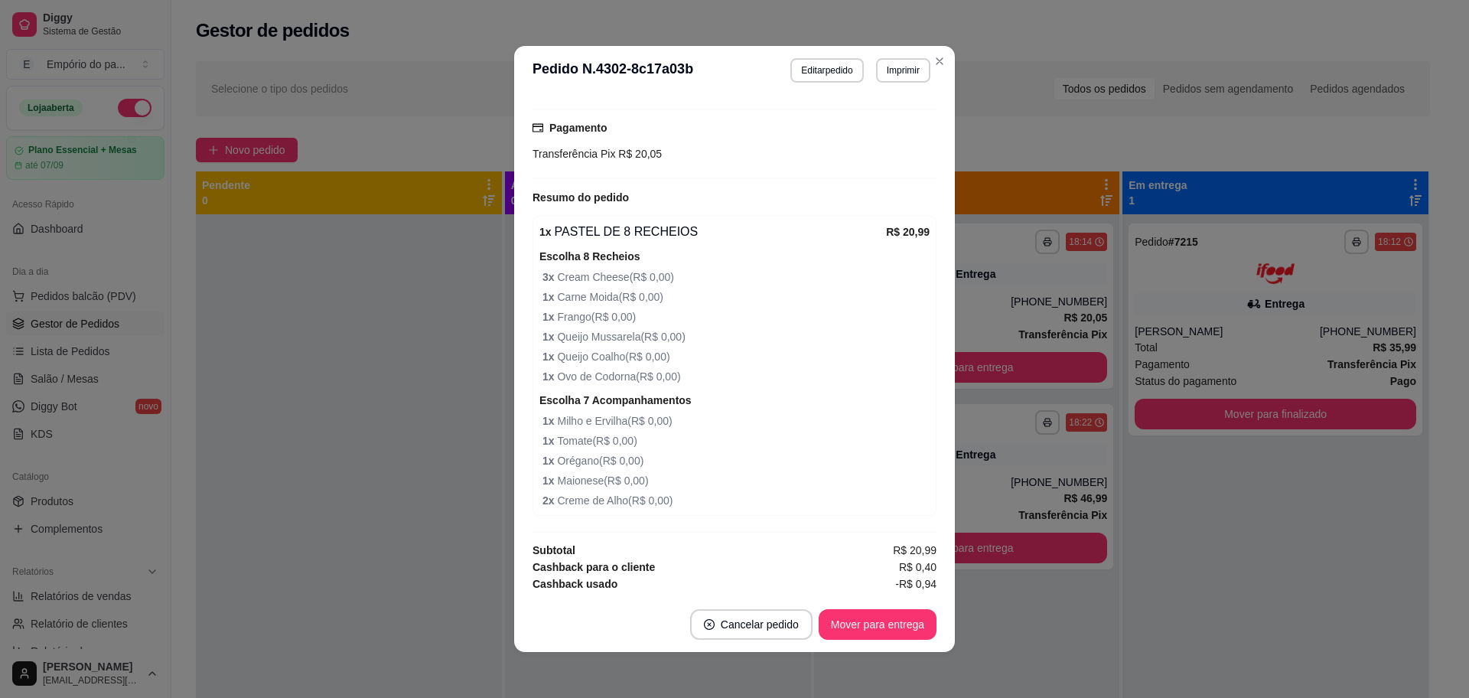
scroll to position [500, 0]
click at [881, 630] on button "Mover para entrega" at bounding box center [878, 624] width 118 height 31
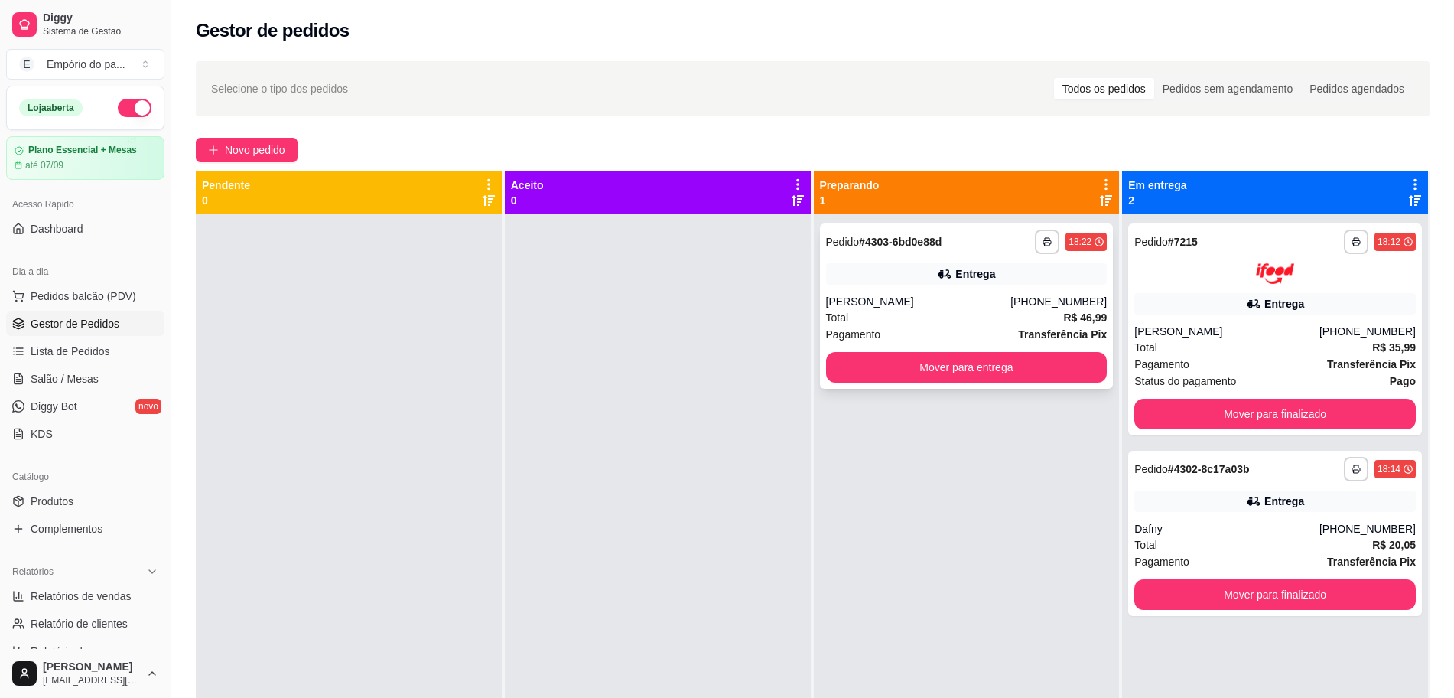
click at [940, 305] on div "[PERSON_NAME]" at bounding box center [918, 301] width 185 height 15
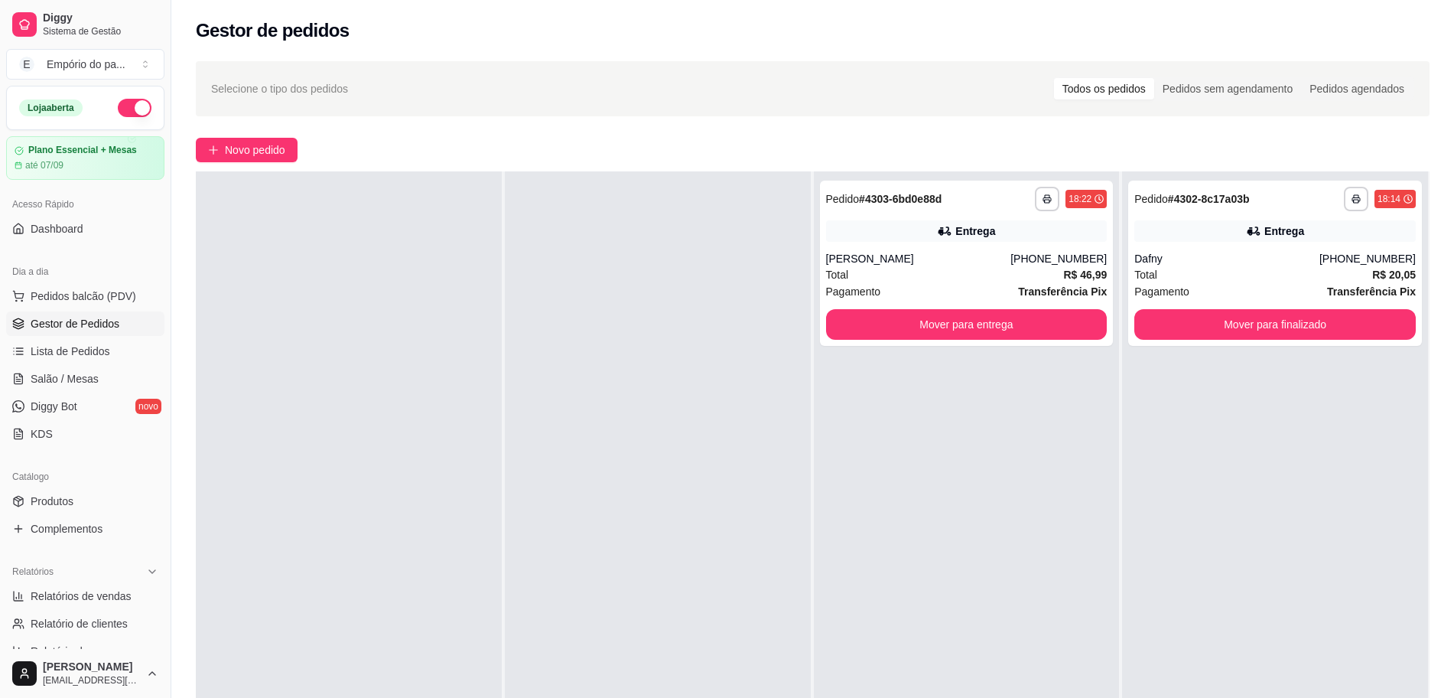
scroll to position [0, 0]
